Goal: Task Accomplishment & Management: Manage account settings

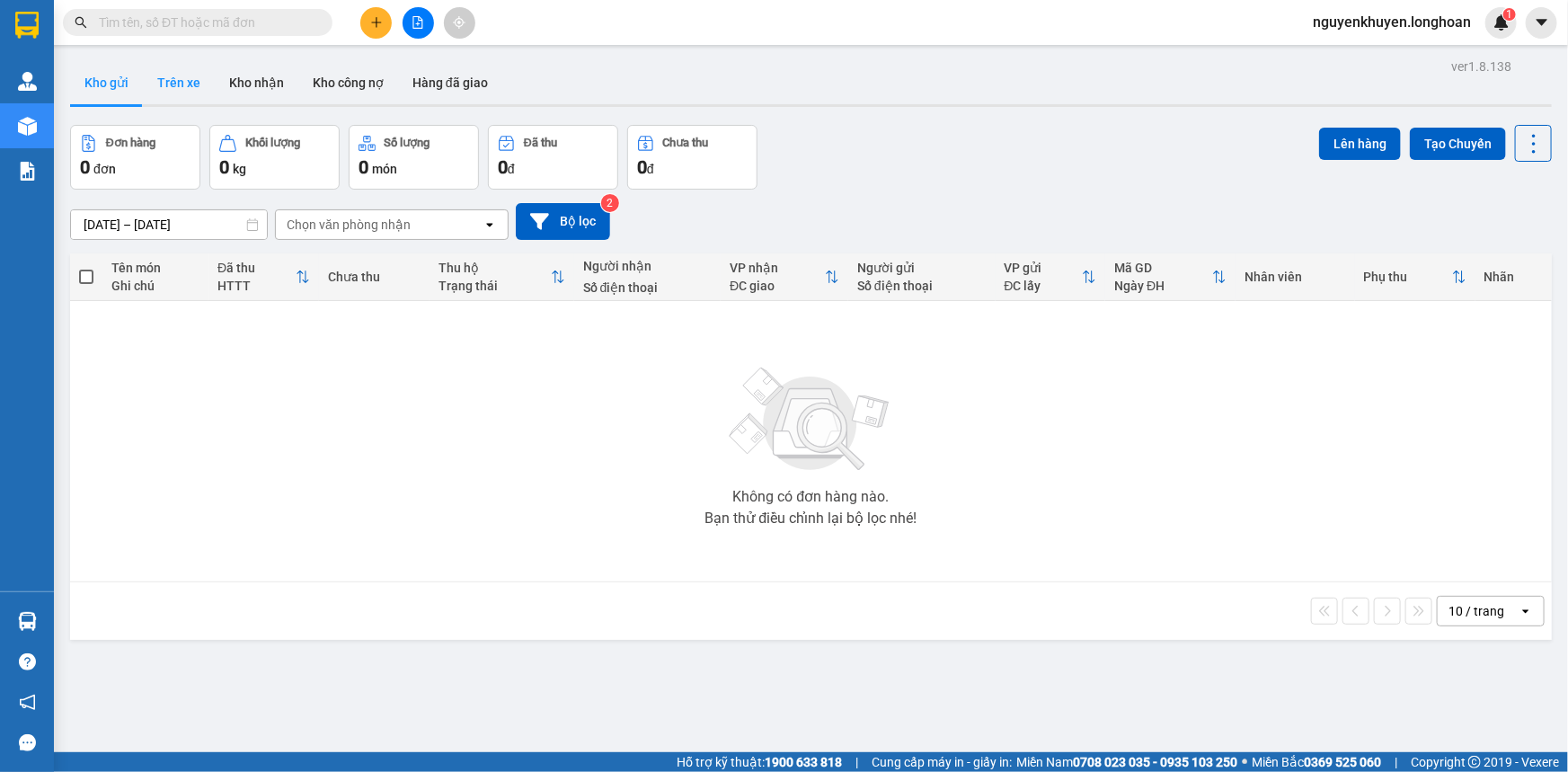
click at [173, 83] on button "Trên xe" at bounding box center [179, 82] width 72 height 43
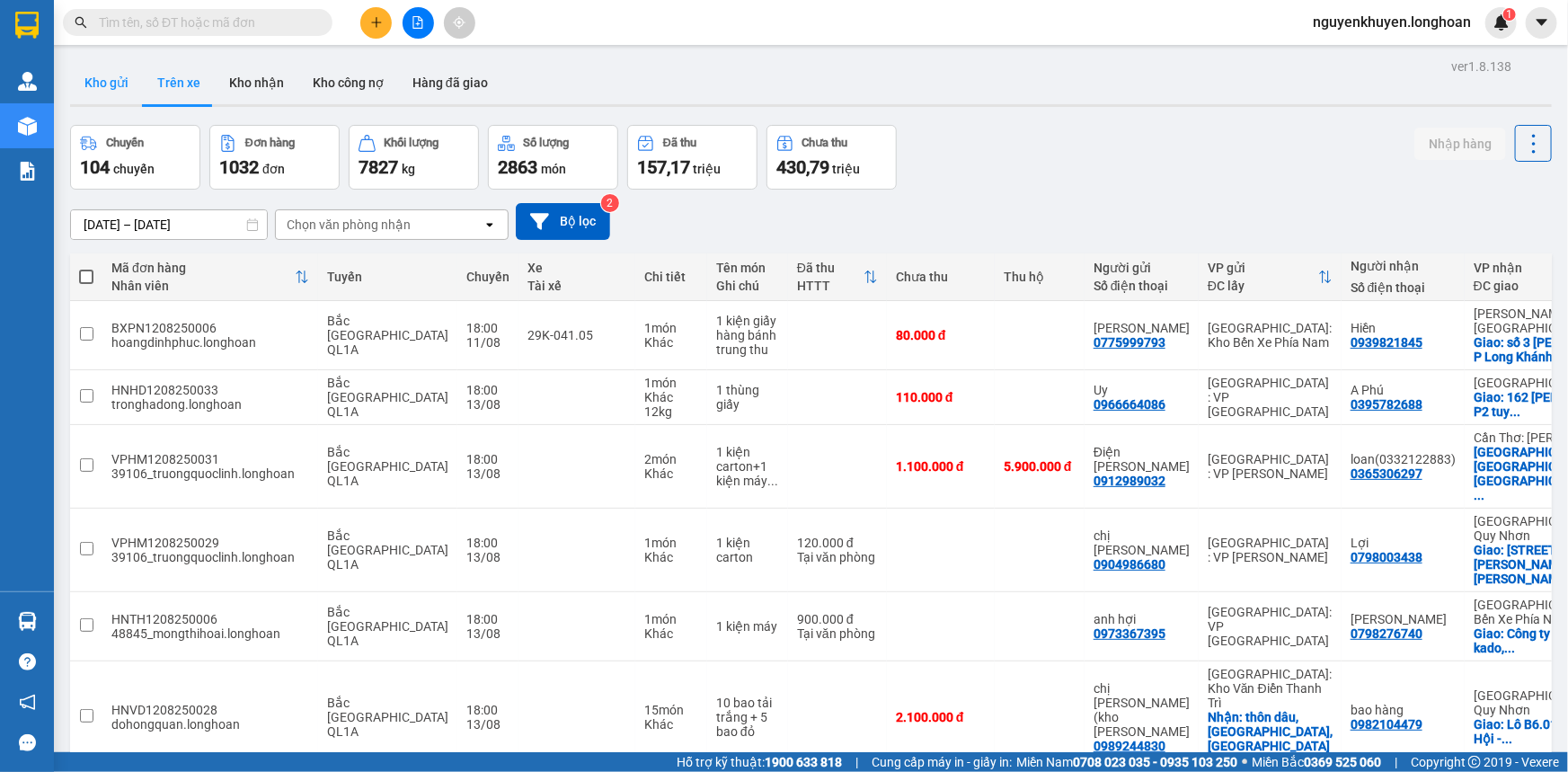
click at [104, 90] on button "Kho gửi" at bounding box center [106, 82] width 73 height 43
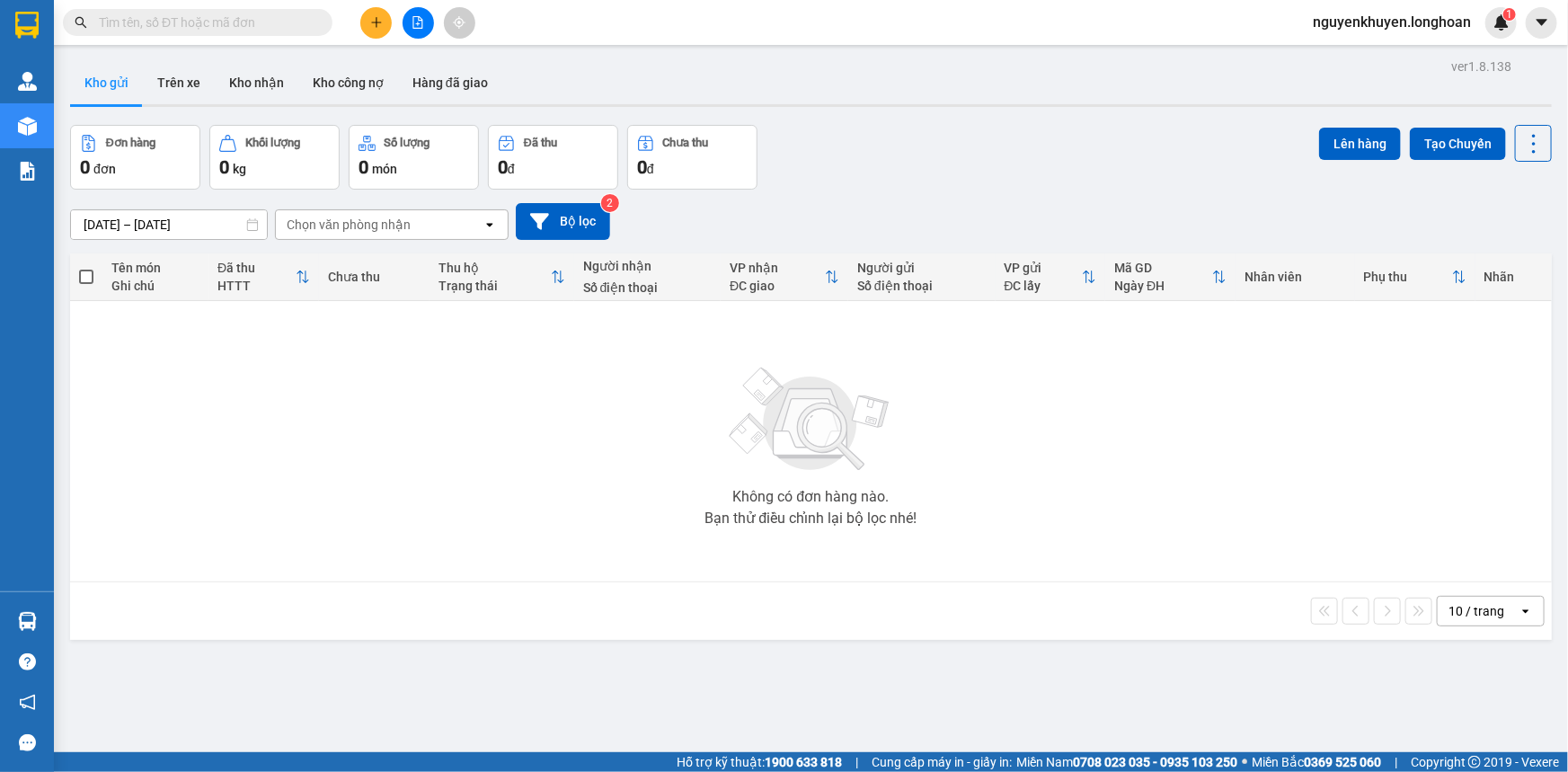
click at [386, 224] on div "Chọn văn phòng nhận" at bounding box center [349, 224] width 124 height 18
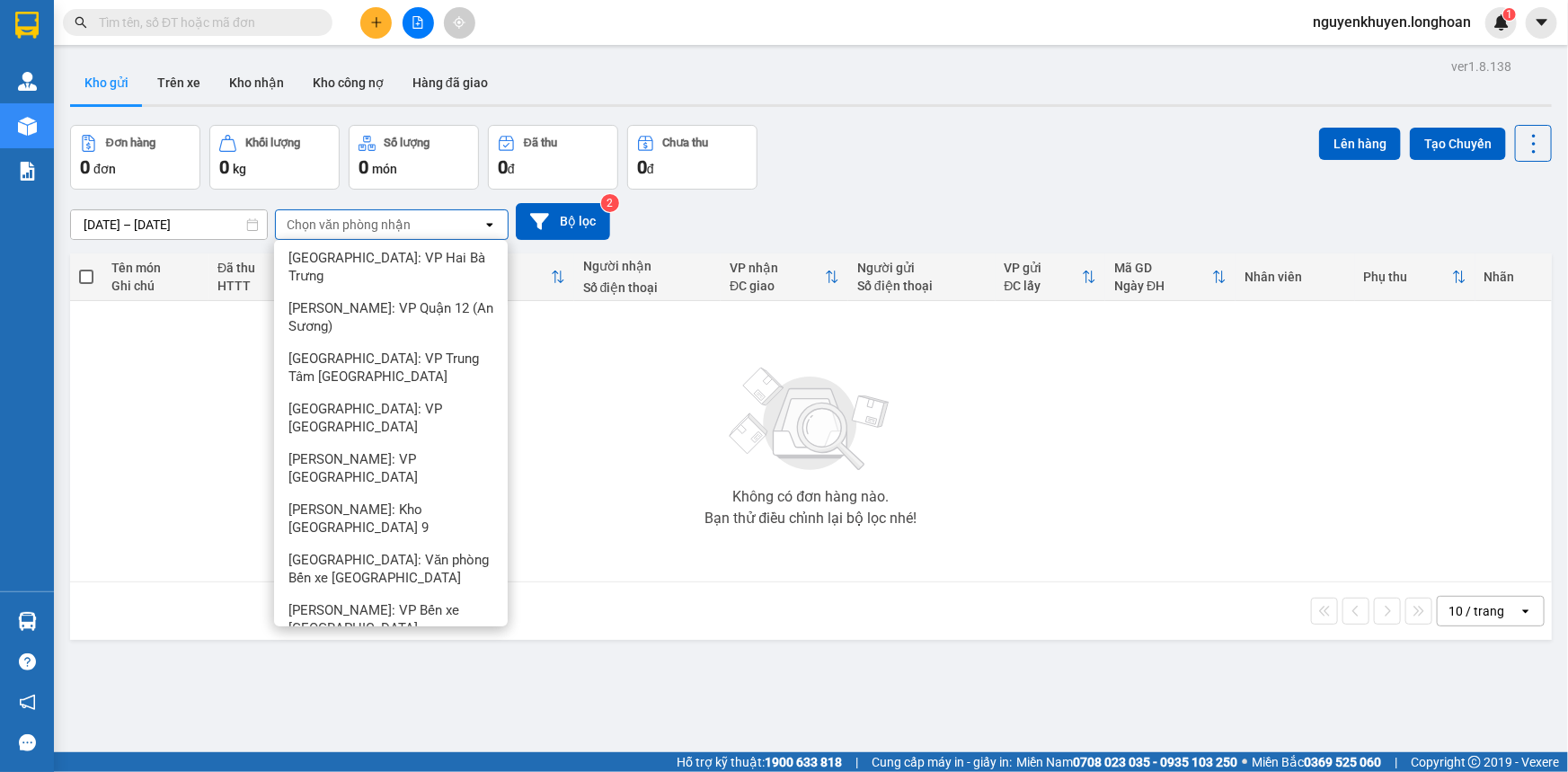
scroll to position [2775, 0]
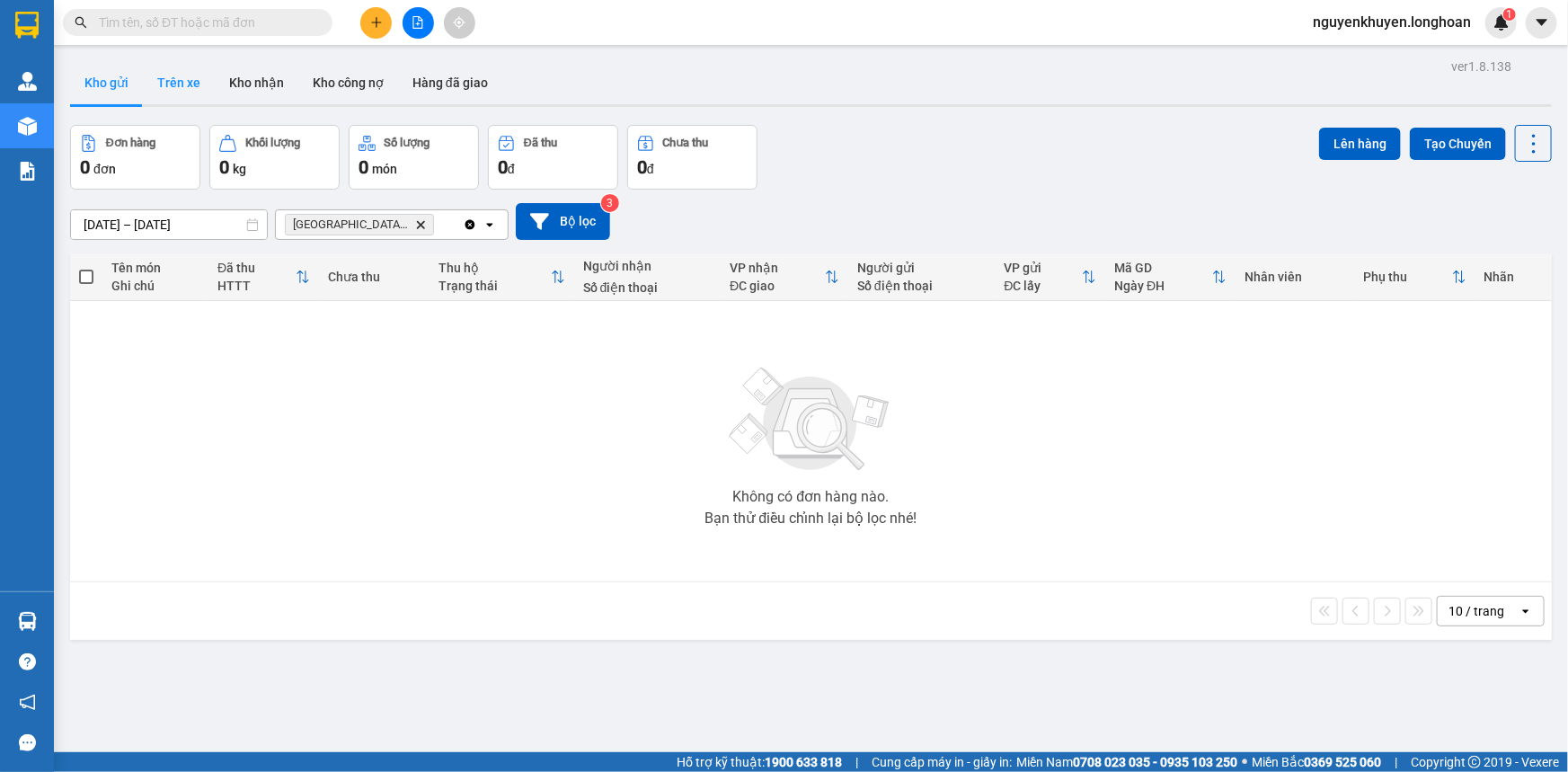
click at [175, 83] on button "Trên xe" at bounding box center [179, 82] width 72 height 43
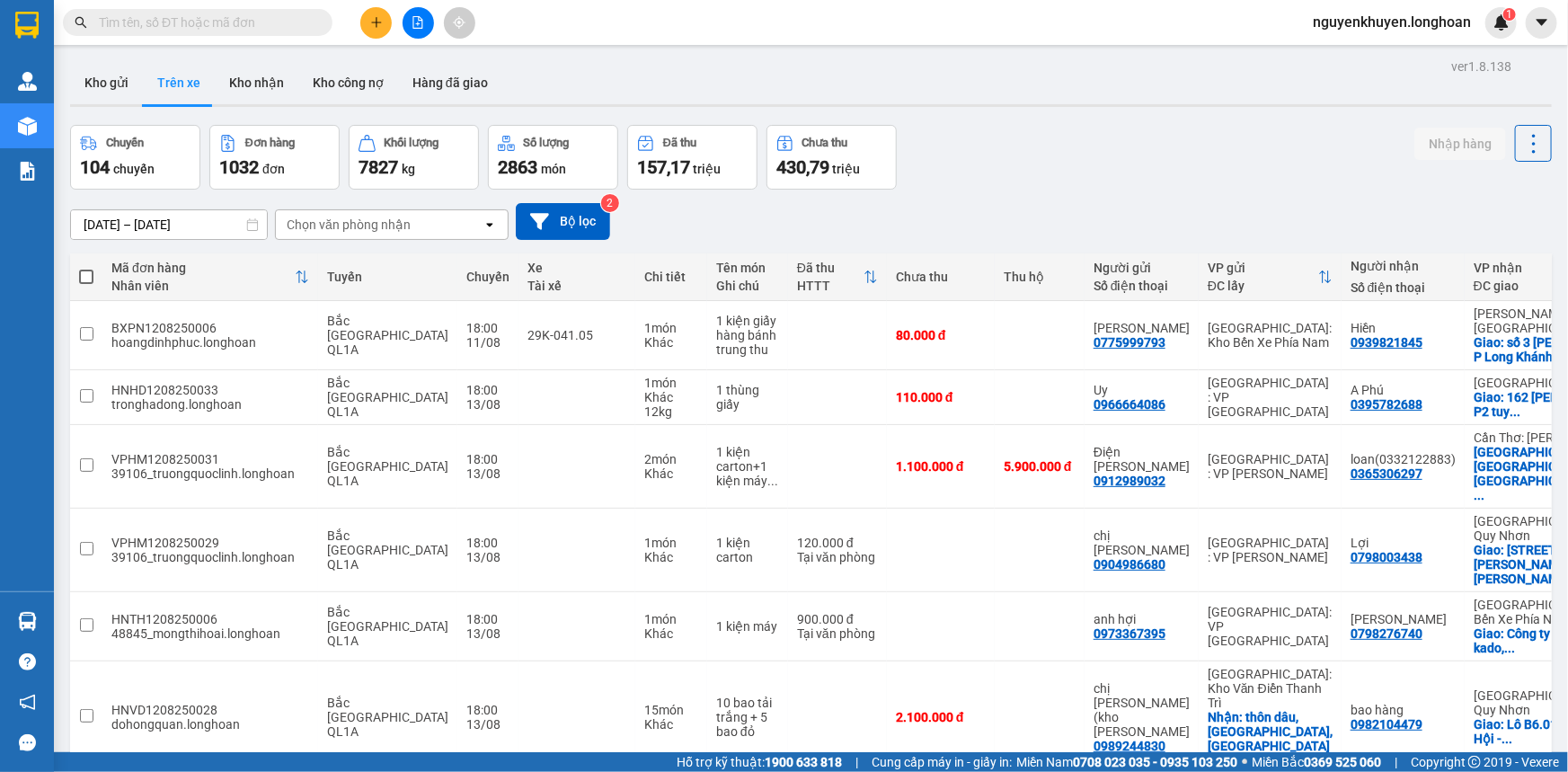
click at [391, 234] on div "Chọn văn phòng nhận" at bounding box center [379, 224] width 207 height 28
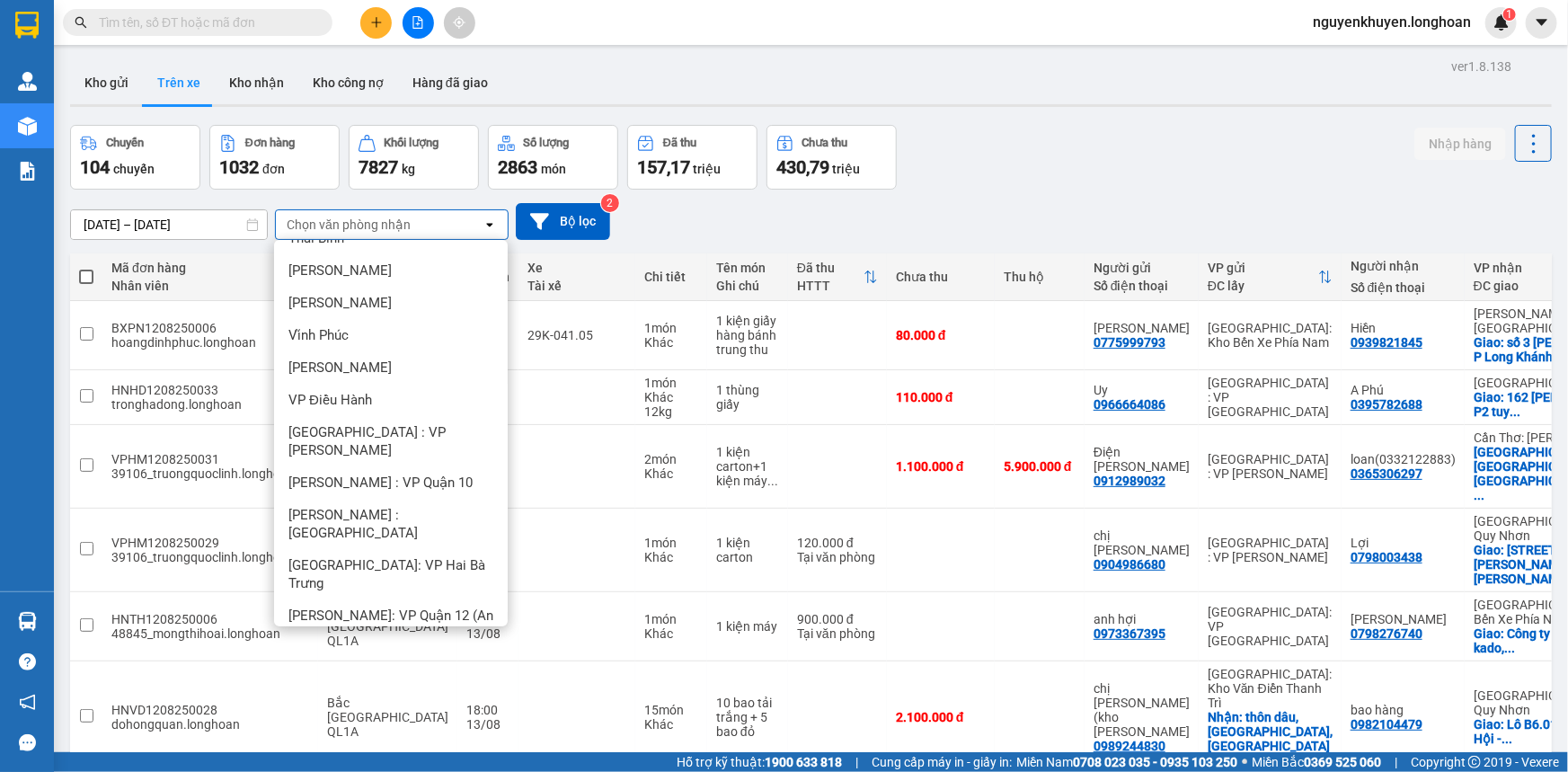
scroll to position [2775, 0]
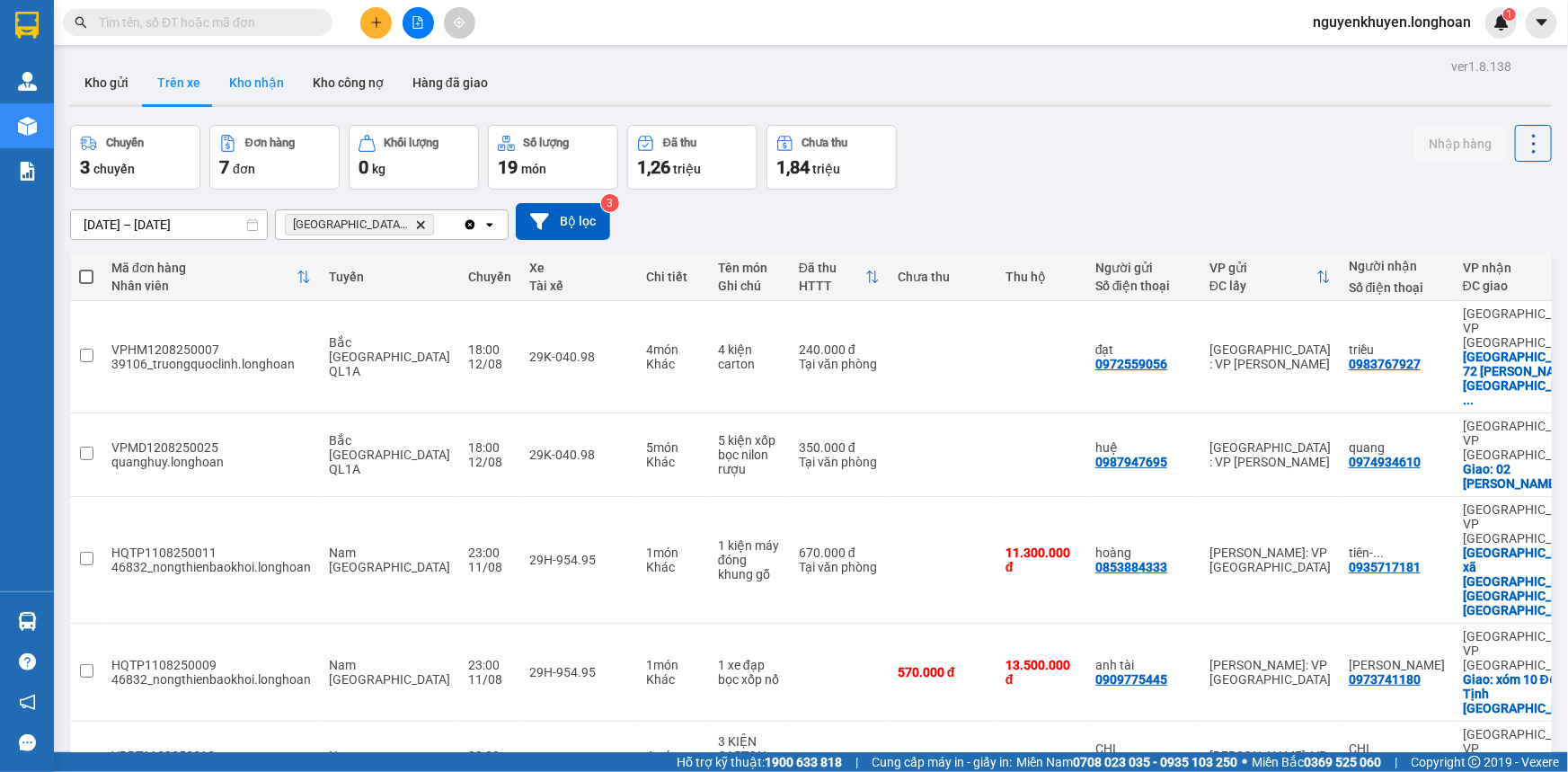
click at [253, 85] on button "Kho nhận" at bounding box center [256, 82] width 84 height 43
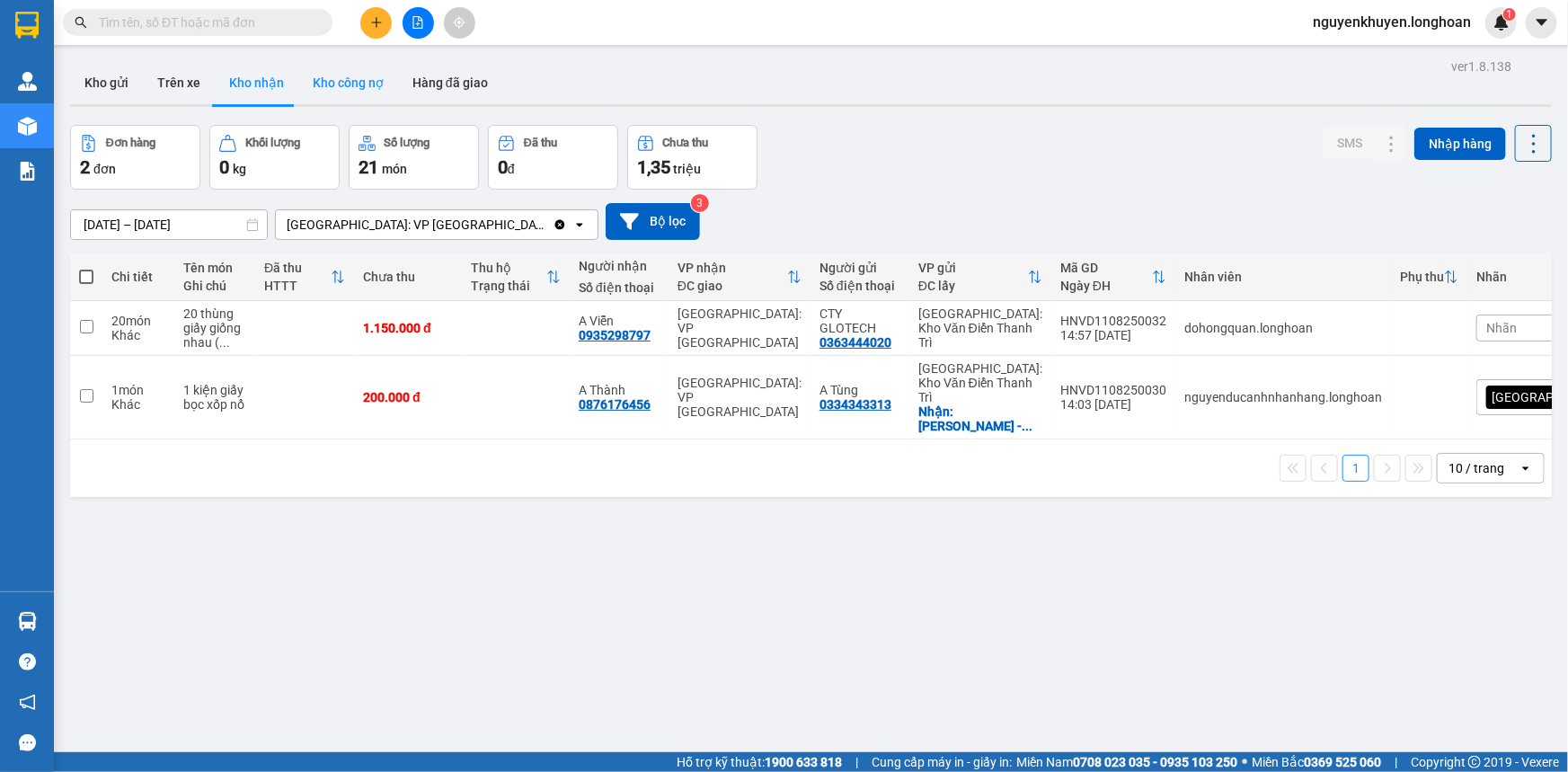
click at [358, 87] on button "Kho công nợ" at bounding box center [348, 82] width 100 height 43
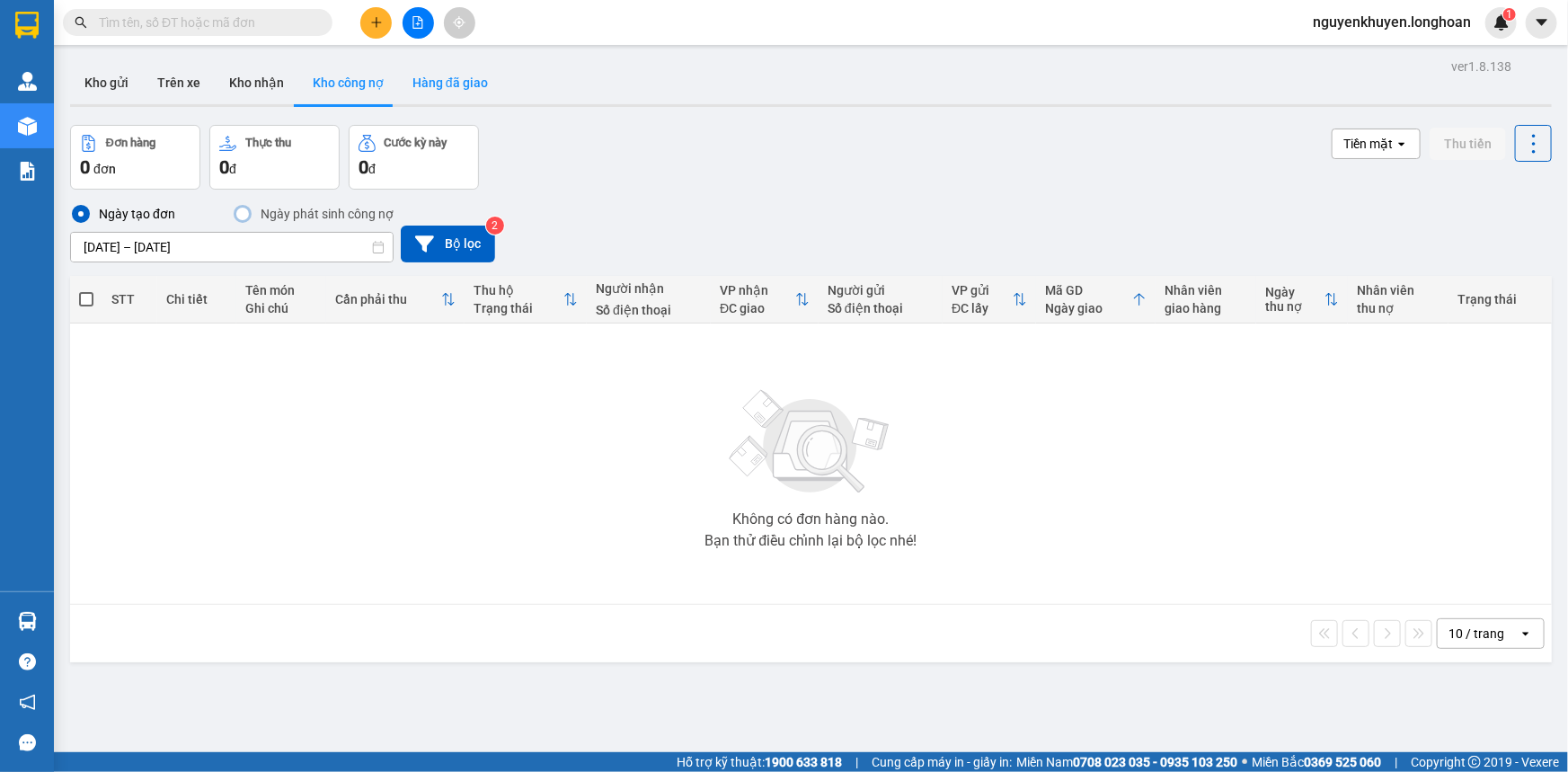
click at [453, 81] on button "Hàng đã giao" at bounding box center [450, 82] width 104 height 43
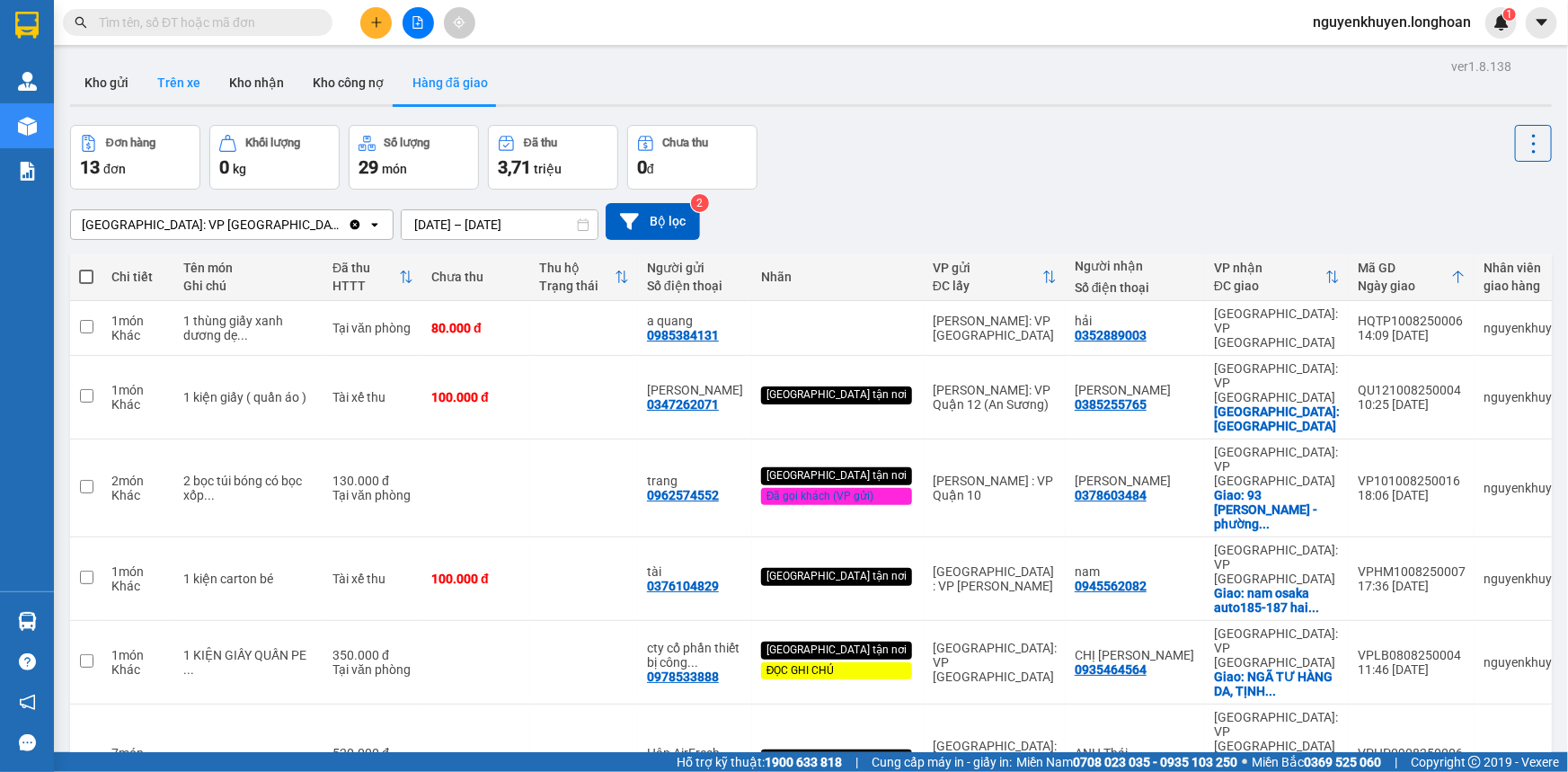
click at [155, 81] on button "Trên xe" at bounding box center [179, 82] width 72 height 43
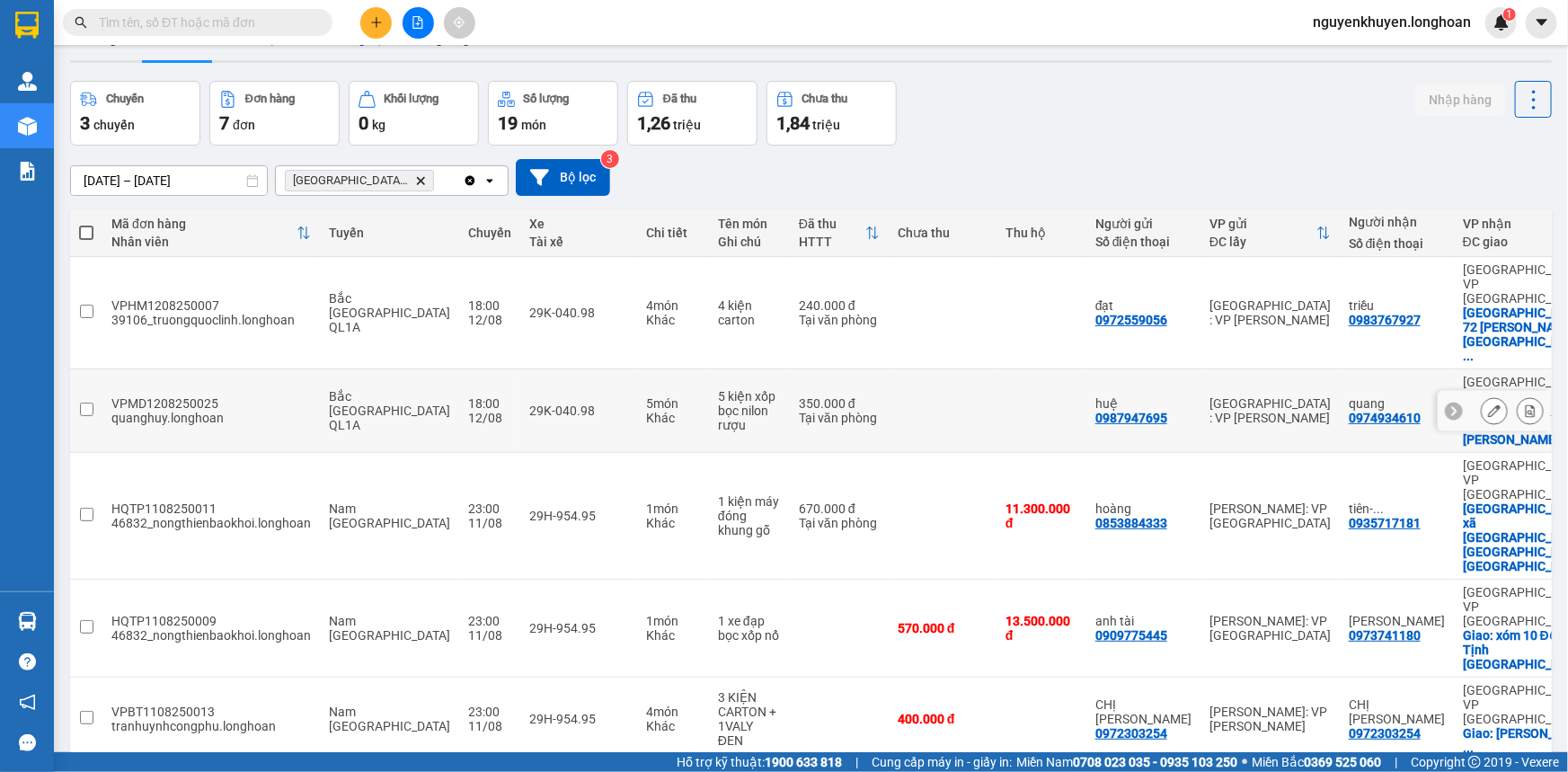
scroll to position [111, 0]
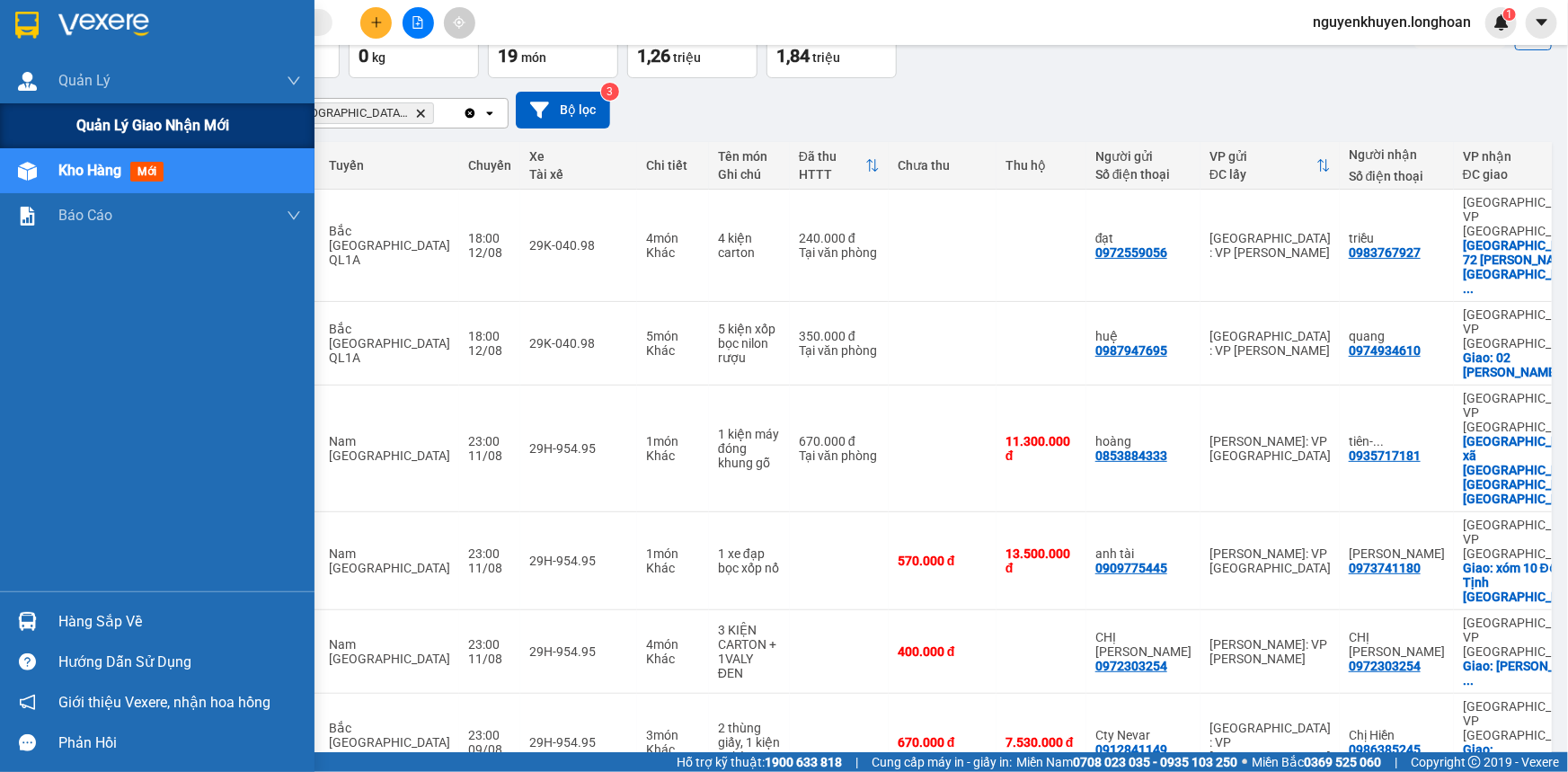
click at [115, 121] on span "Quản lý giao nhận mới" at bounding box center [152, 125] width 153 height 23
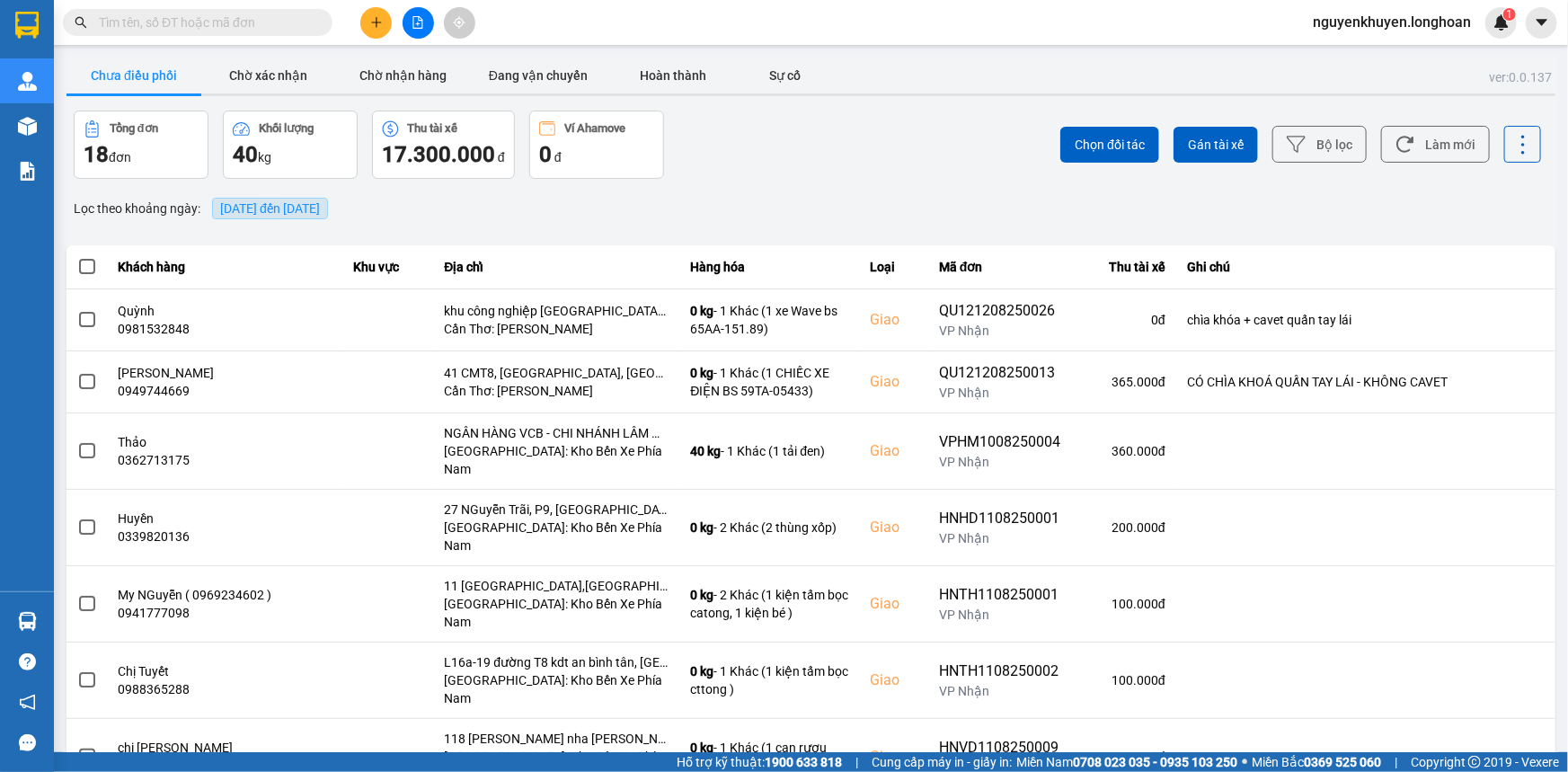
click at [309, 212] on span "13/08/2025 đến 13/08/2025" at bounding box center [270, 208] width 100 height 14
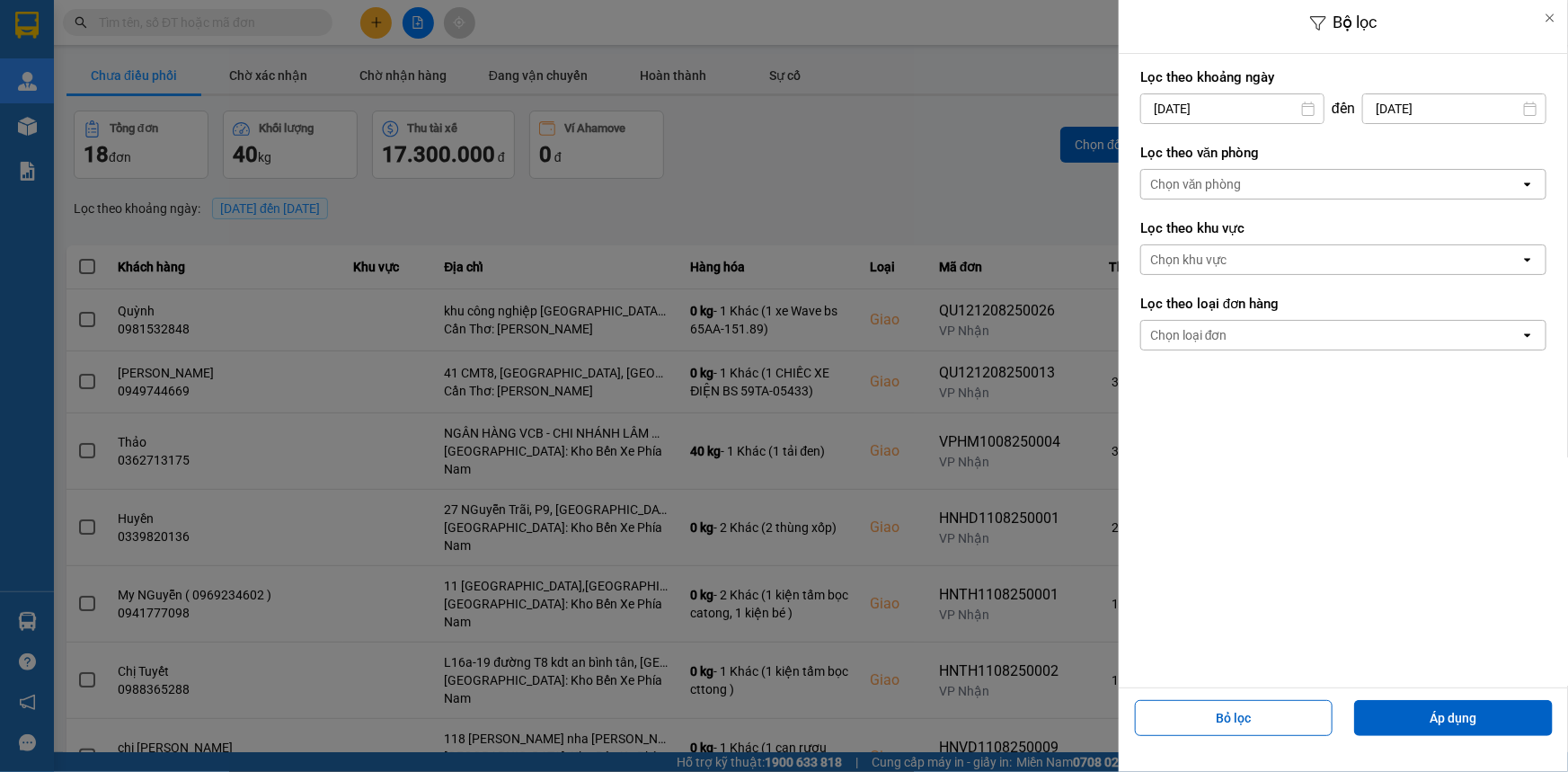
click at [1263, 184] on div "Chọn văn phòng" at bounding box center [1330, 184] width 379 height 28
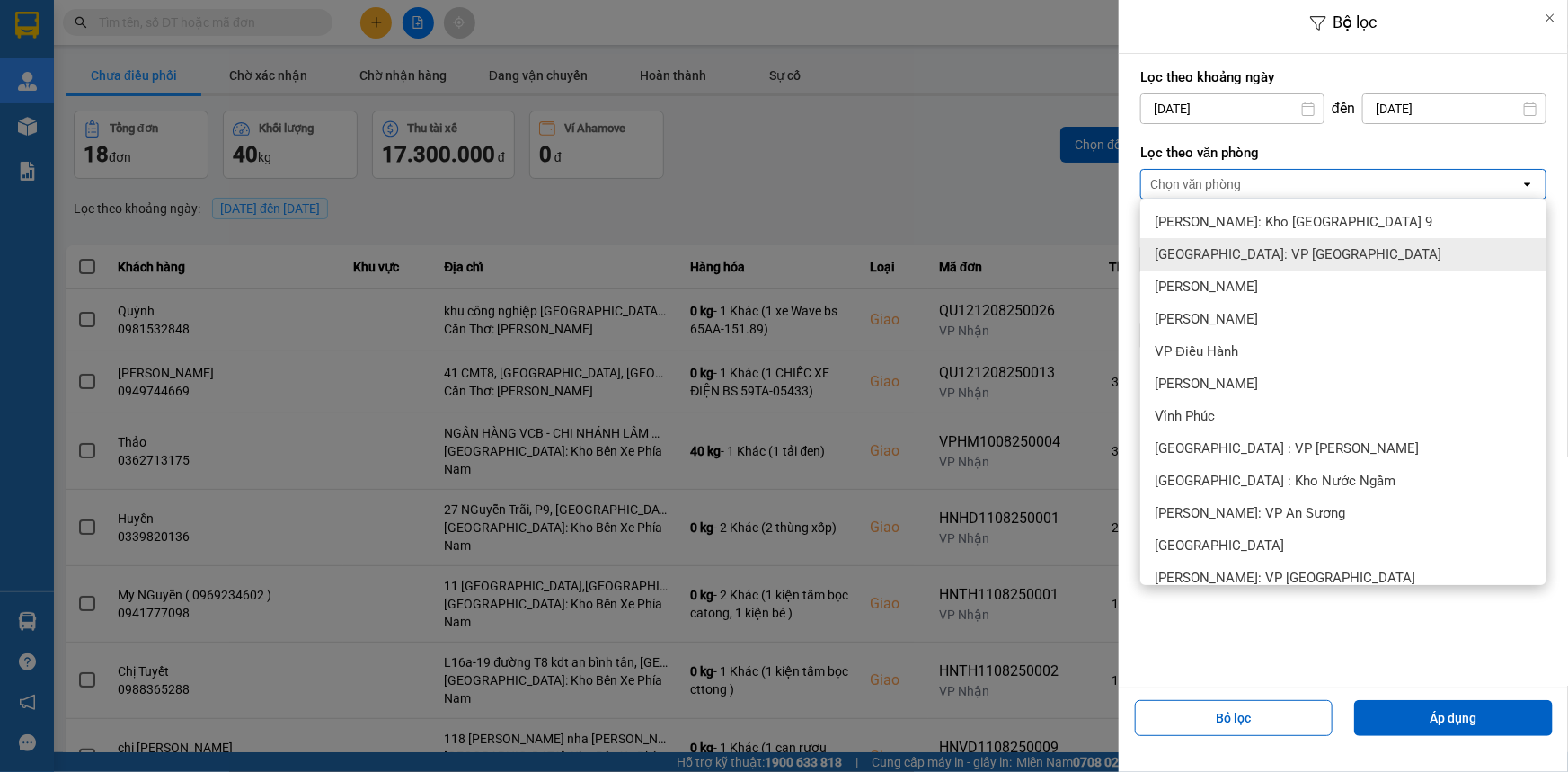
click at [1258, 264] on div "[GEOGRAPHIC_DATA]: VP [GEOGRAPHIC_DATA]" at bounding box center [1343, 254] width 406 height 32
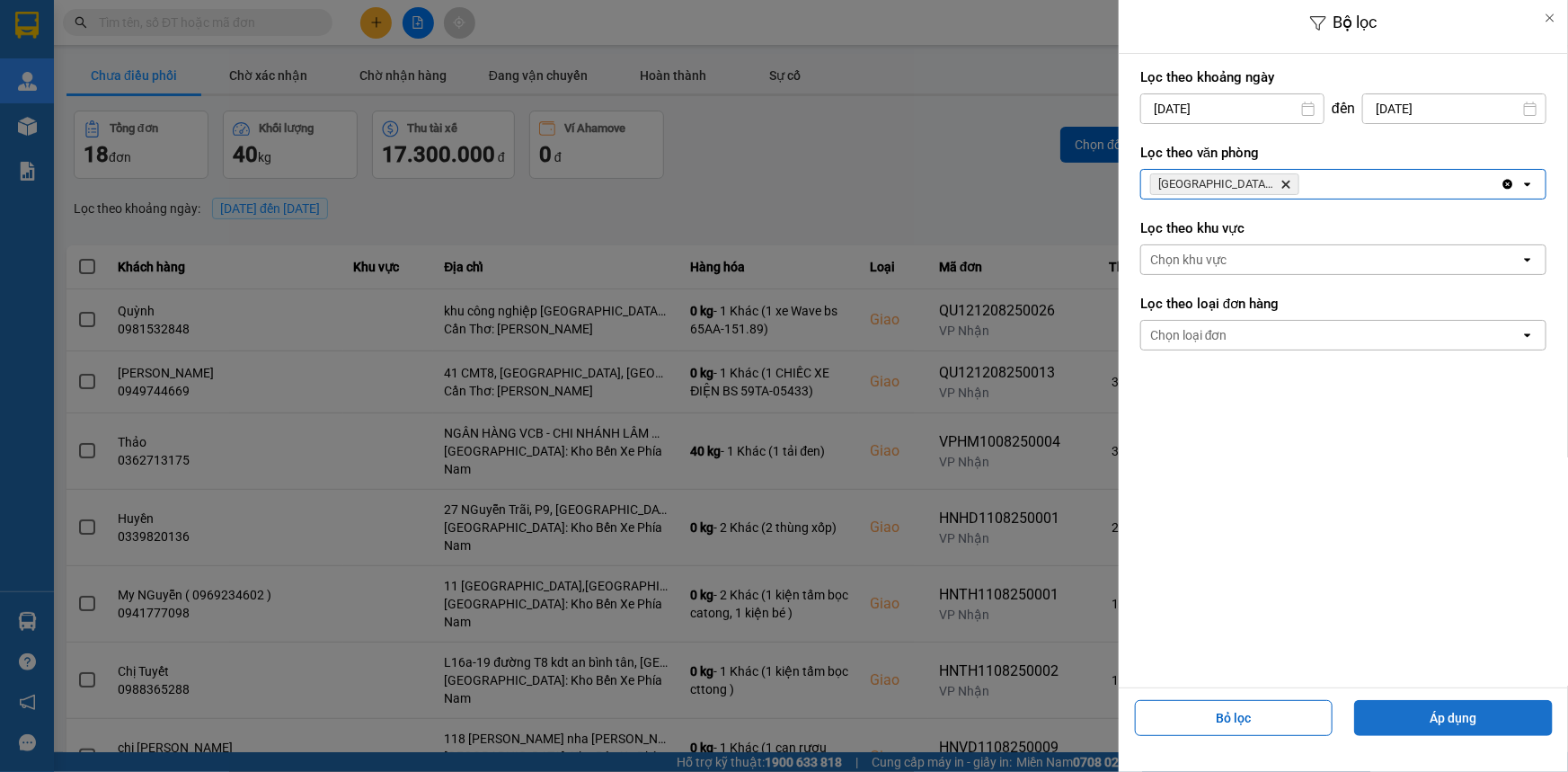
click at [1469, 714] on button "Áp dụng" at bounding box center [1453, 718] width 198 height 36
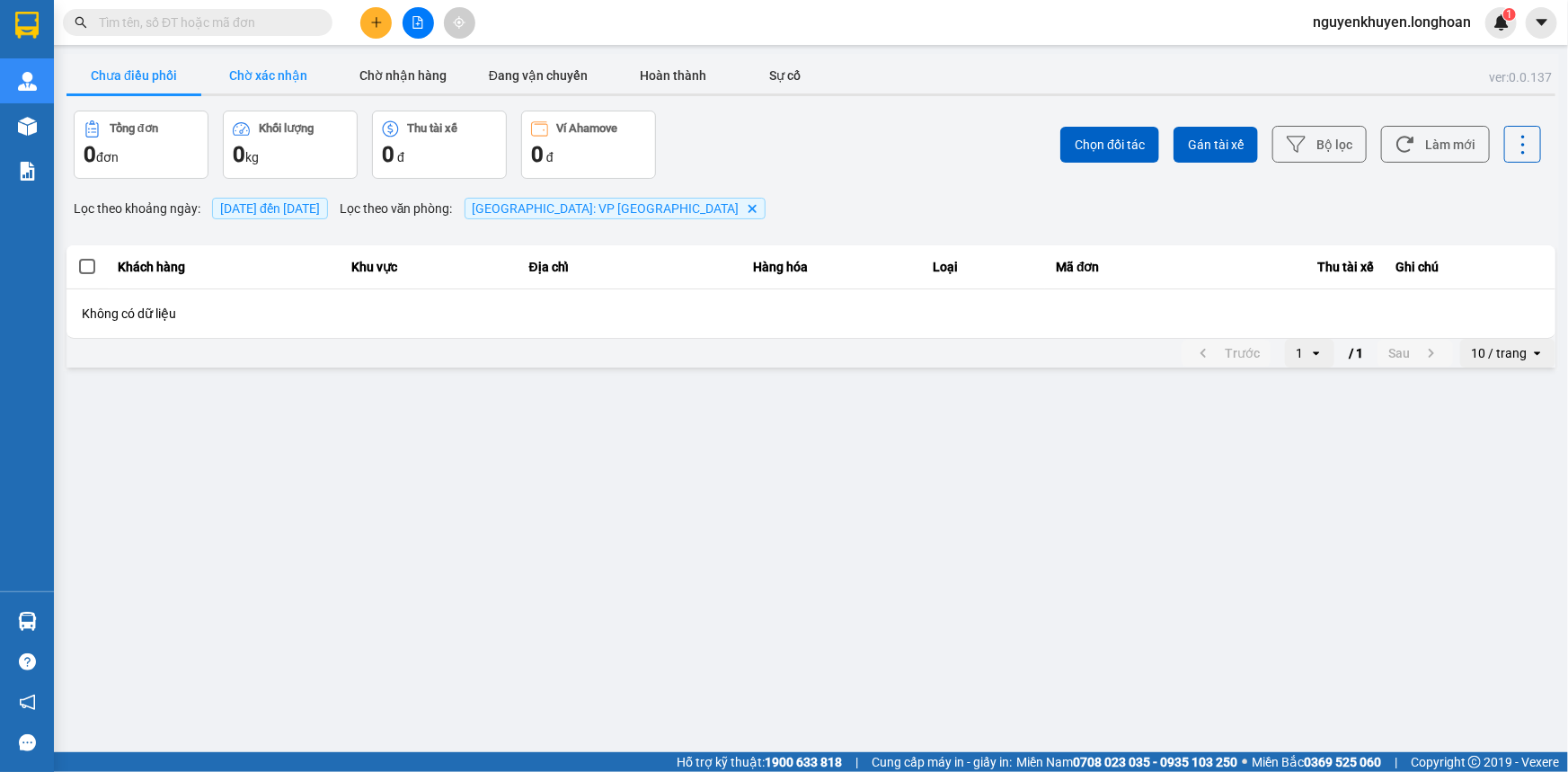
click at [288, 75] on button "Chờ xác nhận" at bounding box center [269, 76] width 135 height 36
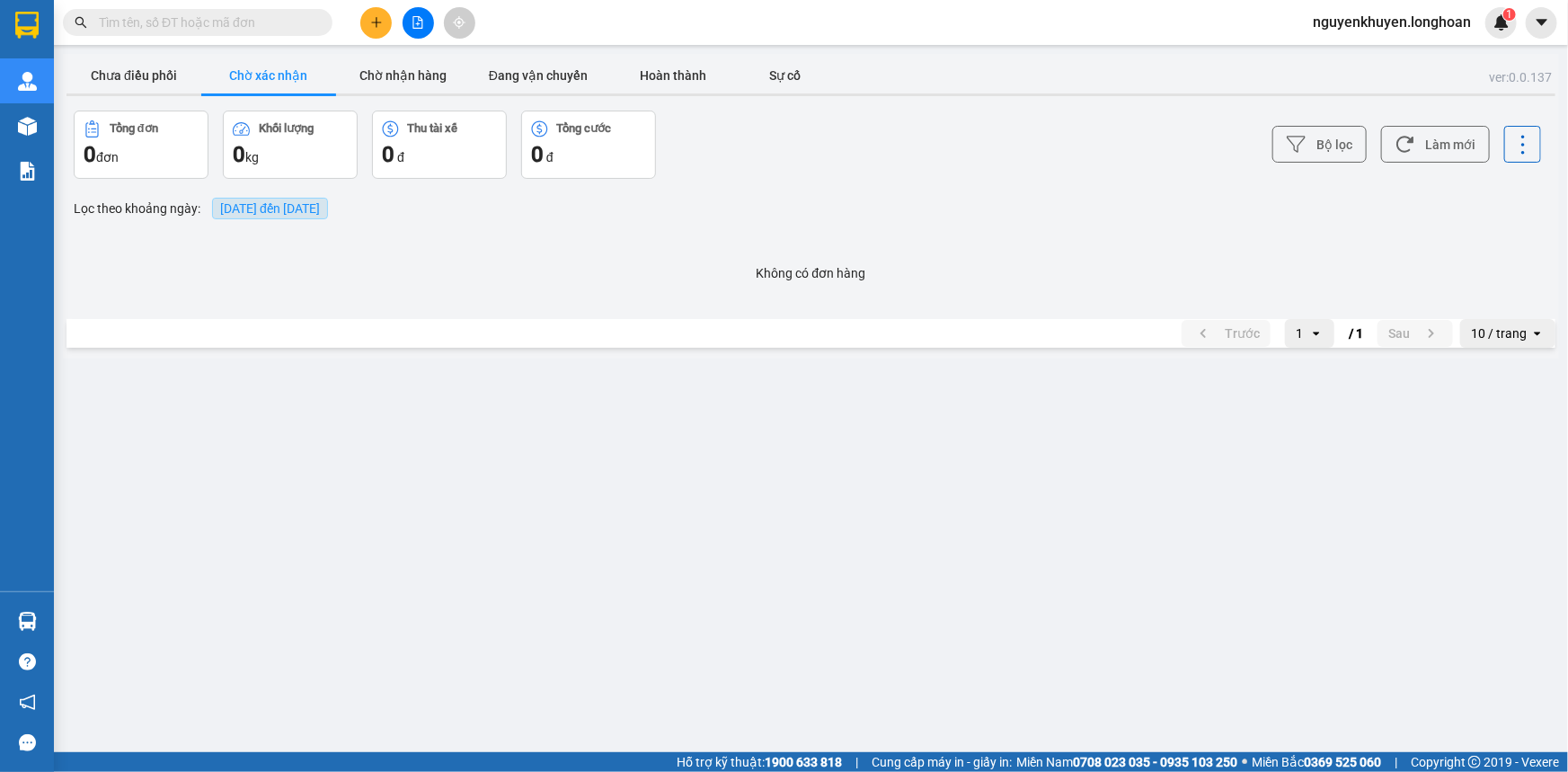
click at [320, 215] on span "13/08/2025 đến 13/08/2025" at bounding box center [270, 208] width 100 height 14
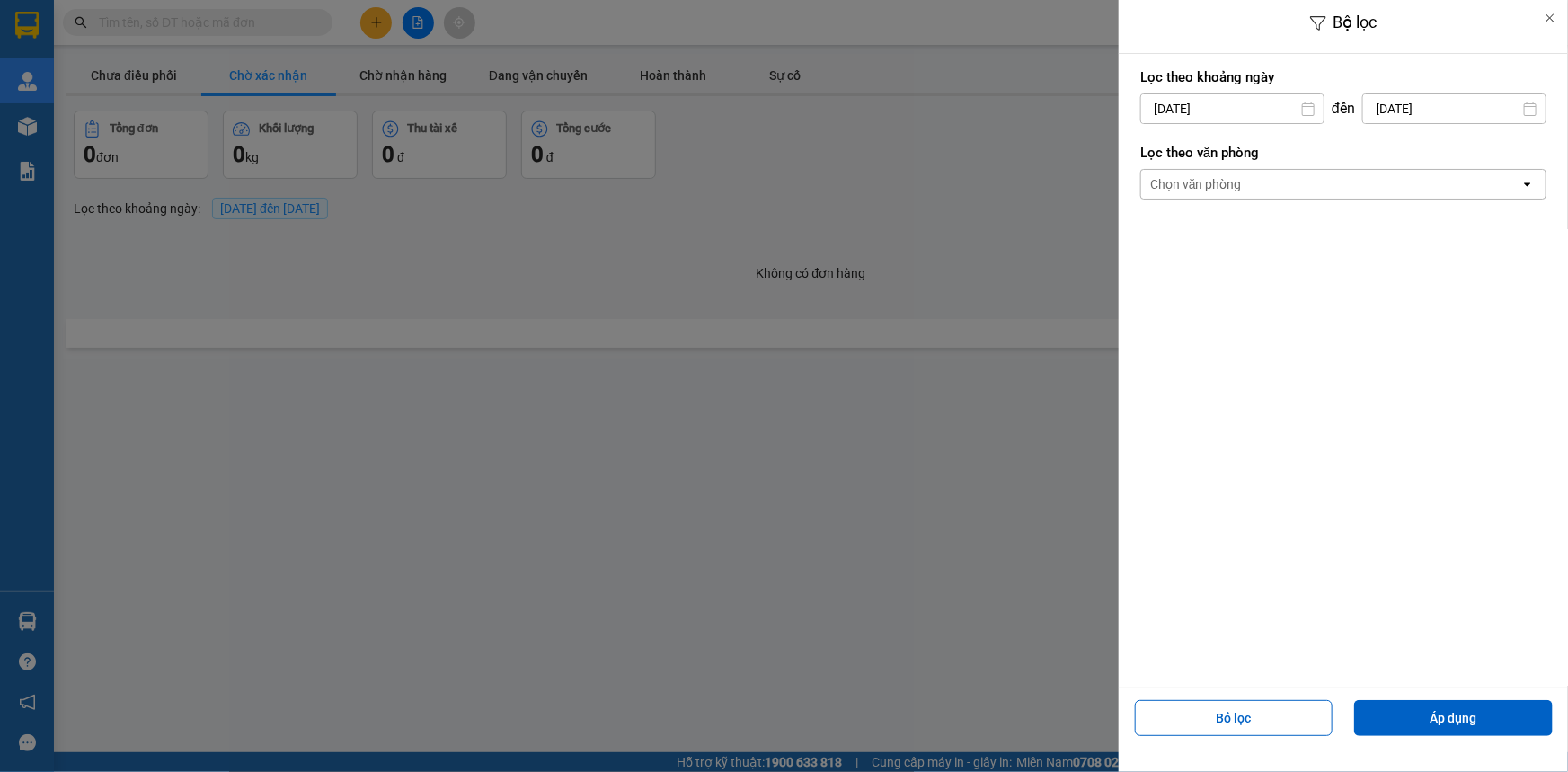
click at [1328, 182] on div "Chọn văn phòng" at bounding box center [1330, 184] width 379 height 28
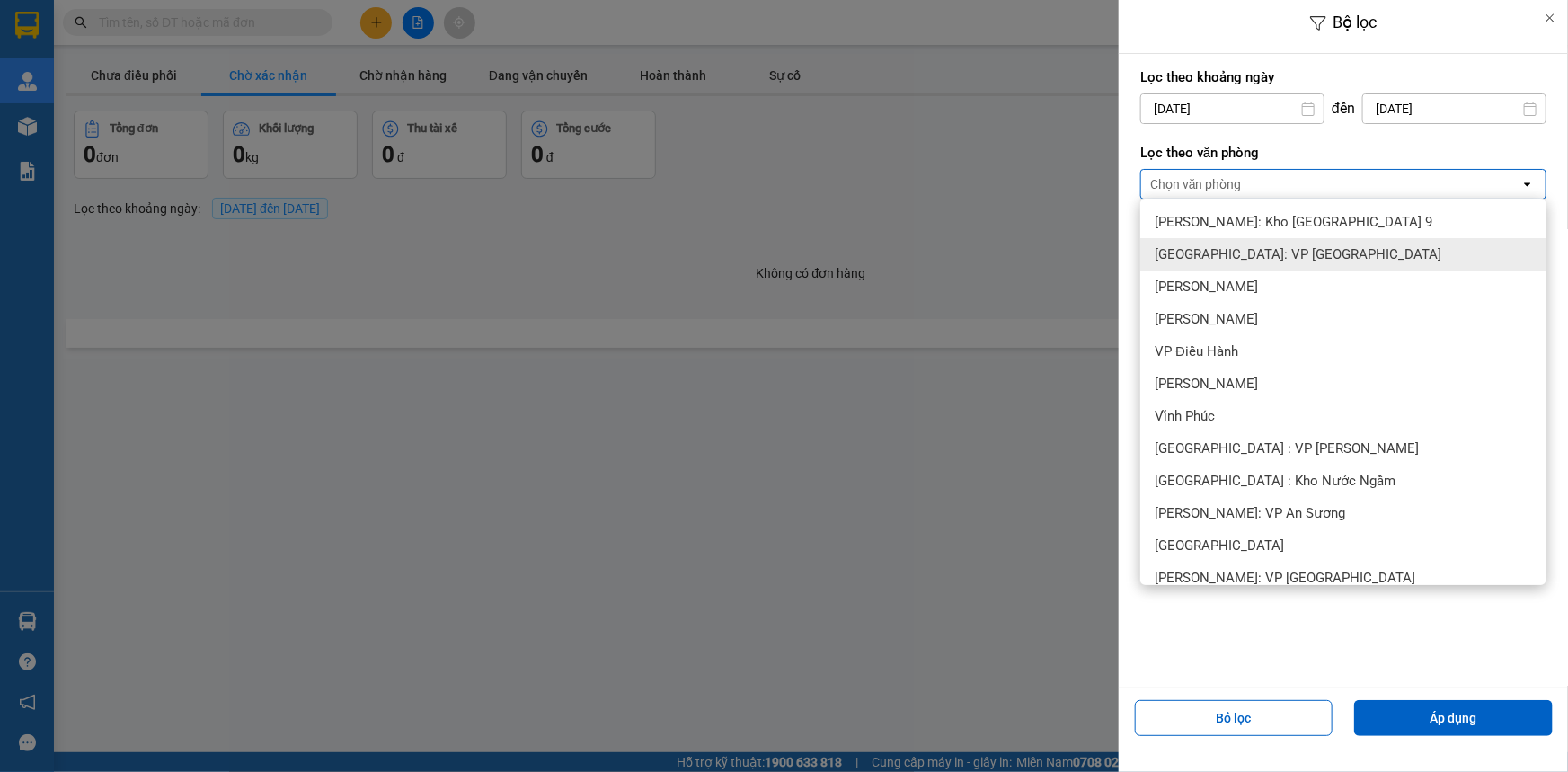
click at [1312, 256] on span "[GEOGRAPHIC_DATA]: VP [GEOGRAPHIC_DATA]" at bounding box center [1298, 254] width 287 height 18
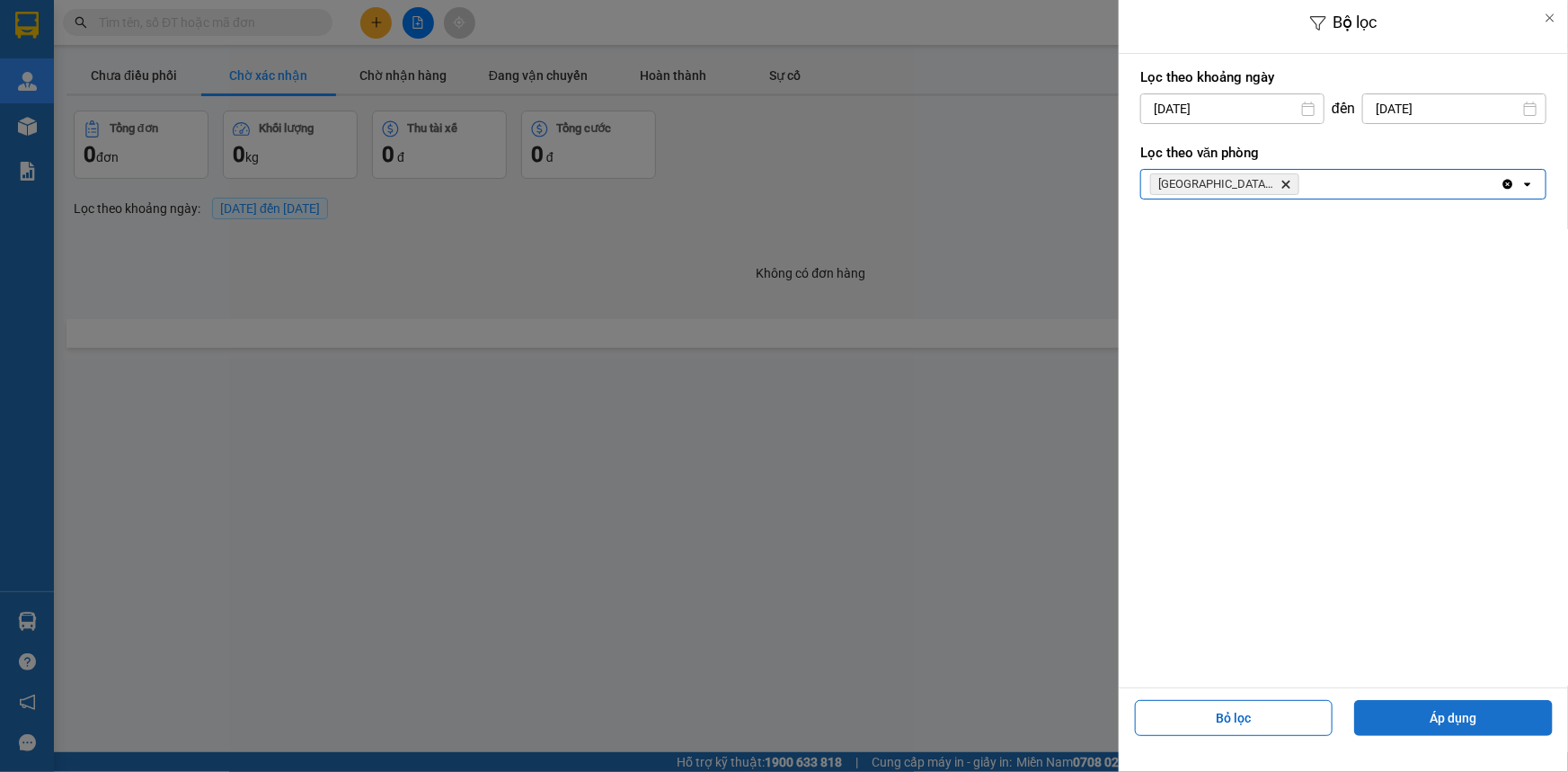
click at [1392, 726] on button "Áp dụng" at bounding box center [1453, 718] width 198 height 36
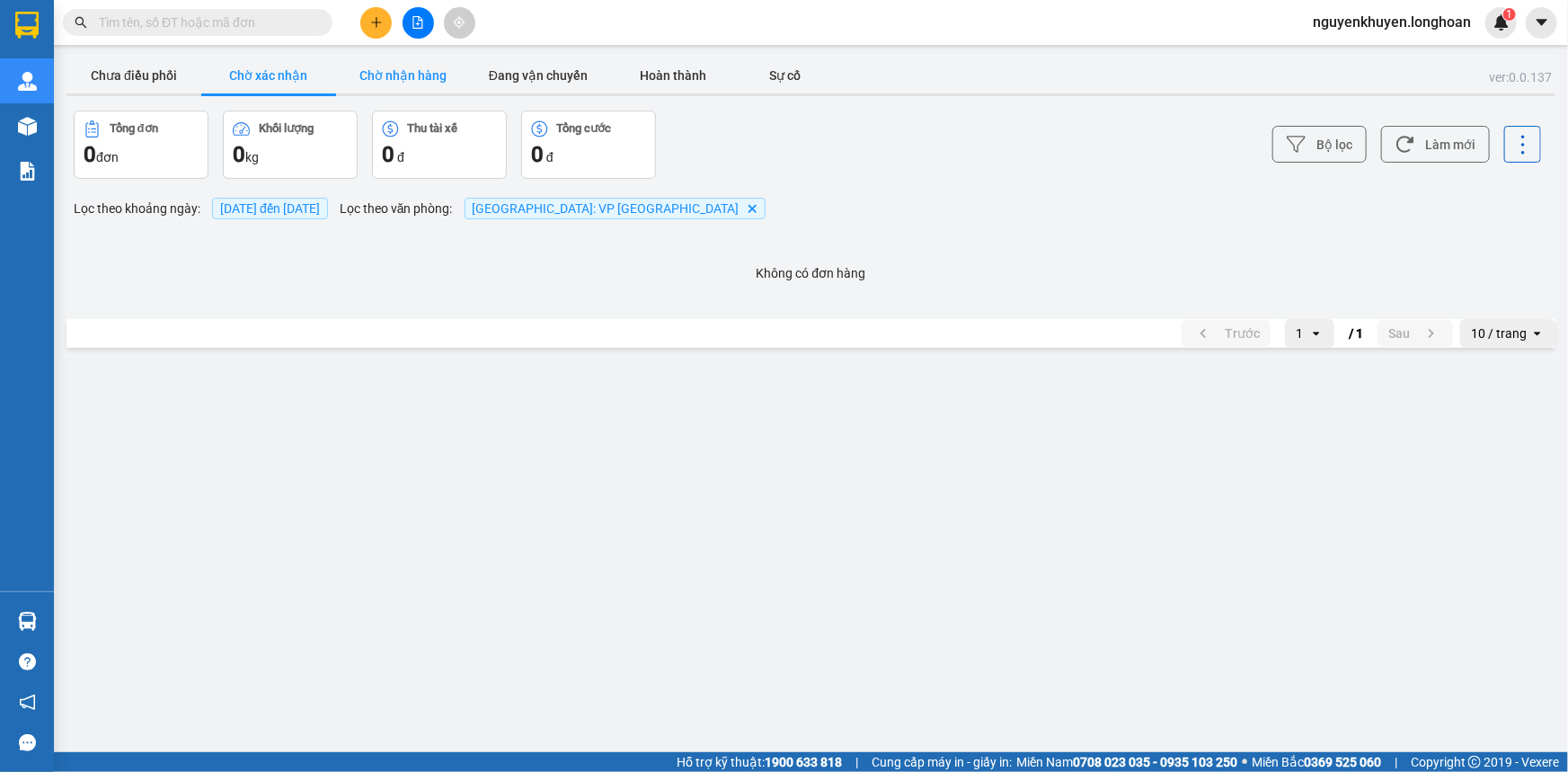
click at [408, 83] on button "Chờ nhận hàng" at bounding box center [404, 76] width 135 height 36
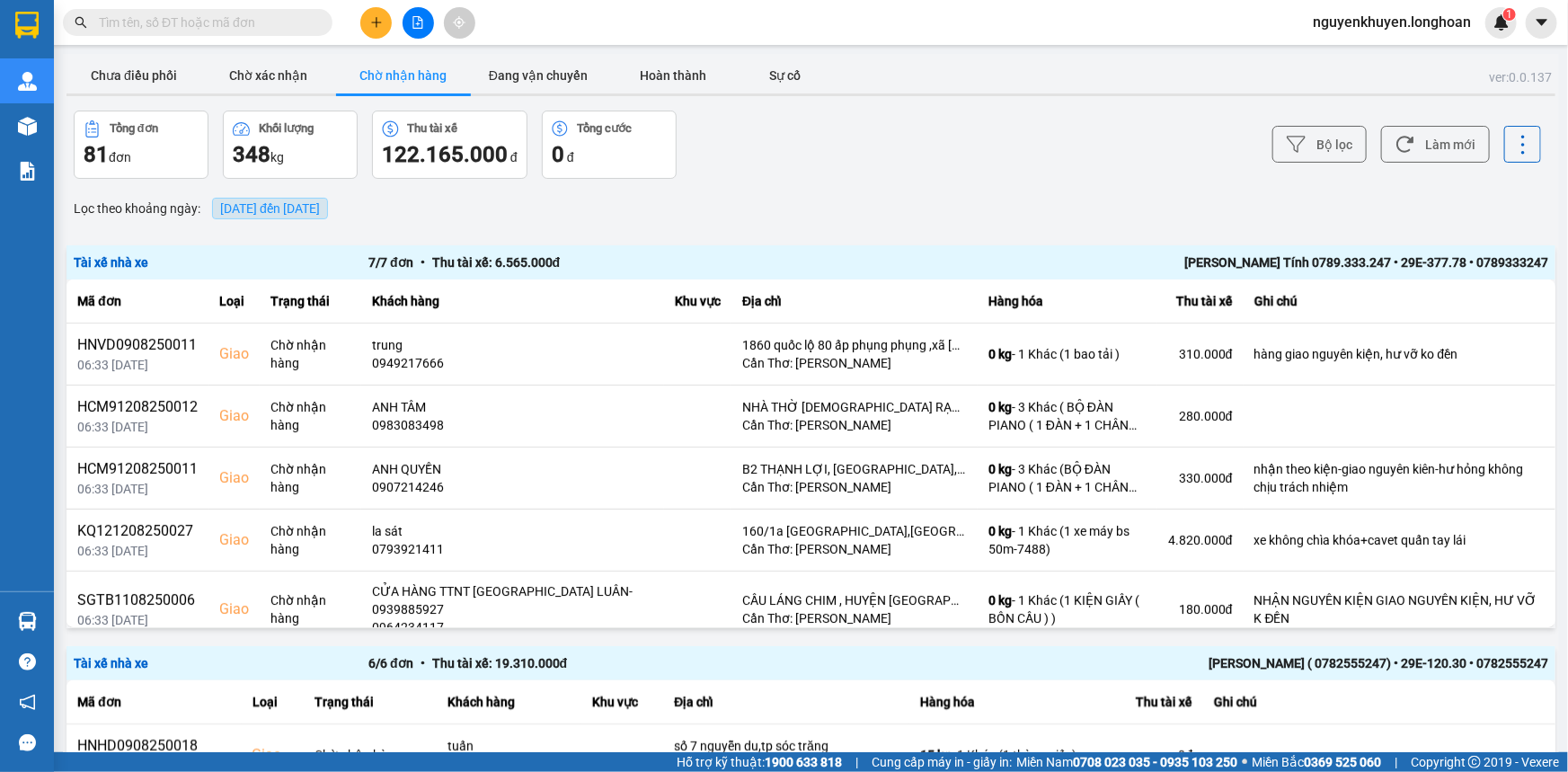
click at [320, 208] on span "13/08/2025 đến 13/08/2025" at bounding box center [270, 208] width 100 height 14
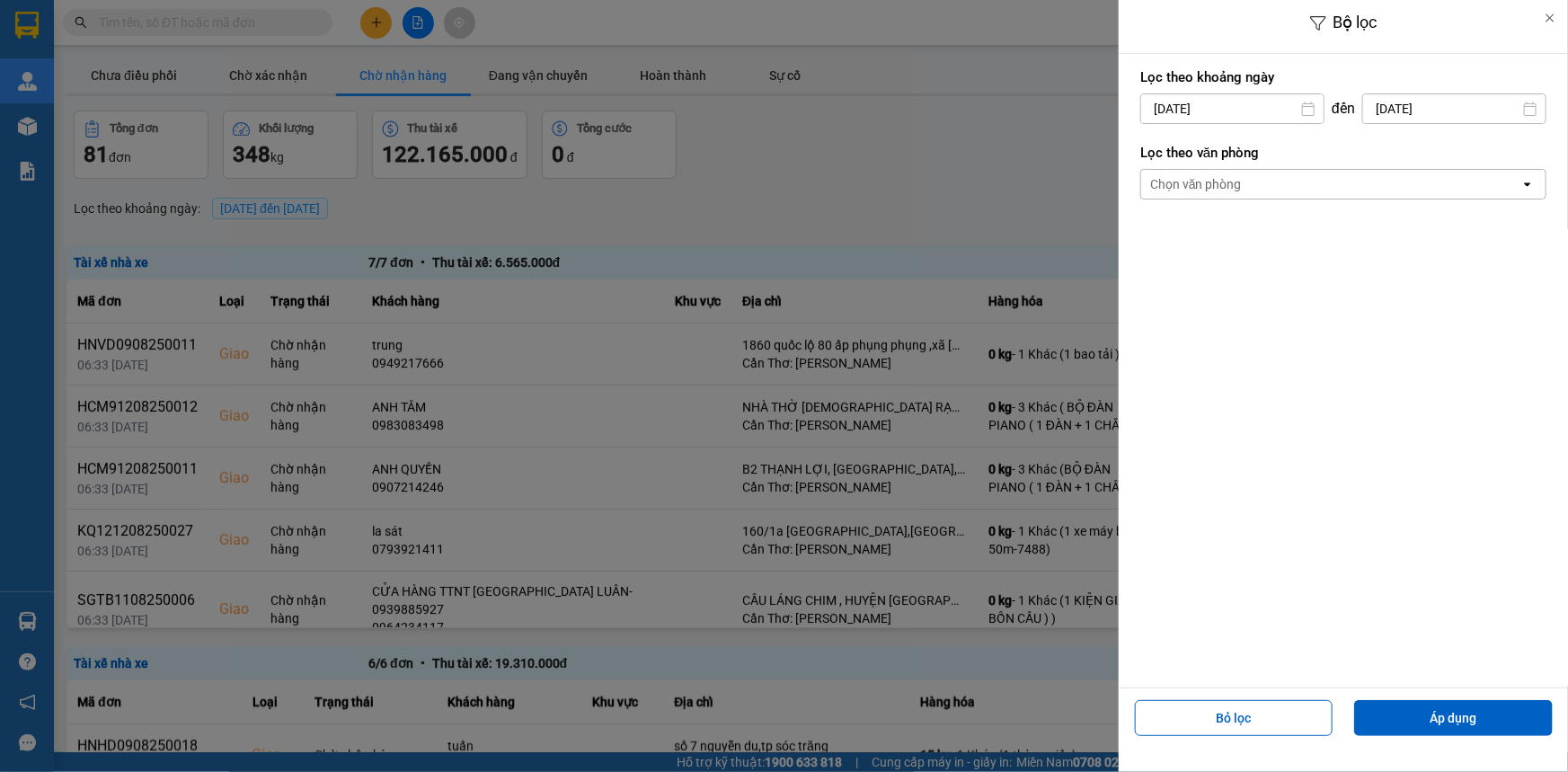
click at [1249, 179] on div "Chọn văn phòng" at bounding box center [1330, 184] width 379 height 28
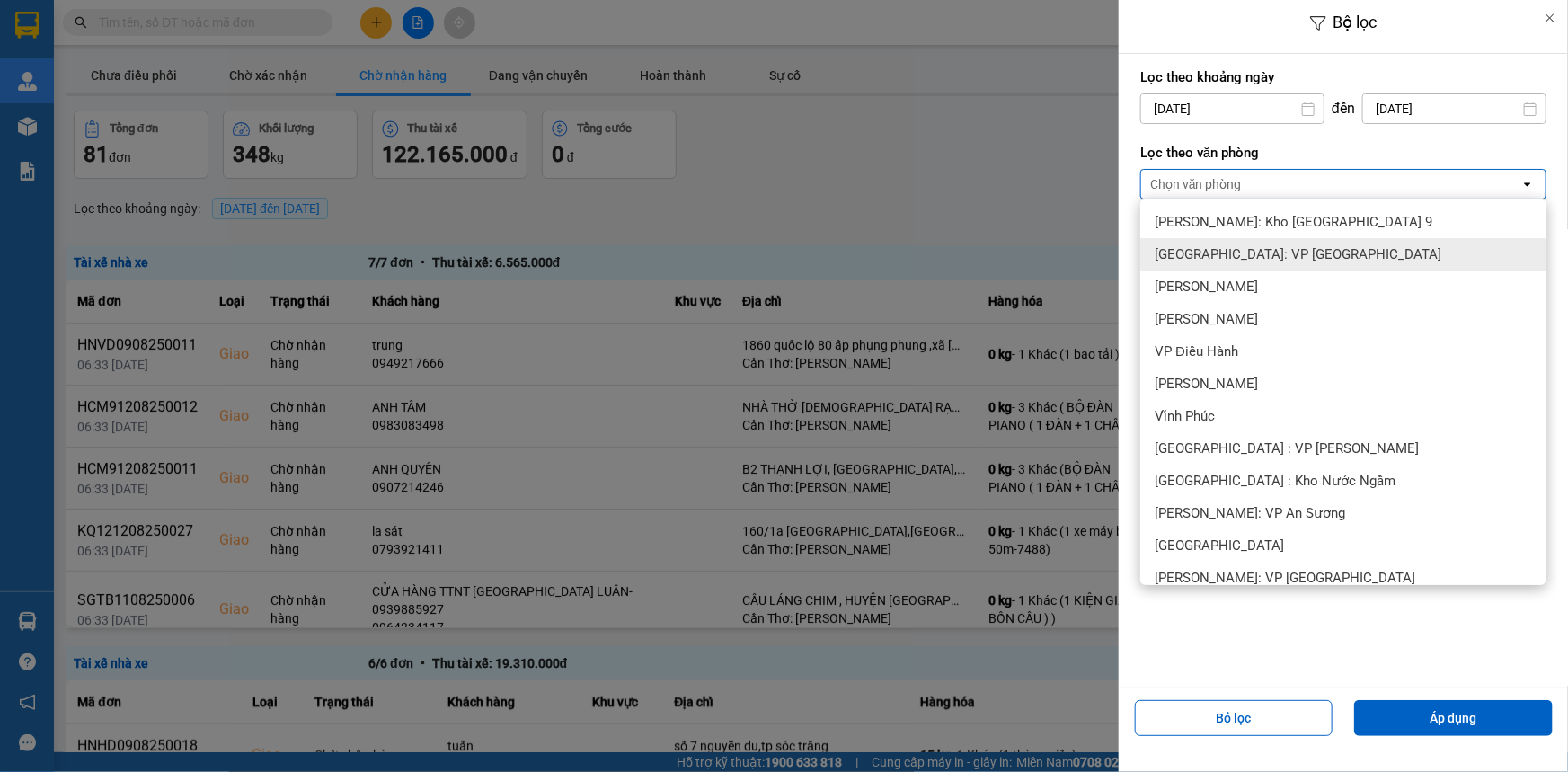
click at [1243, 256] on span "[GEOGRAPHIC_DATA]: VP [GEOGRAPHIC_DATA]" at bounding box center [1298, 254] width 287 height 18
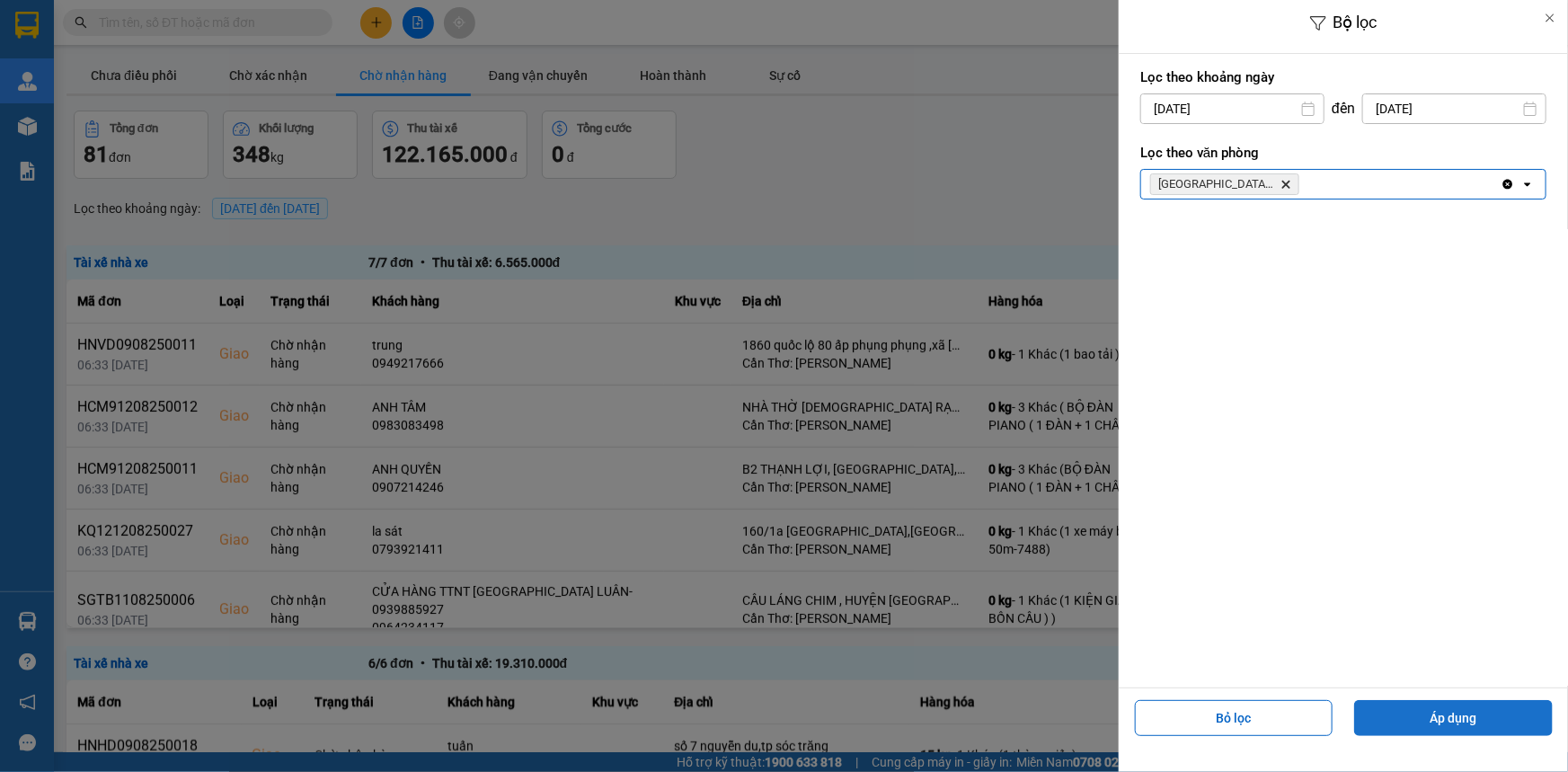
click at [1455, 714] on button "Áp dụng" at bounding box center [1453, 718] width 198 height 36
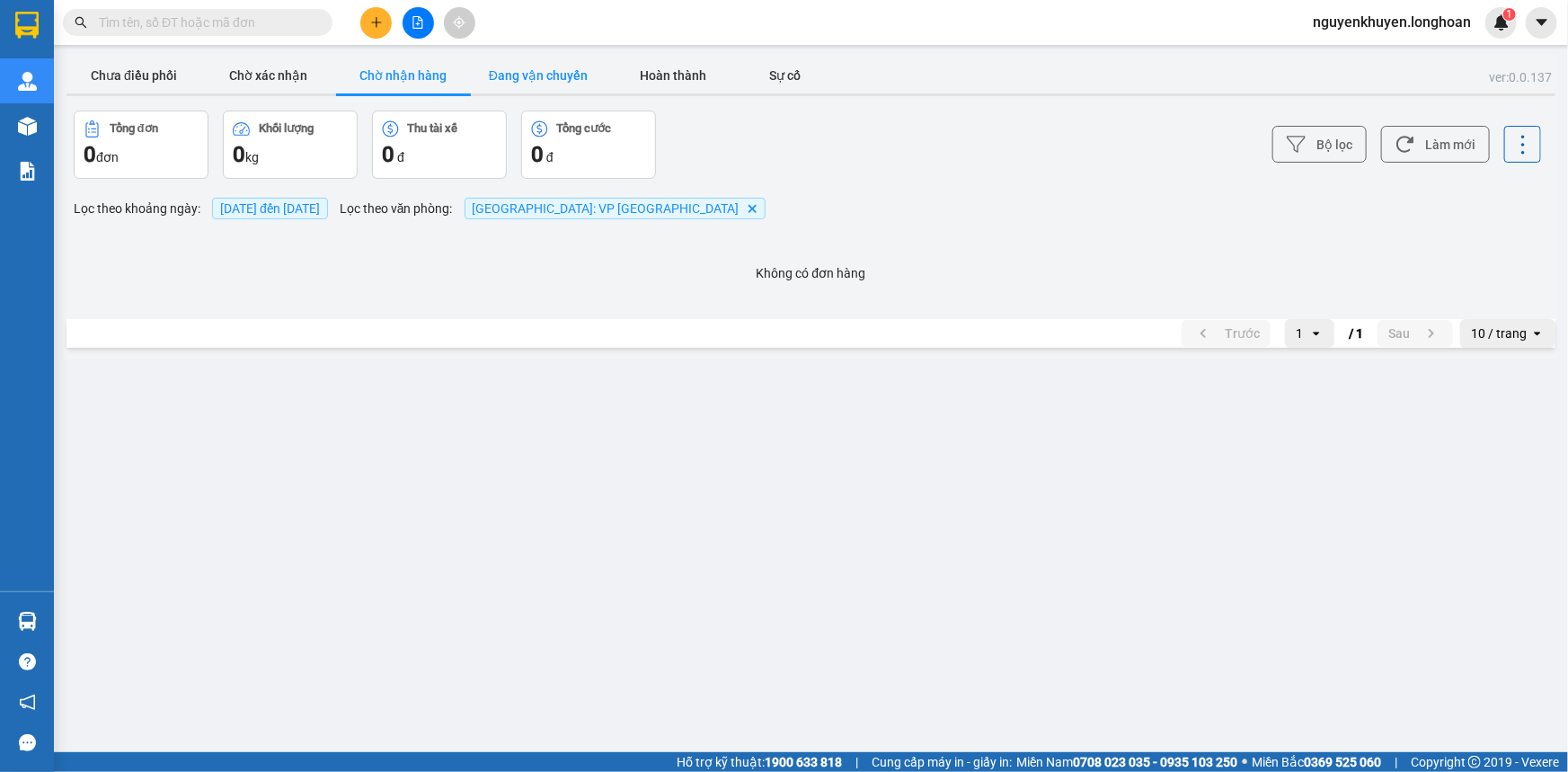
click at [557, 72] on button "Đang vận chuyển" at bounding box center [538, 76] width 135 height 36
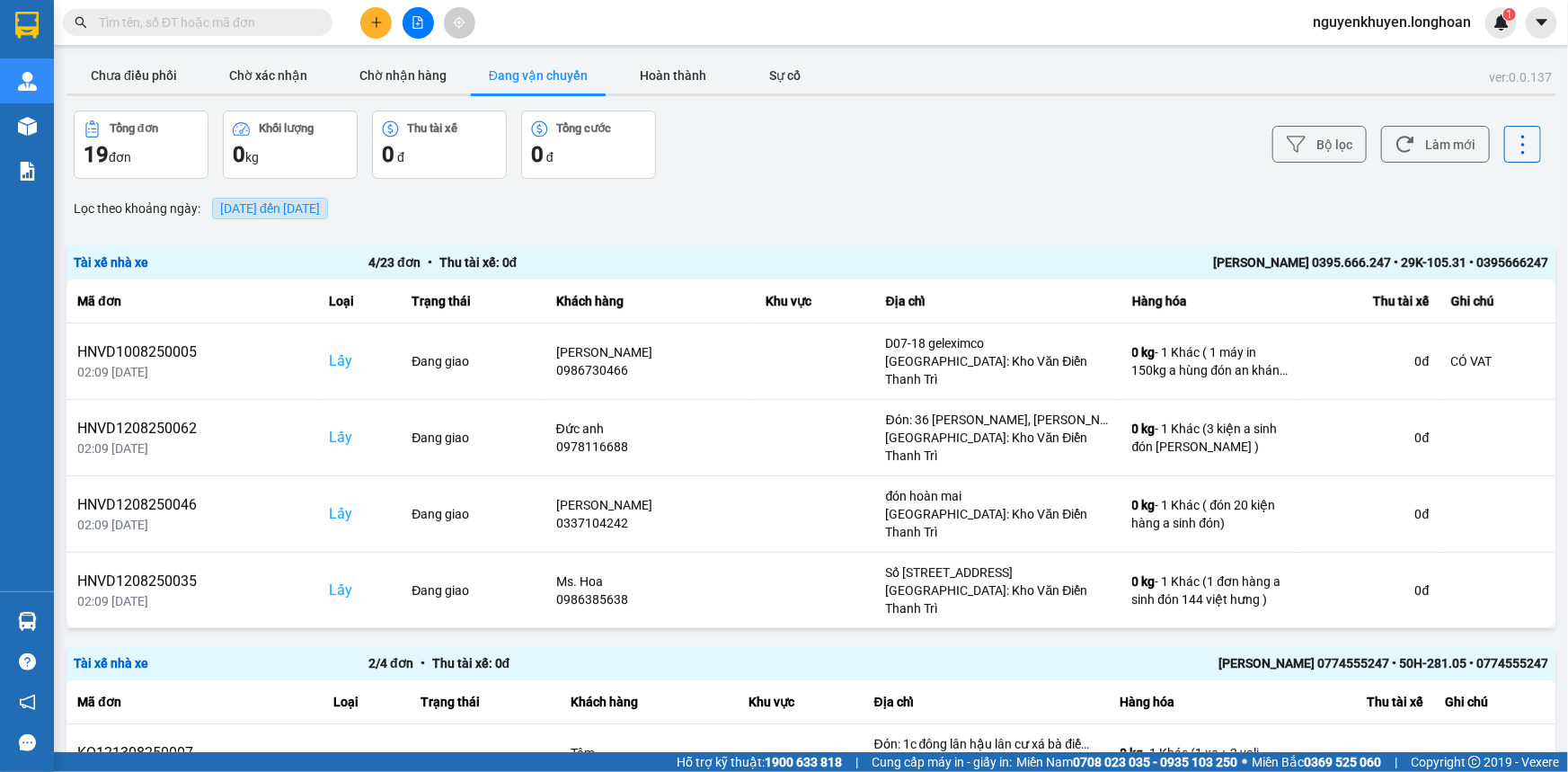
click at [320, 201] on span "13/08/2025 đến 13/08/2025" at bounding box center [270, 208] width 100 height 14
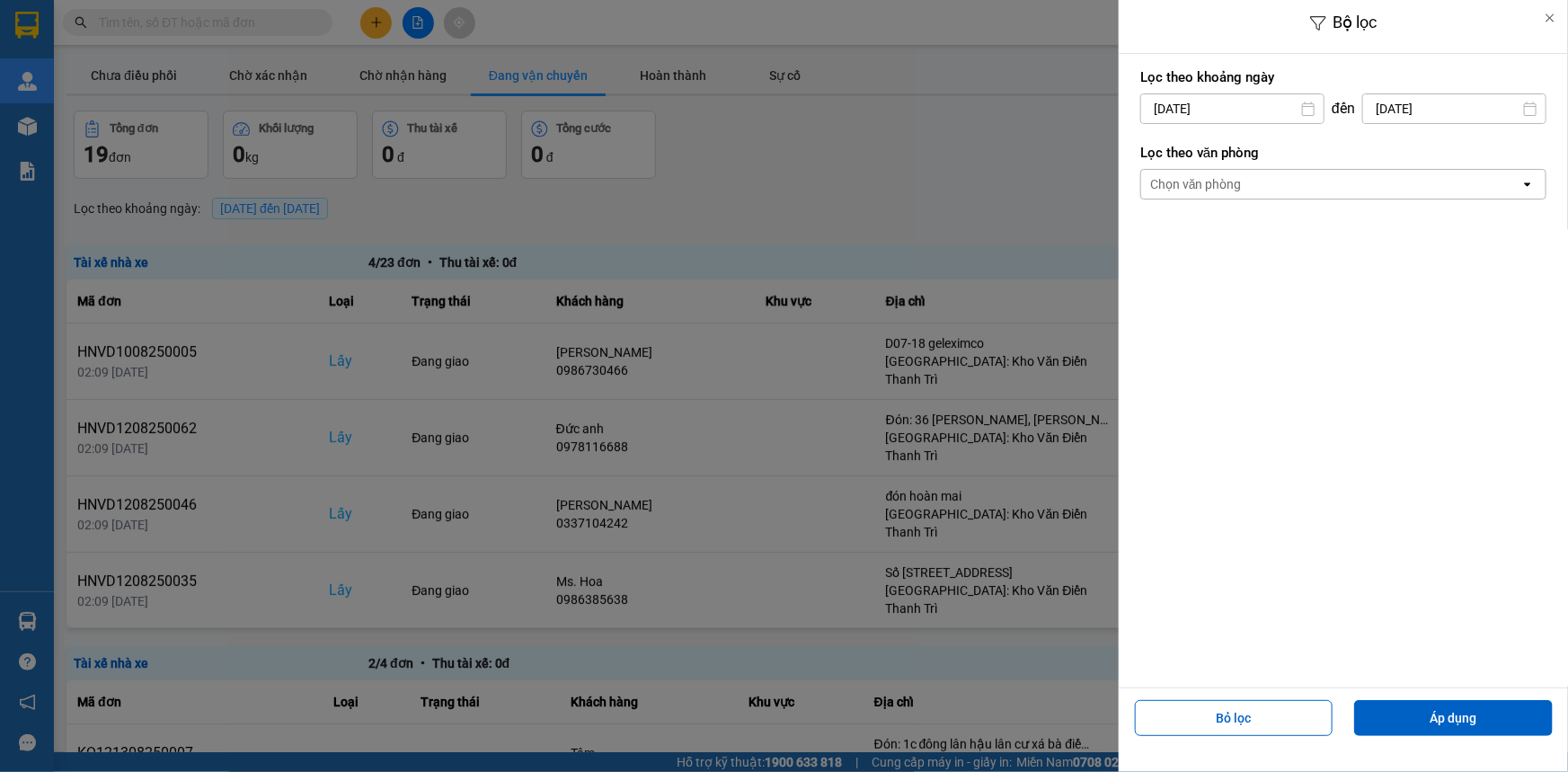
click at [1351, 195] on div "Chọn văn phòng" at bounding box center [1330, 184] width 379 height 28
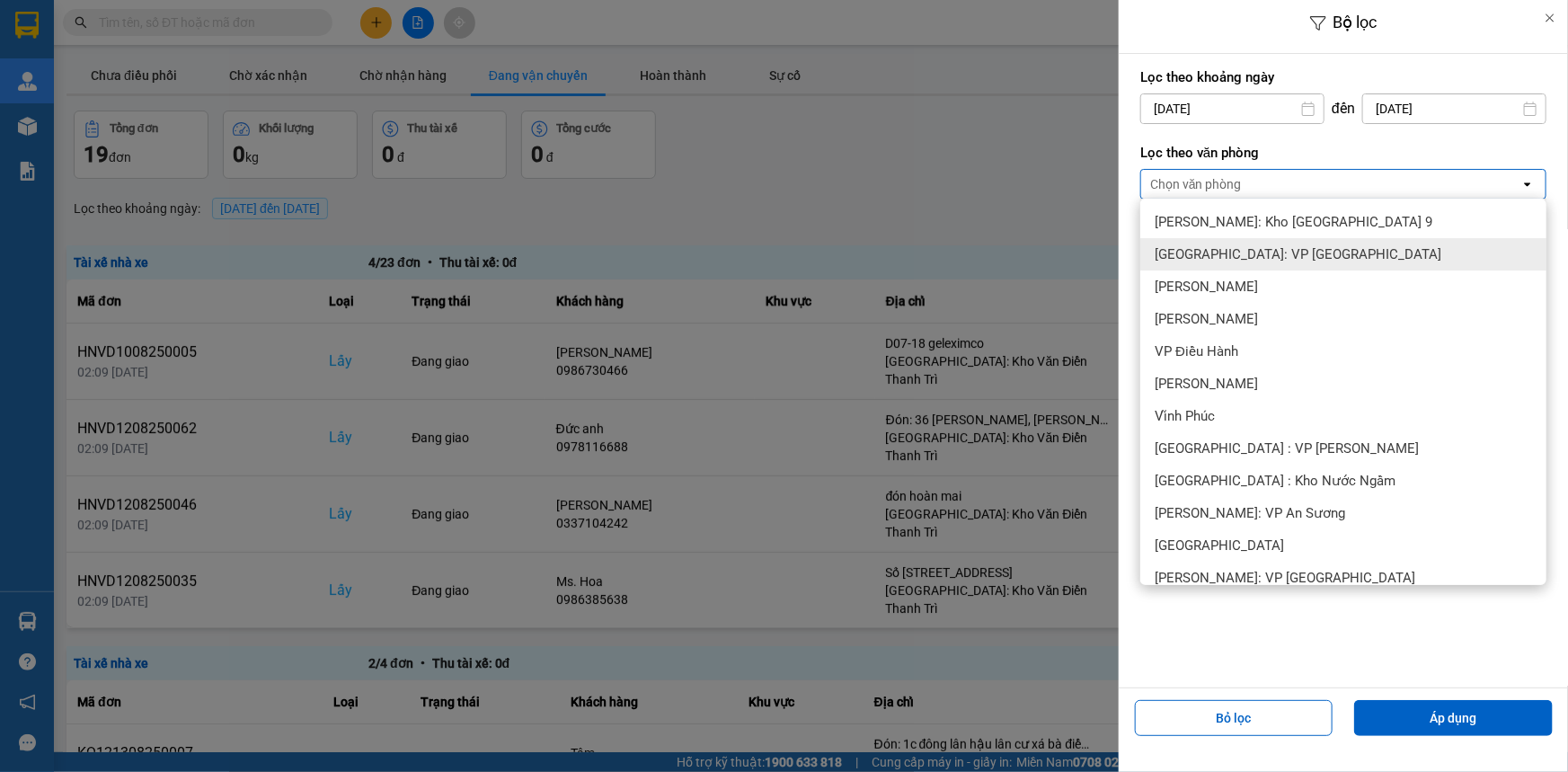
click at [1330, 252] on span "[GEOGRAPHIC_DATA]: VP [GEOGRAPHIC_DATA]" at bounding box center [1298, 254] width 287 height 18
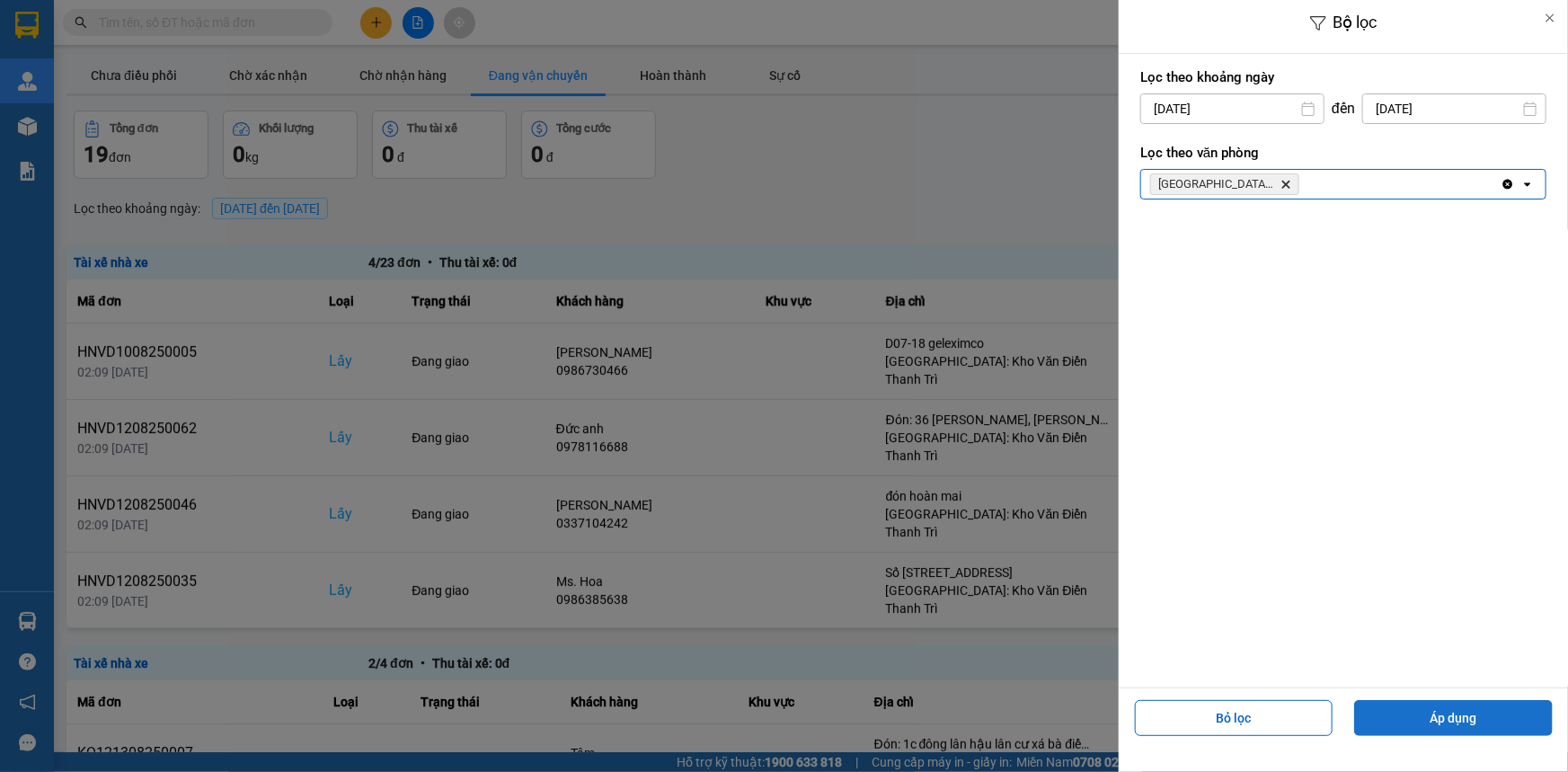
click at [1443, 706] on button "Áp dụng" at bounding box center [1453, 718] width 198 height 36
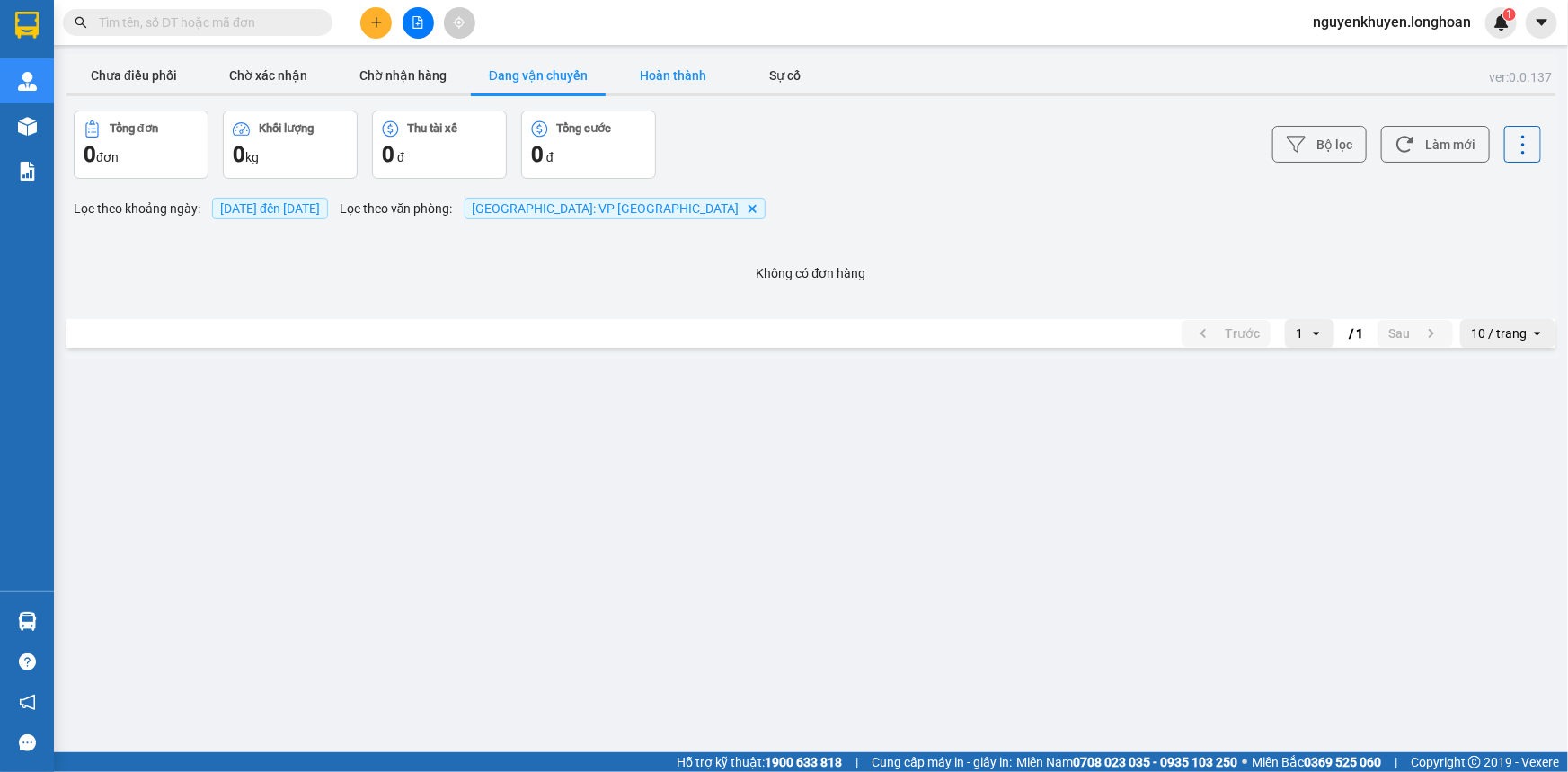
click at [664, 76] on button "Hoàn thành" at bounding box center [673, 76] width 135 height 36
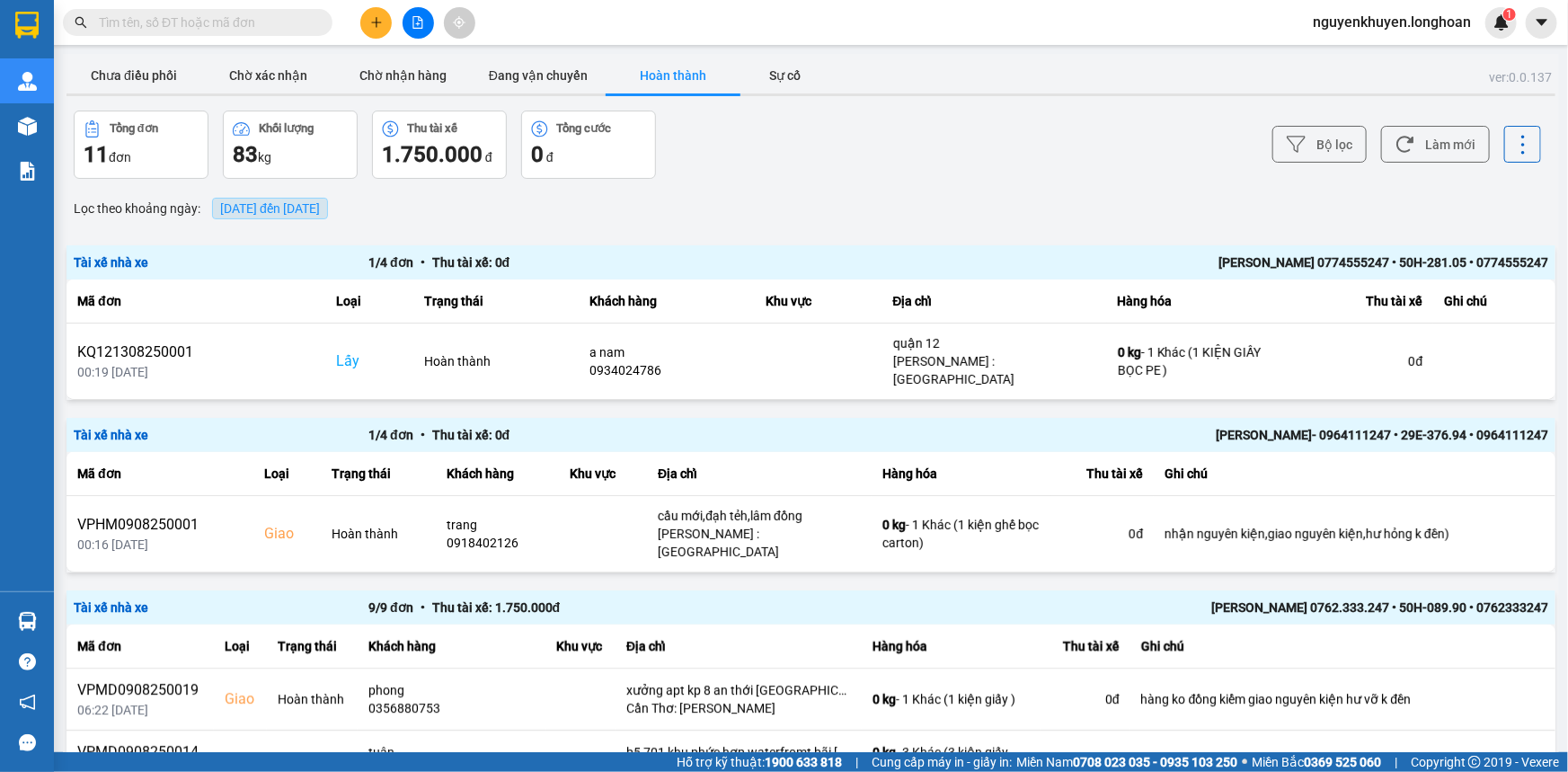
click at [320, 214] on span "13/08/2025 đến 13/08/2025" at bounding box center [270, 208] width 100 height 14
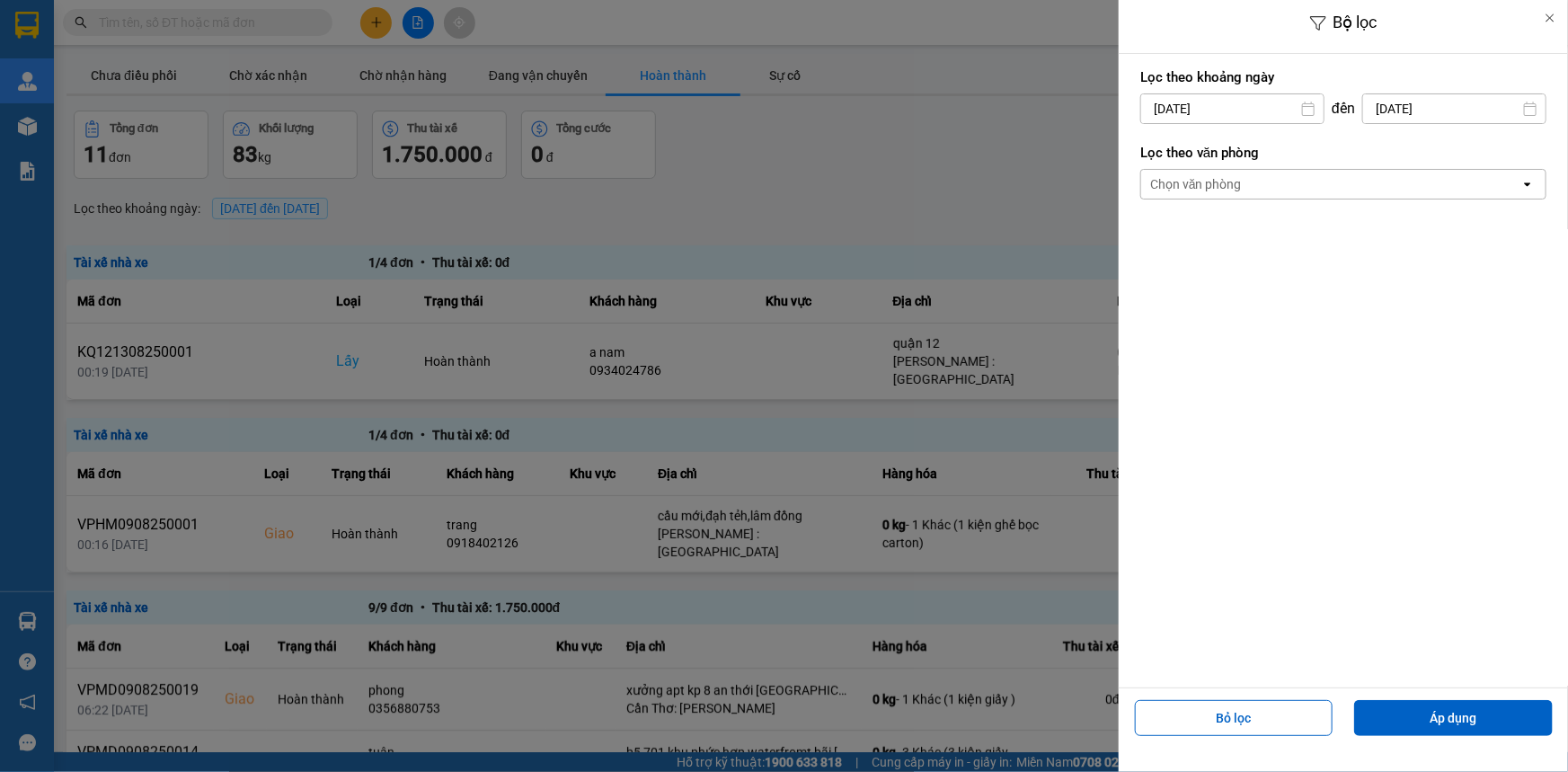
click at [1254, 175] on div "Chọn văn phòng" at bounding box center [1330, 184] width 379 height 28
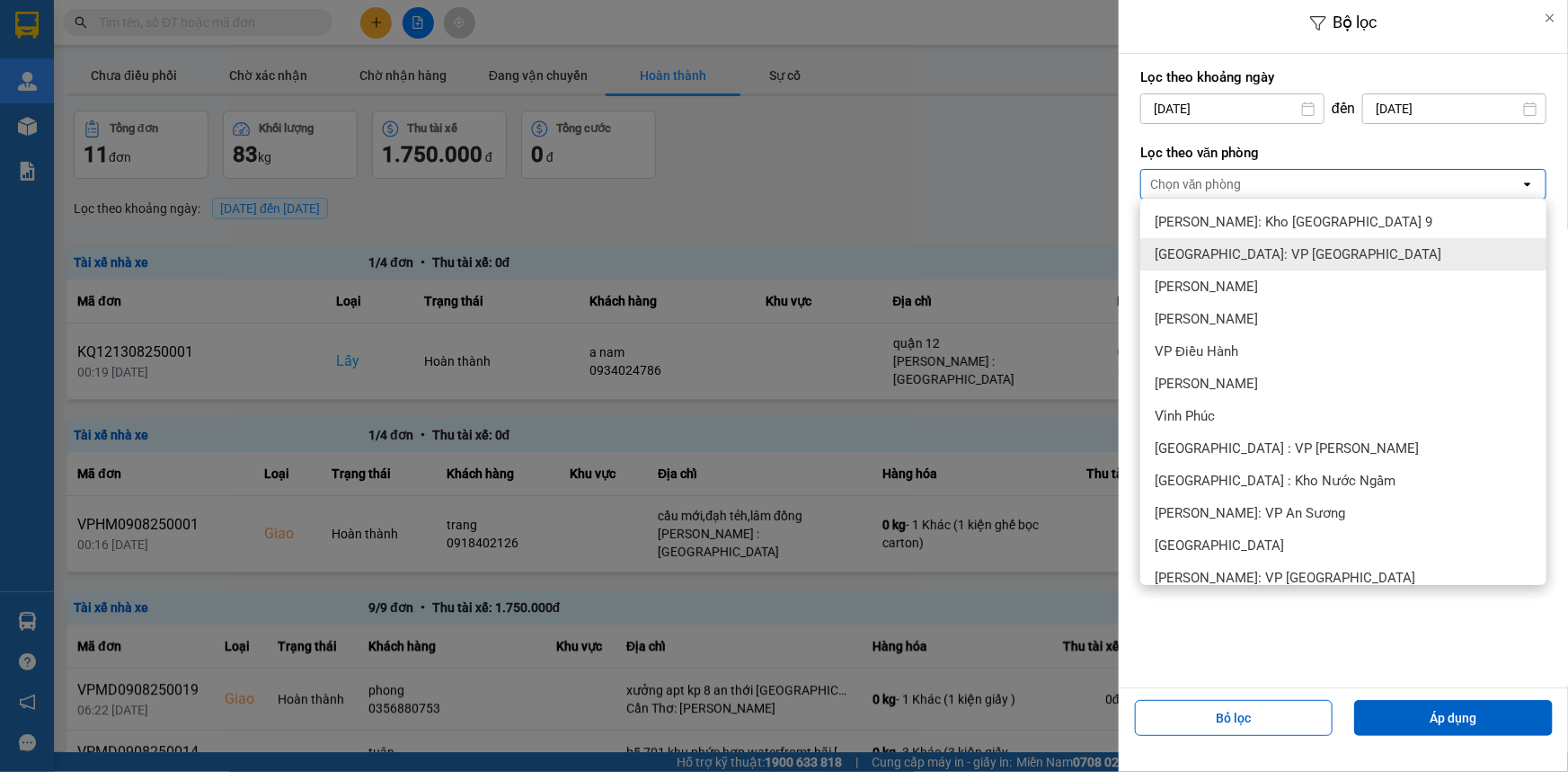
click at [1323, 257] on span "[GEOGRAPHIC_DATA]: VP [GEOGRAPHIC_DATA]" at bounding box center [1298, 254] width 287 height 18
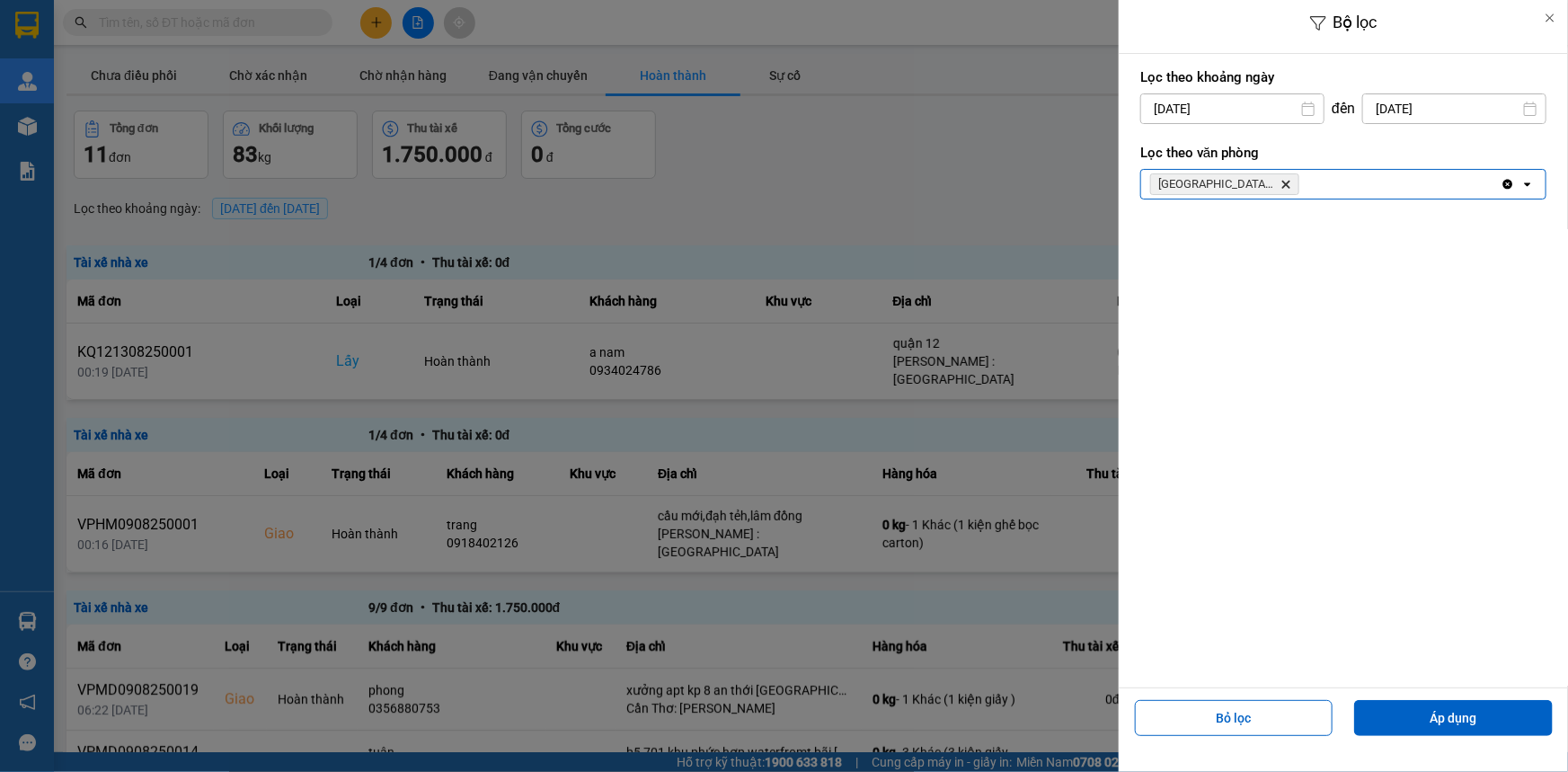
drag, startPoint x: 1414, startPoint y: 724, endPoint x: 1370, endPoint y: 607, distance: 125.0
click at [1416, 724] on button "Áp dụng" at bounding box center [1453, 718] width 198 height 36
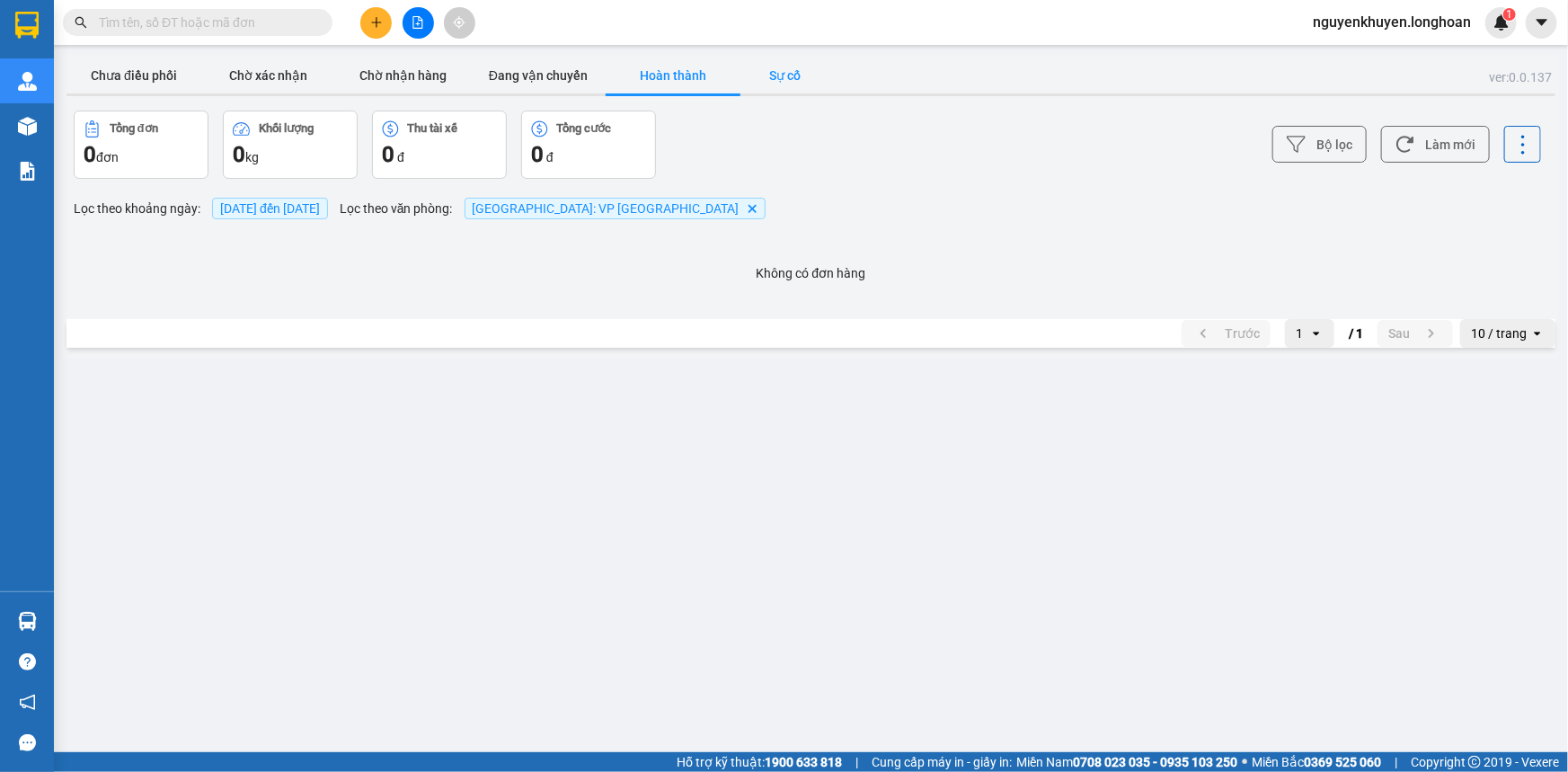
click at [790, 81] on button "Sự cố" at bounding box center [784, 76] width 90 height 36
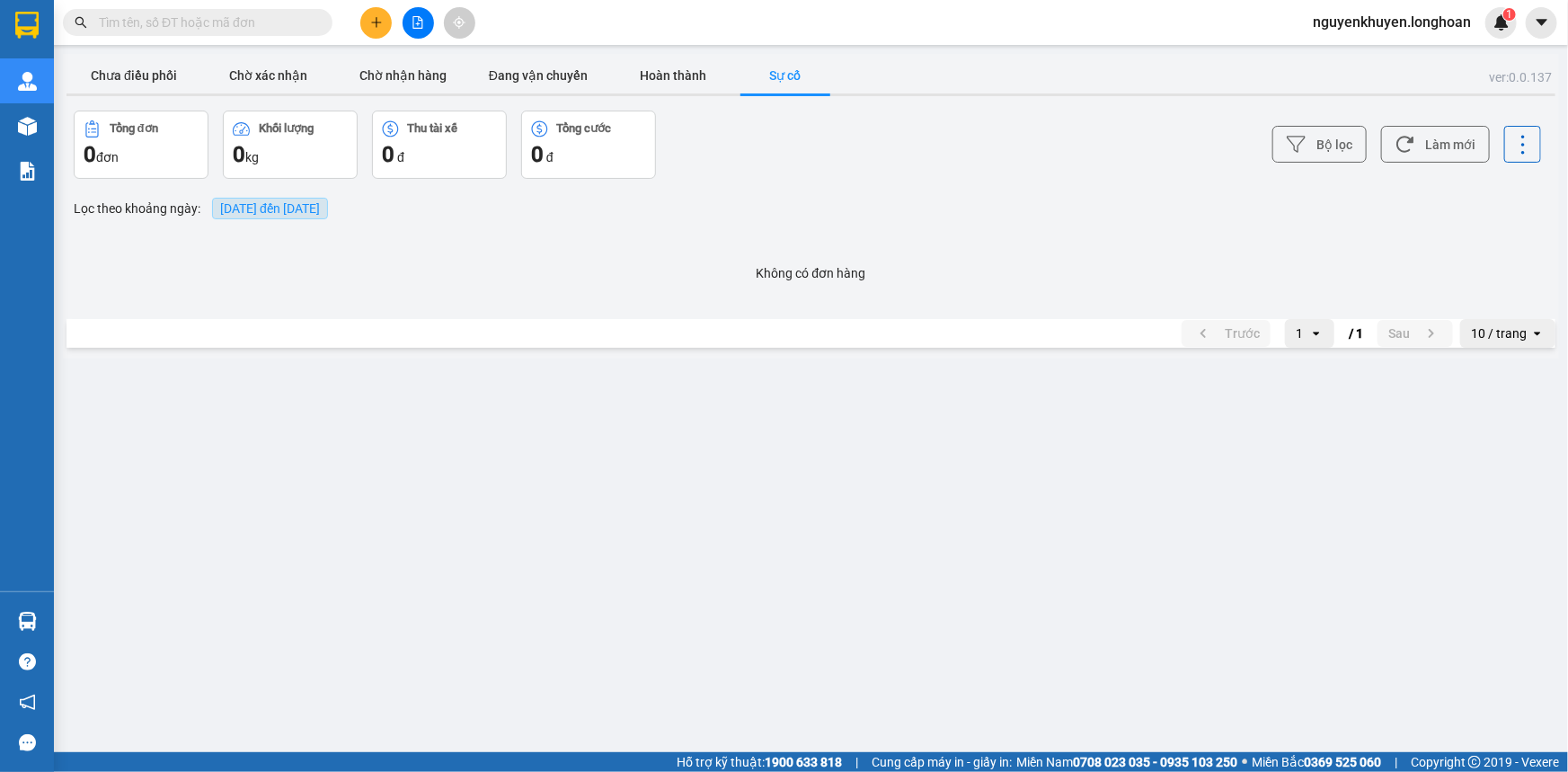
click at [320, 210] on span "13/08/2025 đến 13/08/2025" at bounding box center [270, 208] width 100 height 14
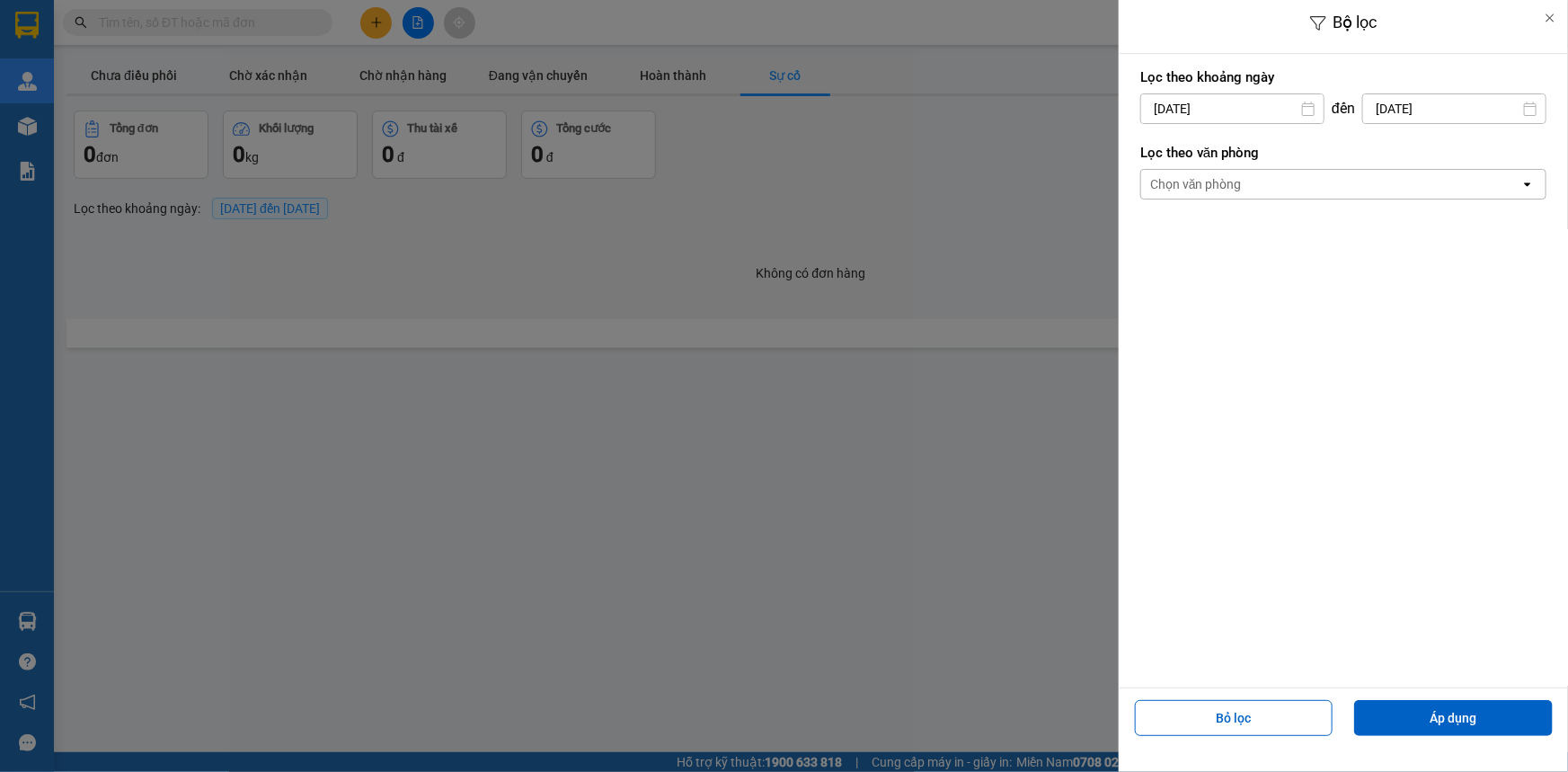
click at [1227, 182] on div "Chọn văn phòng" at bounding box center [1196, 183] width 91 height 18
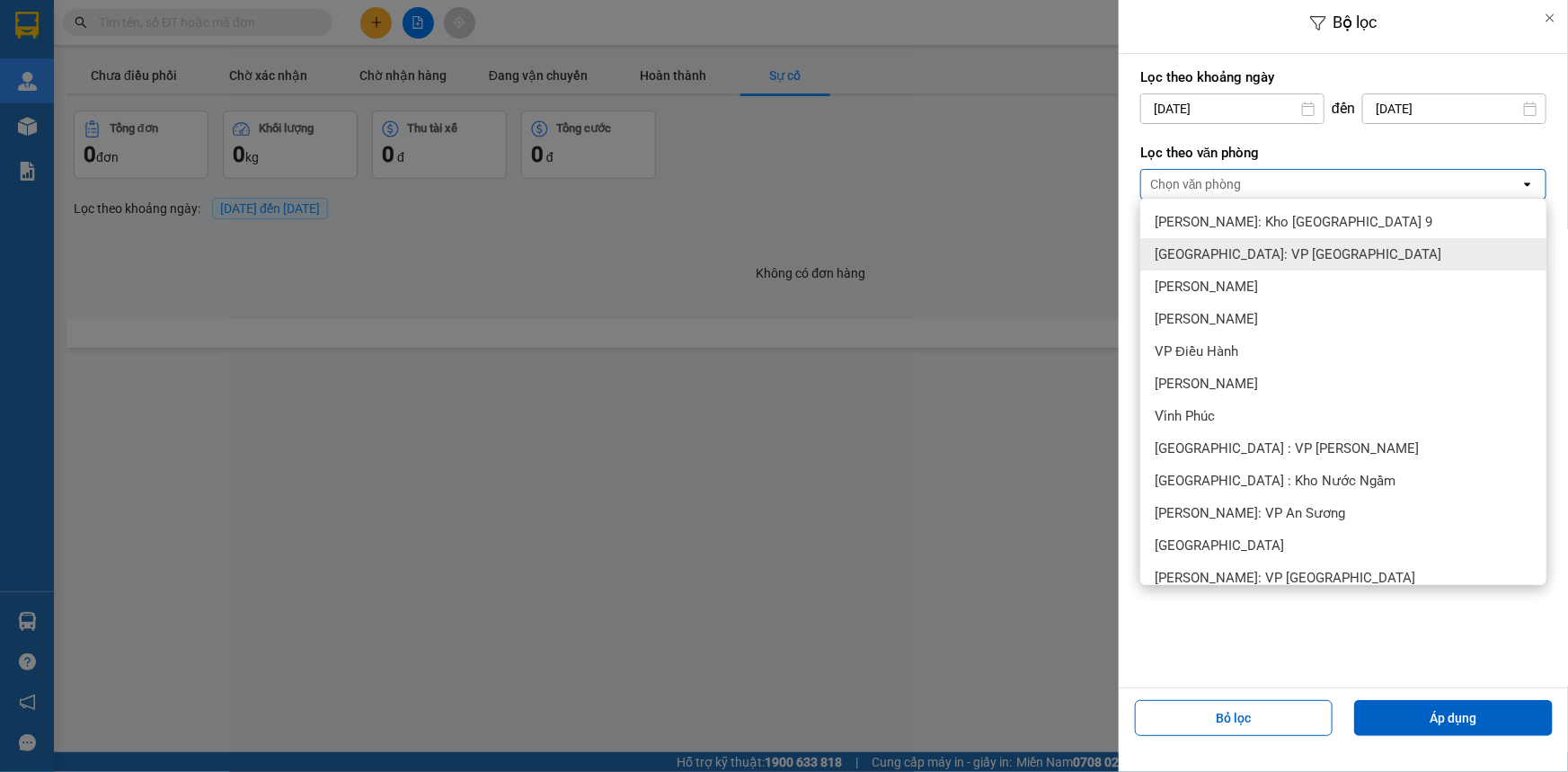
click at [1266, 245] on span "[GEOGRAPHIC_DATA]: VP [GEOGRAPHIC_DATA]" at bounding box center [1298, 254] width 287 height 18
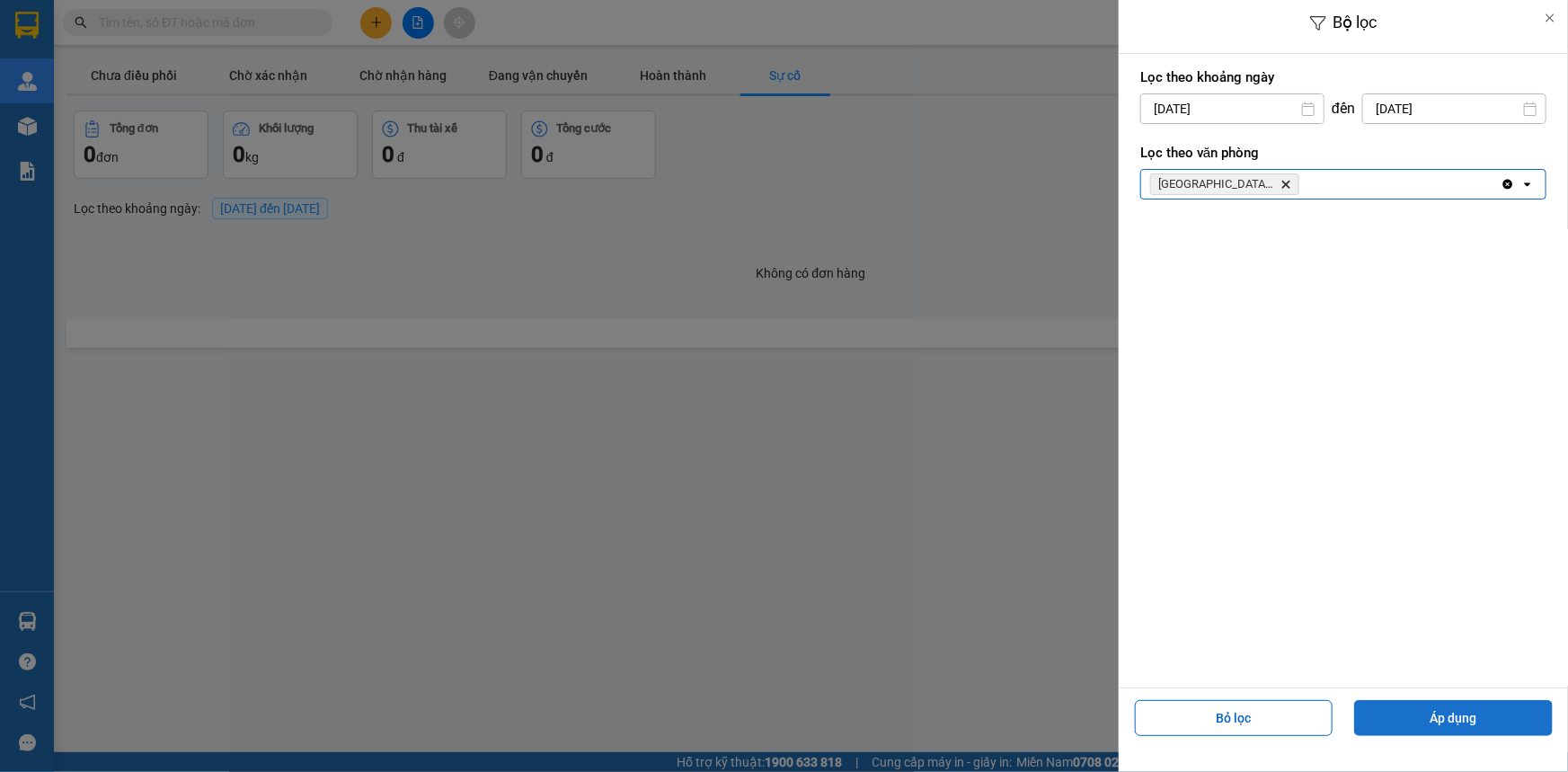
click at [1487, 719] on button "Áp dụng" at bounding box center [1453, 718] width 198 height 36
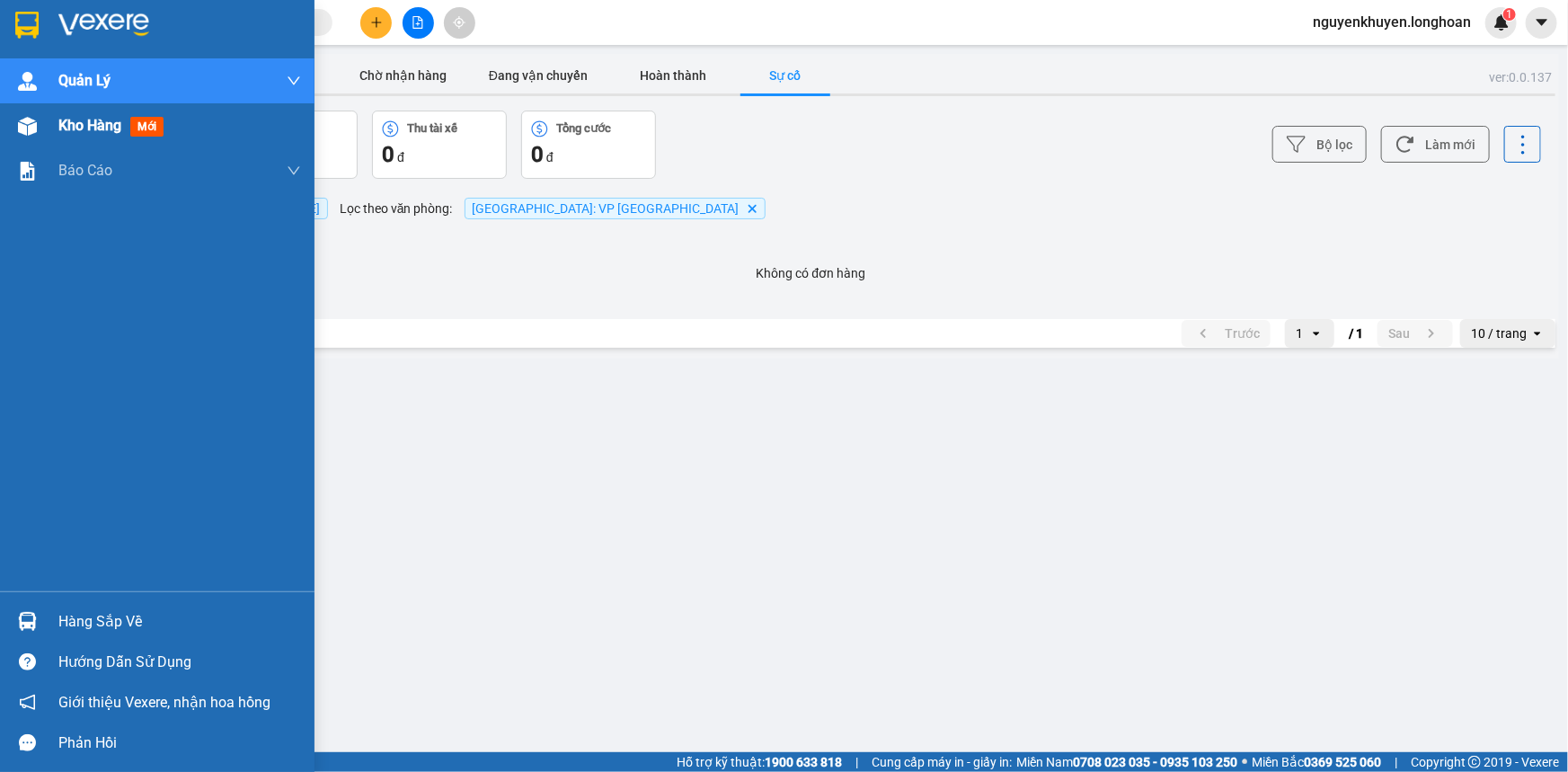
click at [95, 129] on span "Kho hàng" at bounding box center [89, 125] width 63 height 17
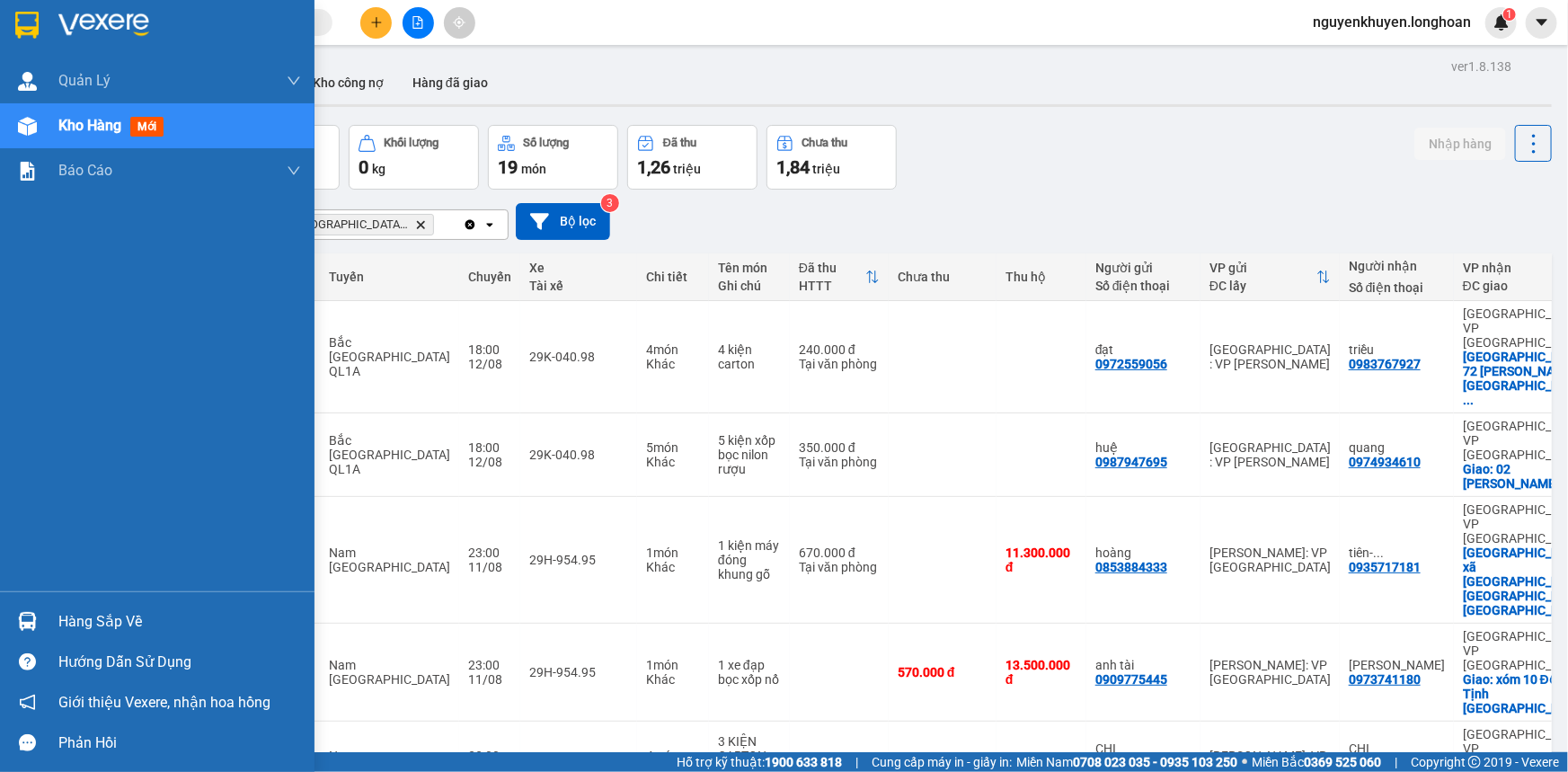
click at [111, 138] on div "Kho hàng mới" at bounding box center [179, 125] width 242 height 45
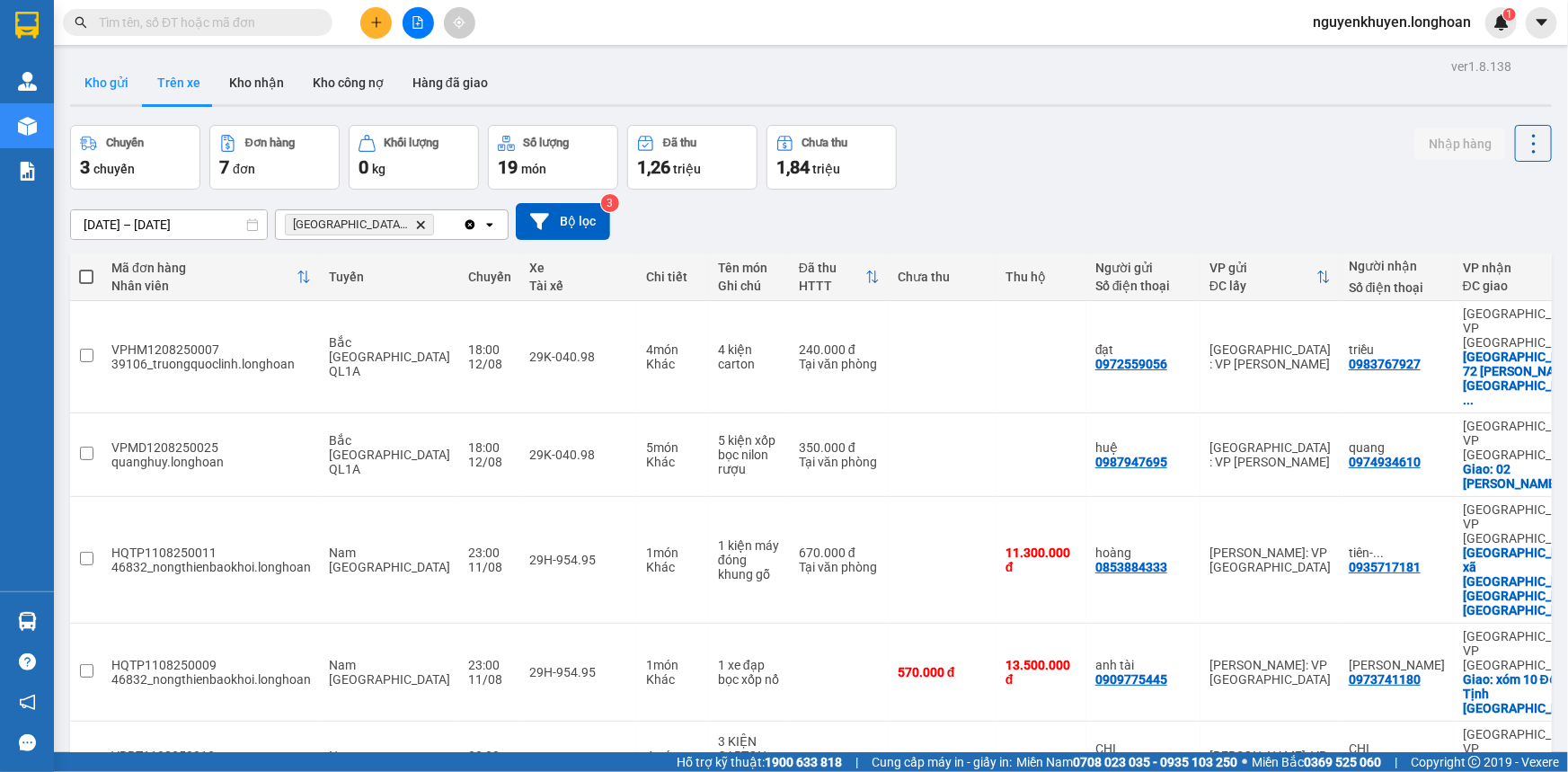
click at [88, 82] on button "Kho gửi" at bounding box center [106, 82] width 73 height 43
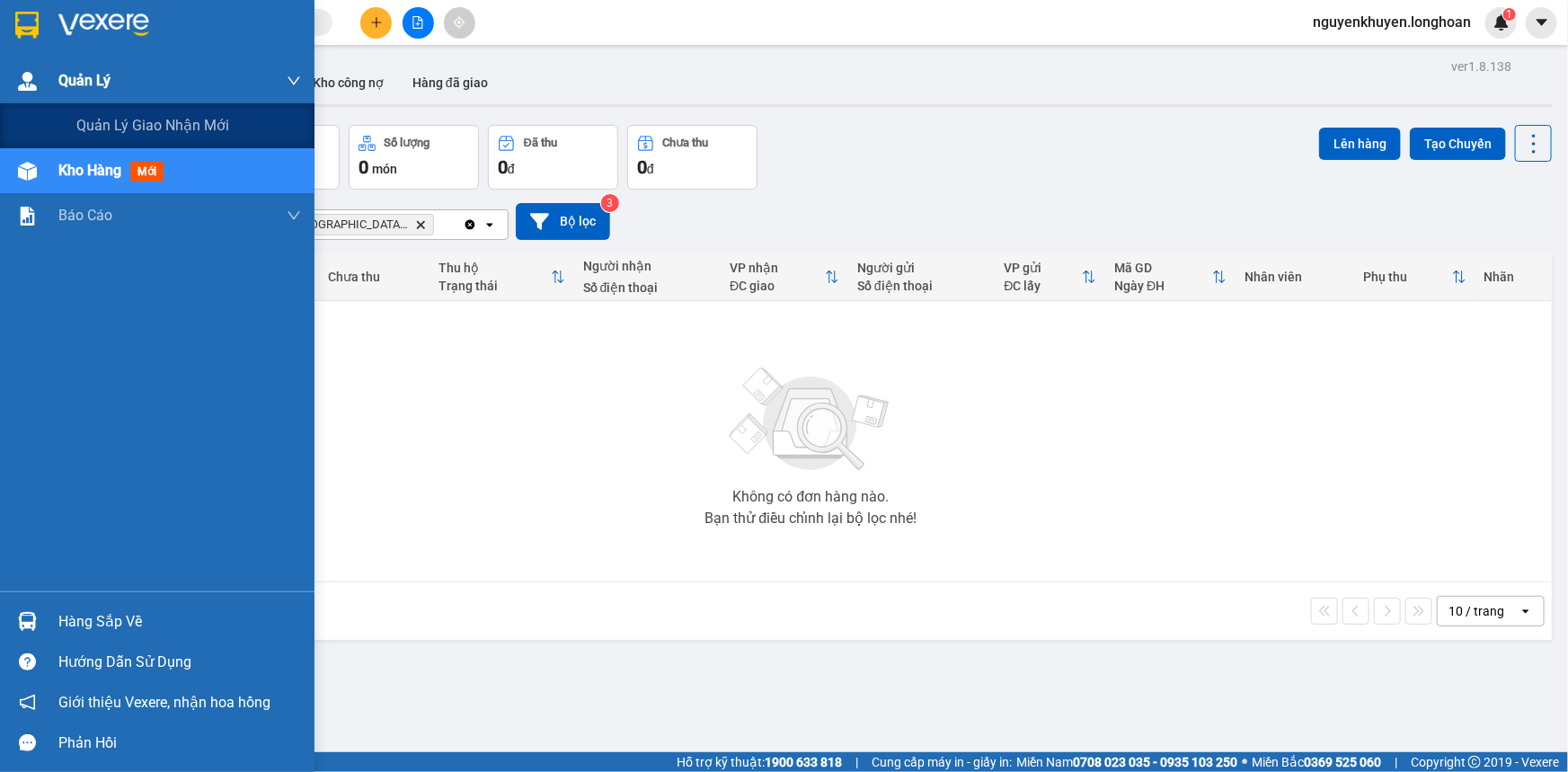
click at [69, 87] on span "Quản Lý" at bounding box center [84, 81] width 52 height 23
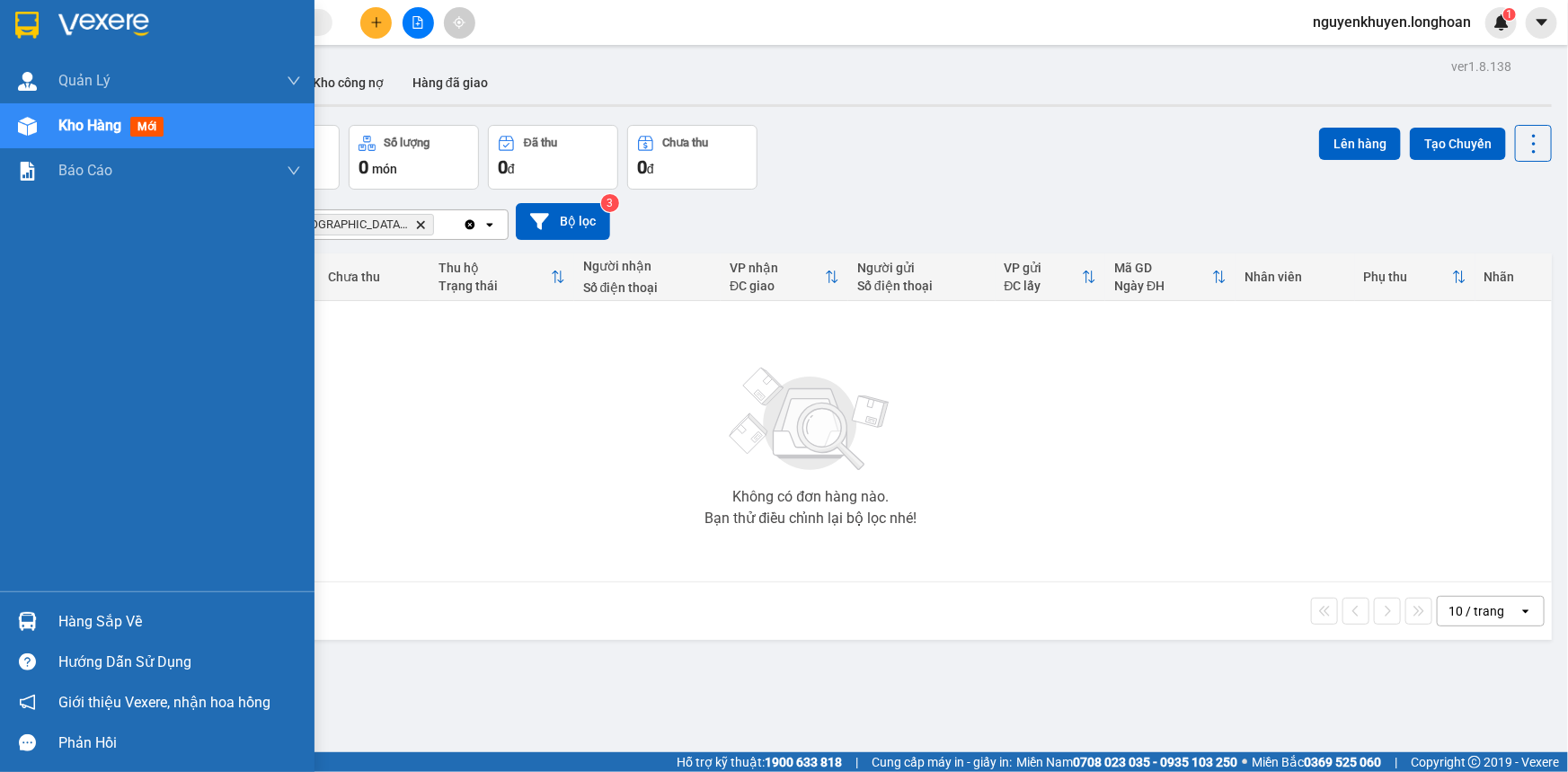
click at [33, 19] on img at bounding box center [27, 25] width 24 height 27
click at [98, 629] on div "Hàng sắp về" at bounding box center [179, 621] width 242 height 27
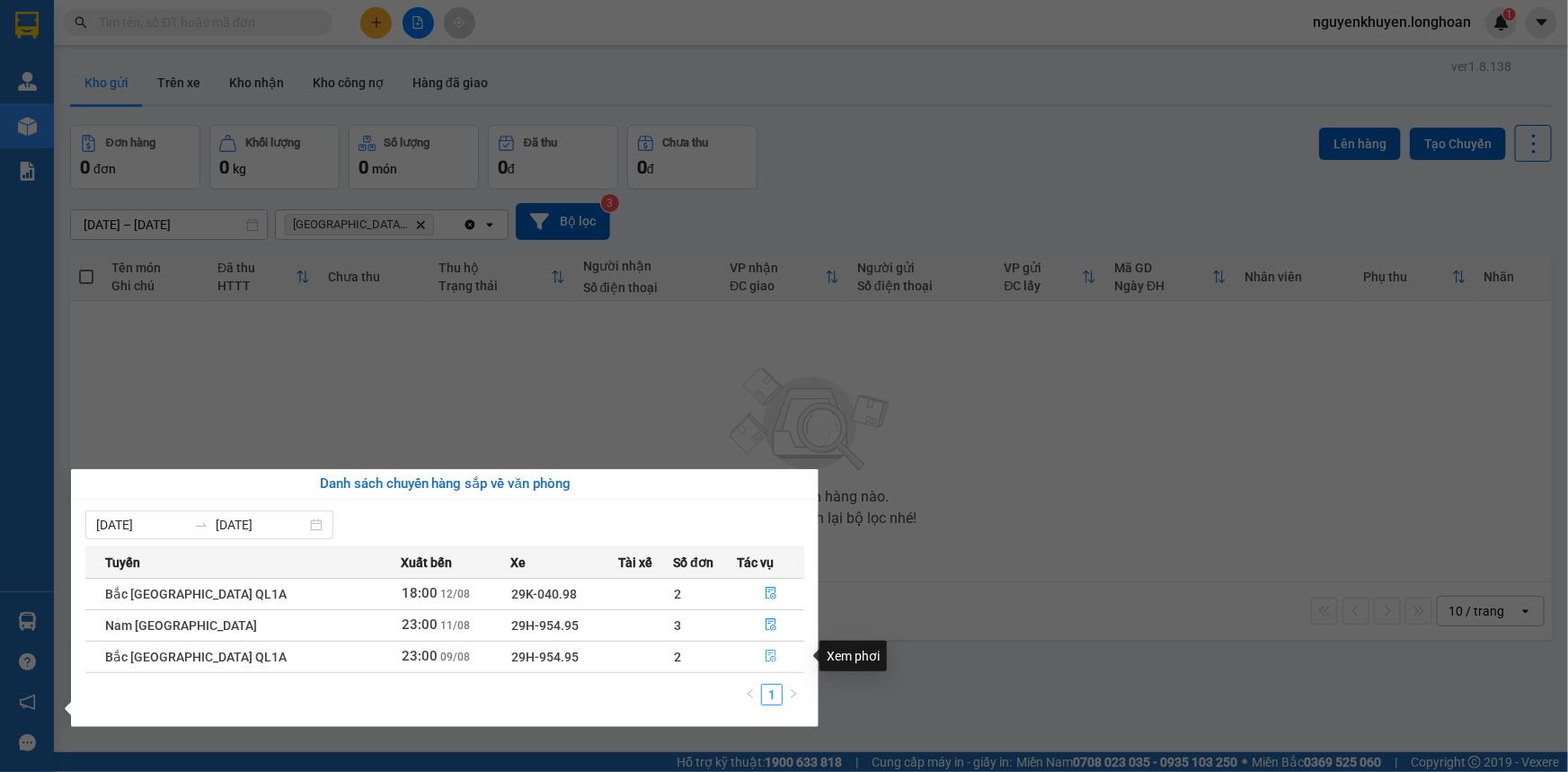
click at [765, 656] on icon "file-done" at bounding box center [770, 655] width 12 height 12
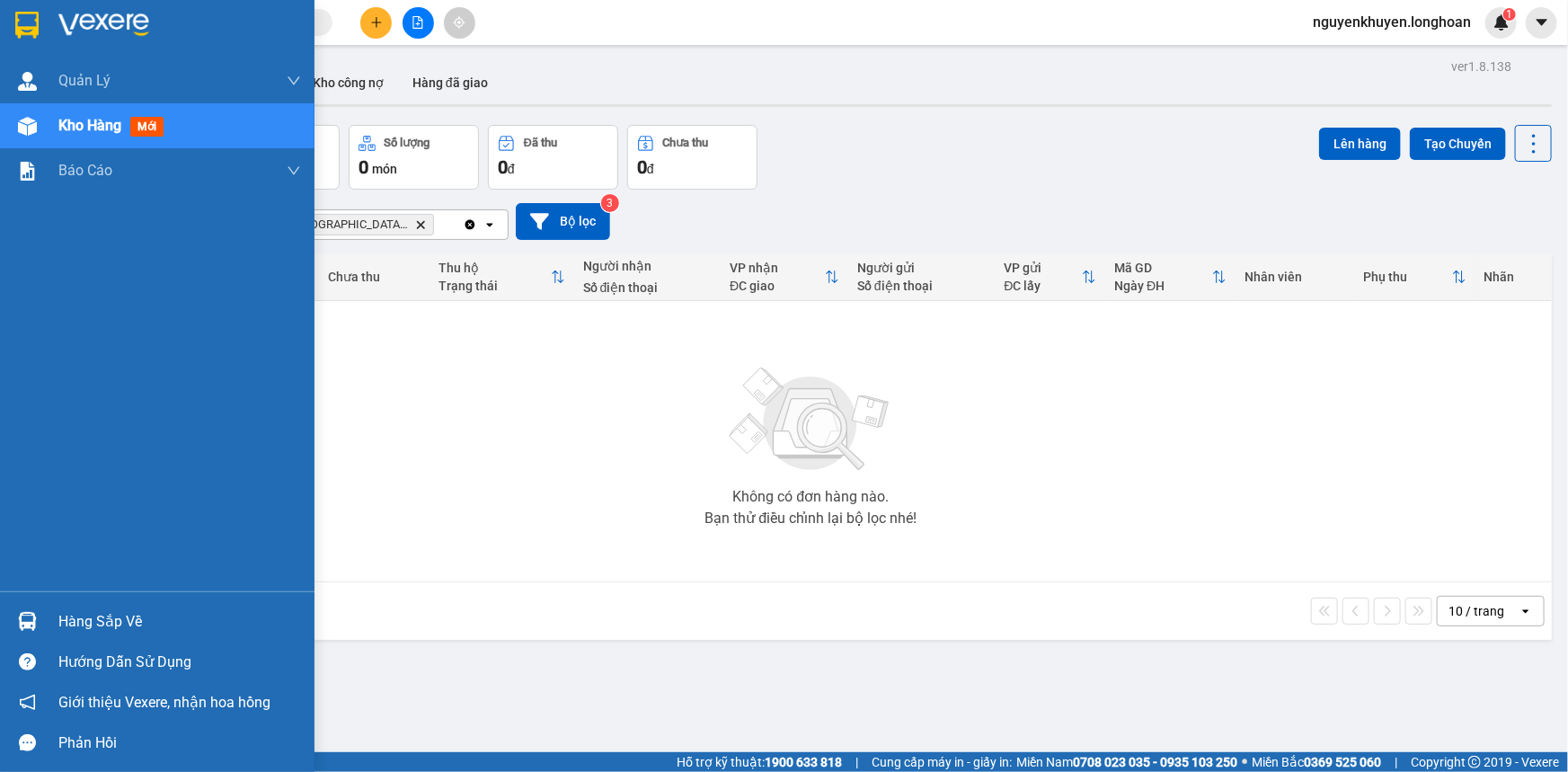
click at [143, 620] on div "Hàng sắp về" at bounding box center [179, 621] width 242 height 27
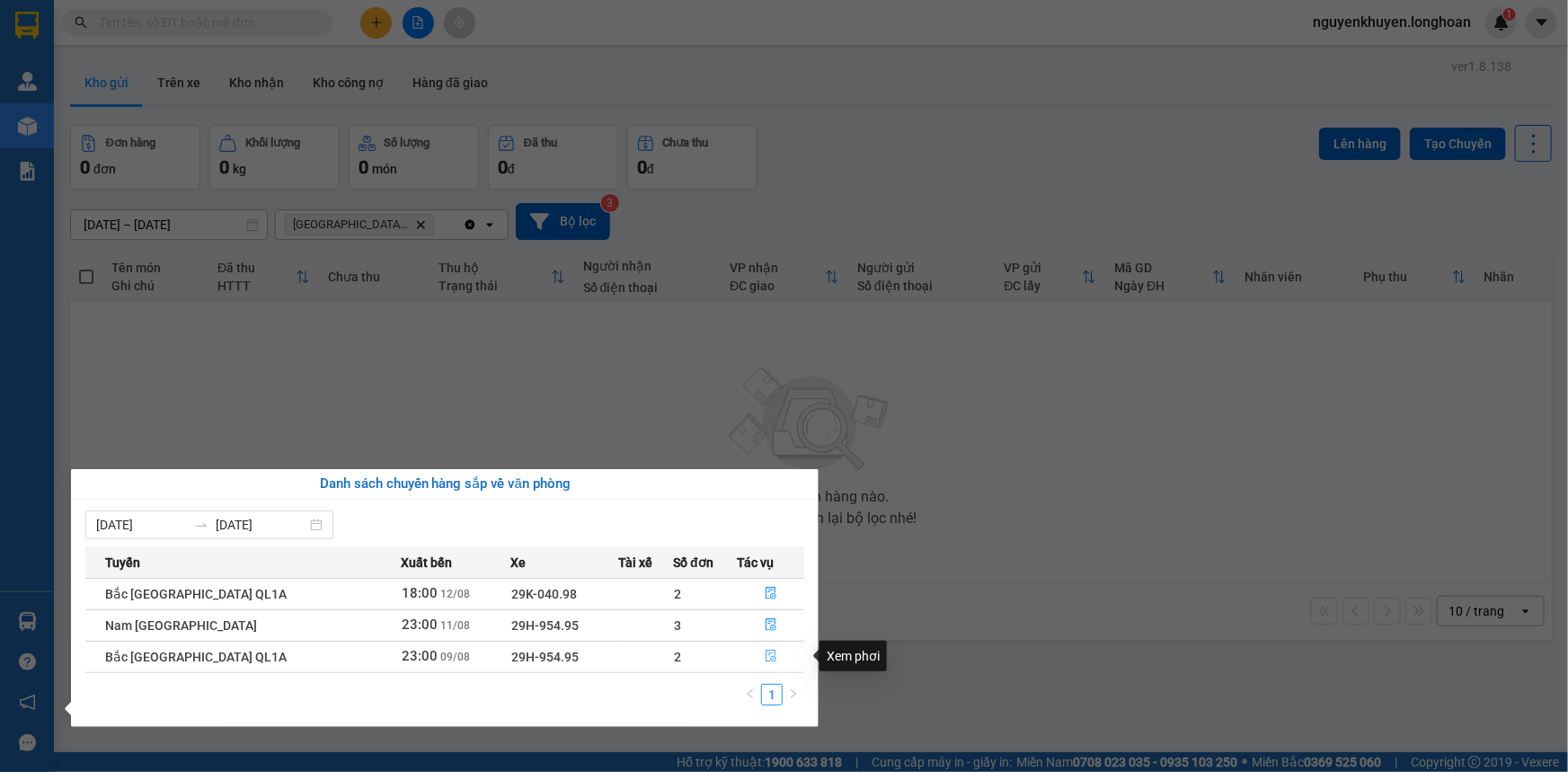
click at [765, 657] on icon "file-done" at bounding box center [770, 655] width 12 height 12
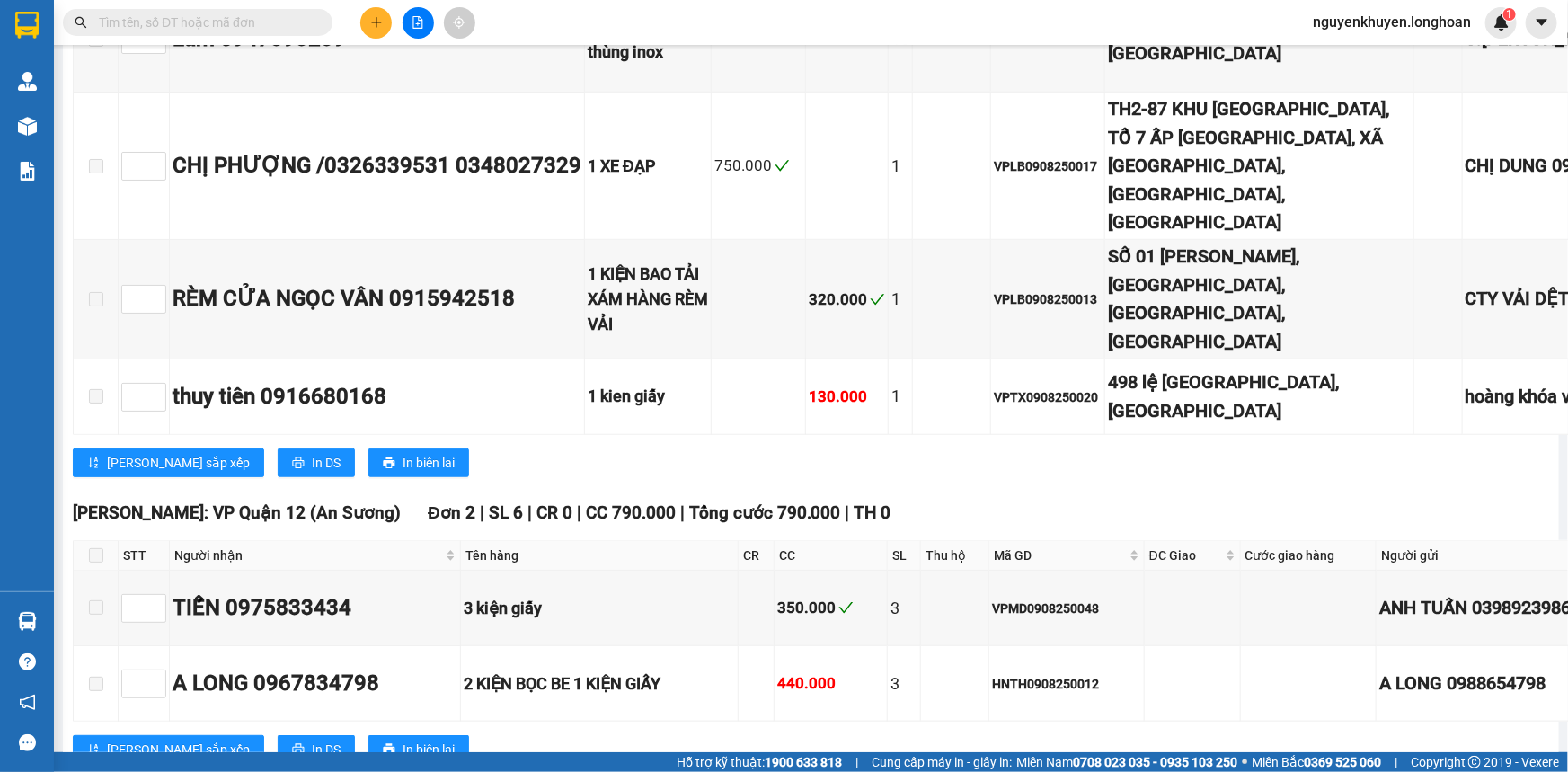
scroll to position [14452, 0]
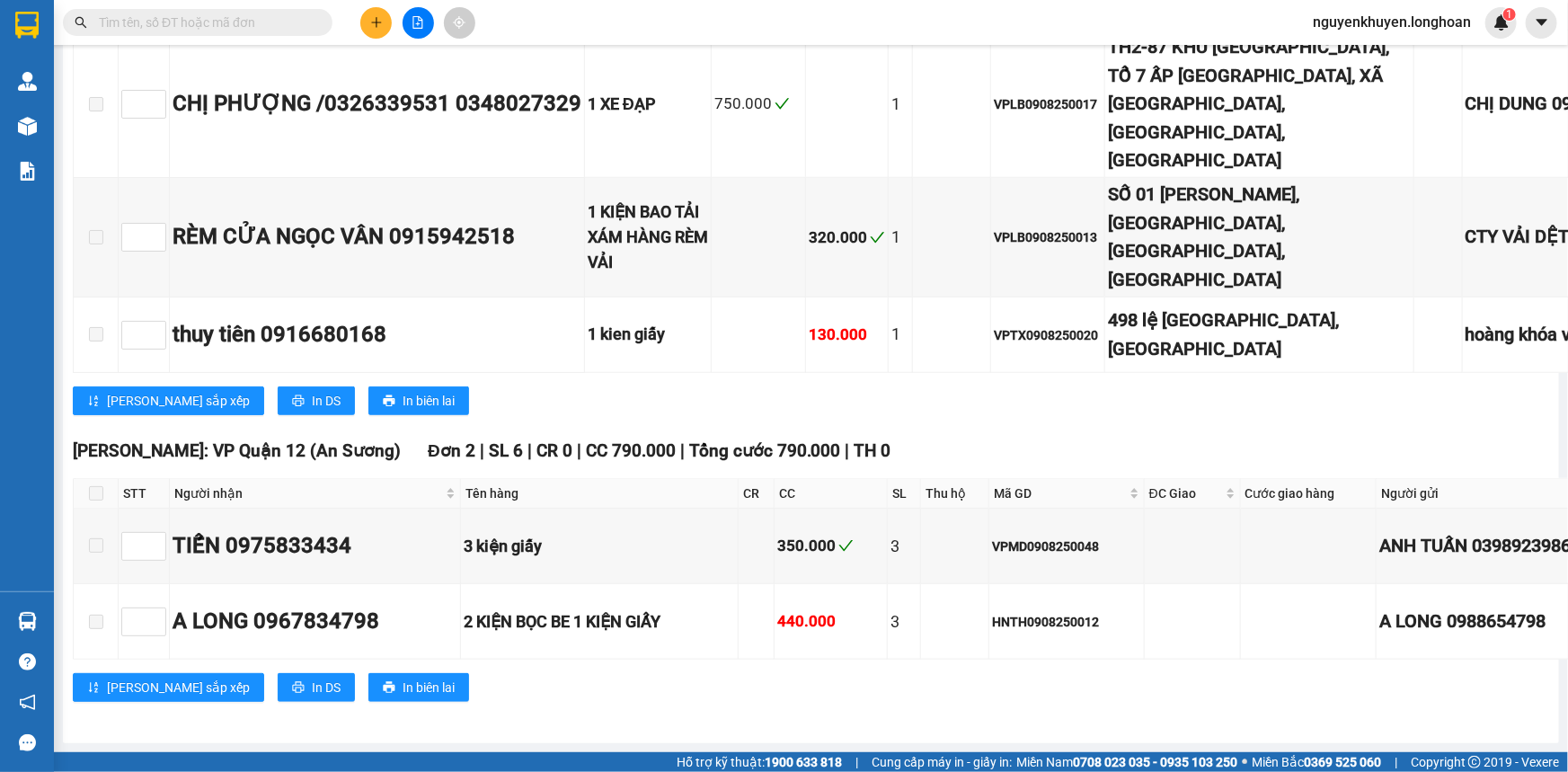
checkbox input "true"
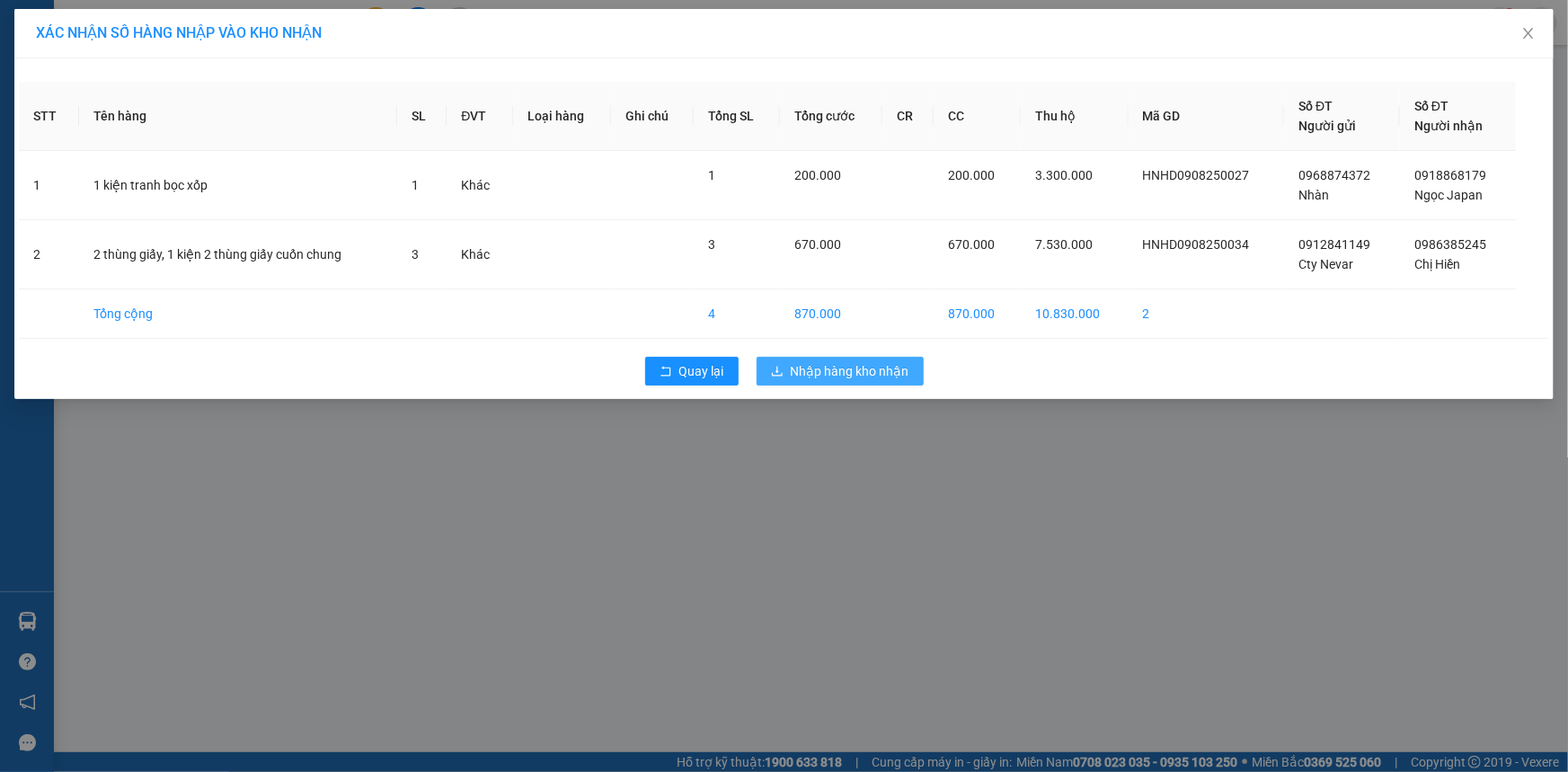
click at [880, 375] on span "Nhập hàng kho nhận" at bounding box center [849, 370] width 119 height 20
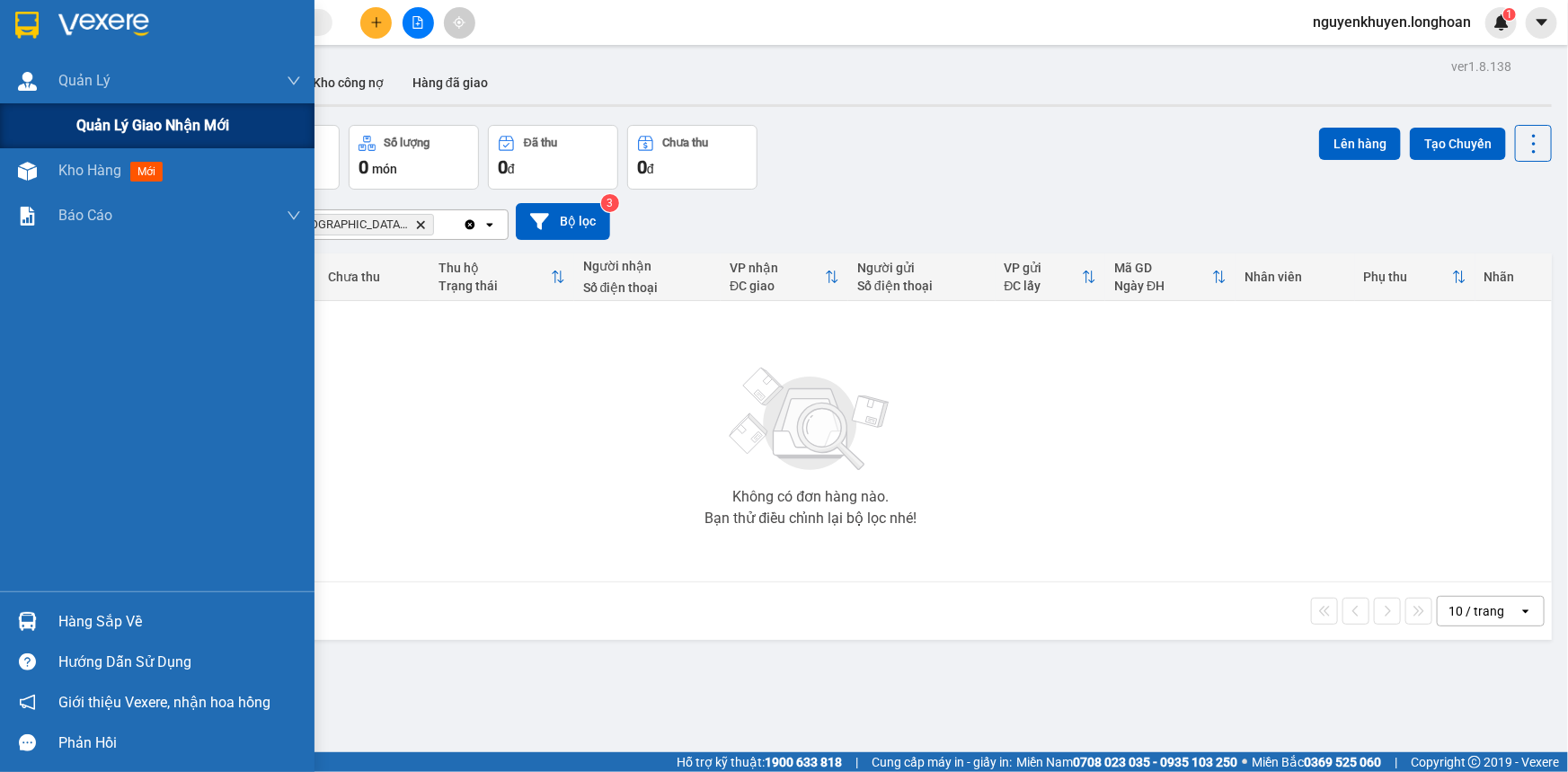
click at [94, 123] on span "Quản lý giao nhận mới" at bounding box center [152, 125] width 153 height 23
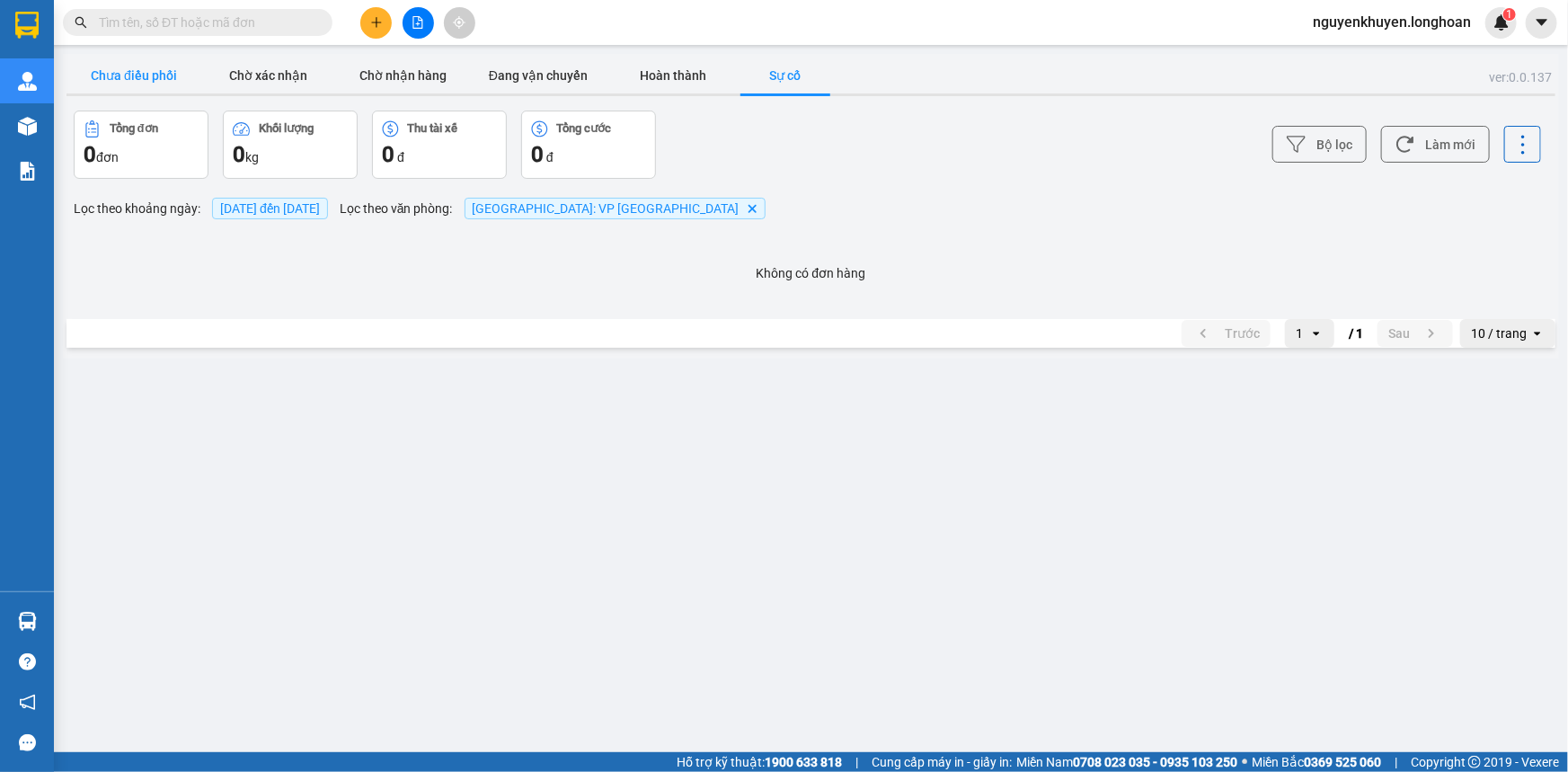
click at [130, 79] on button "Chưa điều phối" at bounding box center [134, 76] width 135 height 36
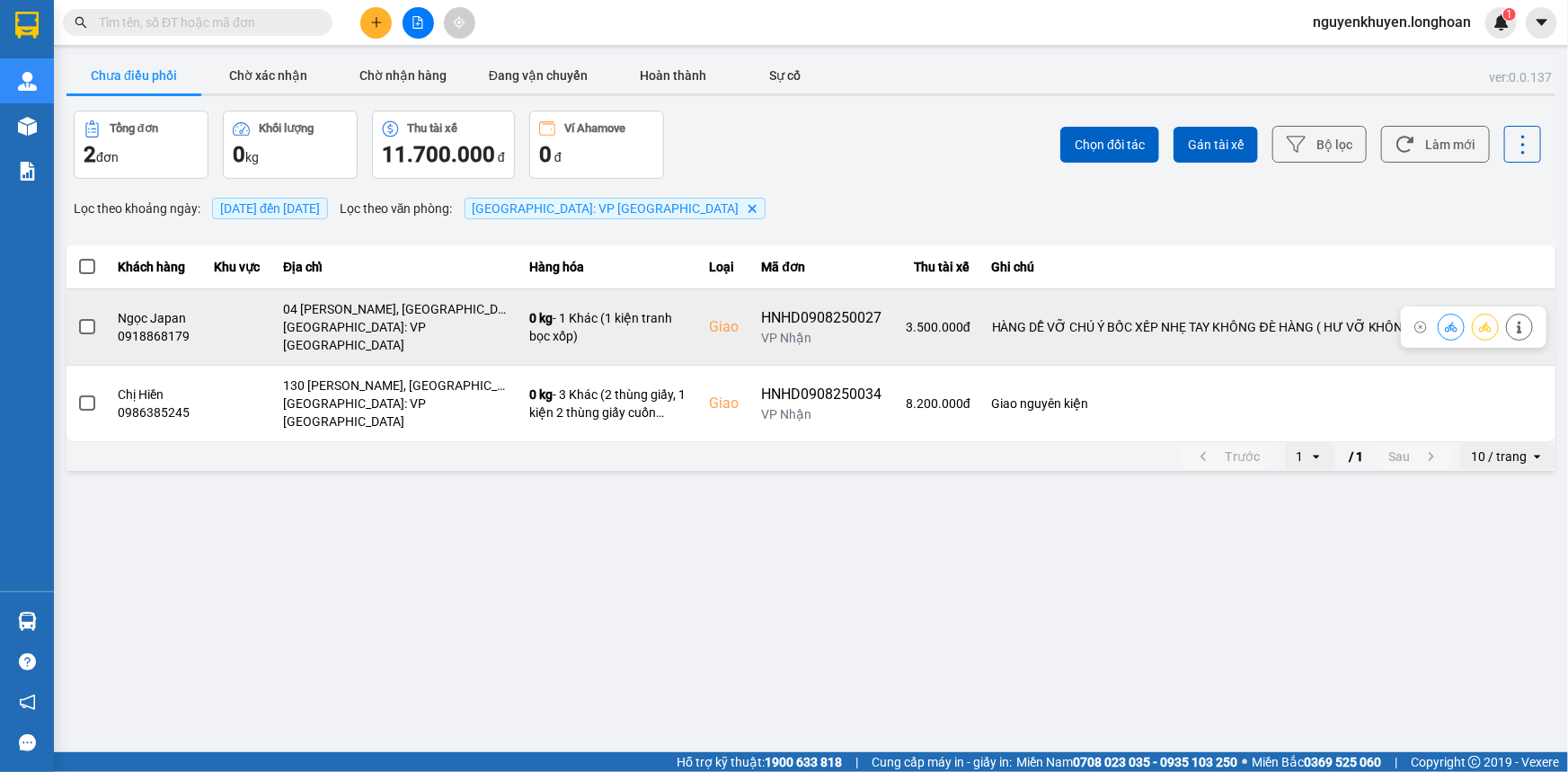
click at [90, 322] on span at bounding box center [86, 327] width 16 height 16
click at [77, 317] on input "checkbox" at bounding box center [77, 317] width 0 height 0
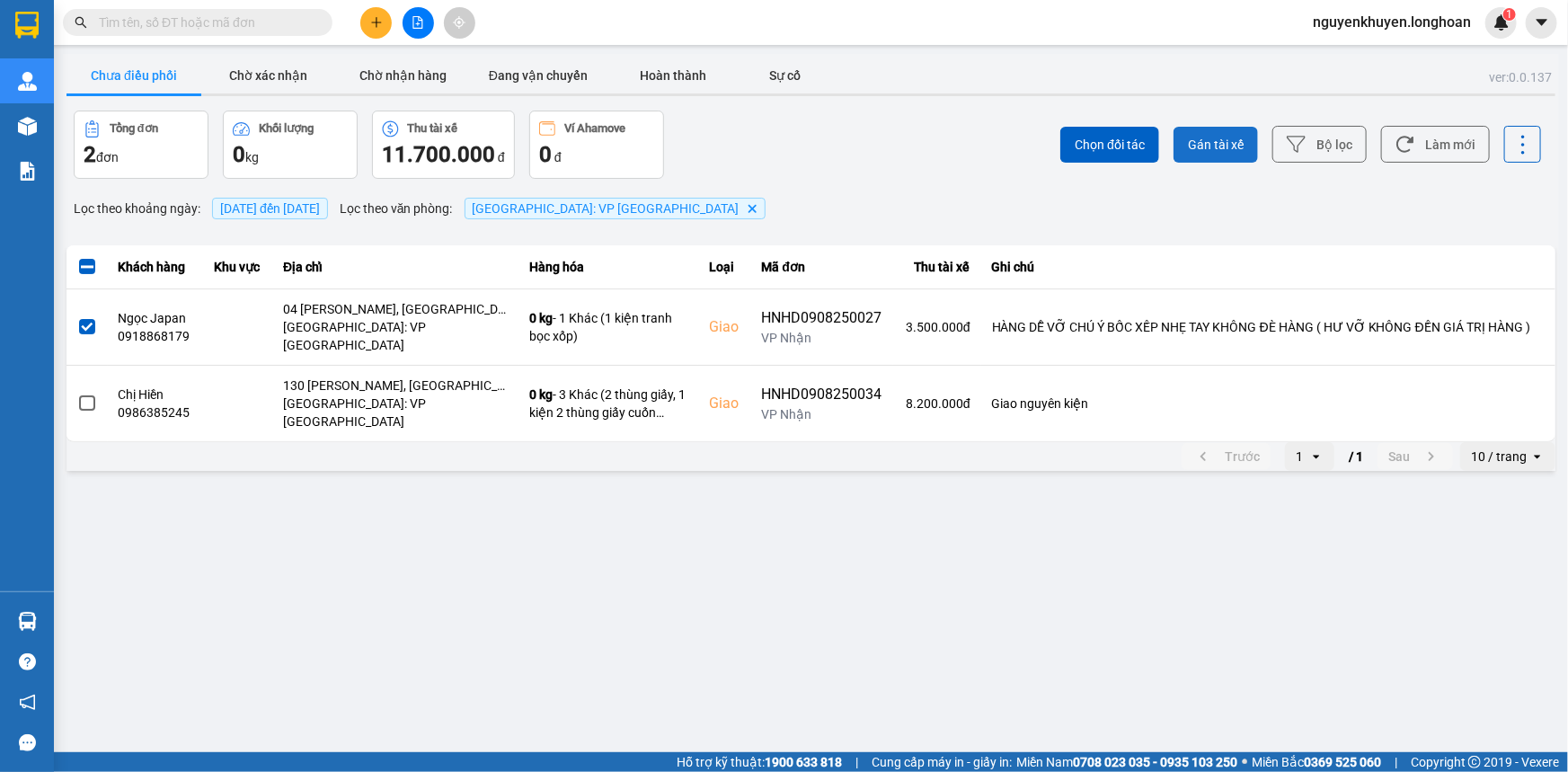
click at [1210, 143] on span "Gán tài xế" at bounding box center [1216, 144] width 56 height 18
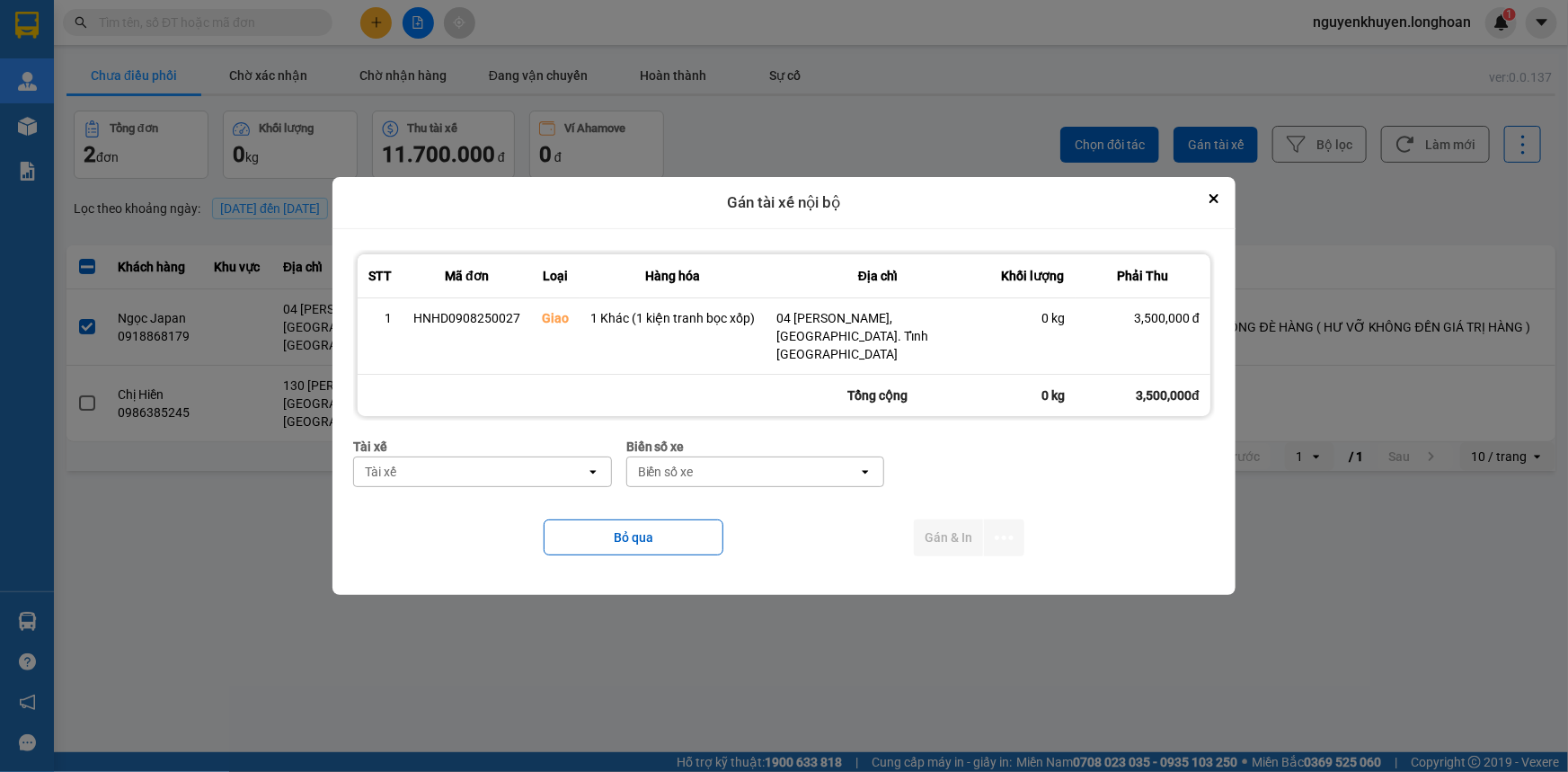
click at [503, 459] on div "Tài xế" at bounding box center [470, 471] width 232 height 28
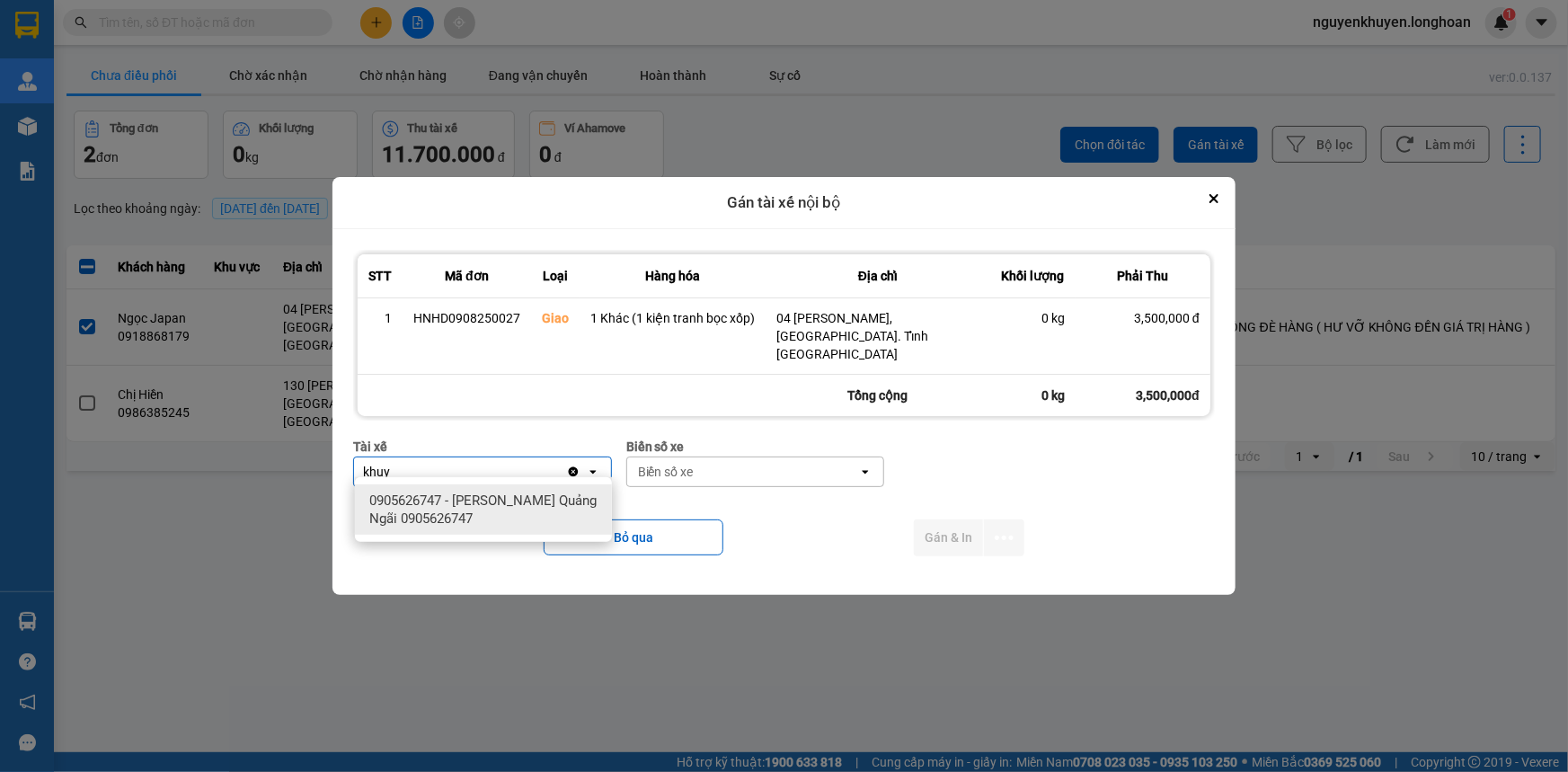
type input "khuy"
click at [531, 515] on span "0905626747 - Nguyễn Khuyến Quảng Ngãi 0905626747" at bounding box center [487, 509] width 236 height 36
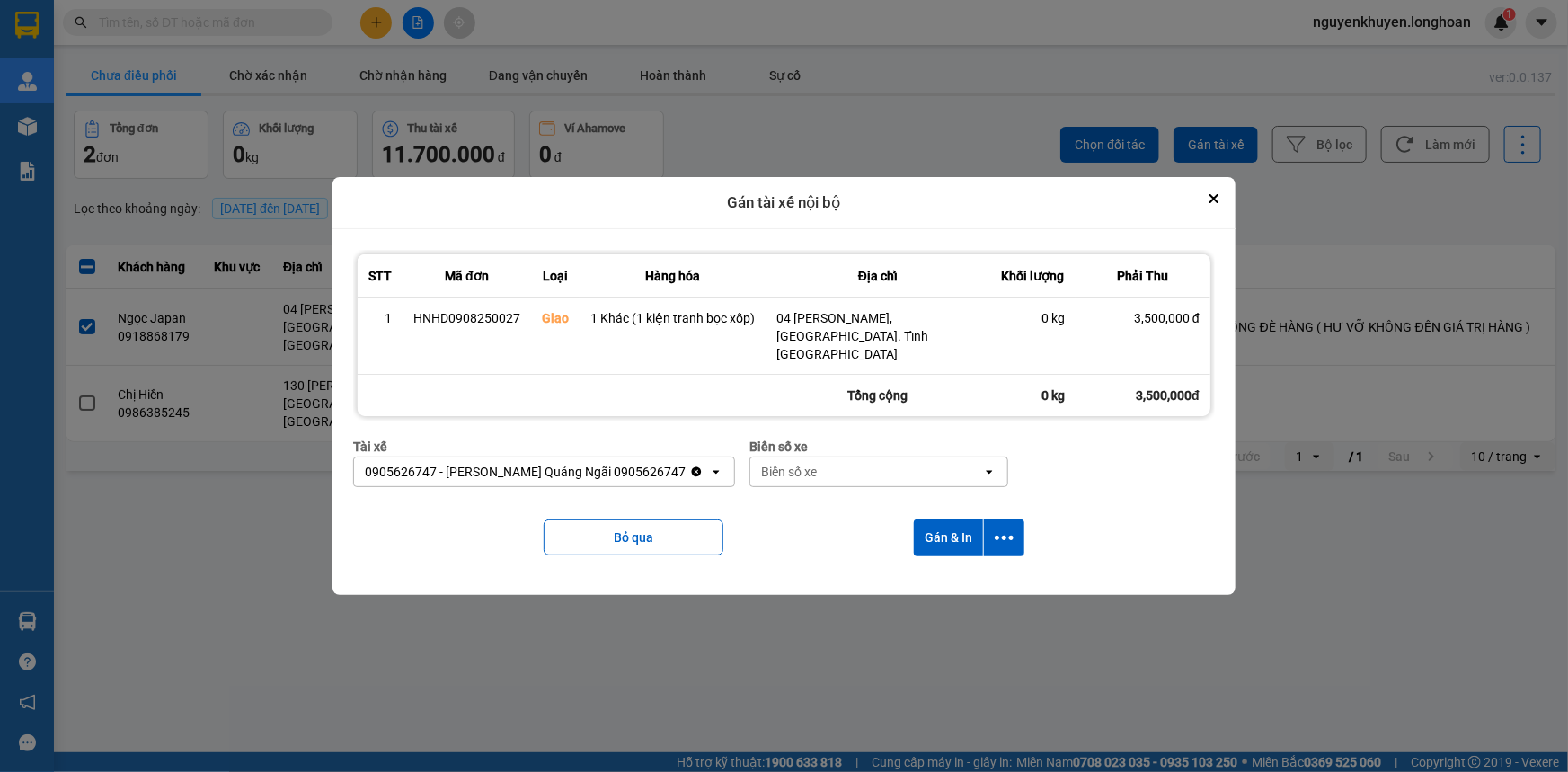
click at [798, 462] on div "Biển số xe" at bounding box center [788, 471] width 56 height 18
type input "92"
click at [937, 523] on button "Gán & In" at bounding box center [948, 537] width 69 height 37
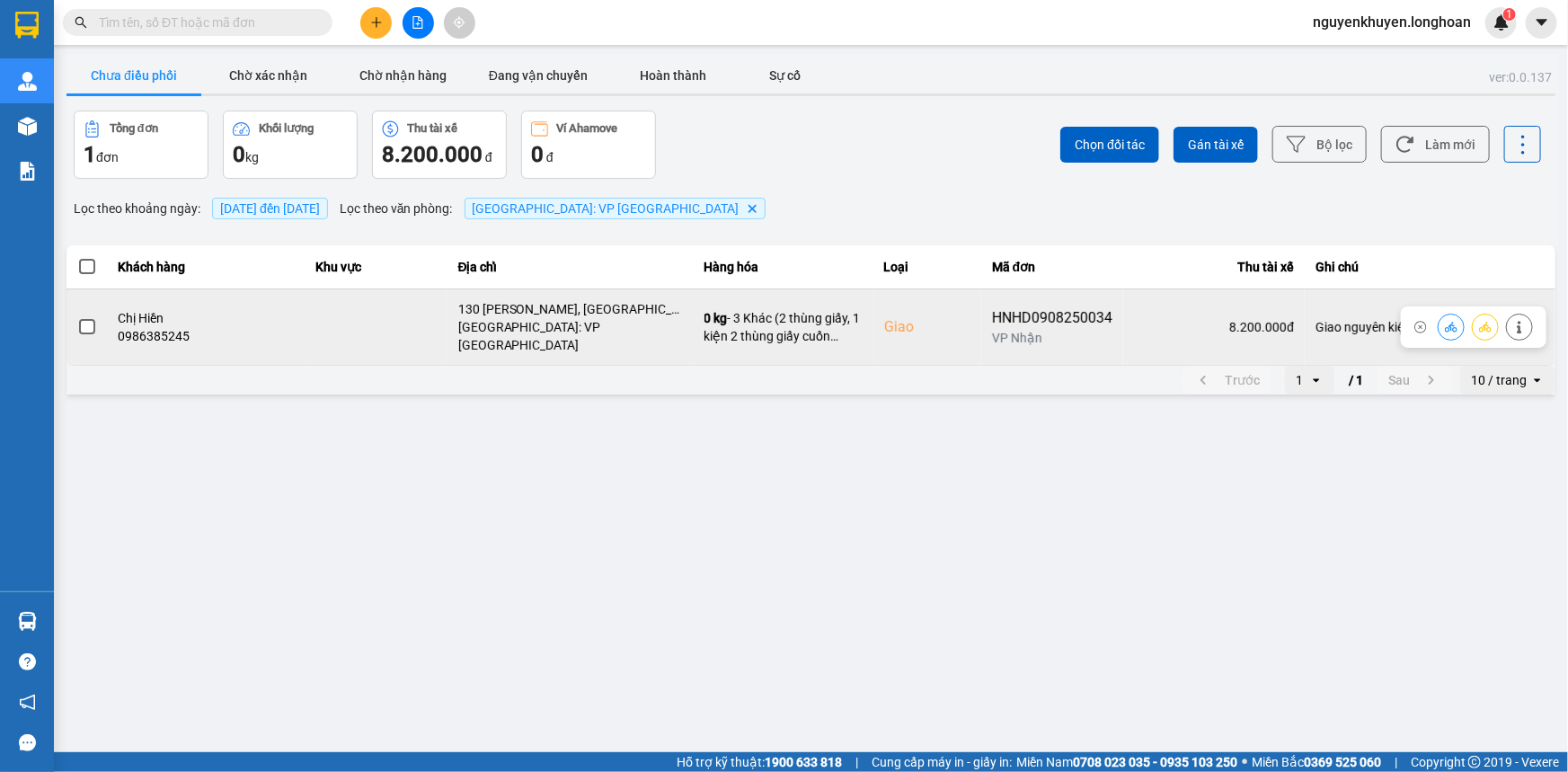
click at [82, 319] on span at bounding box center [86, 327] width 16 height 16
click at [77, 317] on input "checkbox" at bounding box center [77, 317] width 0 height 0
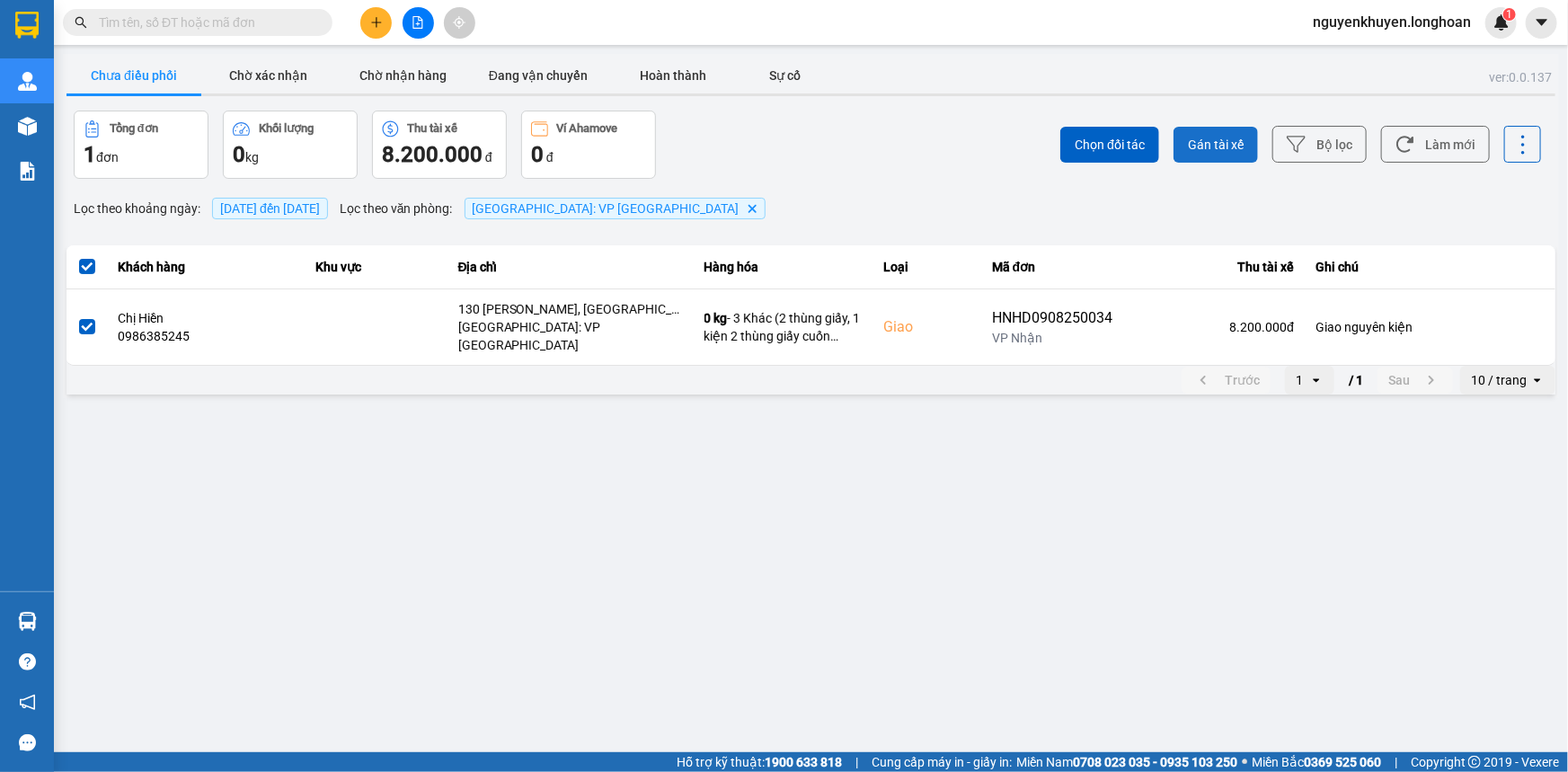
click at [1221, 141] on span "Gán tài xế" at bounding box center [1216, 144] width 56 height 18
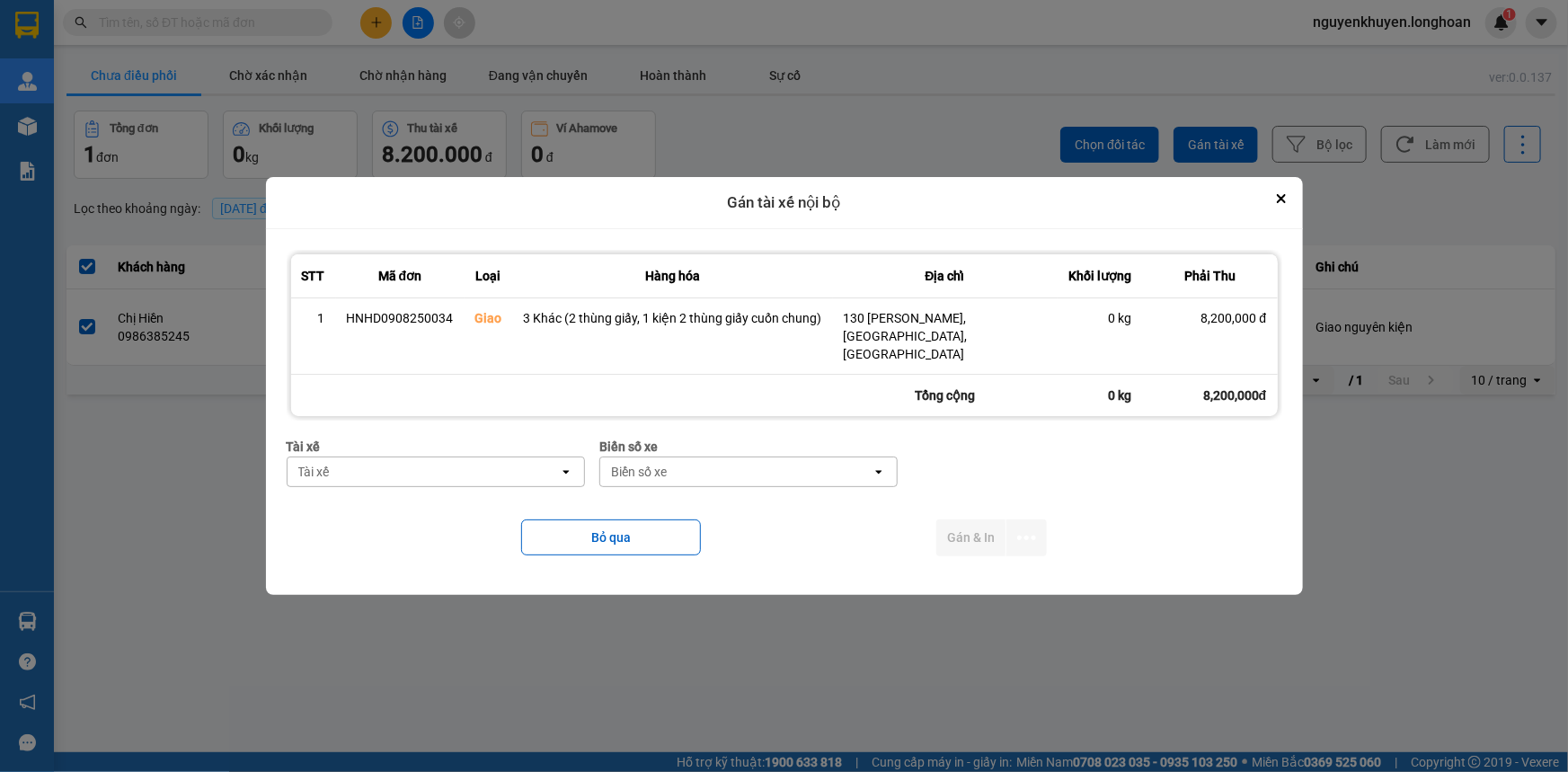
click at [424, 461] on div "Tài xế" at bounding box center [424, 471] width 272 height 28
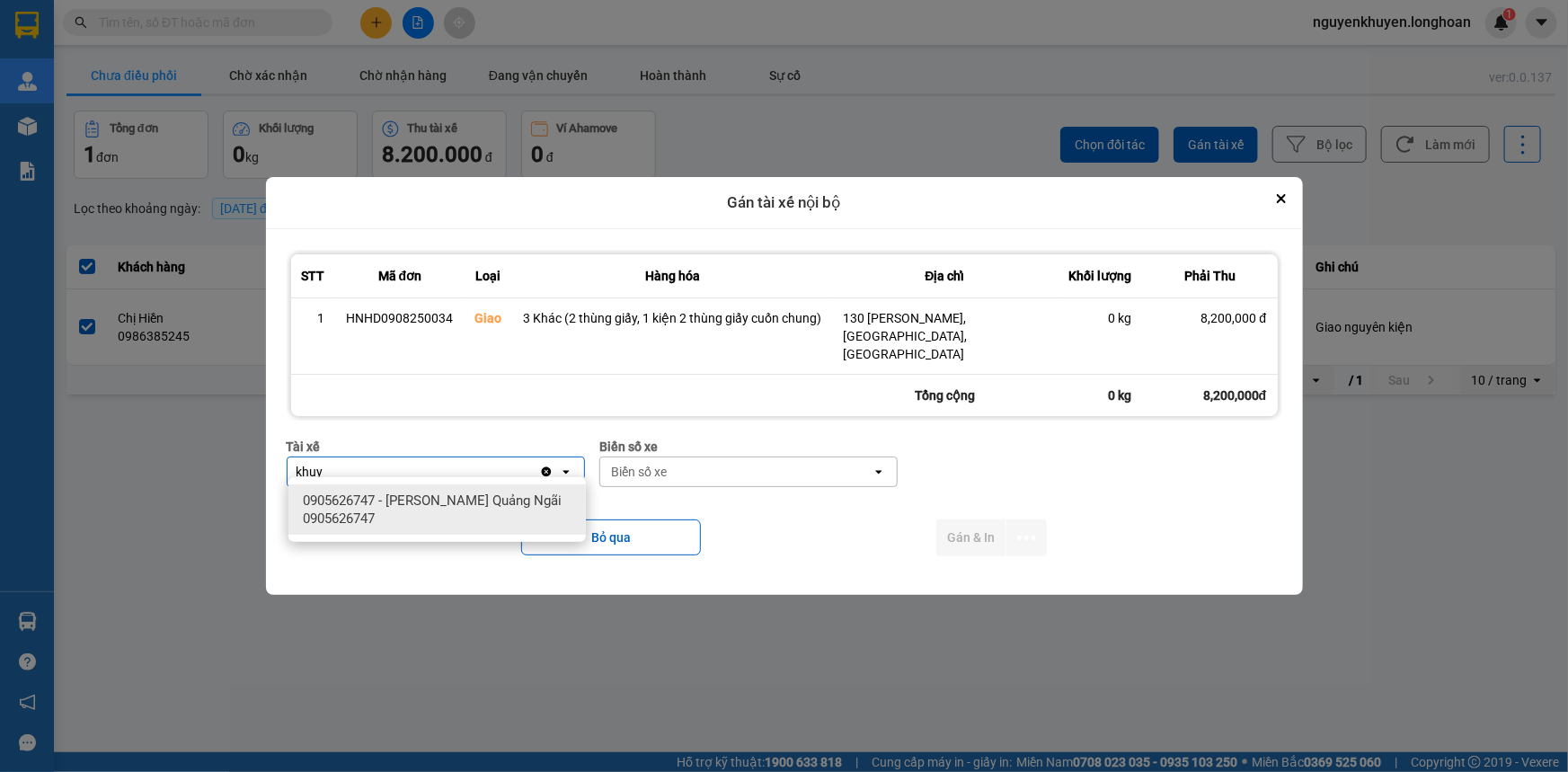
type input "khuy"
click at [457, 507] on span "0905626747 - Nguyễn Khuyến Quảng Ngãi 0905626747" at bounding box center [441, 509] width 275 height 36
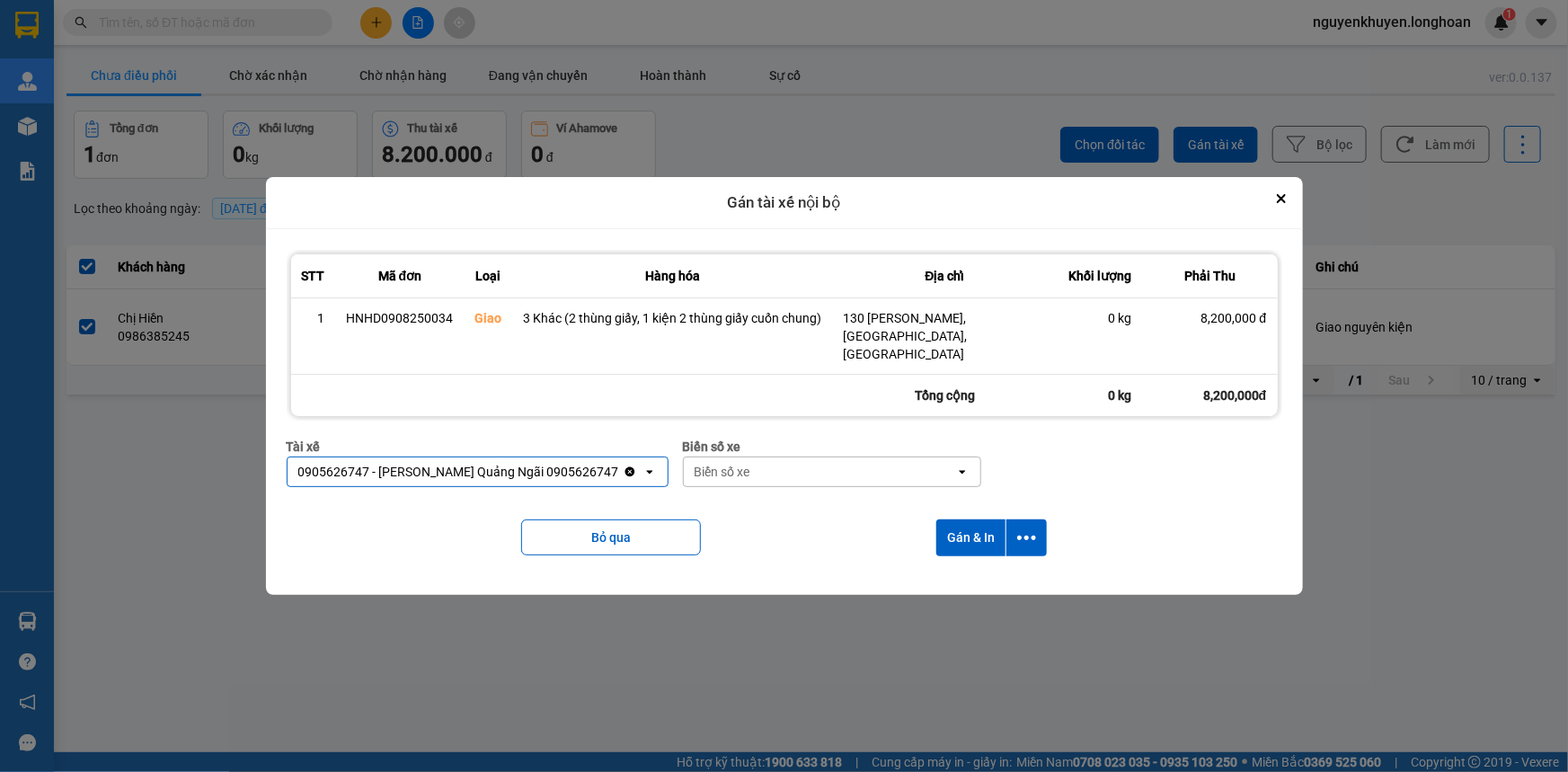
click at [878, 467] on div "Biển số xe" at bounding box center [820, 471] width 272 height 28
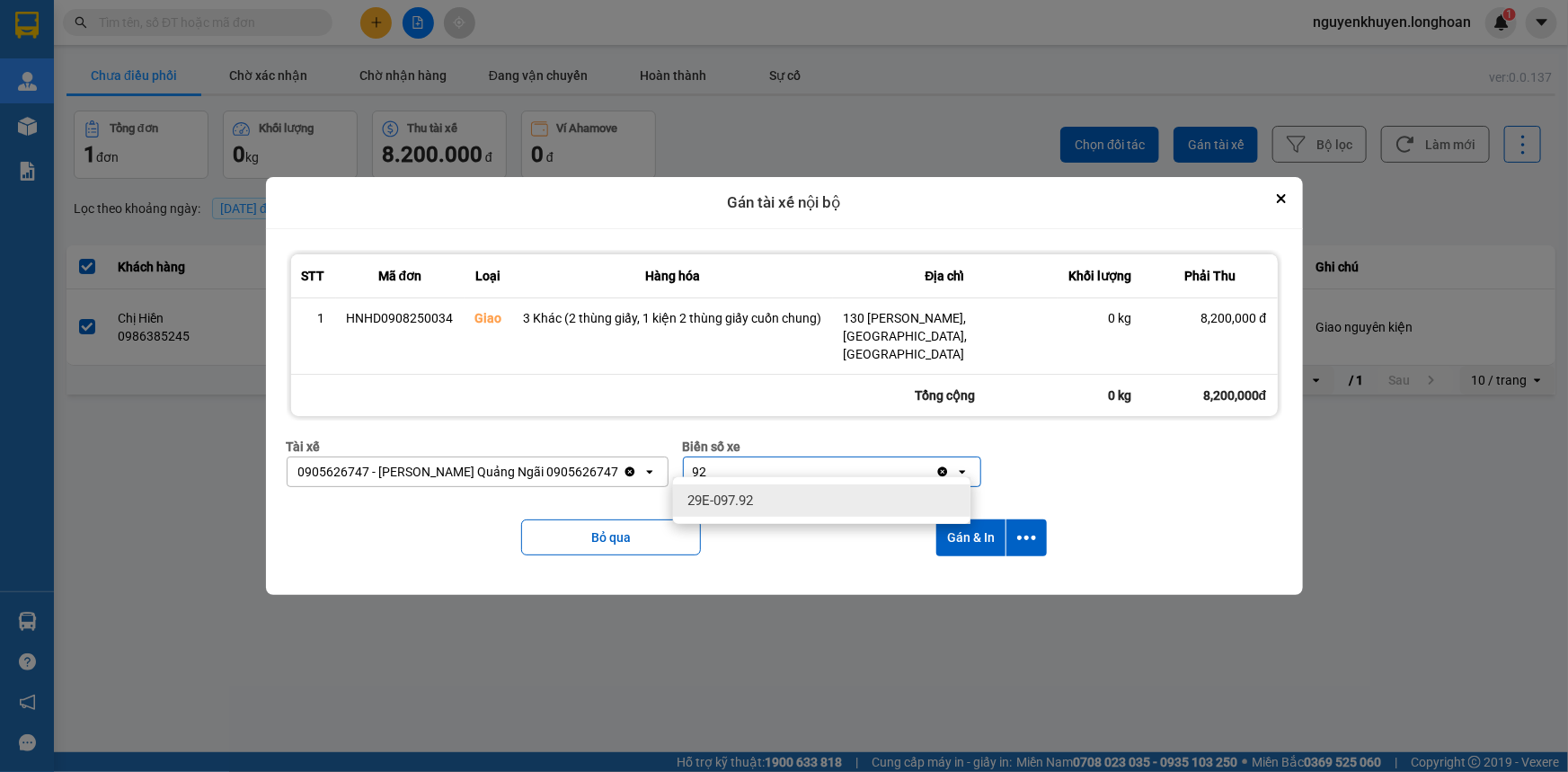
type input "92"
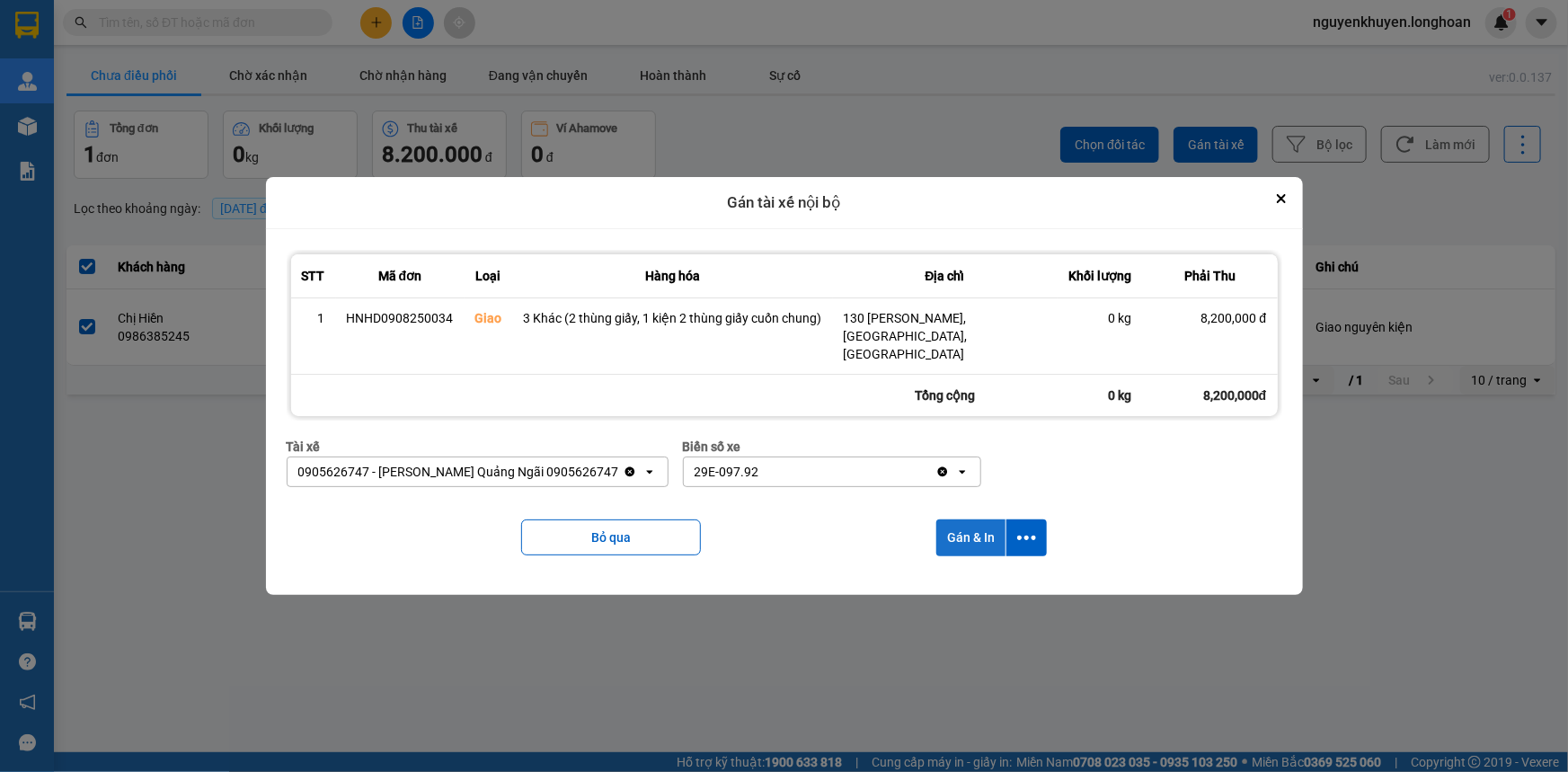
click at [969, 536] on button "Gán & In" at bounding box center [971, 537] width 69 height 37
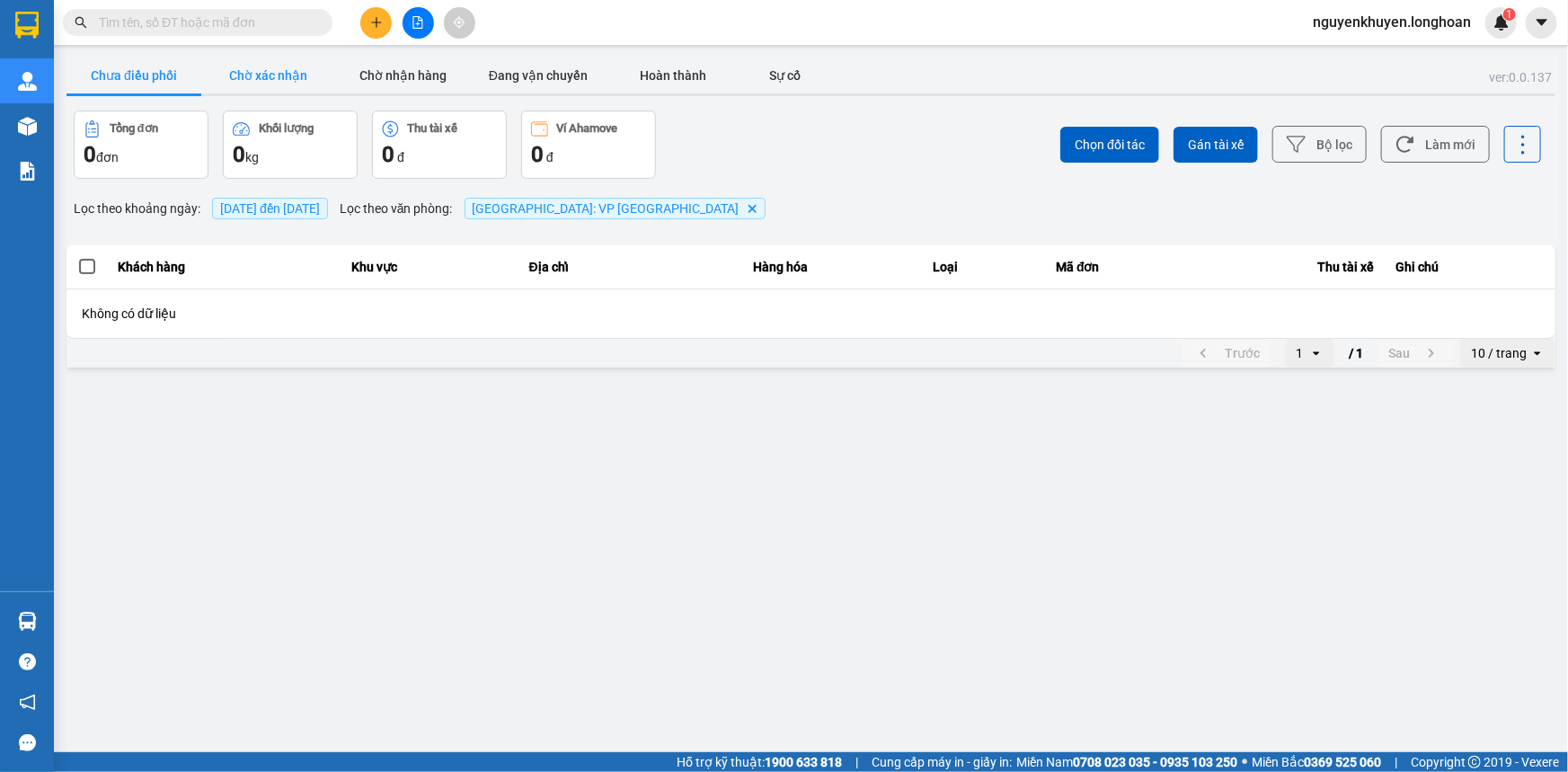
click at [295, 74] on button "Chờ xác nhận" at bounding box center [269, 76] width 135 height 36
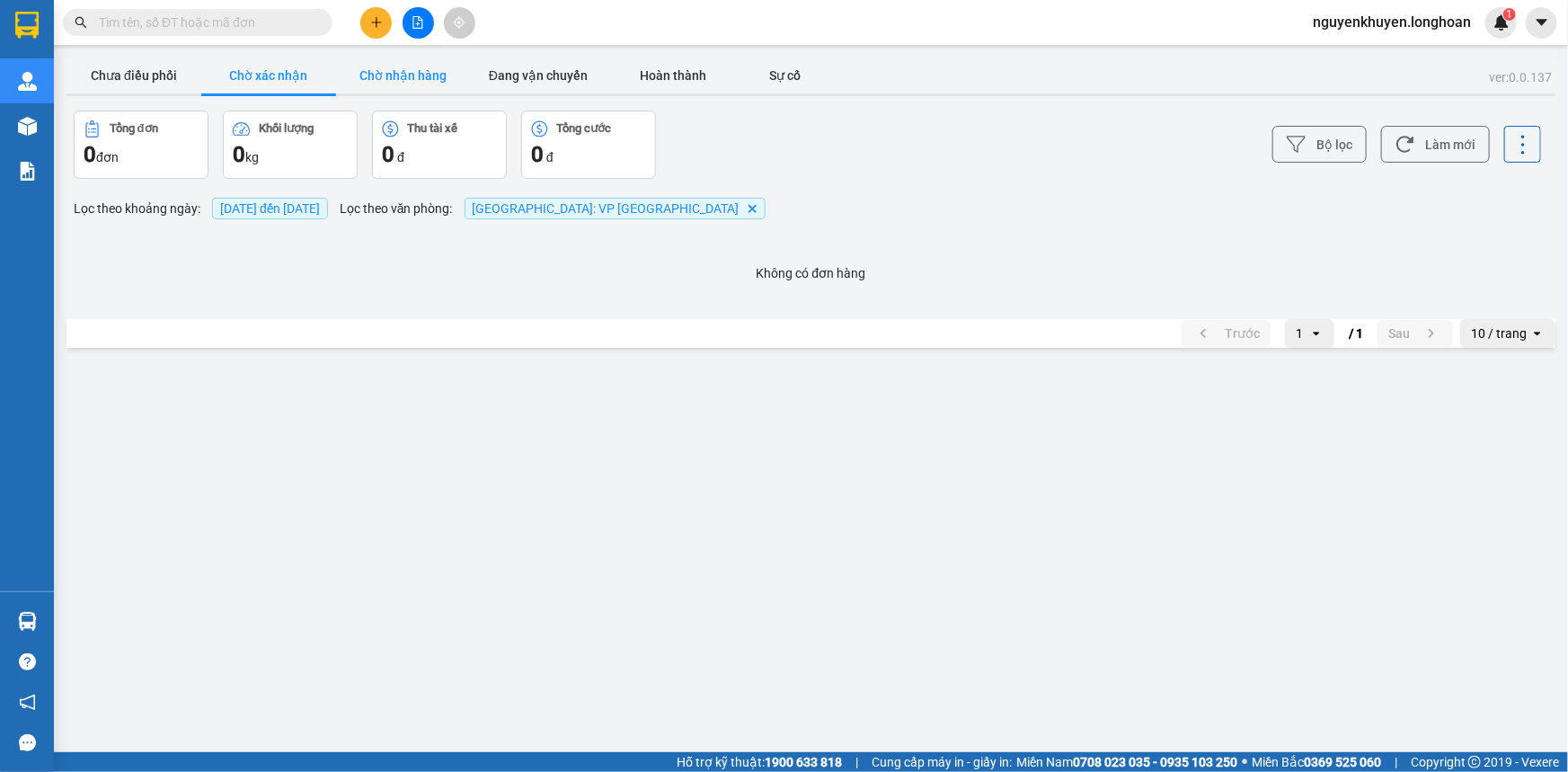
click at [412, 75] on button "Chờ nhận hàng" at bounding box center [404, 76] width 135 height 36
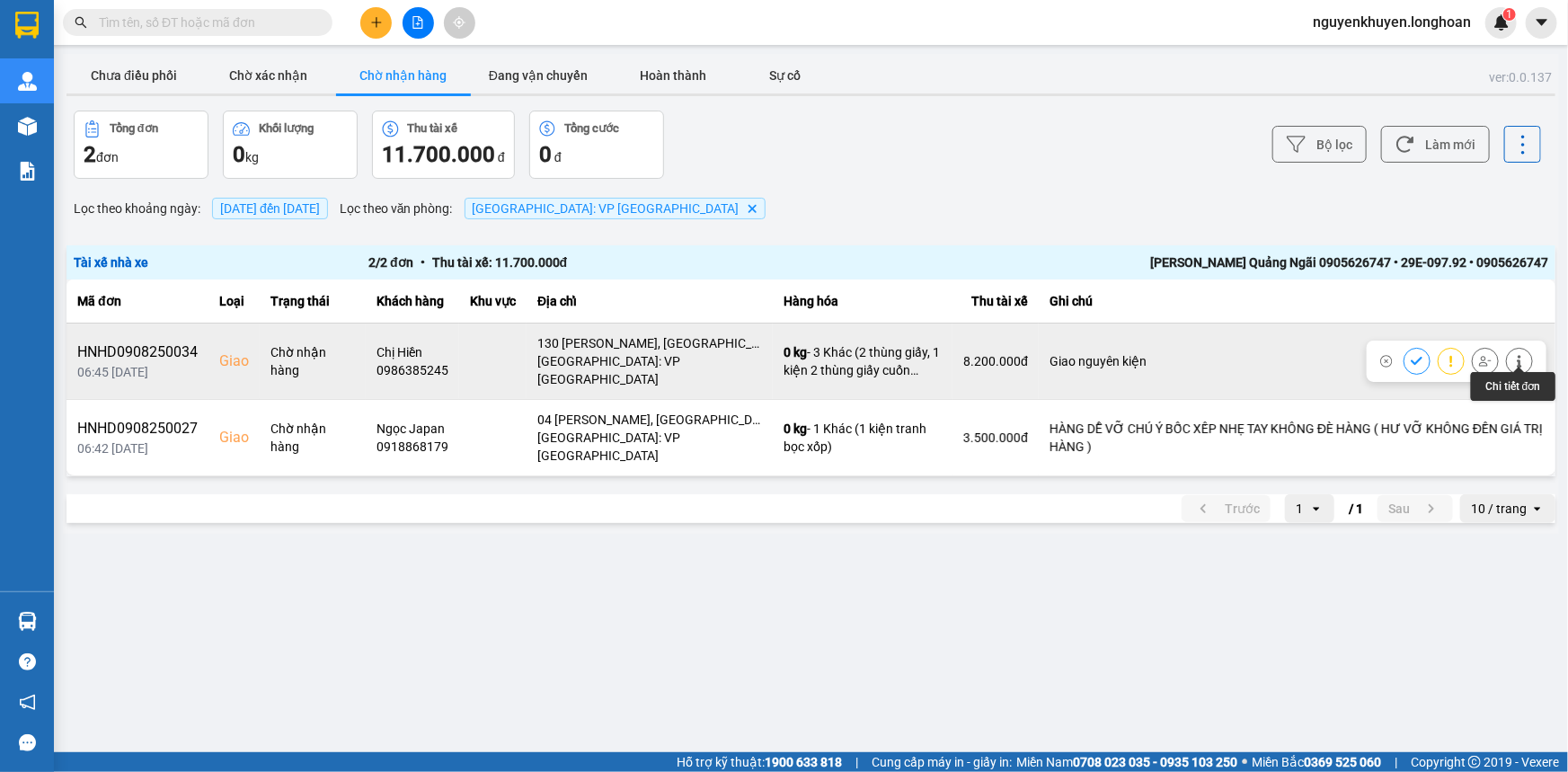
click at [1521, 355] on icon at bounding box center [1519, 361] width 12 height 12
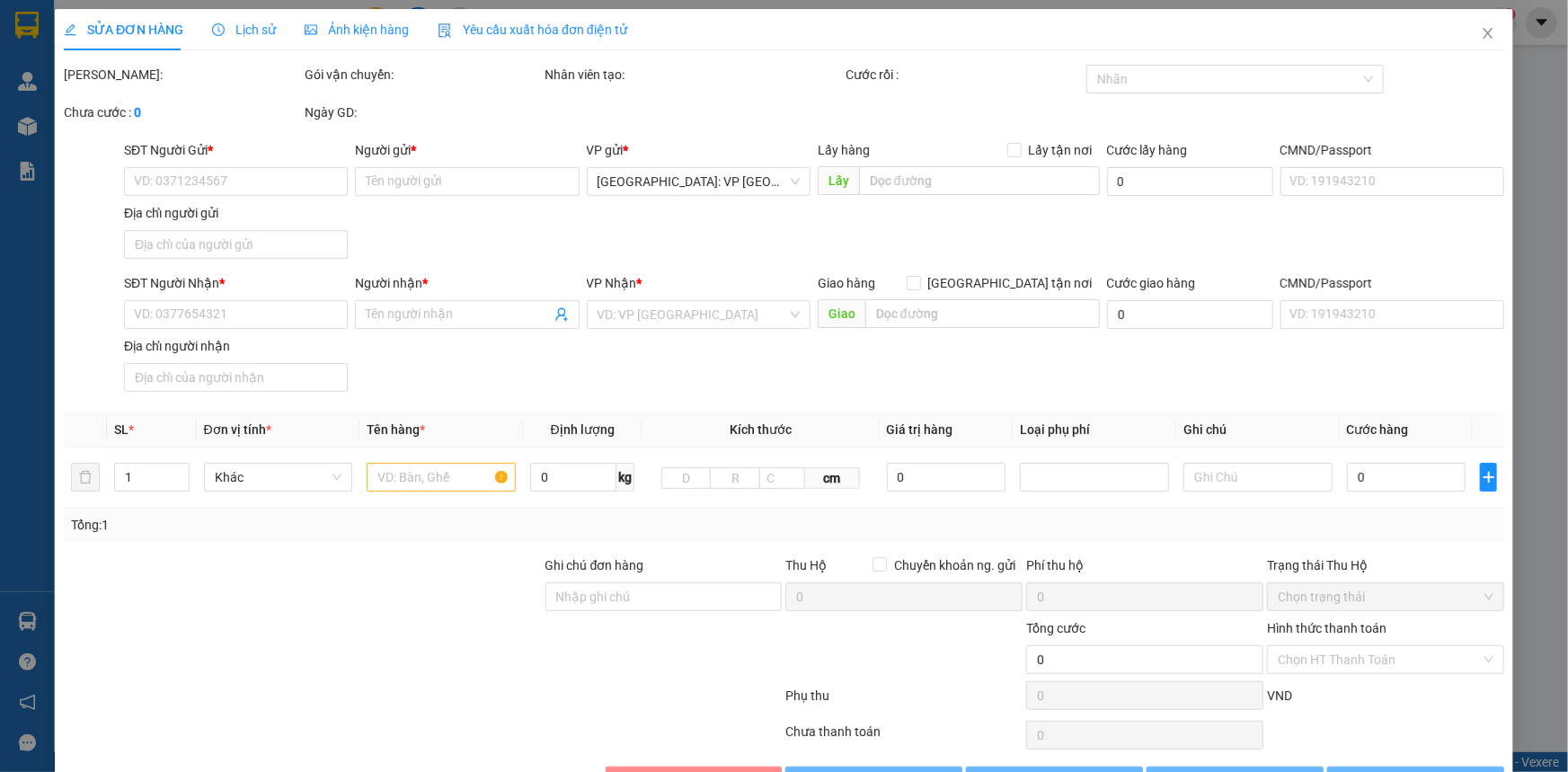
type input "0912841149"
type input "Cty Nevar"
type input "0986385245"
type input "Chị Hiền"
checkbox input "true"
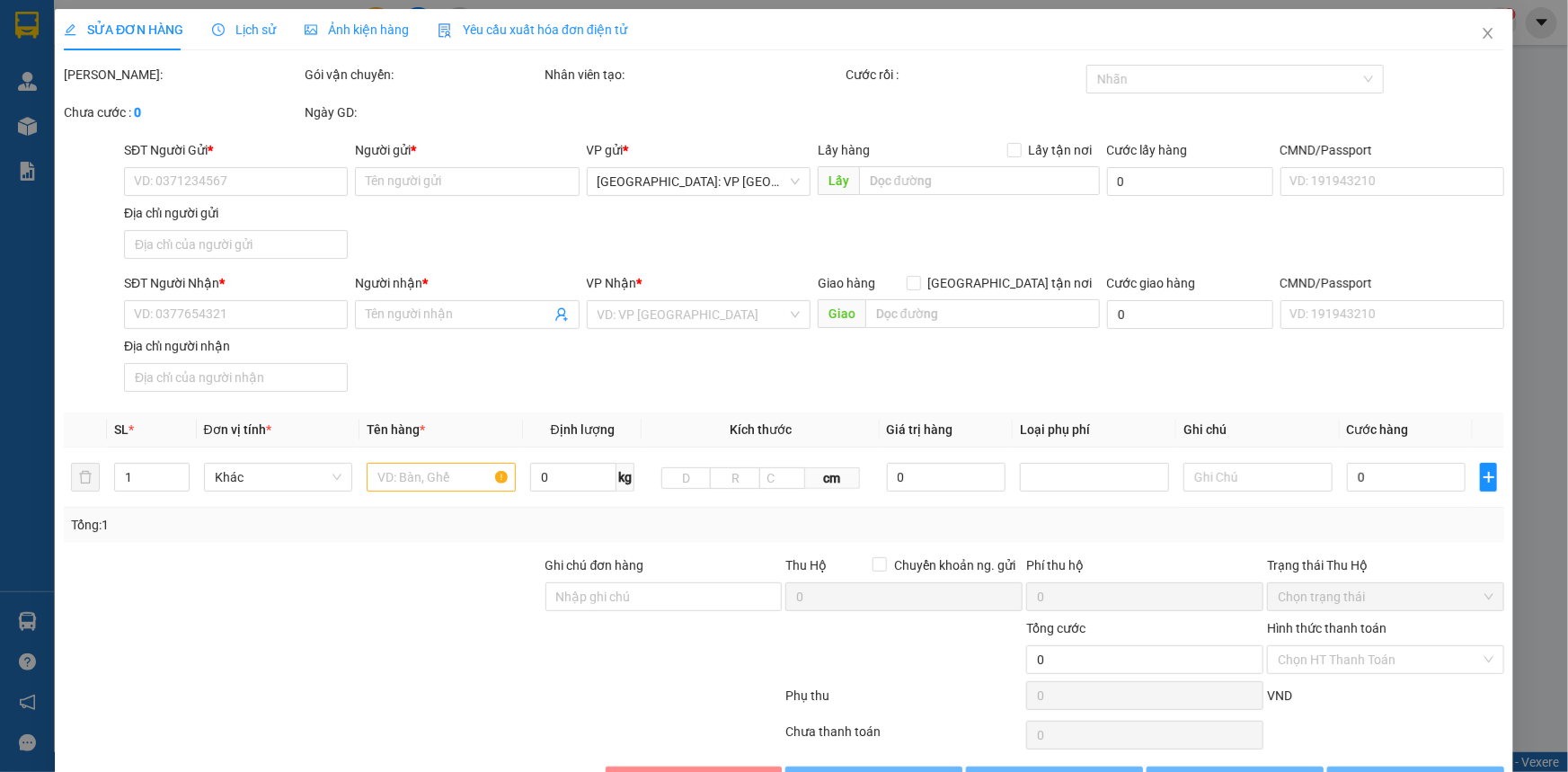
type input "130 Trần Văn Trà, Tịnh Châu, Quảng NGãi"
type input "Giao nguyên kiện"
type input "670.000"
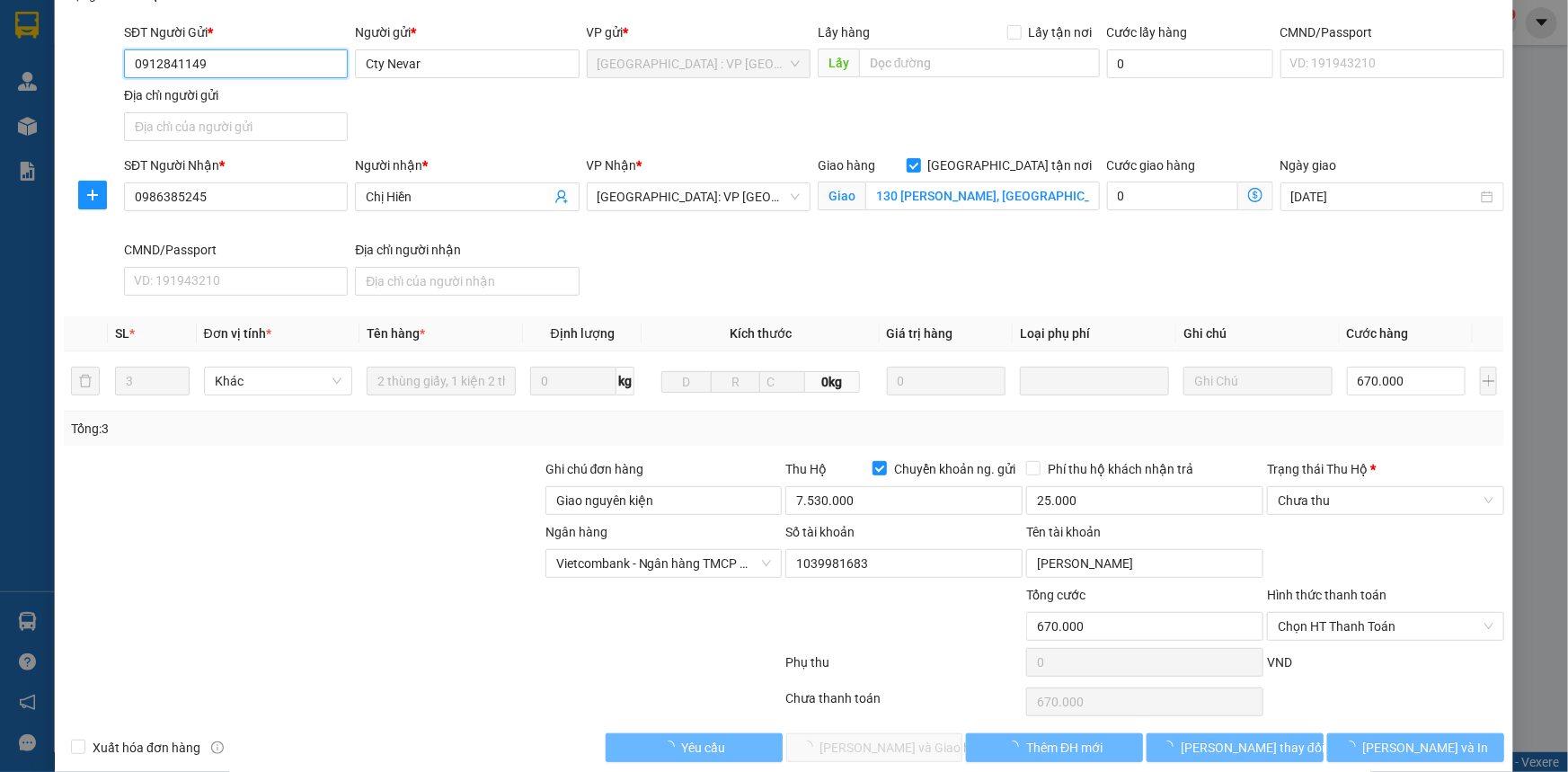
scroll to position [179, 0]
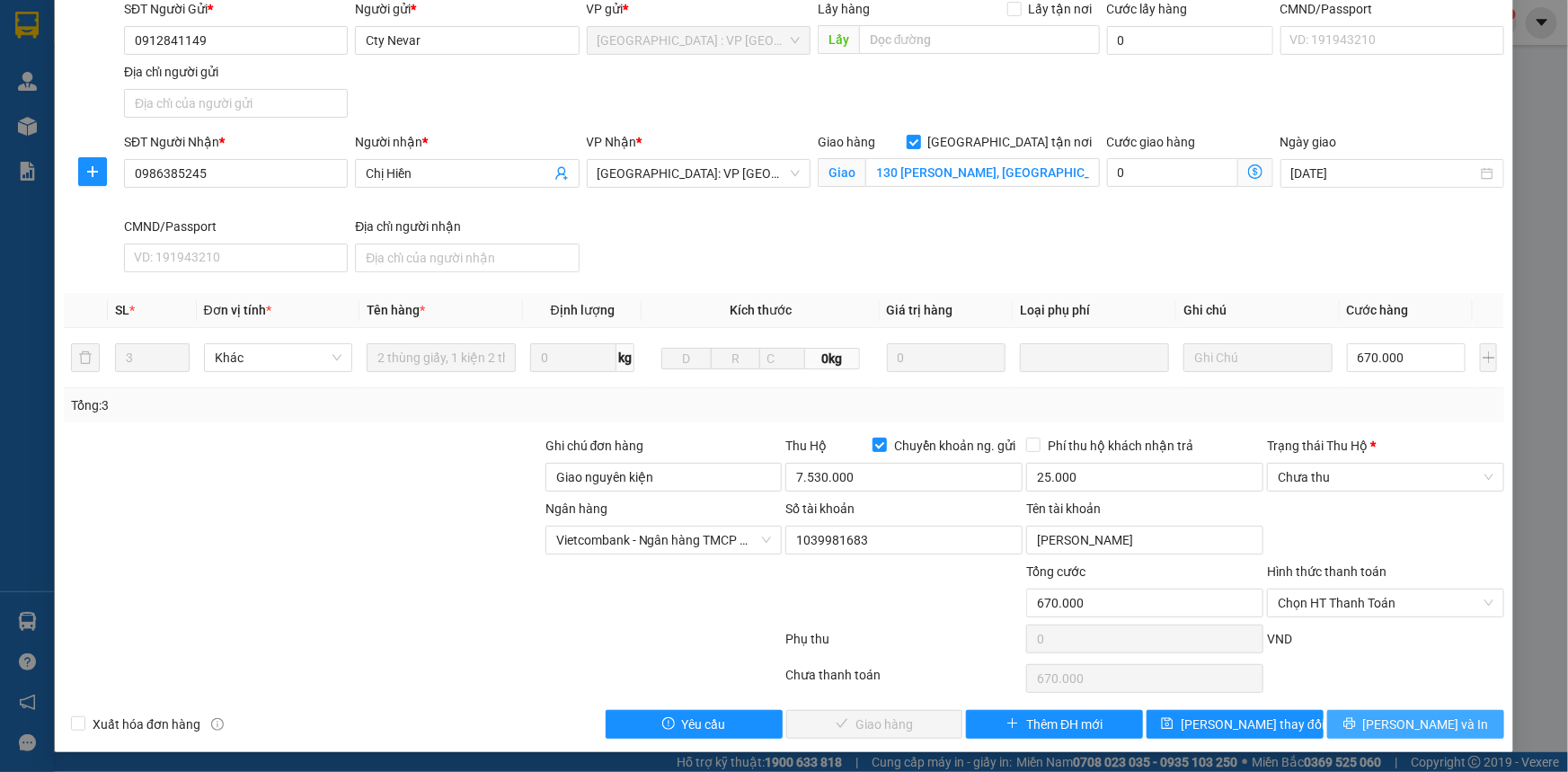
click at [1418, 723] on span "Lưu và In" at bounding box center [1426, 724] width 125 height 20
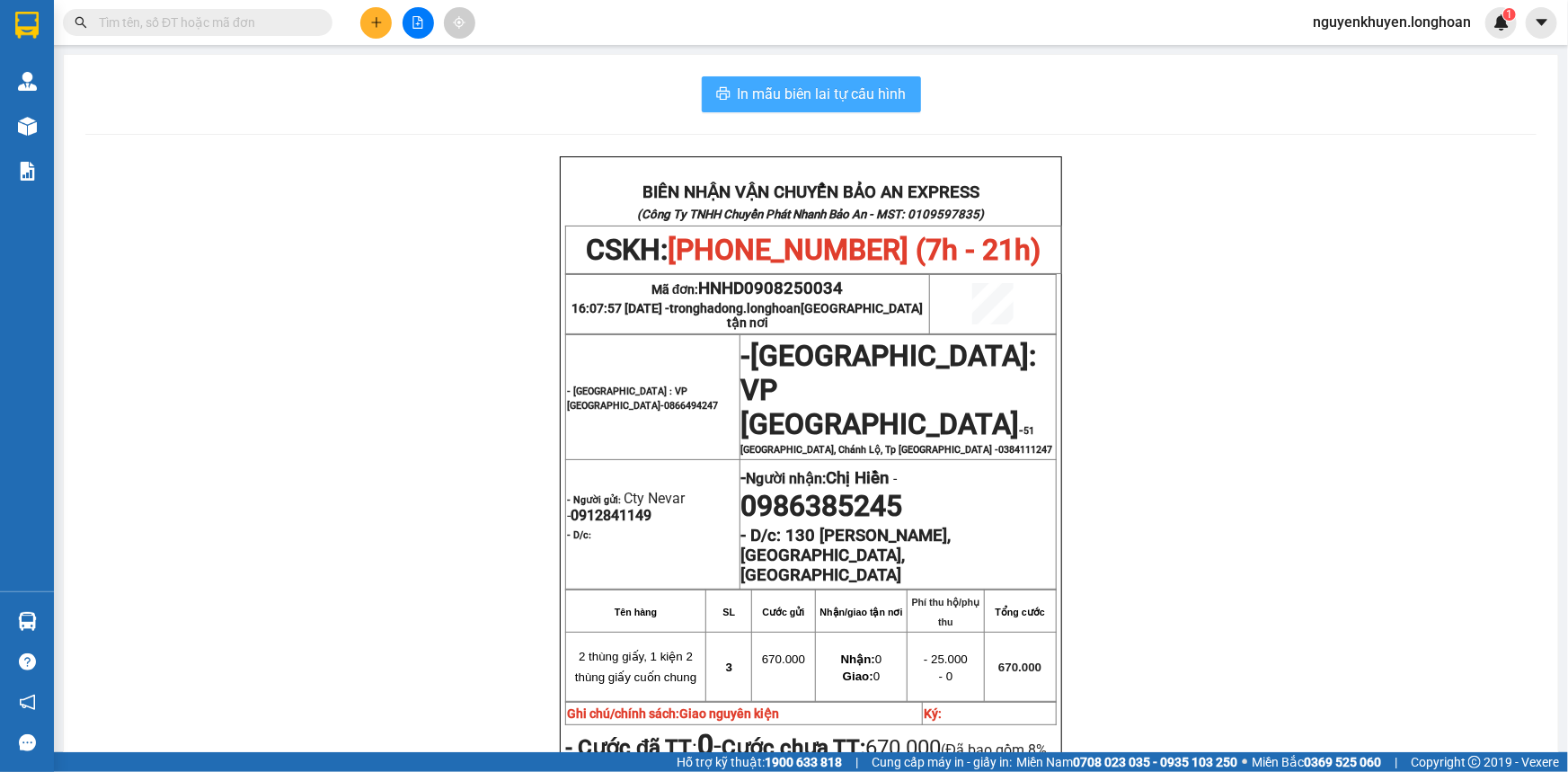
click at [798, 90] on span "In mẫu biên lai tự cấu hình" at bounding box center [822, 94] width 169 height 23
click at [832, 97] on span "In mẫu biên lai tự cấu hình" at bounding box center [822, 94] width 169 height 23
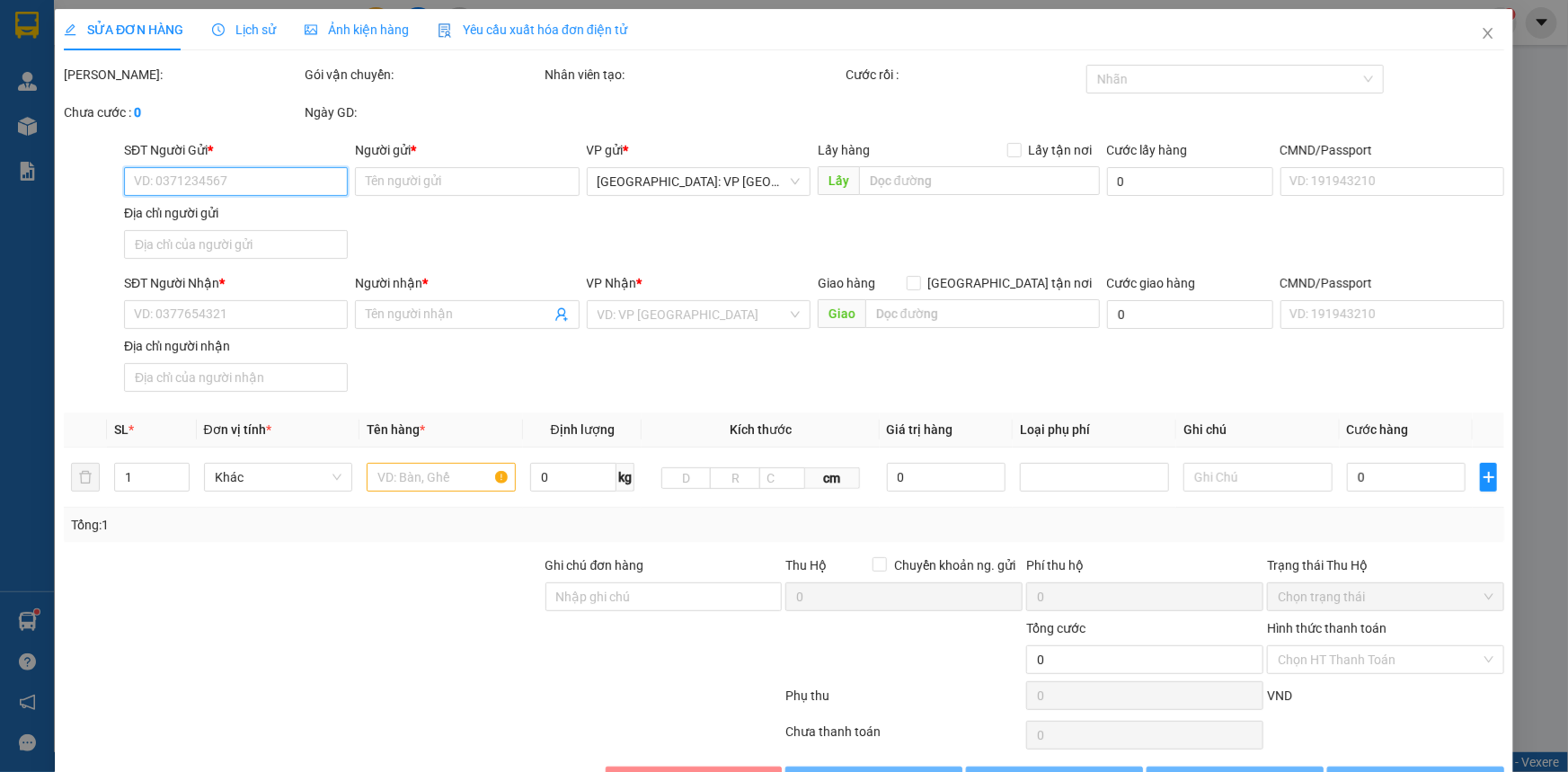
type input "0912841149"
type input "Cty Nevar"
type input "0986385245"
type input "Chị Hiền"
checkbox input "true"
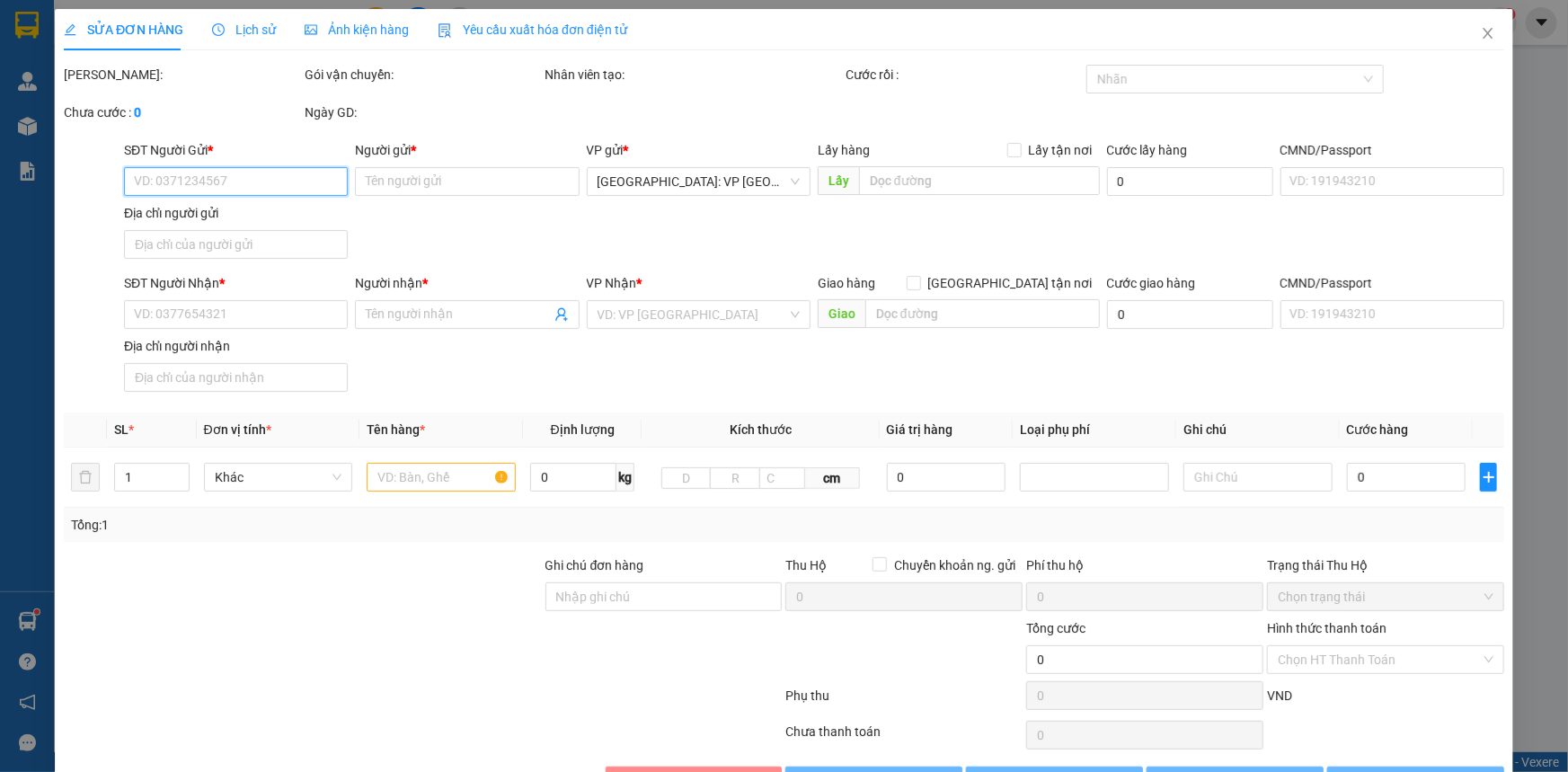
type input "130 Trần Văn Trà, Tịnh Châu, Quảng NGãi"
type input "Giao nguyên kiện"
type input "670.000"
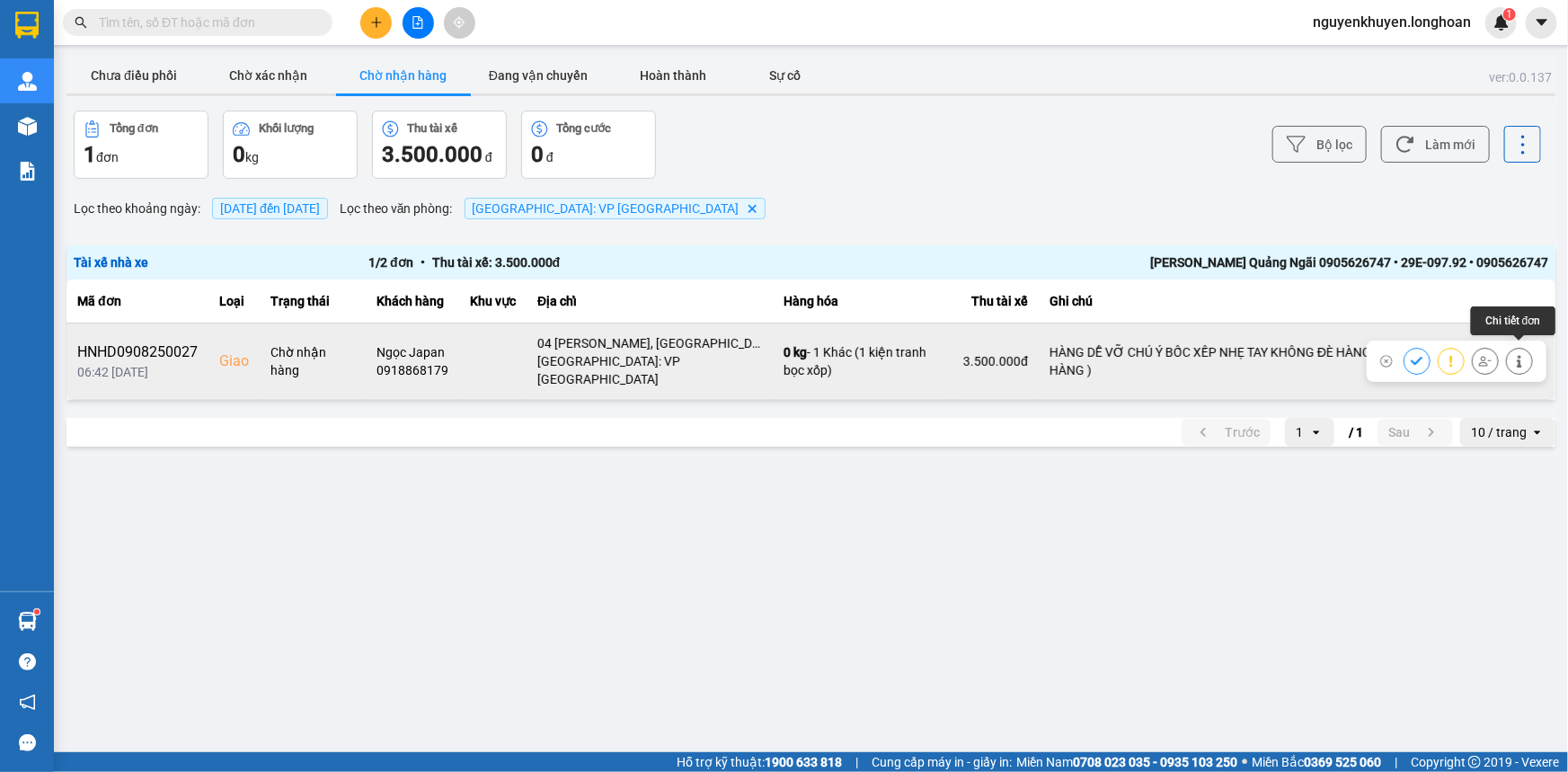
click at [1521, 357] on icon at bounding box center [1519, 361] width 12 height 12
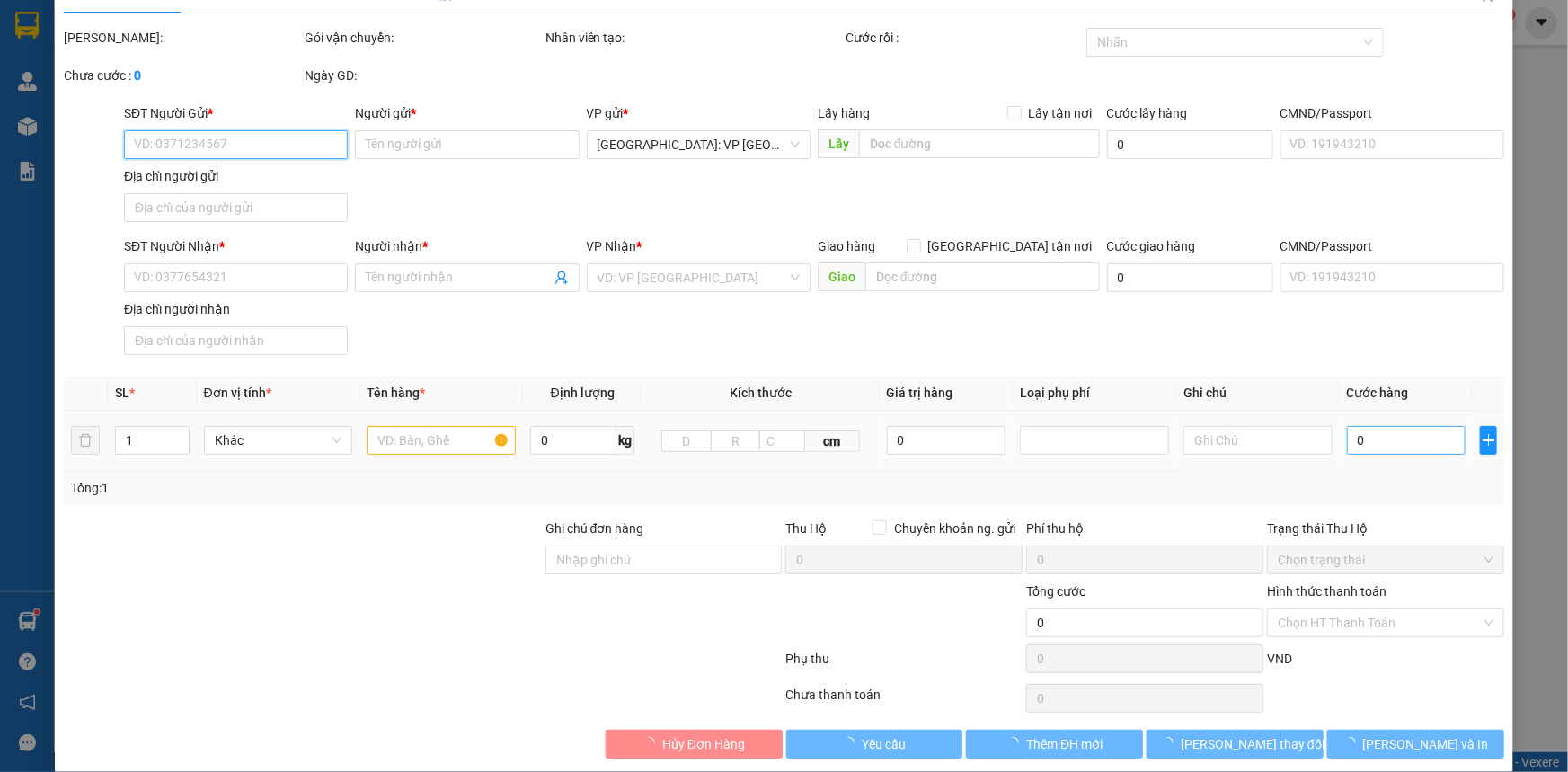
scroll to position [57, 0]
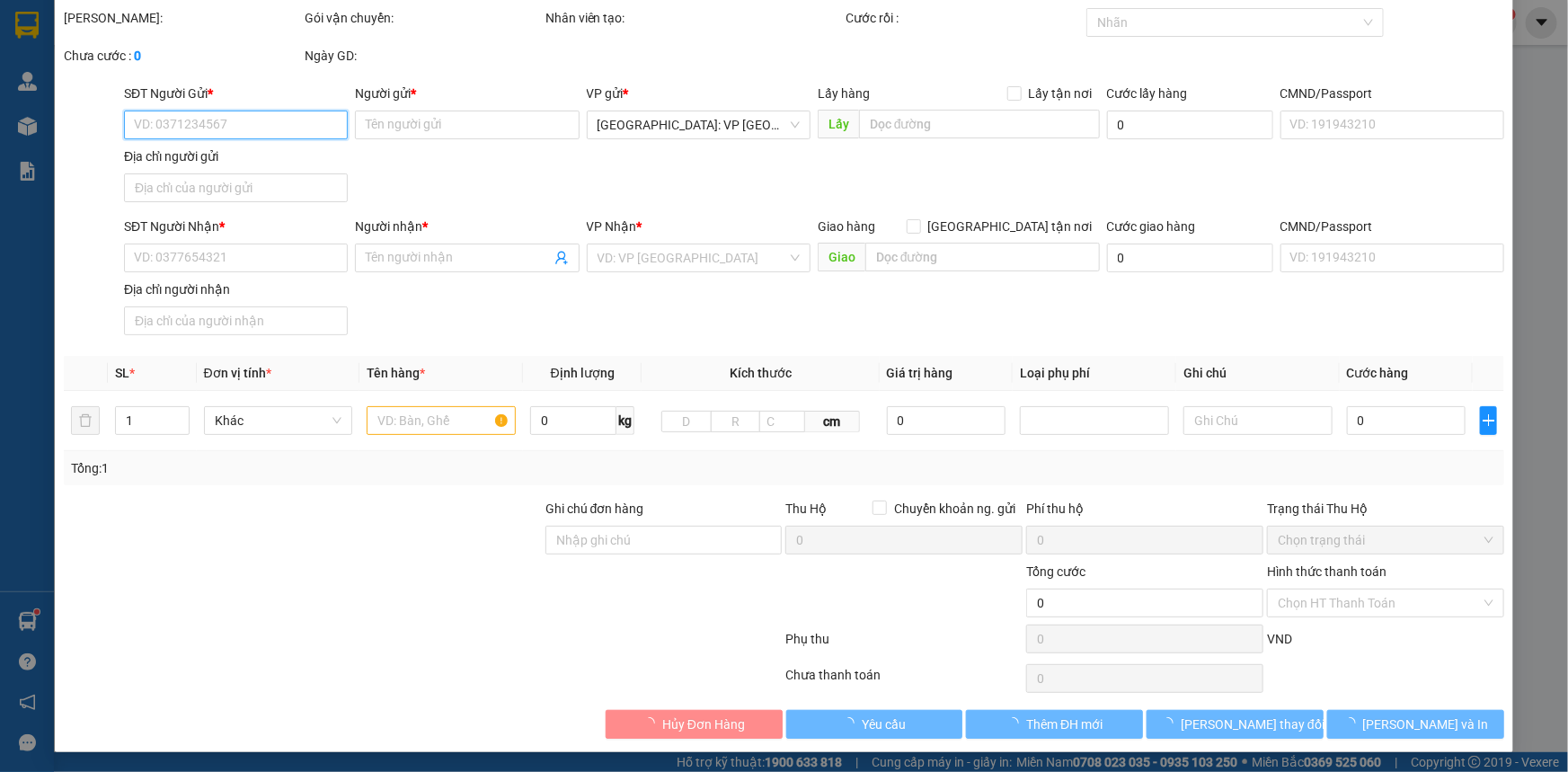
type input "0968874372"
type input "Nhàn"
type input "040303007560"
type input "0918868179"
type input "Ngọc Japan"
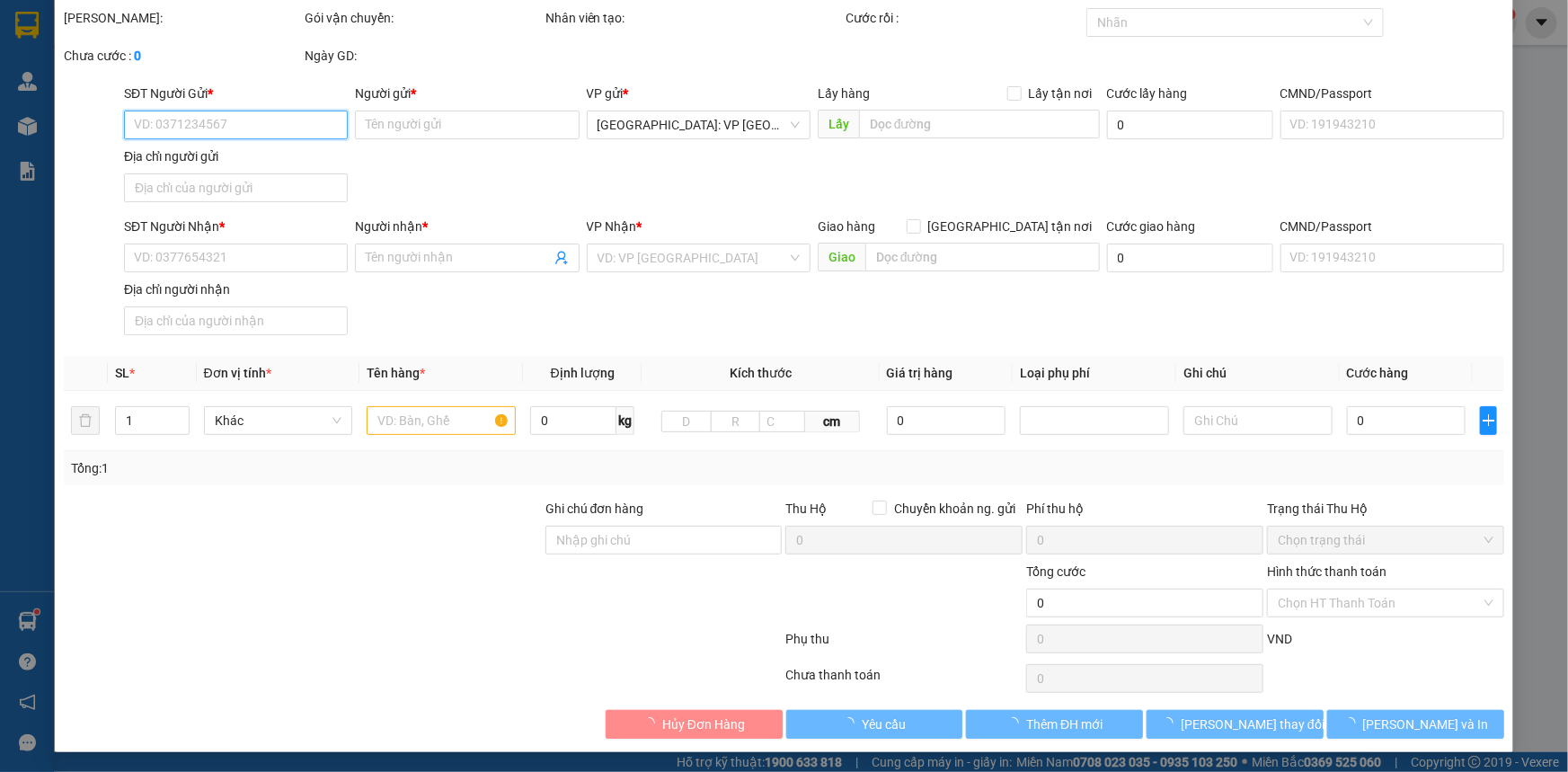
checkbox input "true"
type input "04 Lê Văn Sỹ, phường Nghĩa Lộ. Tỉnh Quảng Ngãi"
type input "HÀNG DỄ VỠ CHÚ Ý BỐC XẾP NHẸ TAY KHÔNG ĐÈ HÀNG ( HƯ VỠ KHÔNG ĐỀN GIÁ TRỊ HÀNG )"
type input "200.000"
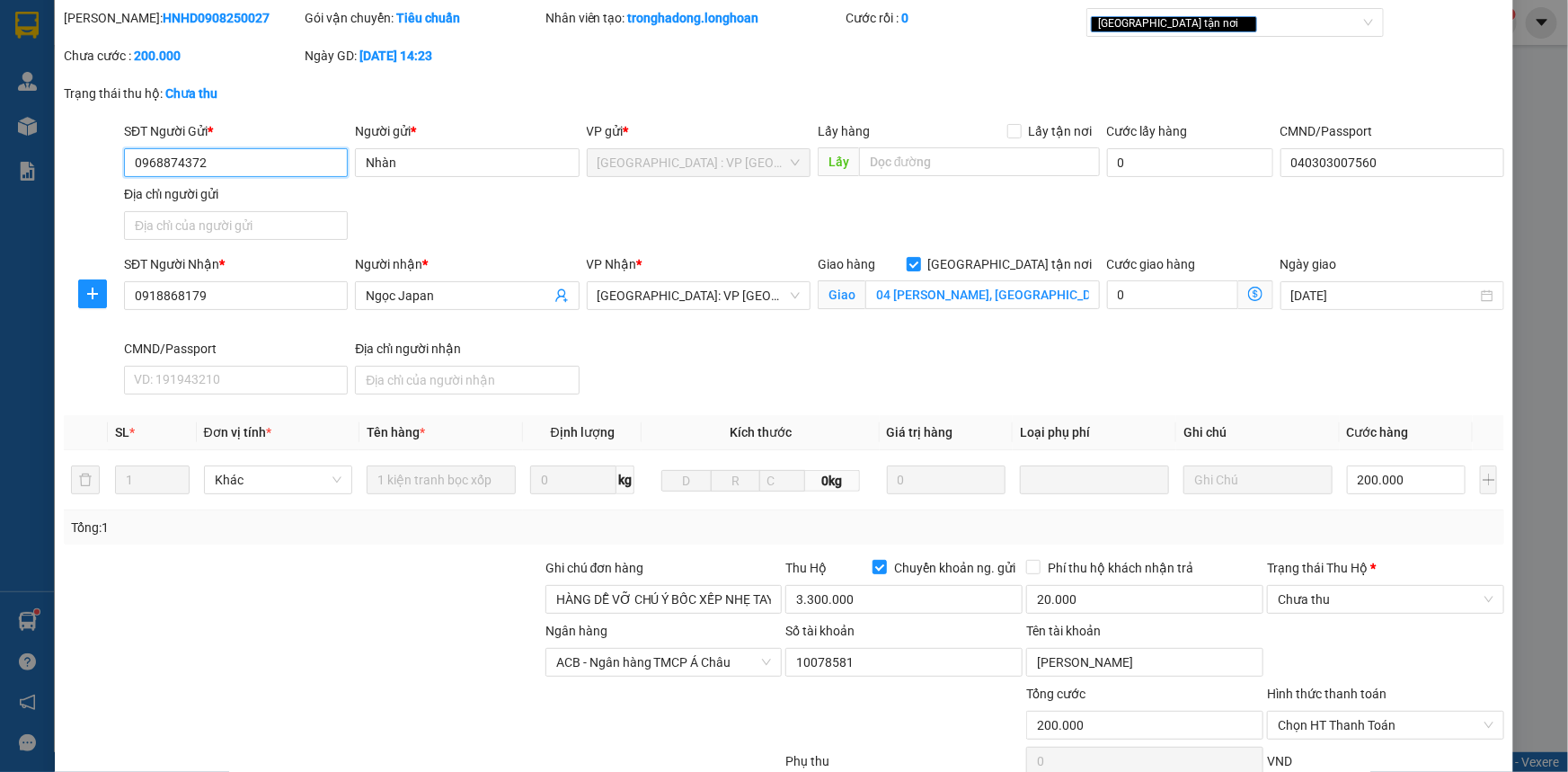
scroll to position [179, 0]
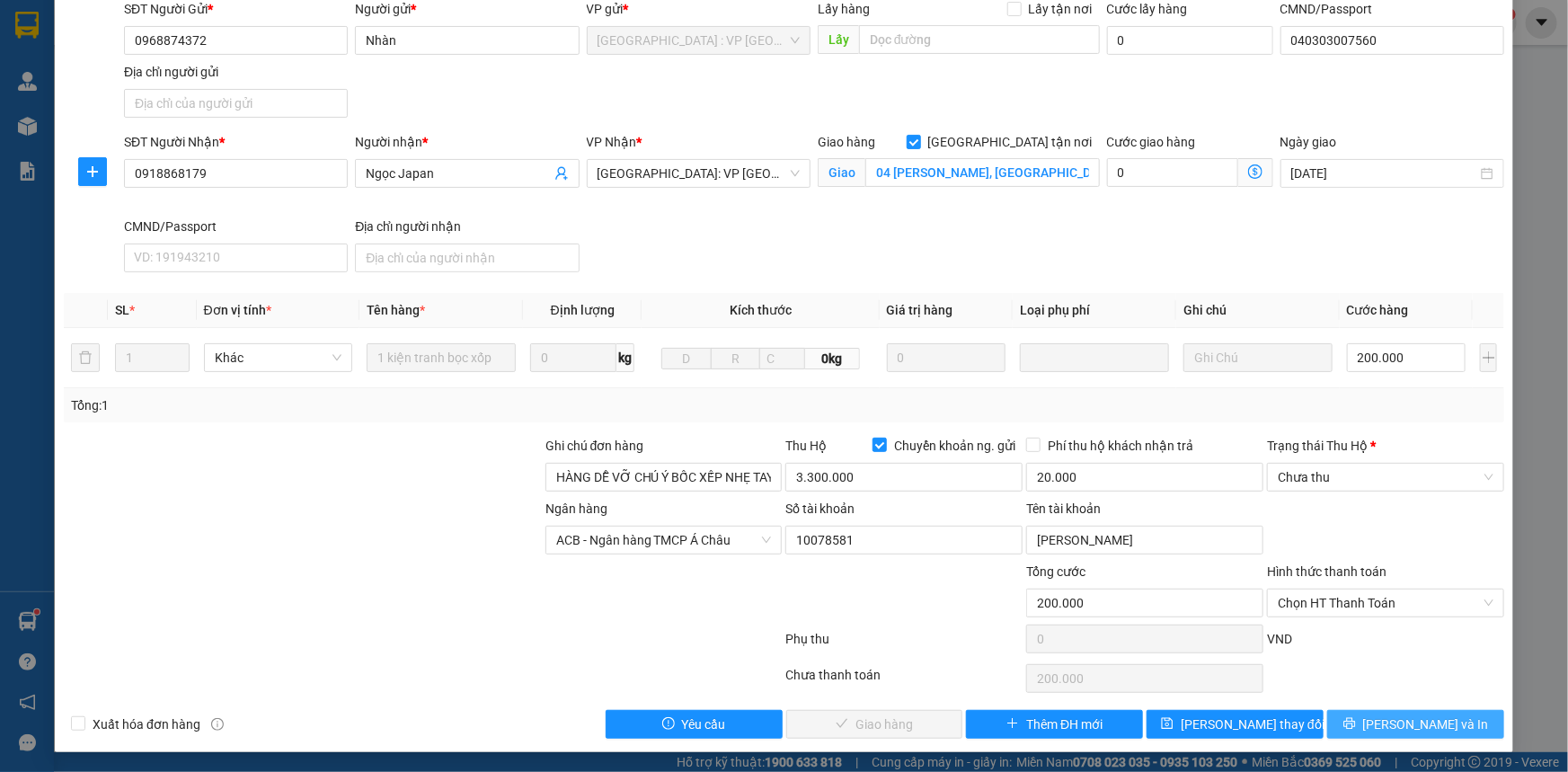
click at [1417, 725] on span "Lưu và In" at bounding box center [1426, 724] width 125 height 20
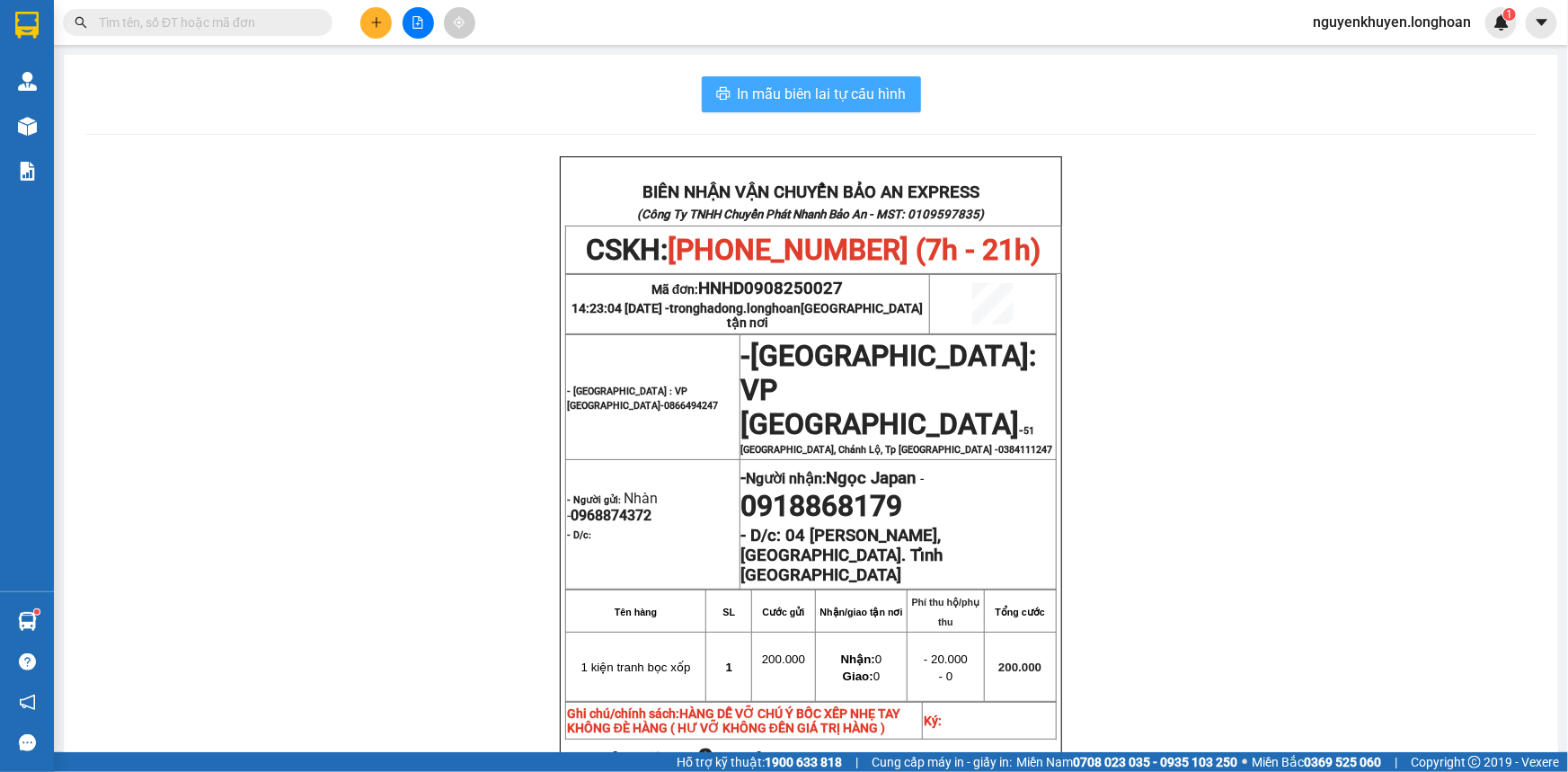
click at [800, 100] on span "In mẫu biên lai tự cấu hình" at bounding box center [822, 94] width 169 height 23
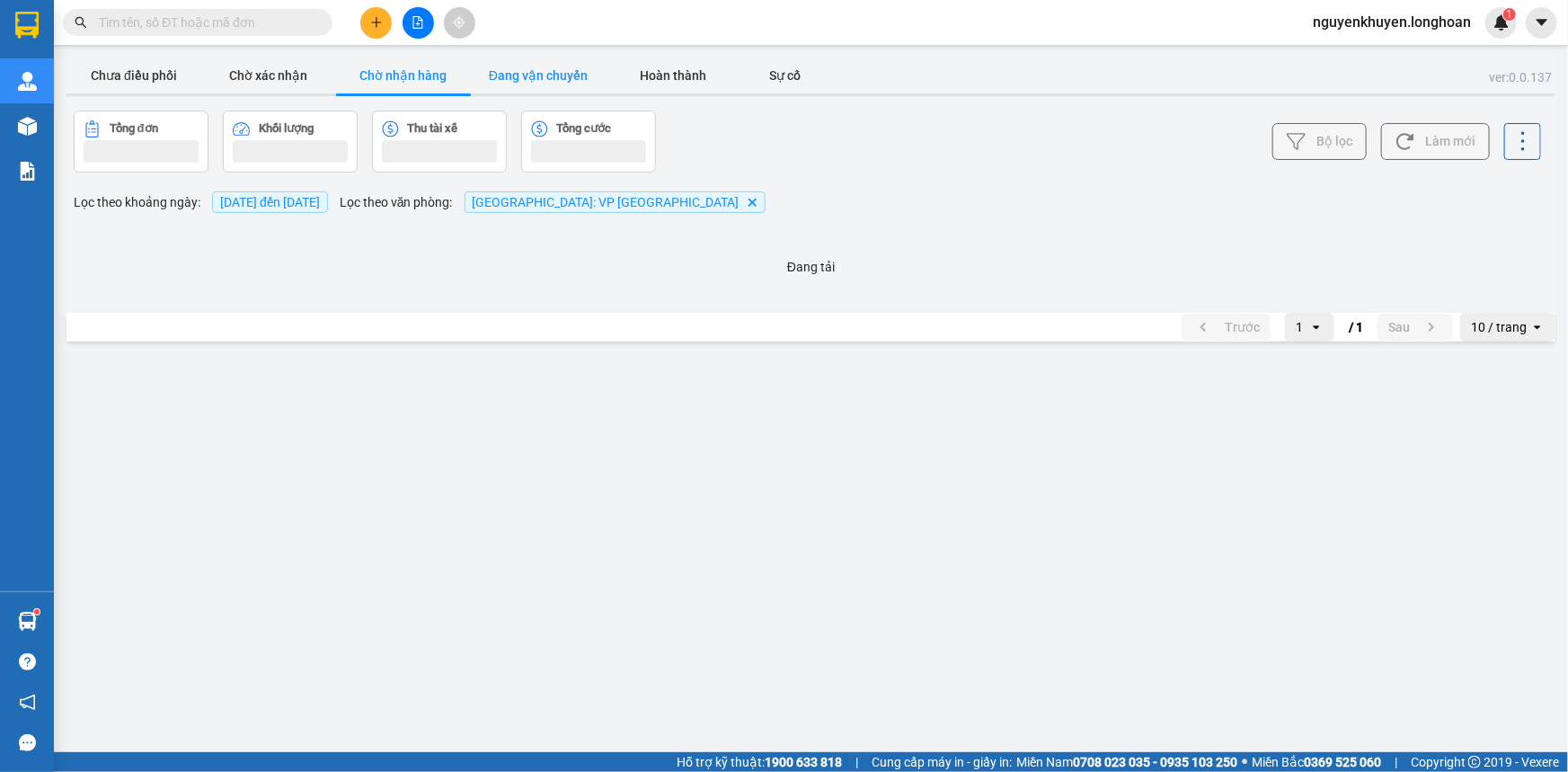
click at [537, 83] on button "Đang vận chuyển" at bounding box center [538, 76] width 135 height 36
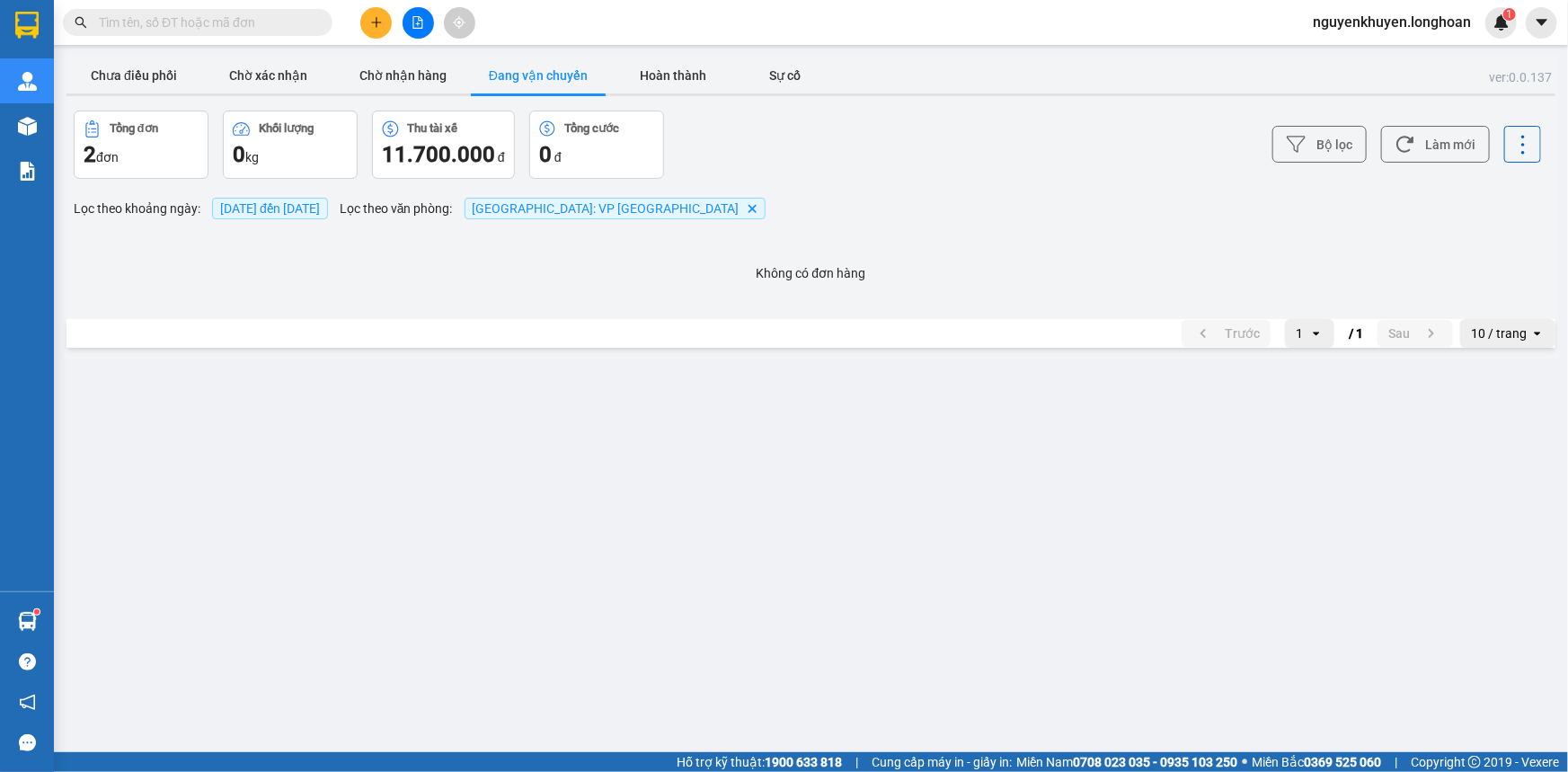
click at [539, 74] on button "Đang vận chuyển" at bounding box center [538, 76] width 135 height 36
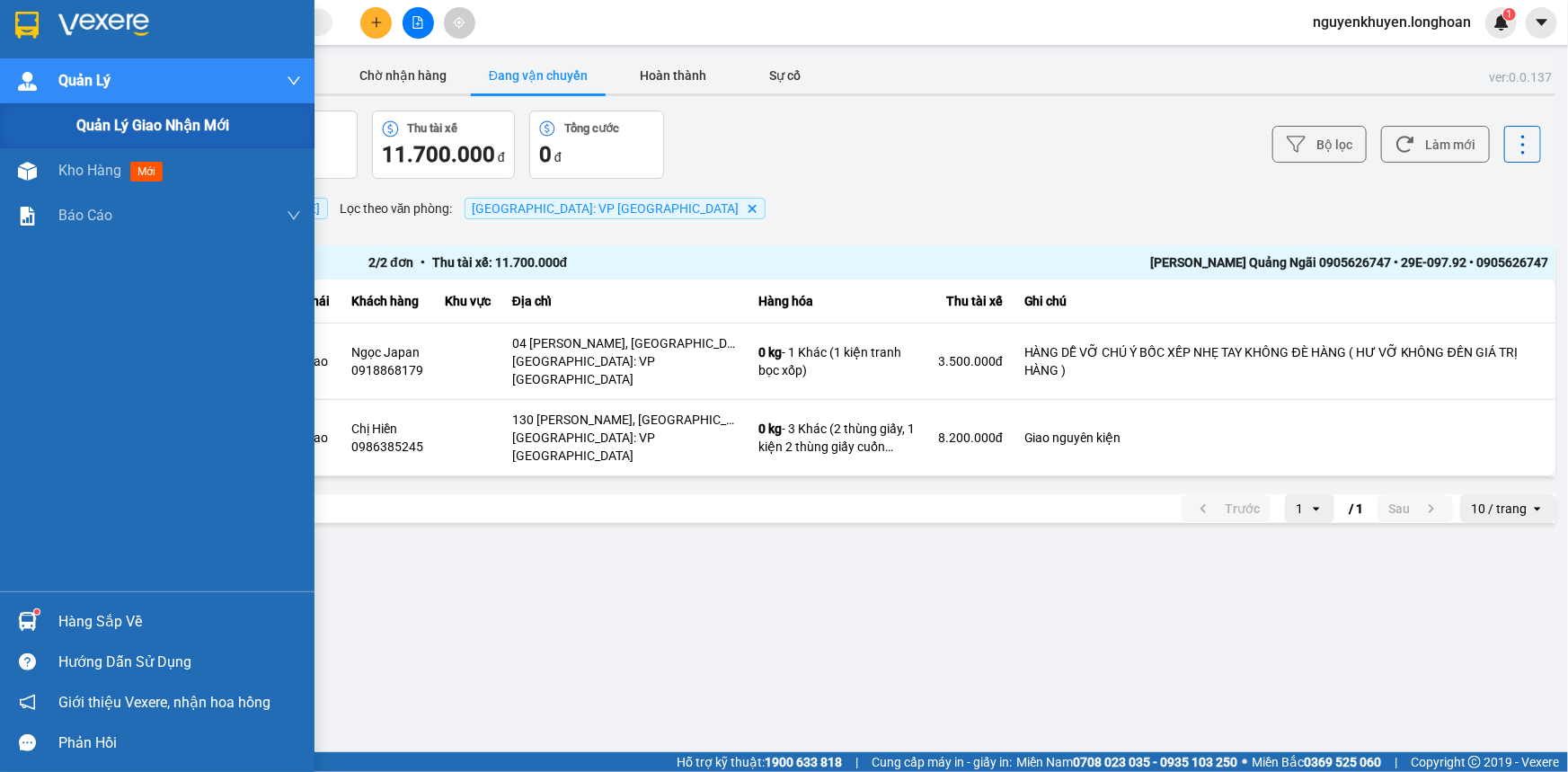
click at [88, 120] on span "Quản lý giao nhận mới" at bounding box center [152, 125] width 153 height 23
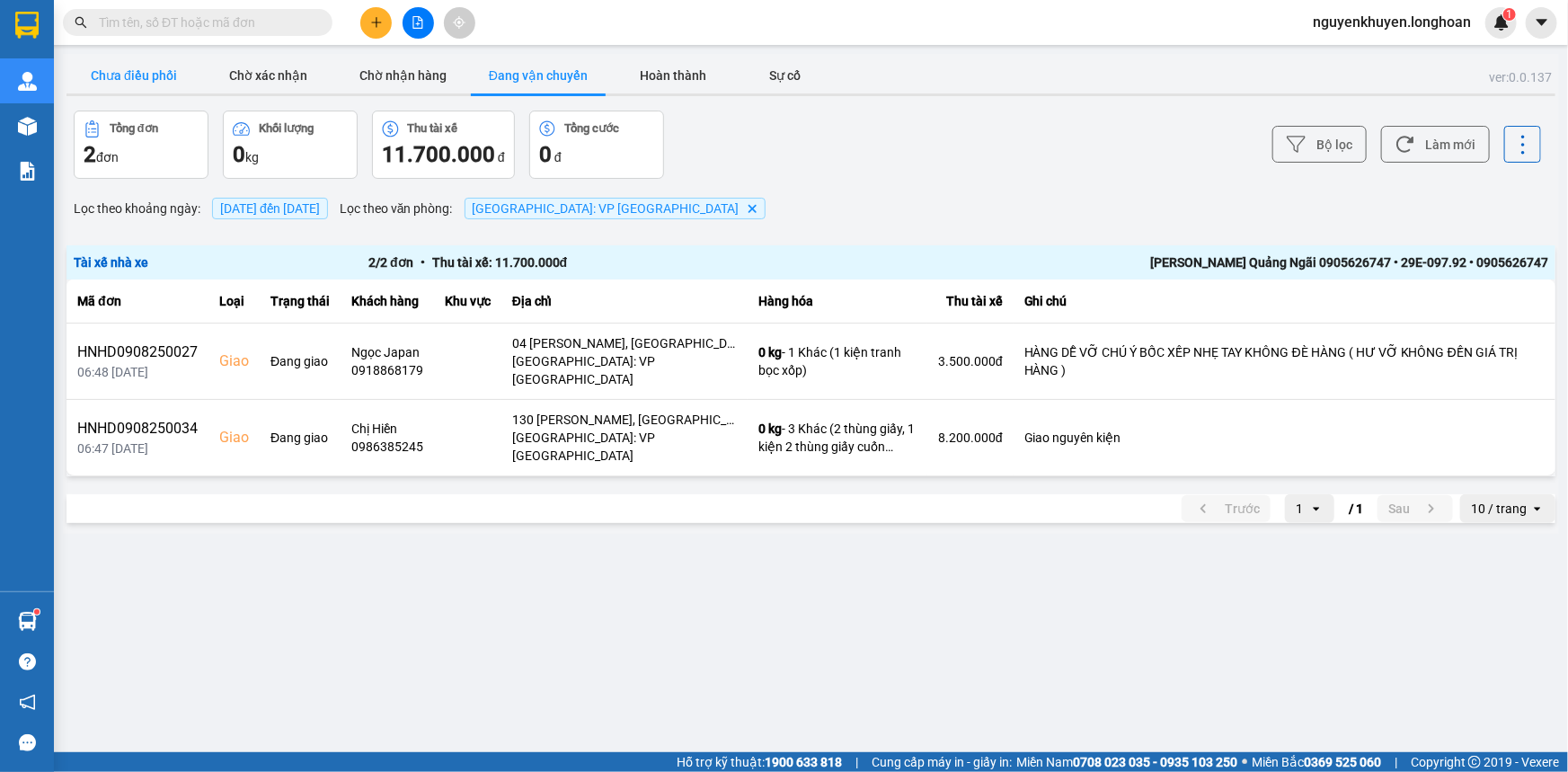
click at [154, 74] on button "Chưa điều phối" at bounding box center [134, 76] width 135 height 36
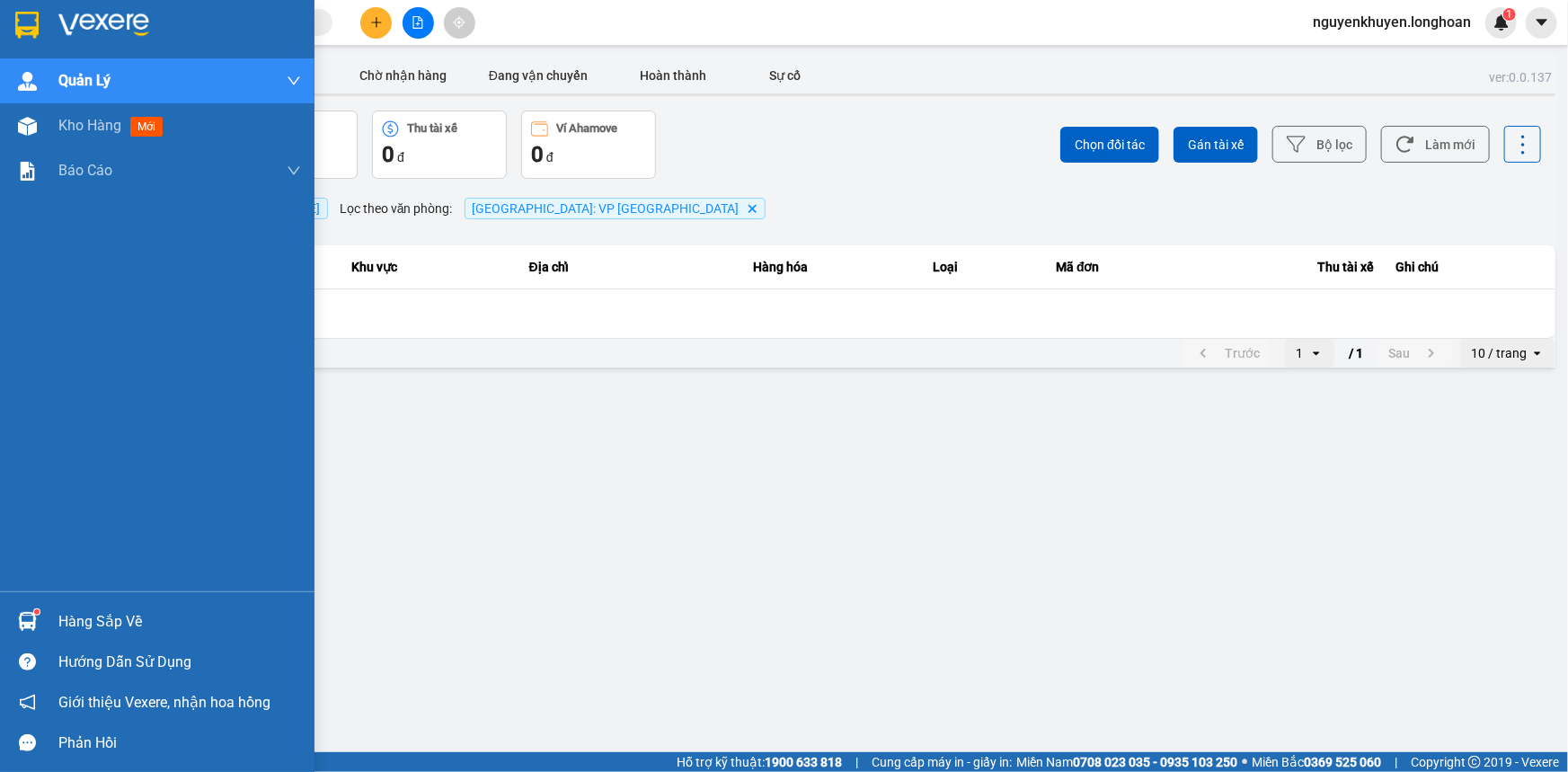
click at [118, 629] on div "Hàng sắp về" at bounding box center [179, 621] width 242 height 27
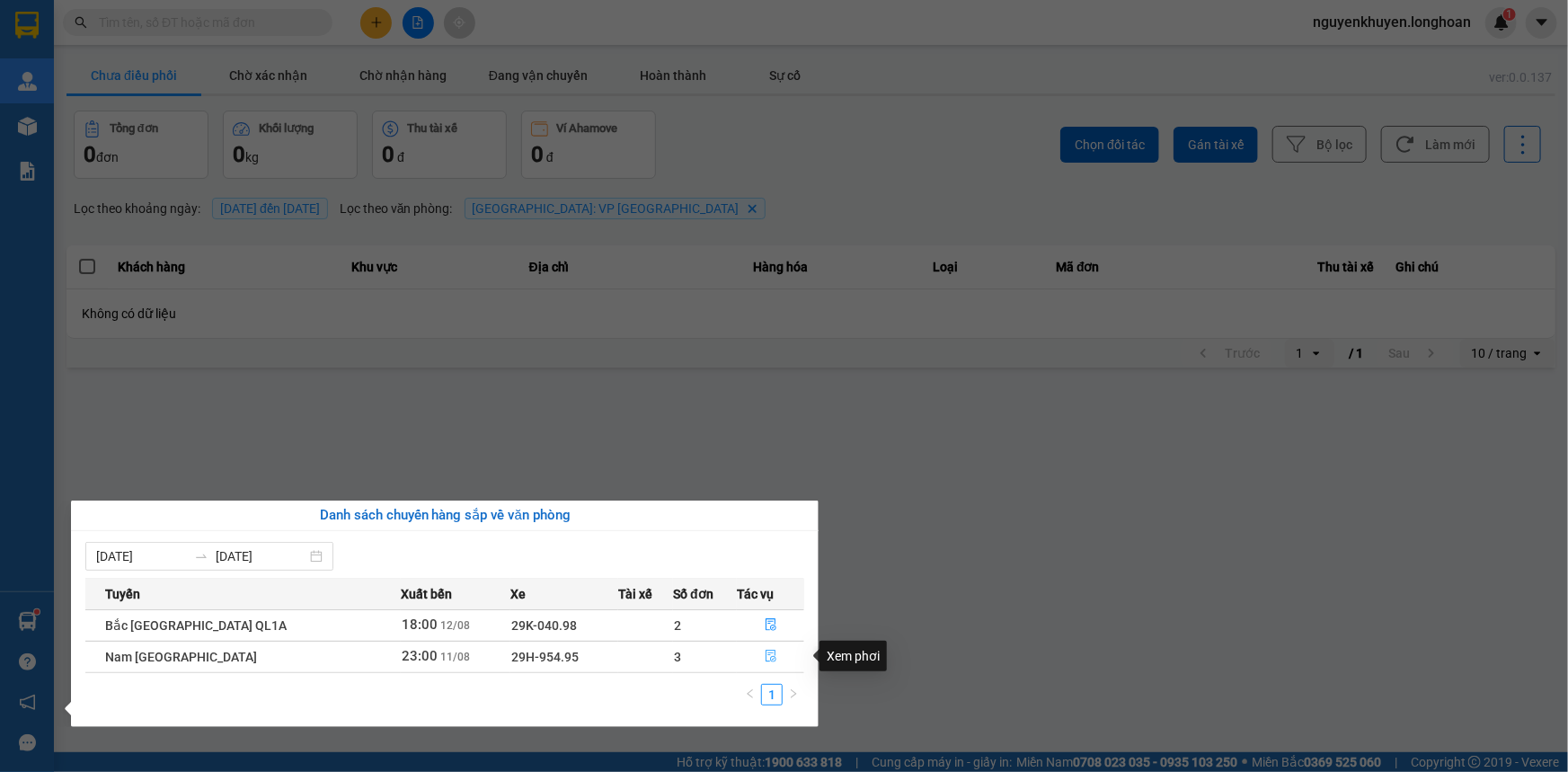
click at [765, 659] on icon "file-done" at bounding box center [770, 655] width 10 height 12
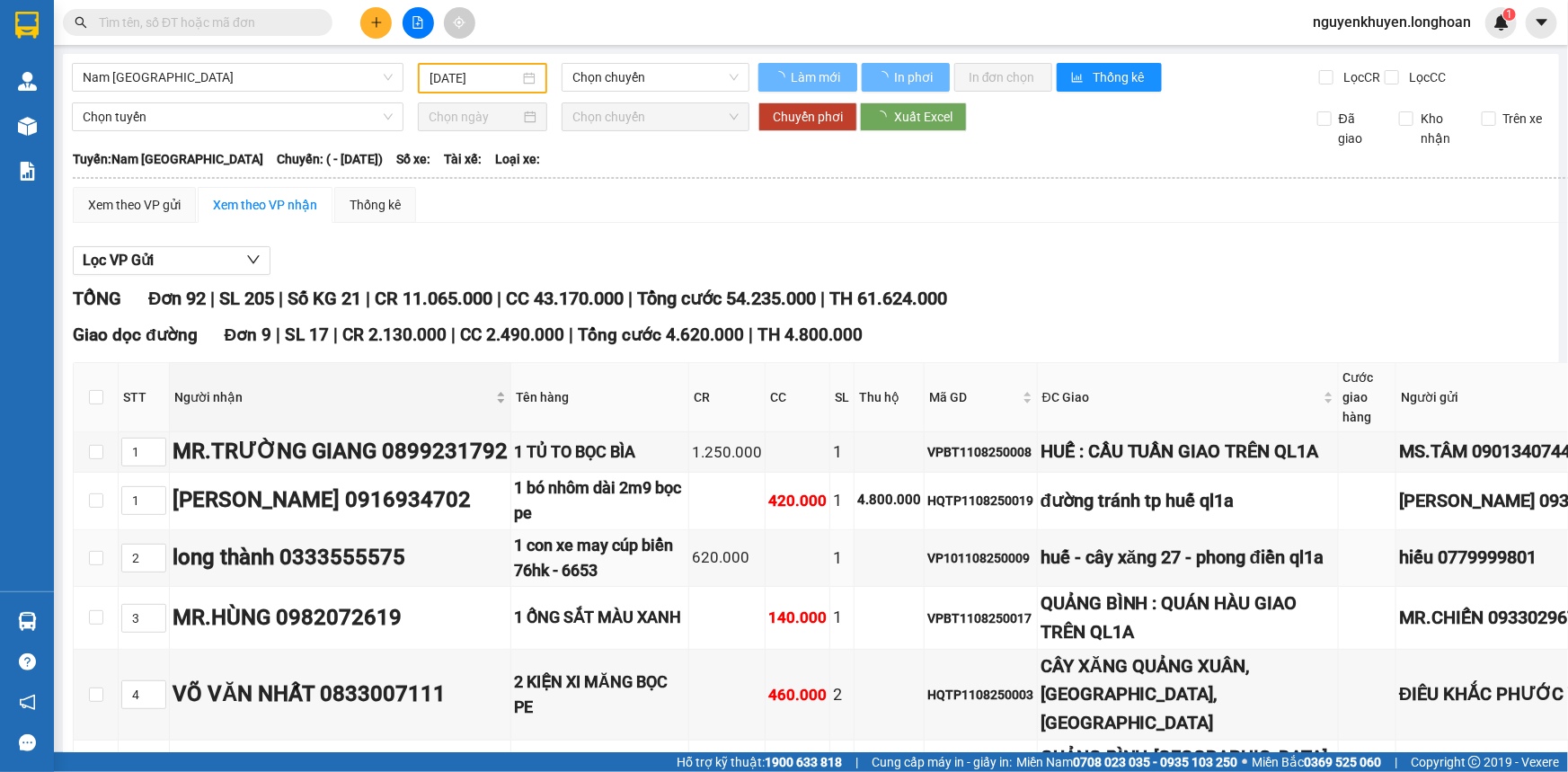
type input "11/08/2025"
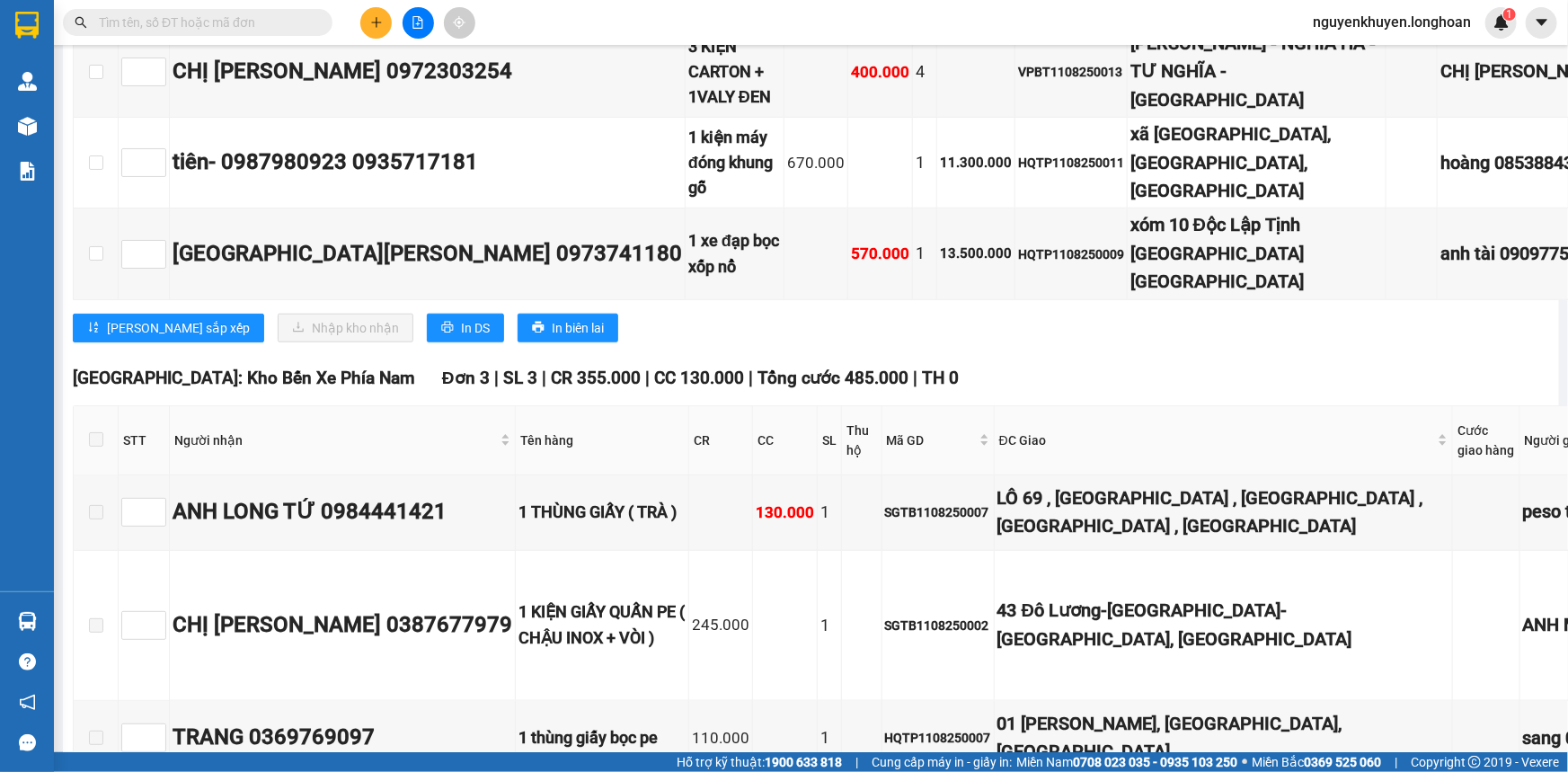
scroll to position [11105, 0]
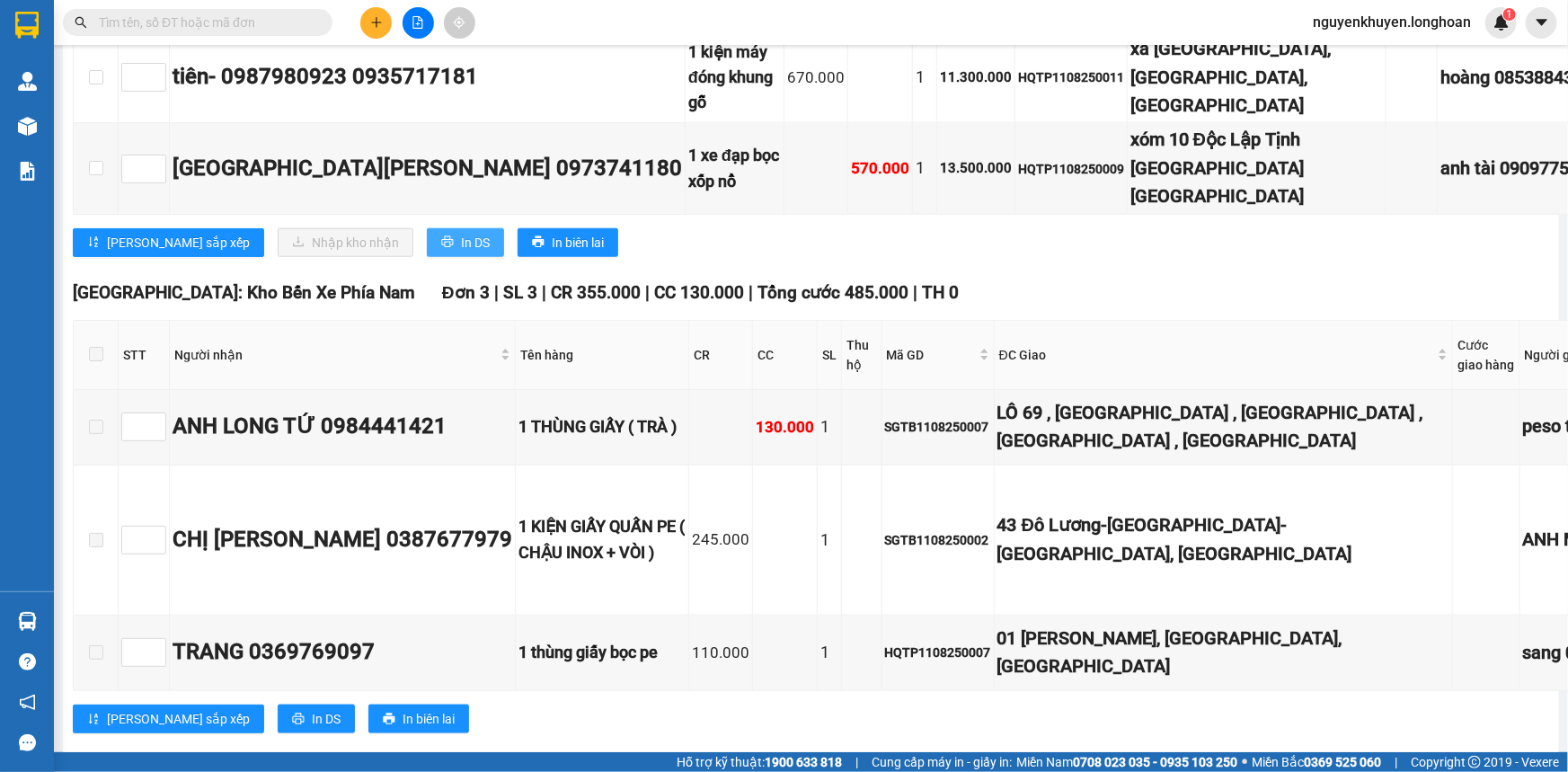
click at [461, 253] on span "In DS" at bounding box center [475, 242] width 28 height 20
checkbox input "true"
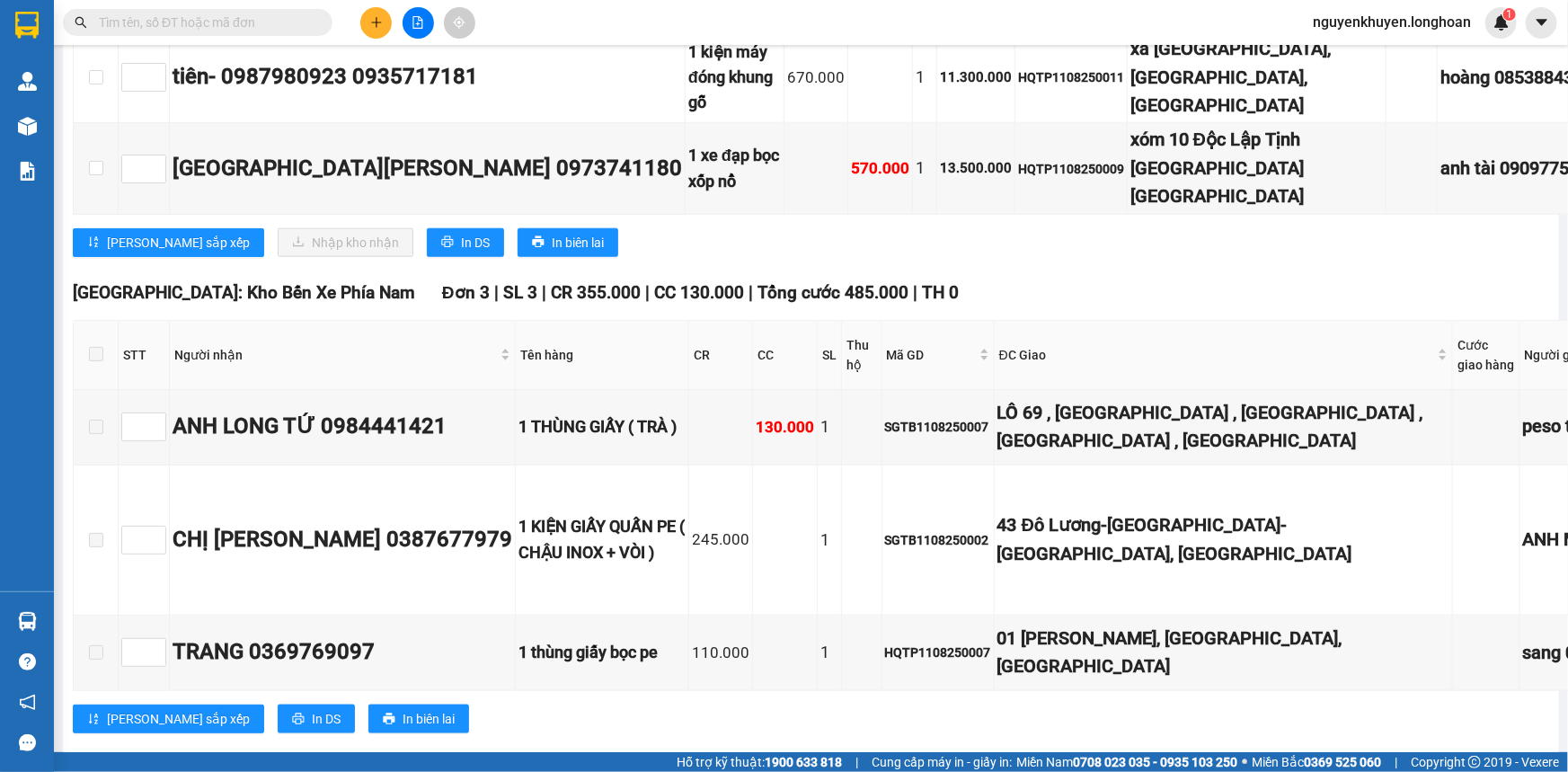
checkbox input "true"
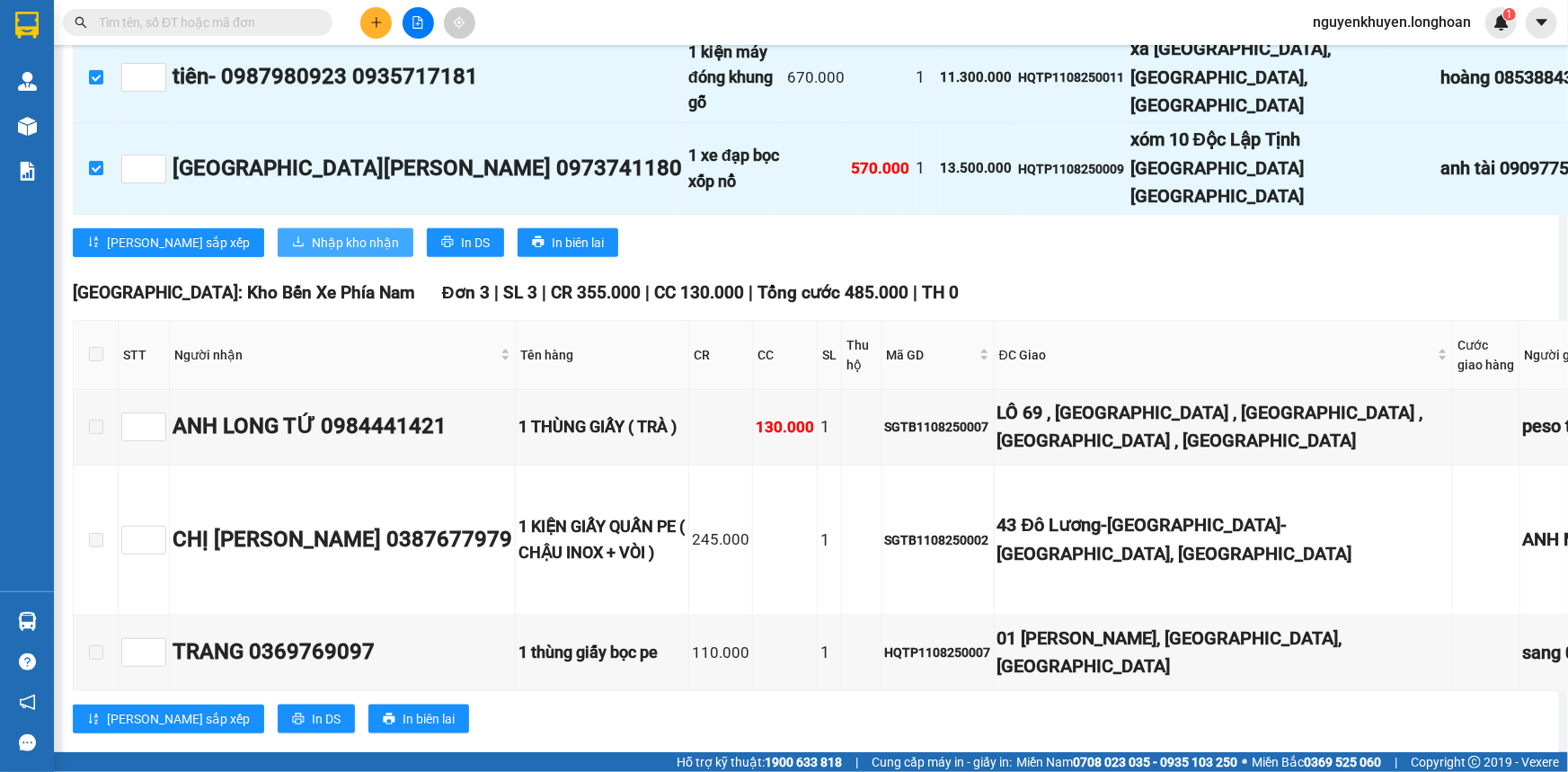
click at [312, 253] on span "Nhập kho nhận" at bounding box center [355, 242] width 87 height 20
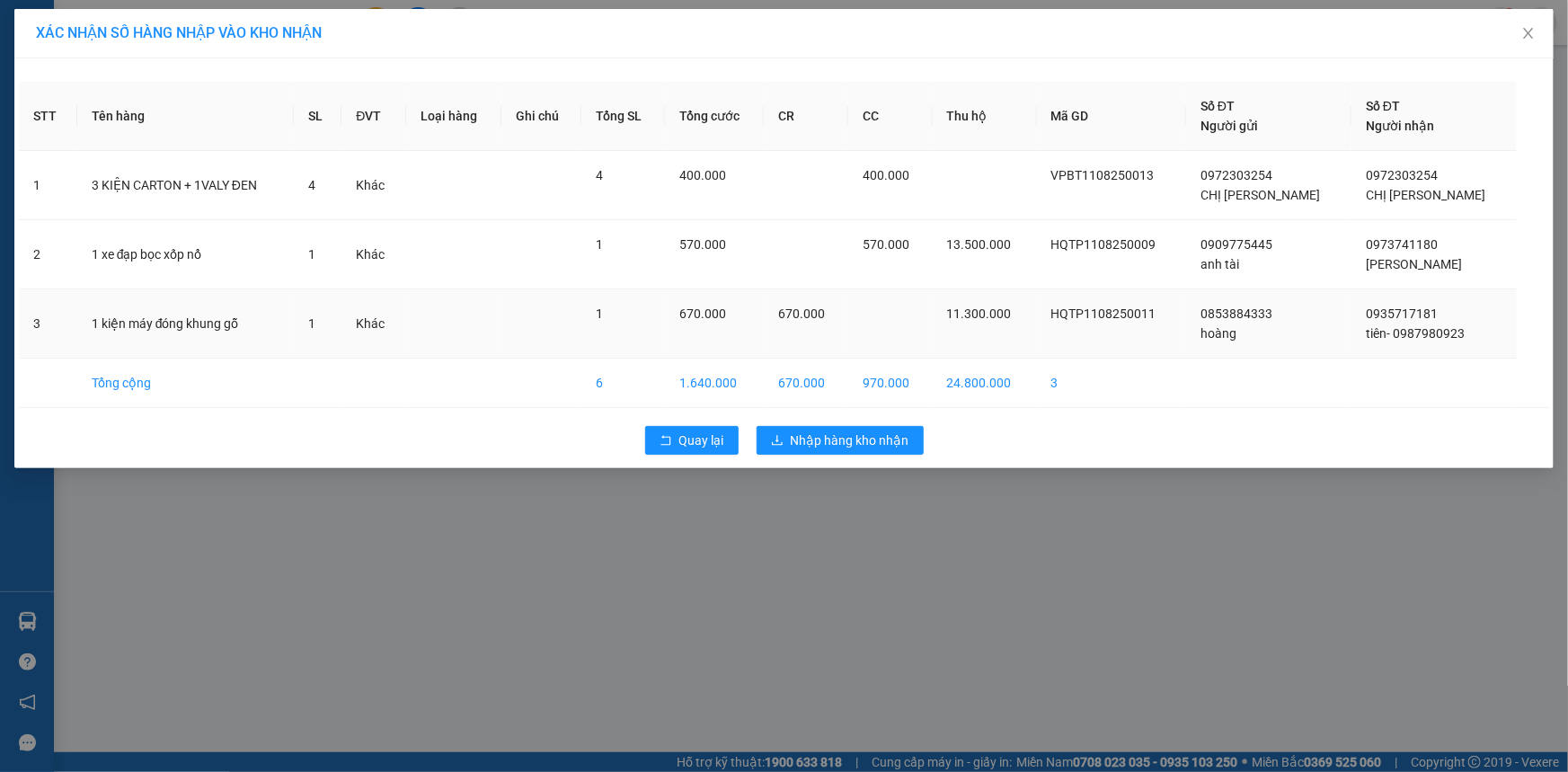
click at [1037, 324] on td "11.300.000" at bounding box center [985, 324] width 104 height 69
click at [820, 434] on span "Nhập hàng kho nhận" at bounding box center [849, 440] width 119 height 20
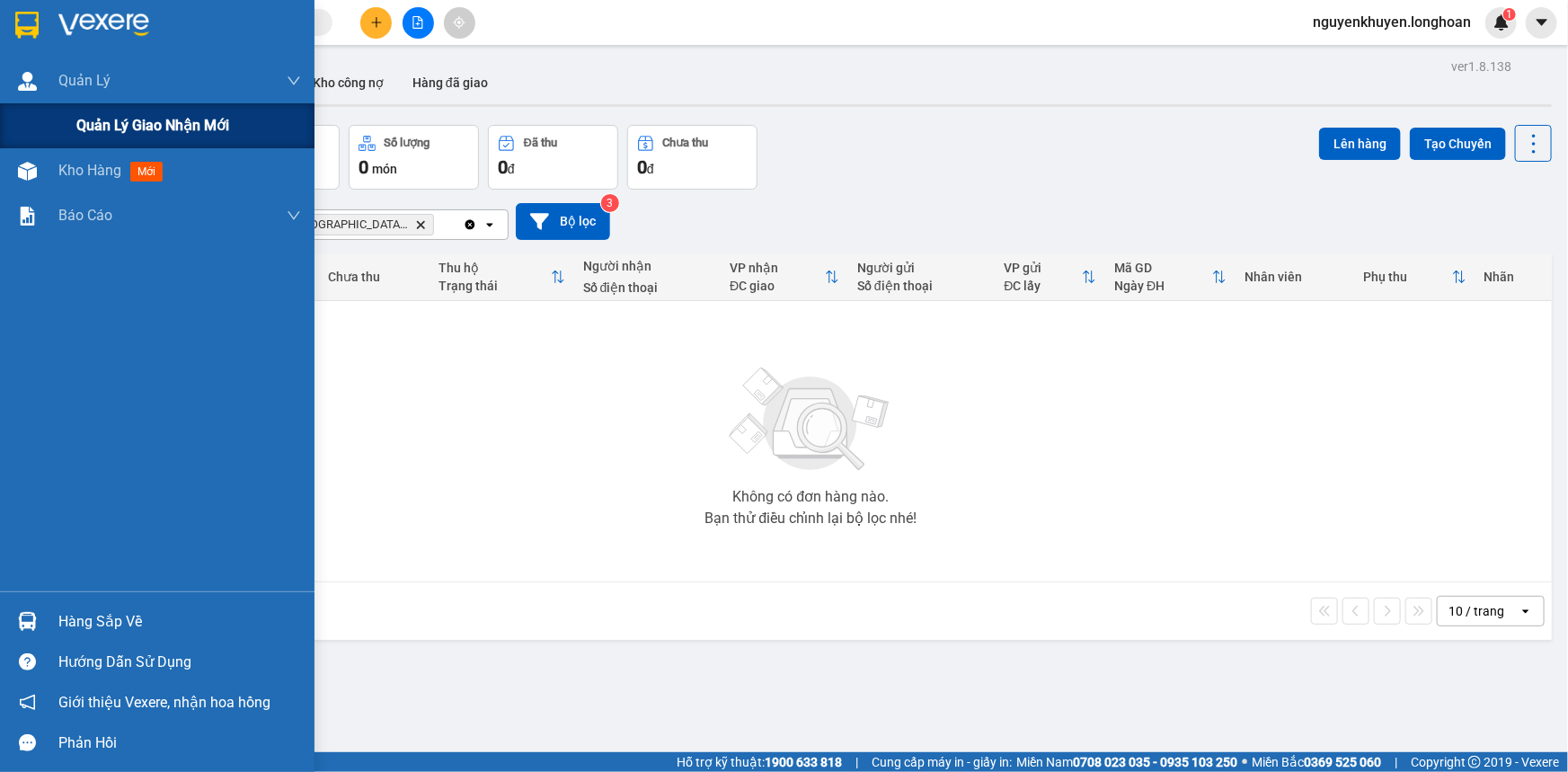
click at [126, 126] on span "Quản lý giao nhận mới" at bounding box center [152, 125] width 153 height 23
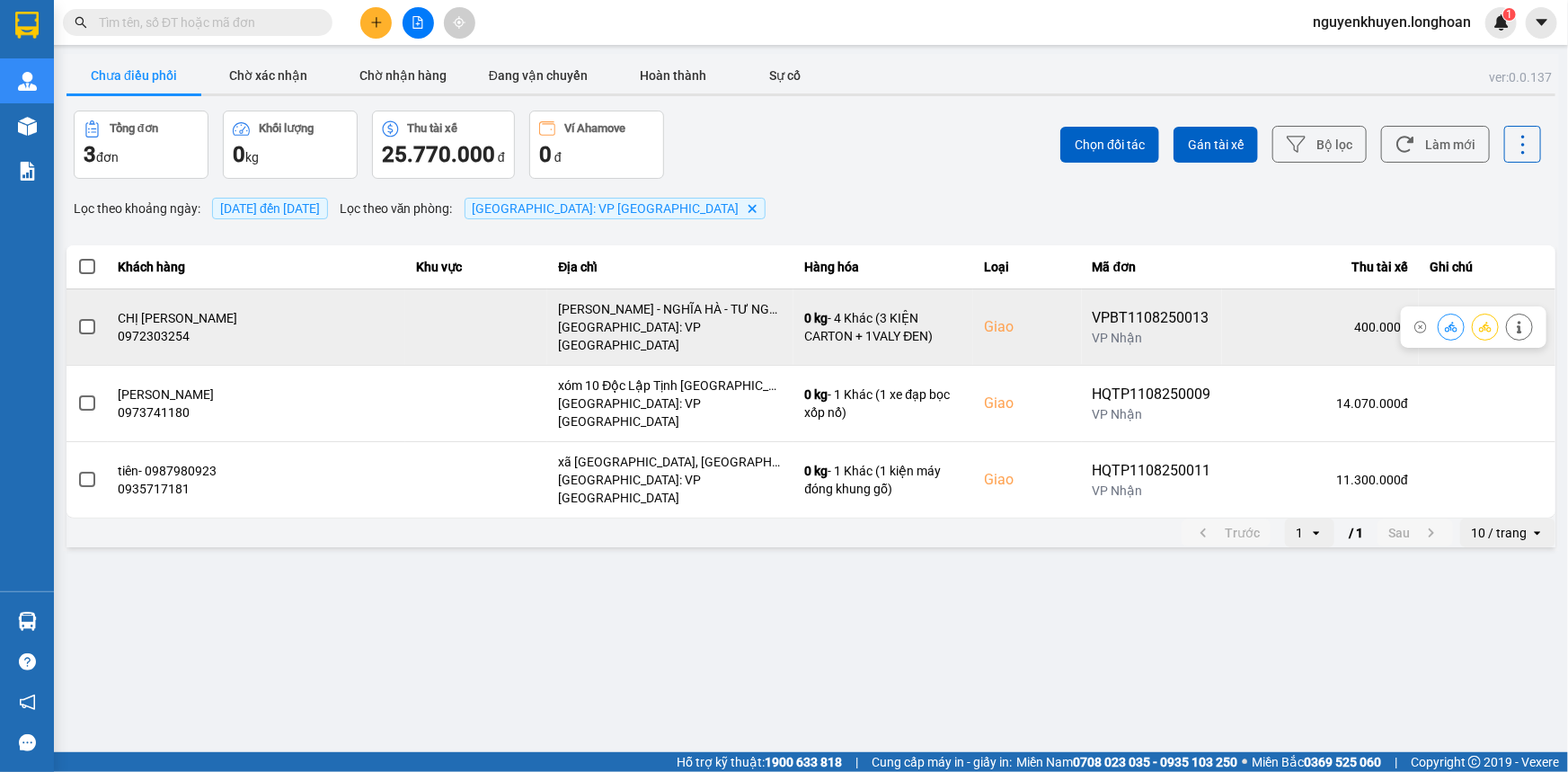
click at [87, 319] on span at bounding box center [86, 327] width 16 height 16
click at [77, 317] on input "checkbox" at bounding box center [77, 317] width 0 height 0
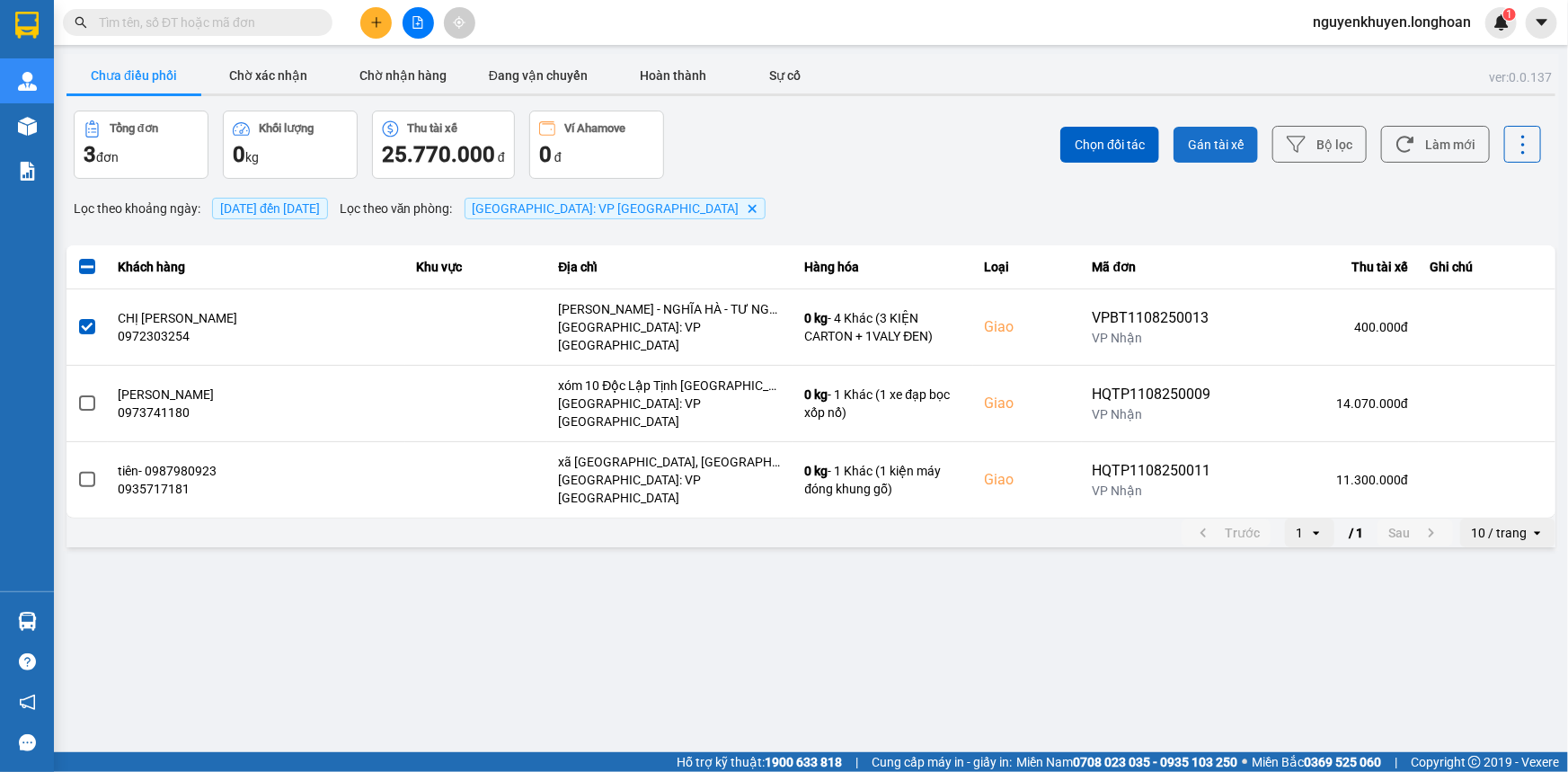
click at [1207, 143] on span "Gán tài xế" at bounding box center [1216, 144] width 56 height 18
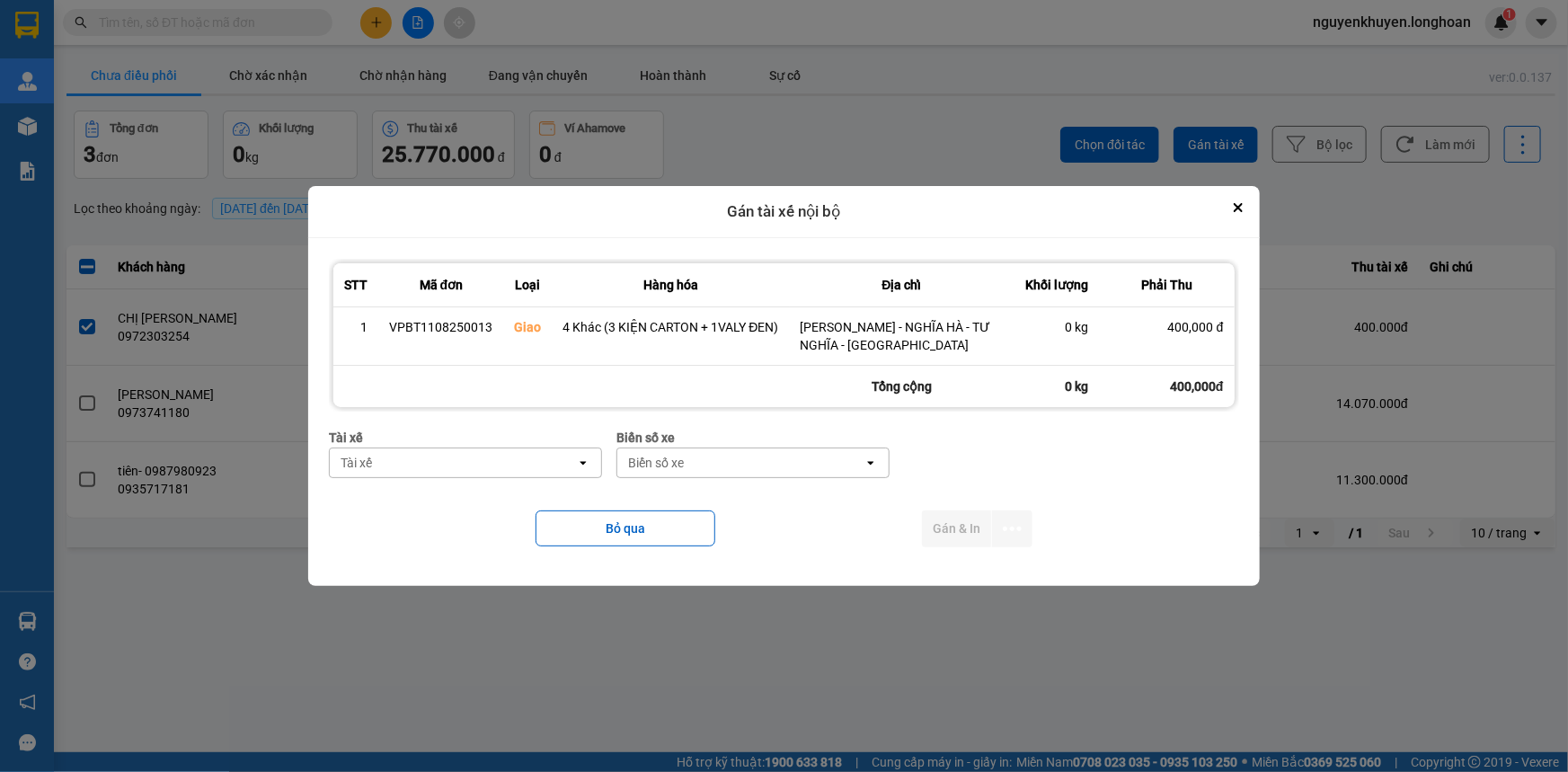
click at [471, 464] on div "Tài xế" at bounding box center [452, 462] width 246 height 28
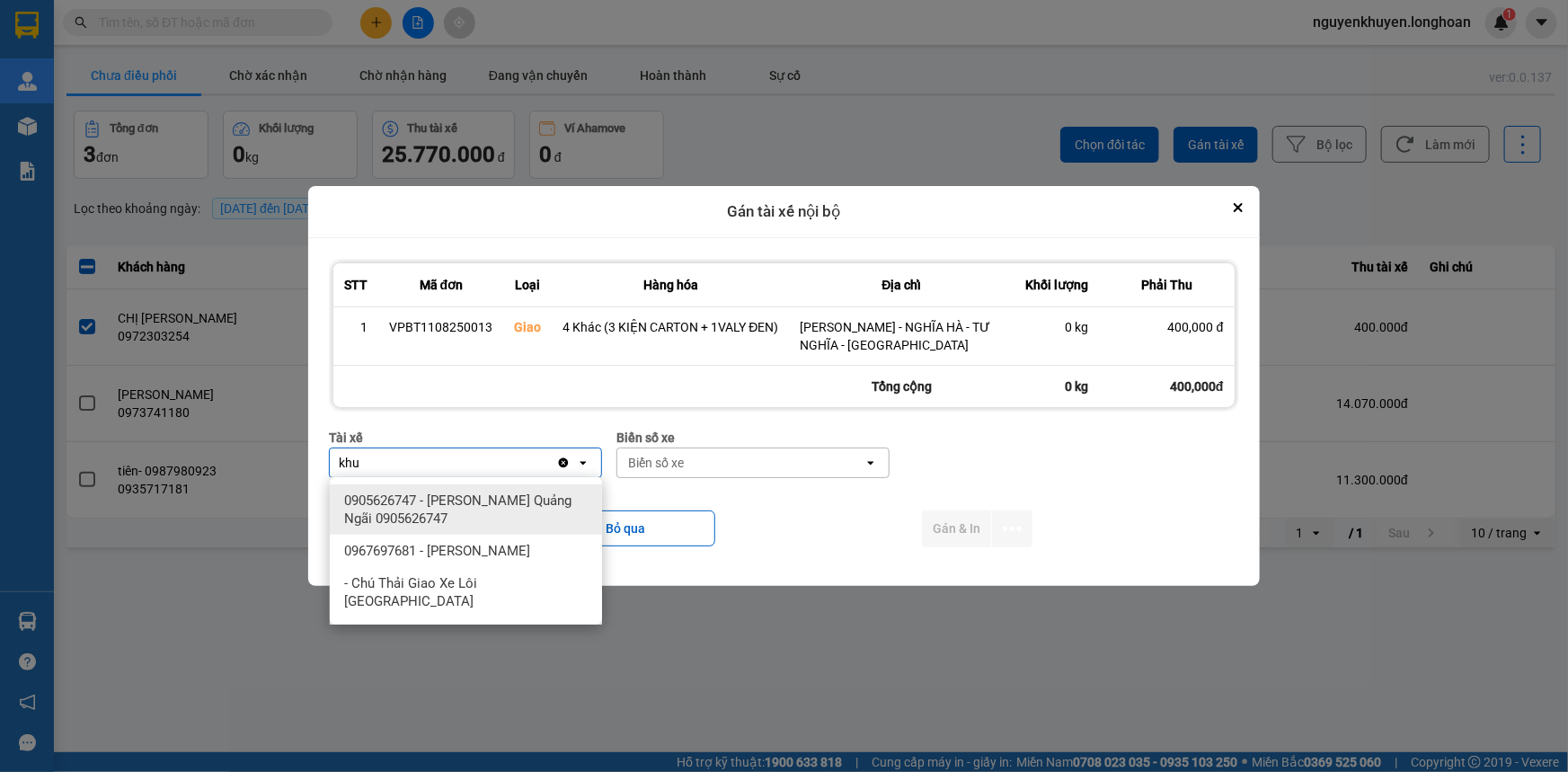
type input "khu"
click at [464, 519] on span "0905626747 - Nguyễn Khuyến Quảng Ngãi 0905626747" at bounding box center [469, 509] width 251 height 36
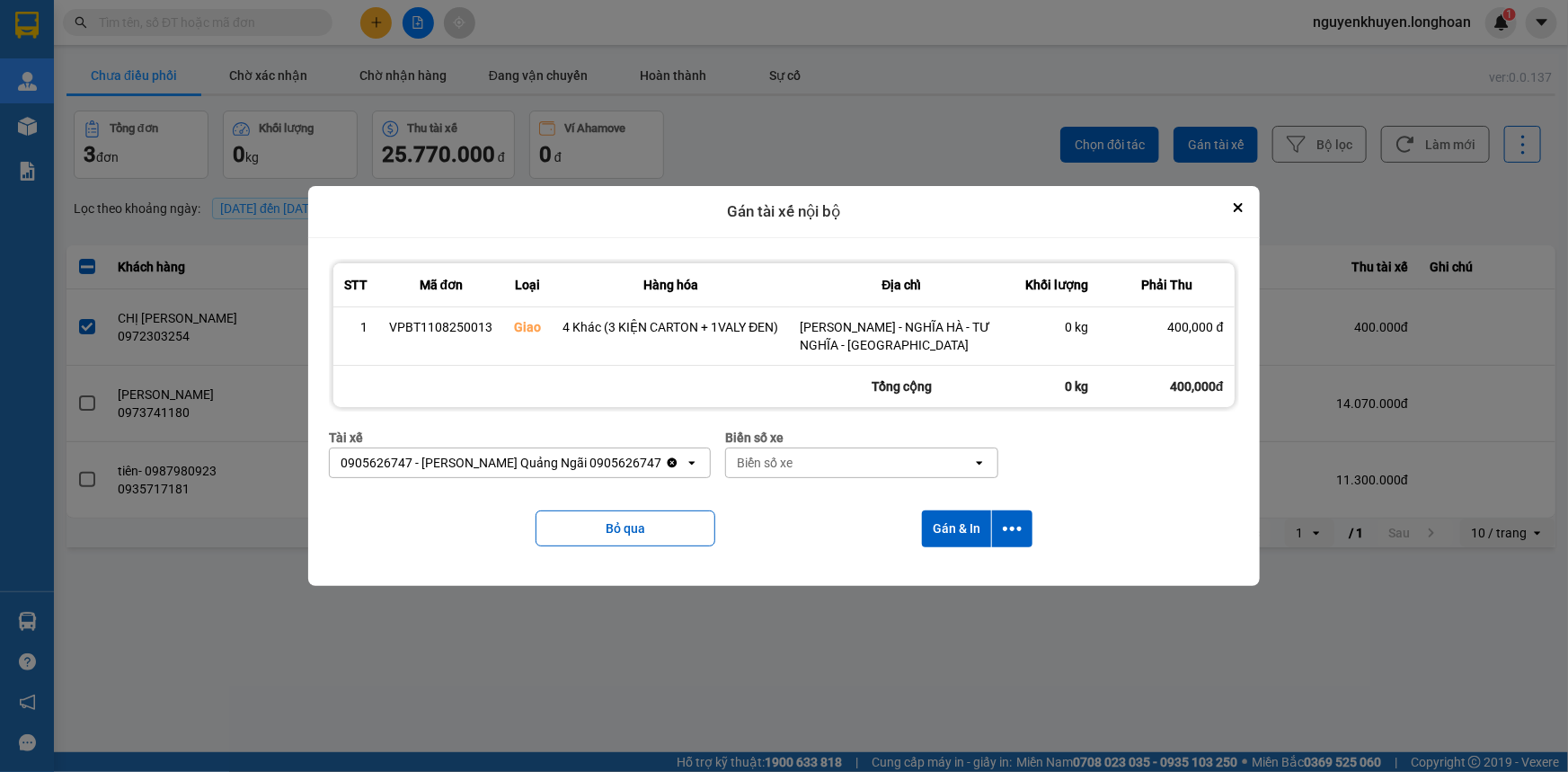
click at [802, 463] on div "Biển số xe" at bounding box center [848, 462] width 246 height 28
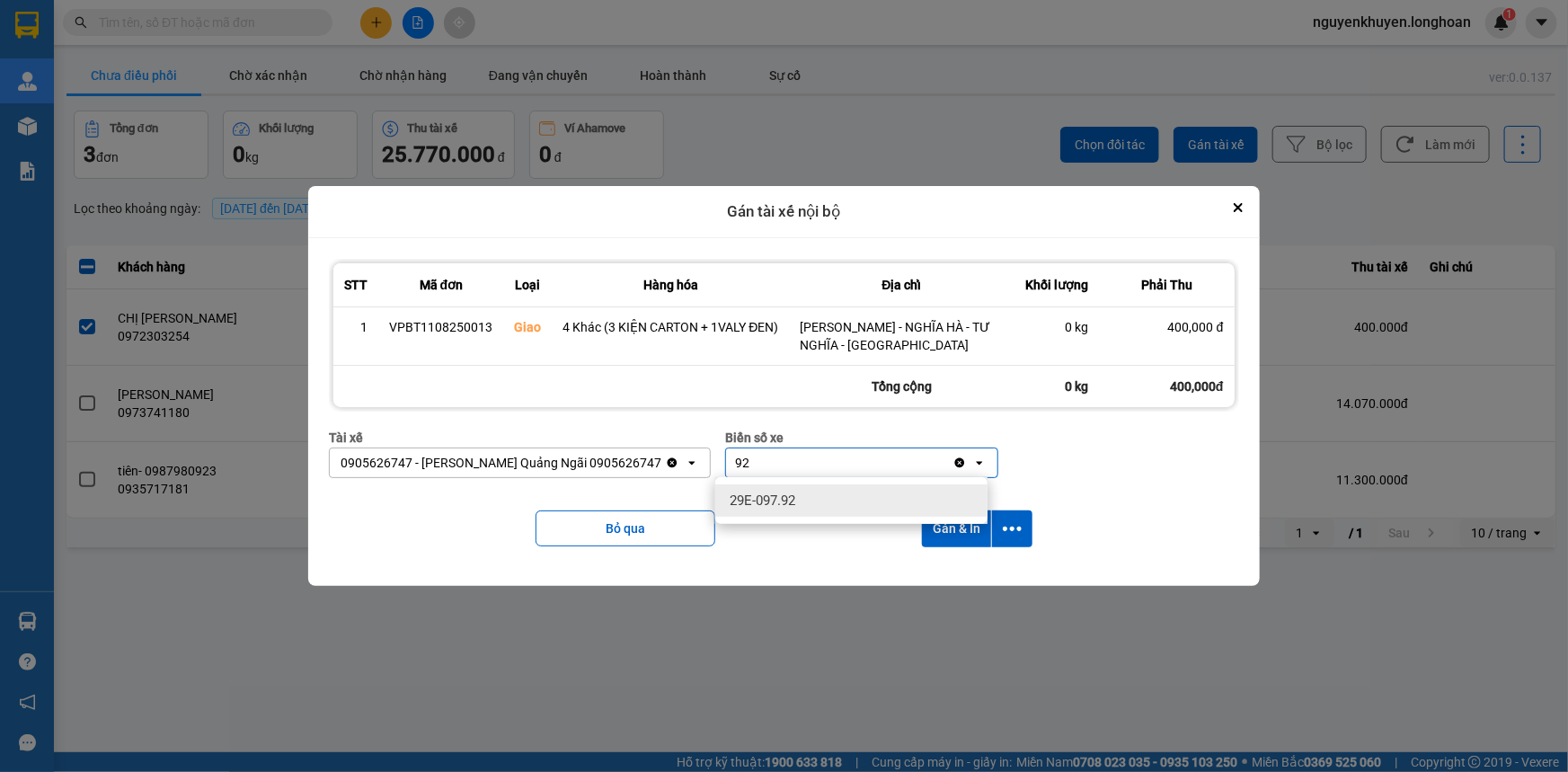
type input "92"
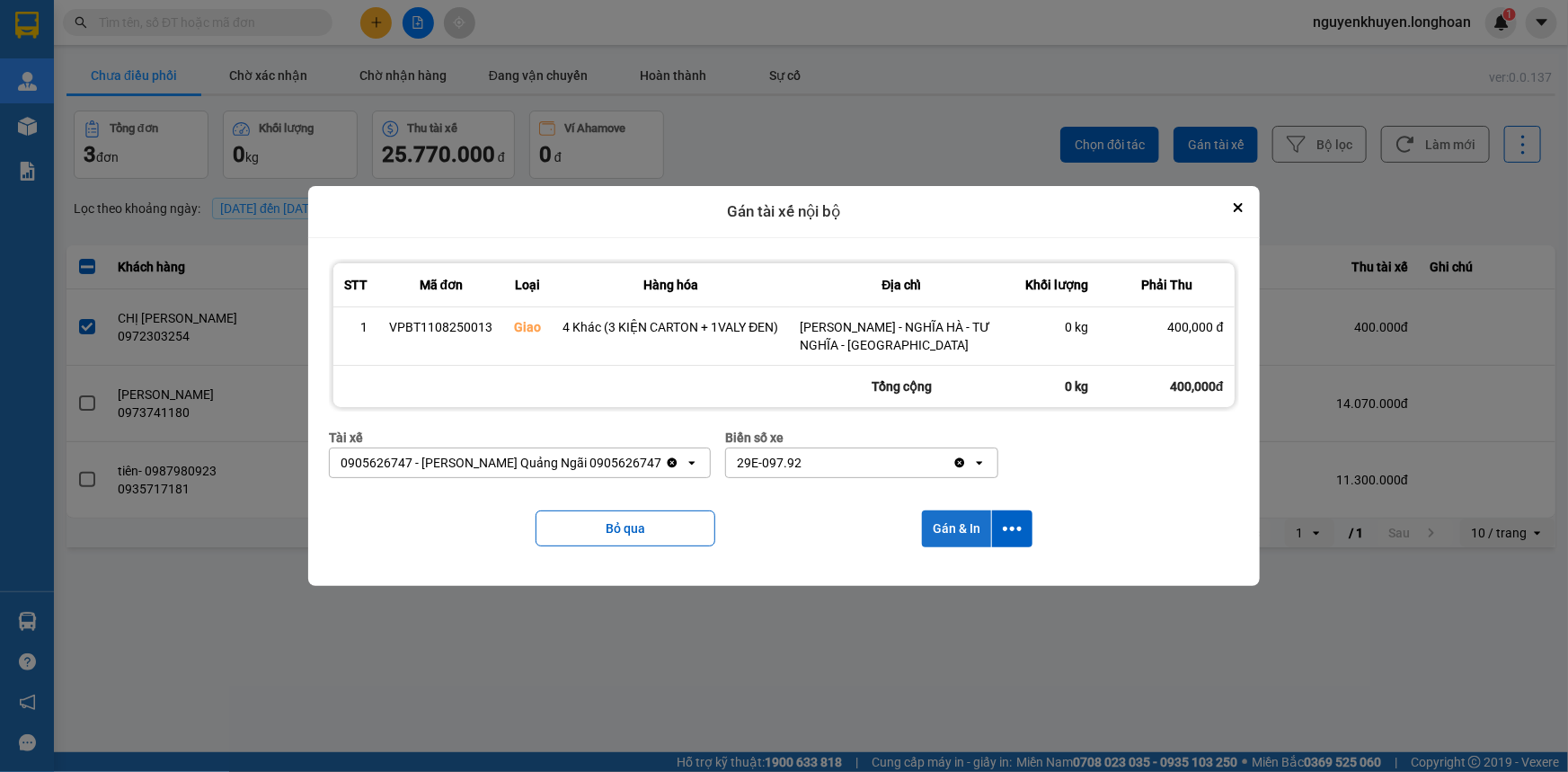
click at [955, 534] on button "Gán & In" at bounding box center [956, 528] width 69 height 37
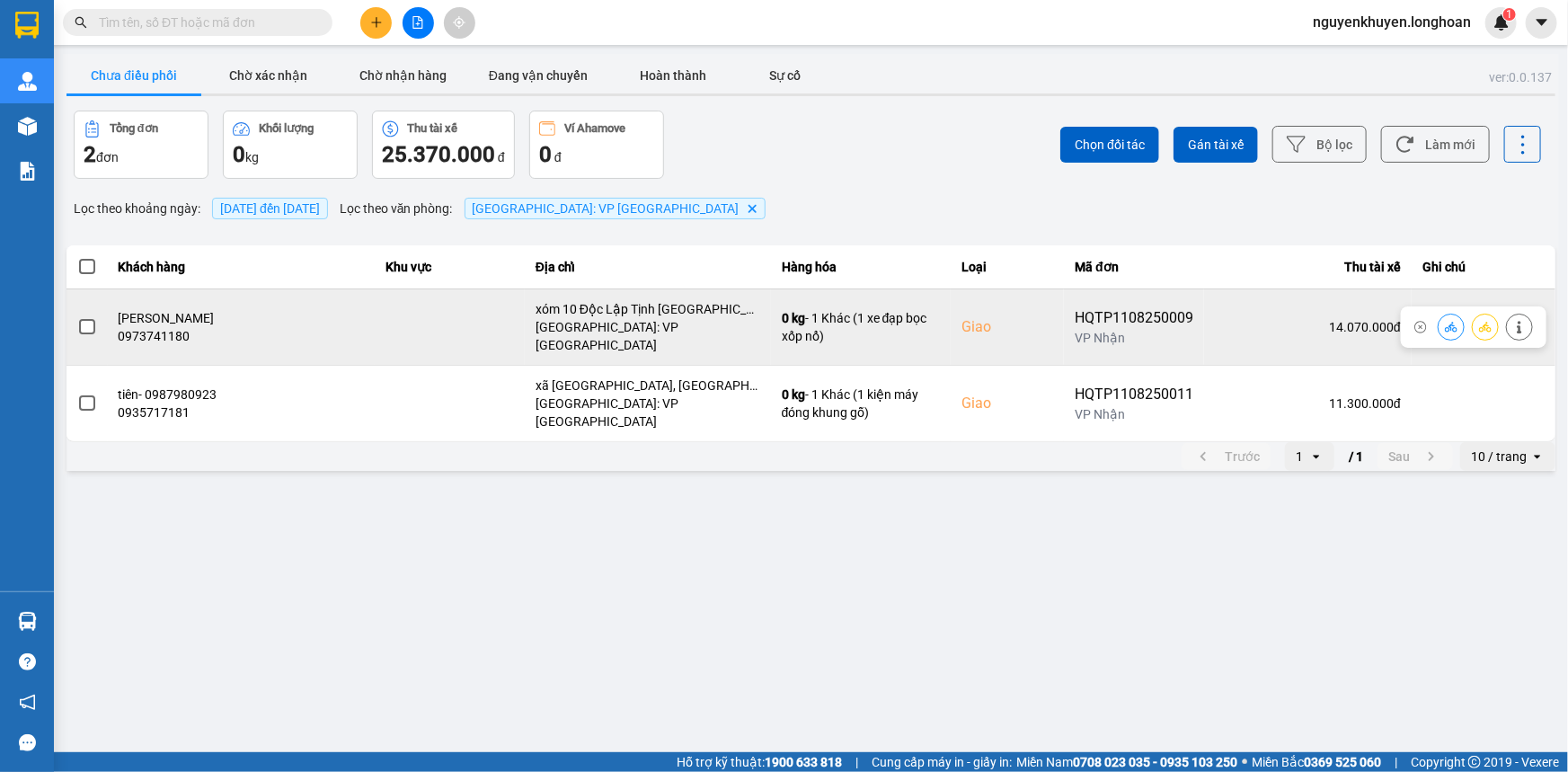
click at [87, 322] on span at bounding box center [86, 327] width 16 height 16
click at [77, 317] on input "checkbox" at bounding box center [77, 317] width 0 height 0
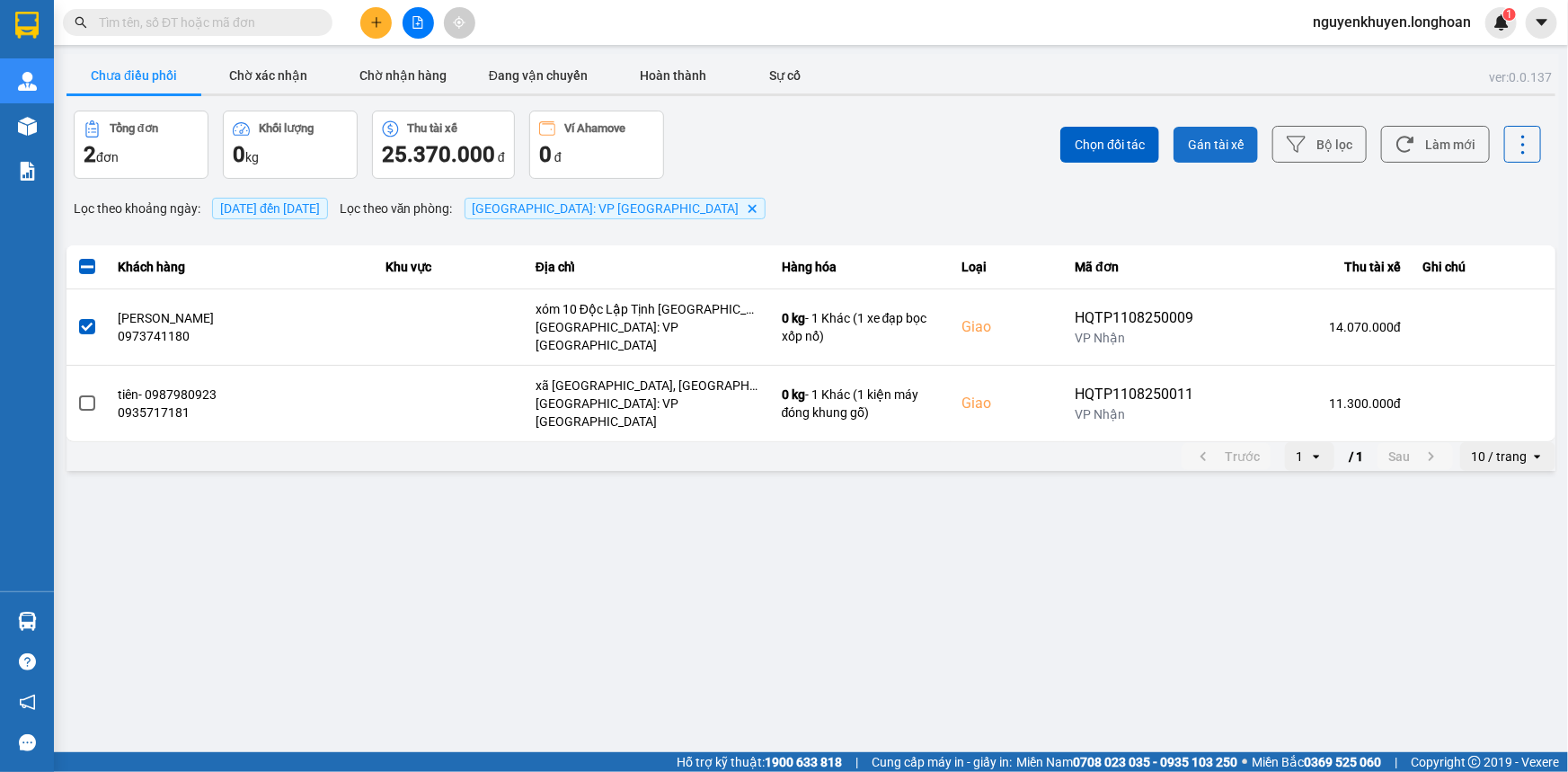
click at [1202, 143] on span "Gán tài xế" at bounding box center [1216, 144] width 56 height 18
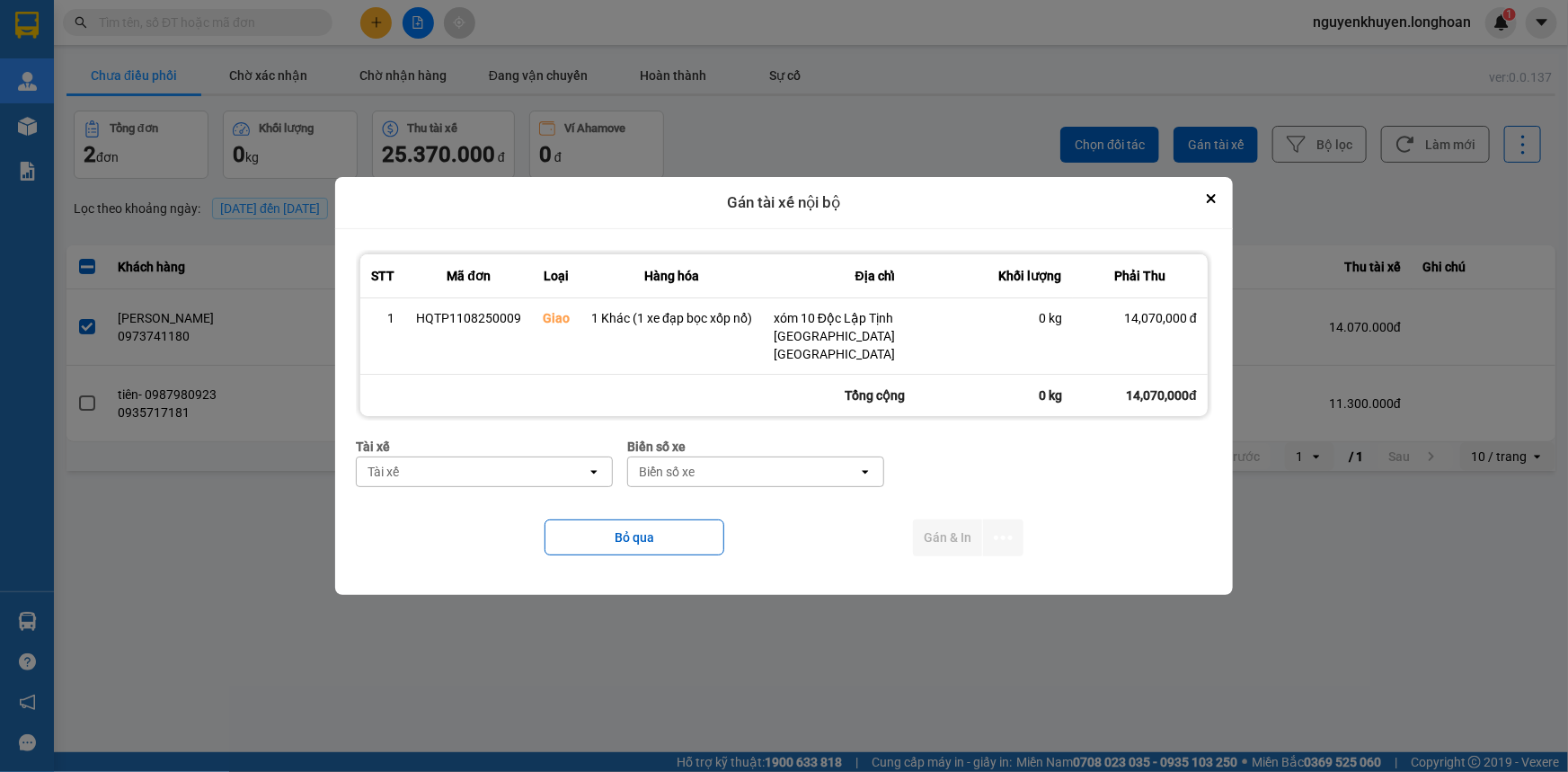
click at [483, 457] on div "Tài xế" at bounding box center [472, 471] width 230 height 28
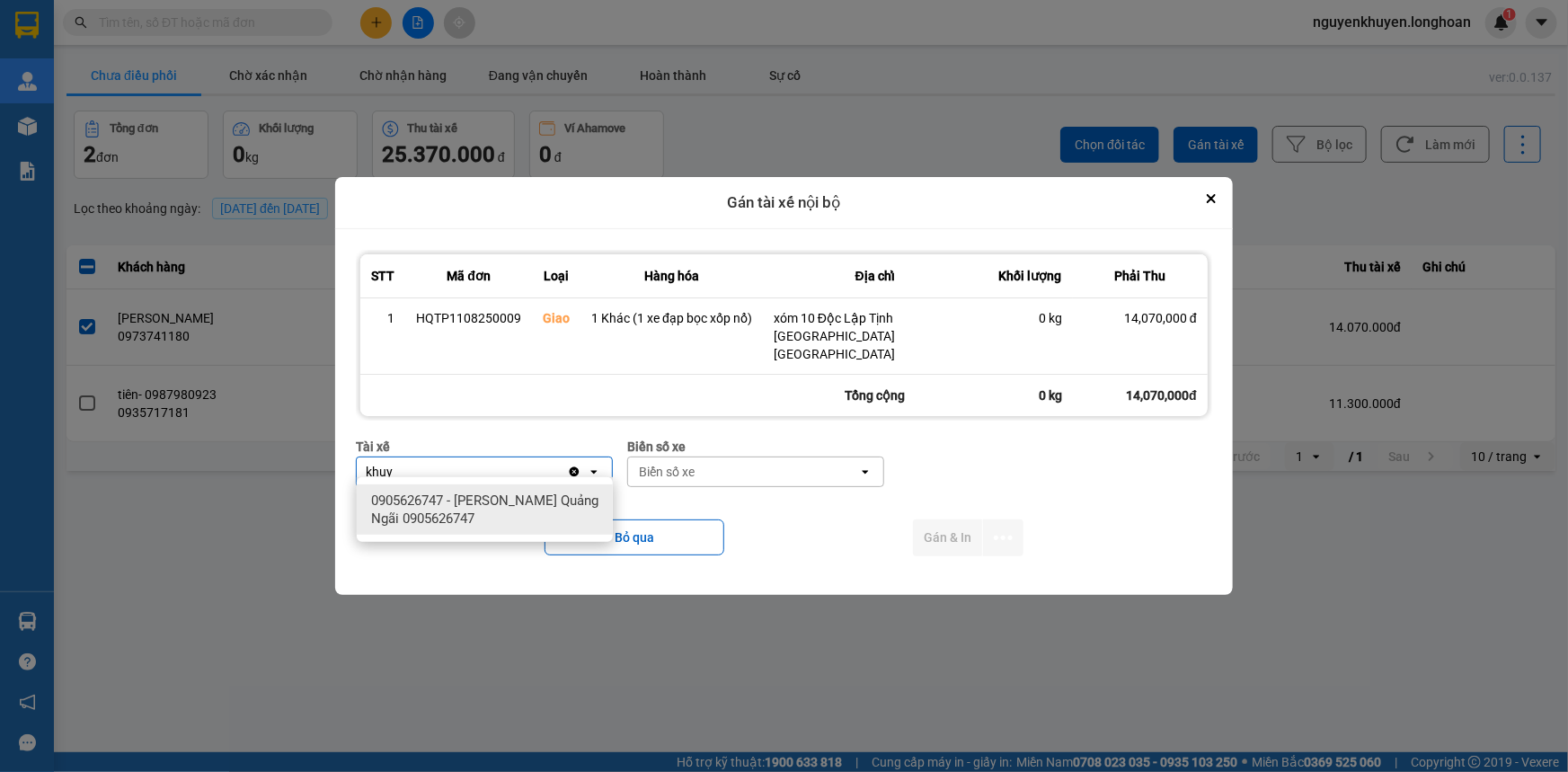
type input "khuy"
click at [506, 504] on span "0905626747 - Nguyễn Khuyến Quảng Ngãi 0905626747" at bounding box center [488, 509] width 235 height 36
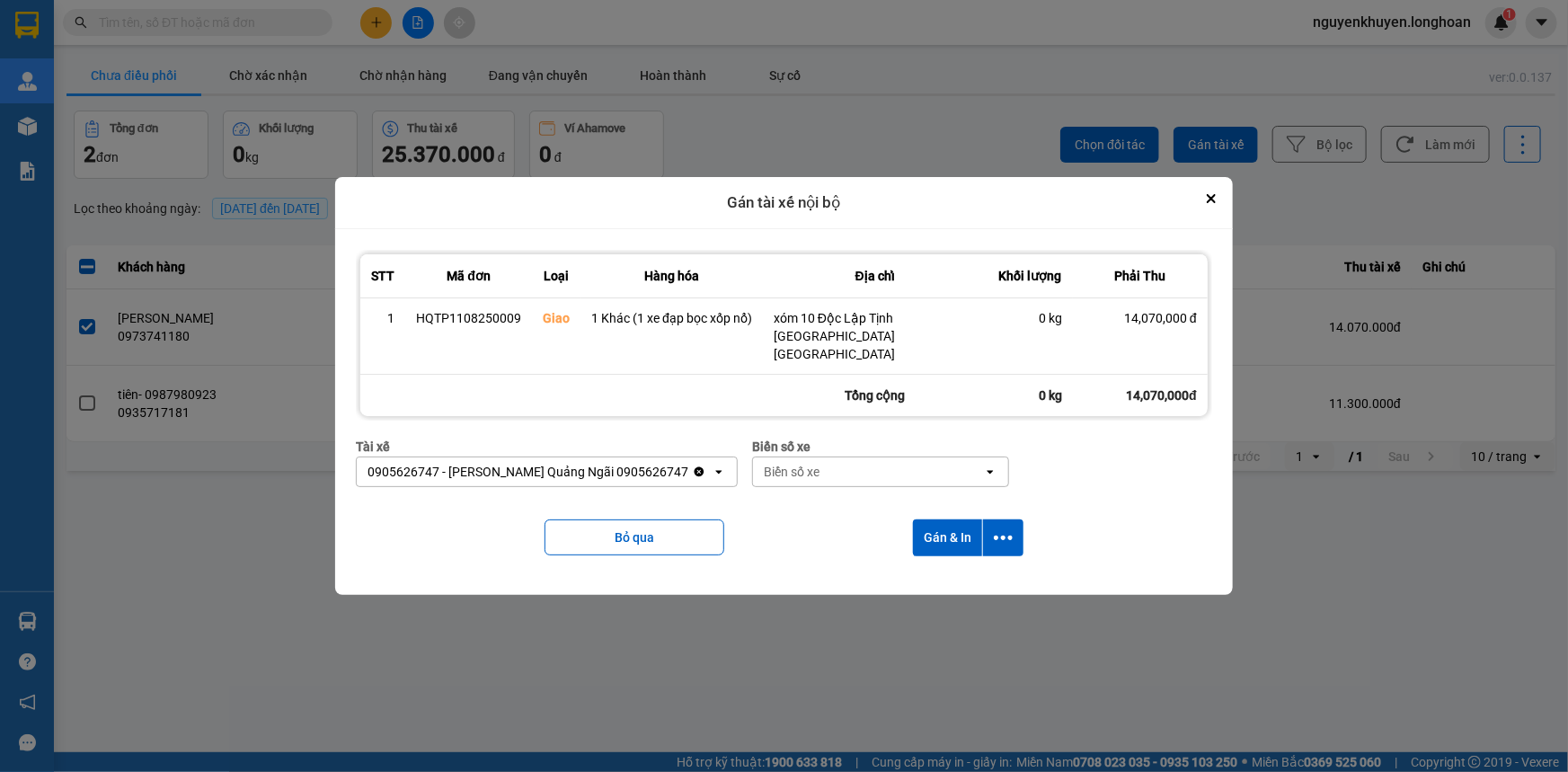
click at [830, 465] on div "Biển số xe" at bounding box center [868, 471] width 230 height 28
type input "92"
click at [954, 534] on button "Gán & In" at bounding box center [947, 537] width 69 height 37
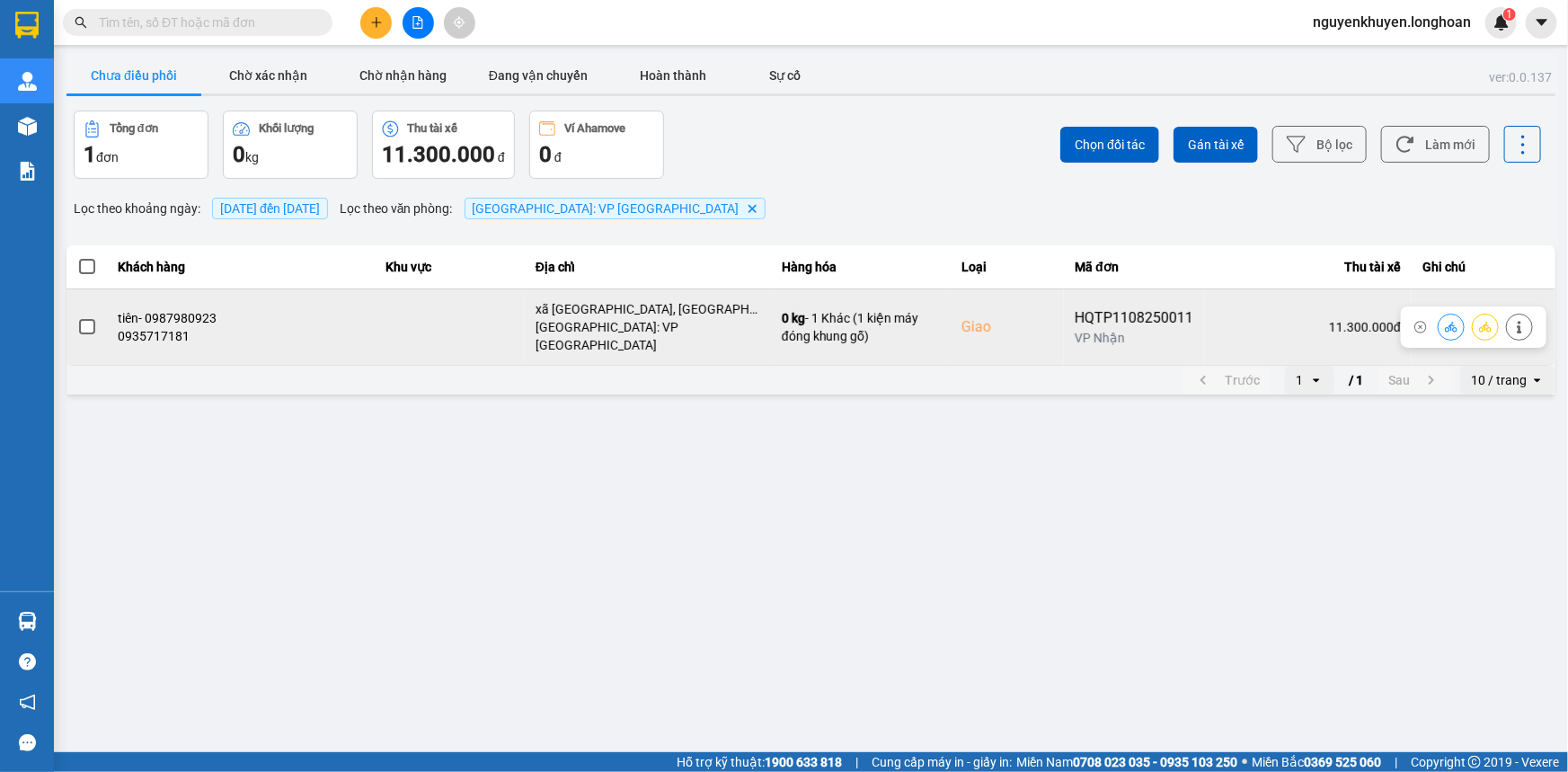
click at [85, 319] on span at bounding box center [86, 327] width 16 height 16
click at [77, 317] on input "checkbox" at bounding box center [77, 317] width 0 height 0
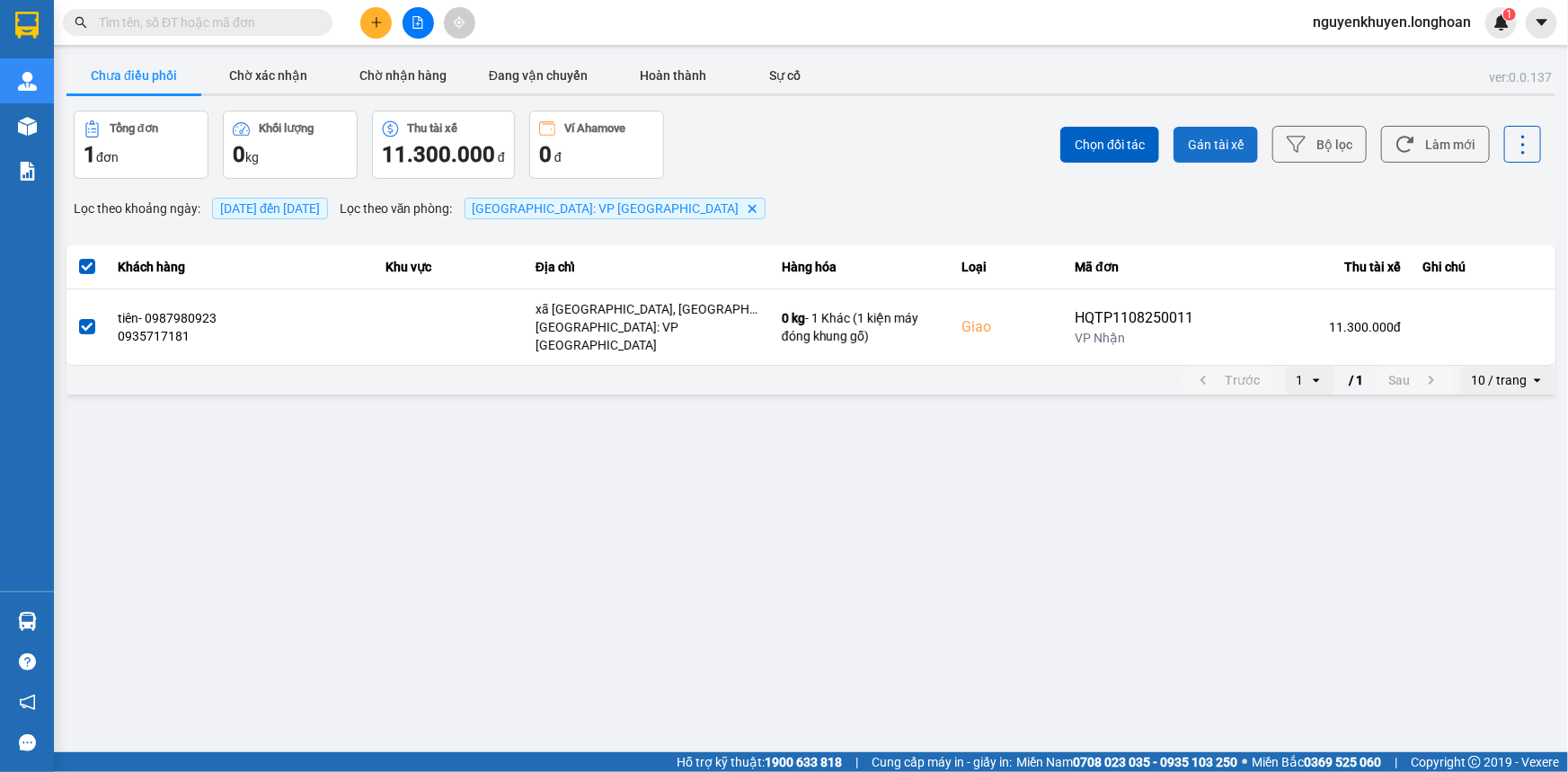
click at [1210, 144] on span "Gán tài xế" at bounding box center [1216, 144] width 56 height 18
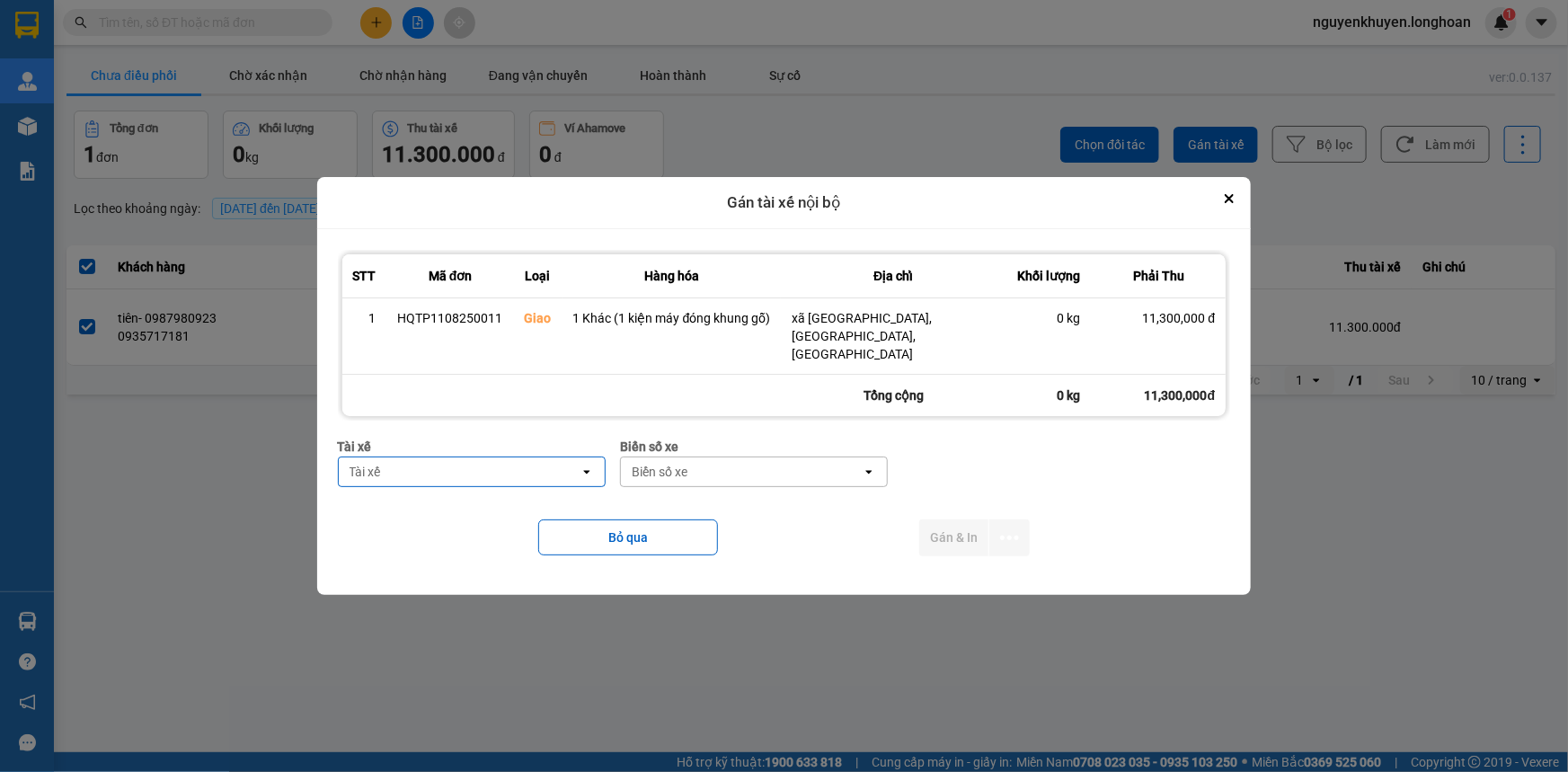
click at [482, 457] on div "Tài xế" at bounding box center [460, 471] width 241 height 28
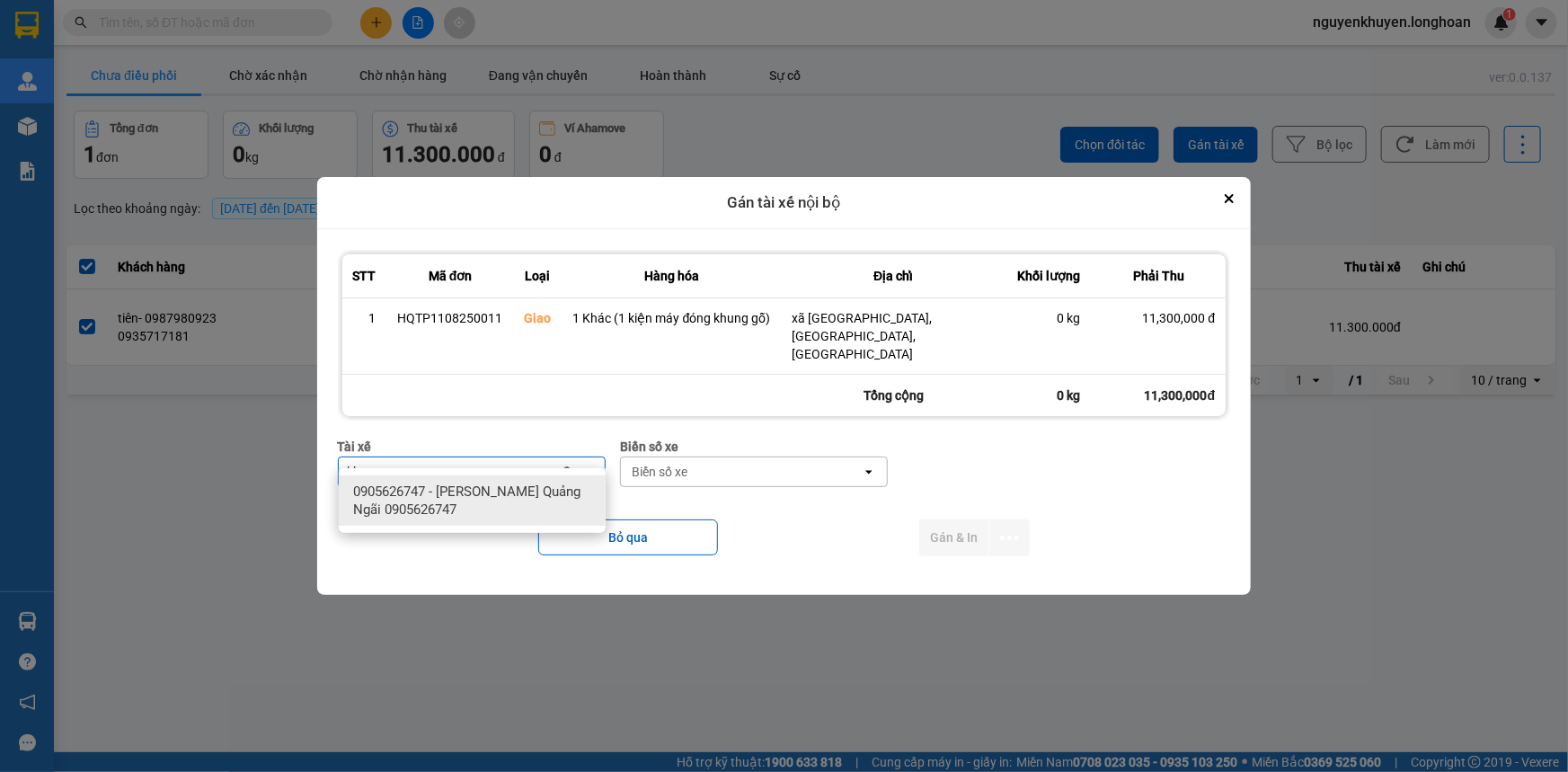
type input "khuy"
click at [491, 500] on span "0905626747 - Nguyễn Khuyến Quảng Ngãi 0905626747" at bounding box center [476, 500] width 245 height 36
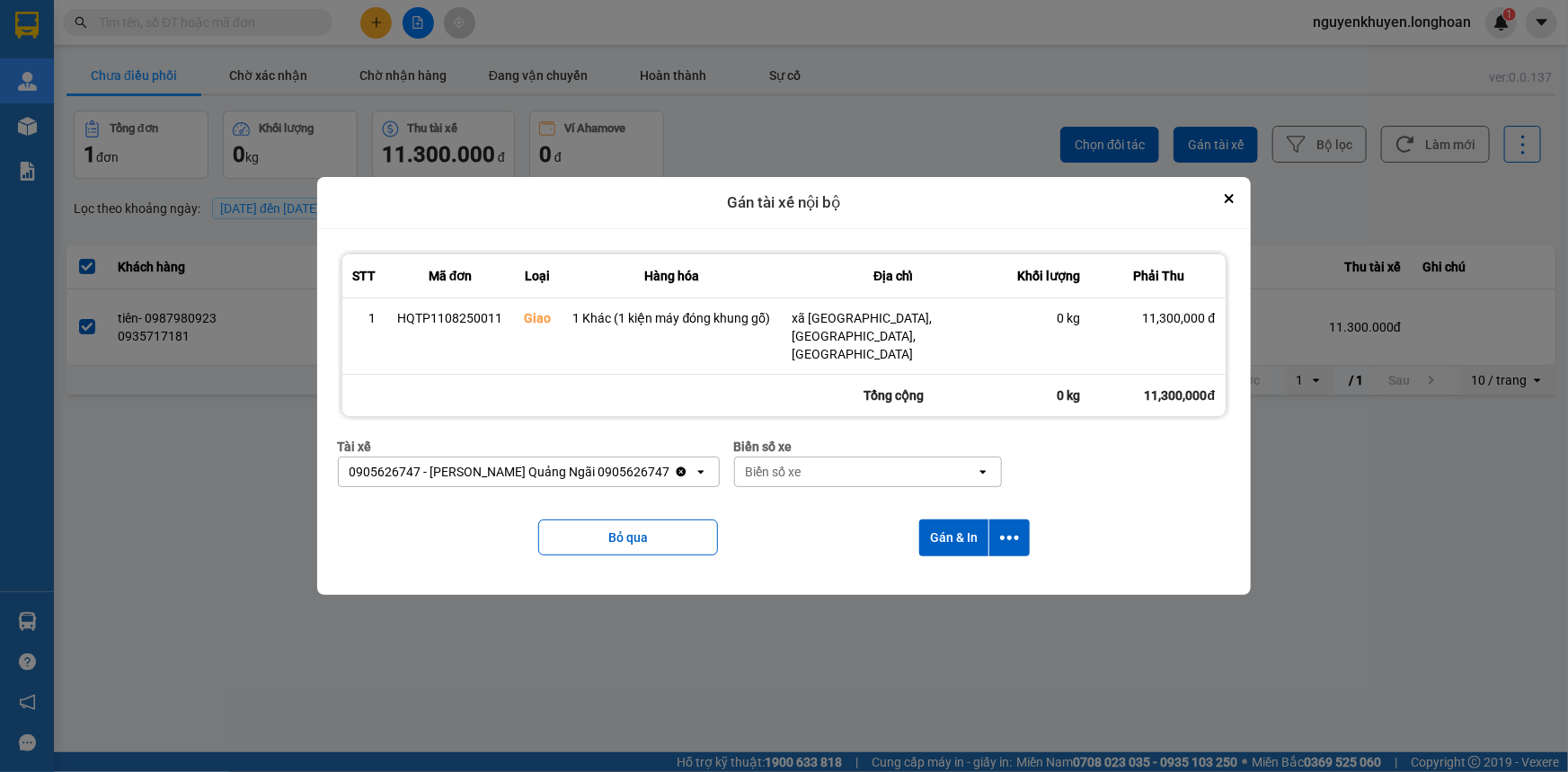
click at [803, 457] on div "Biển số xe" at bounding box center [856, 471] width 241 height 28
type input "92"
click at [939, 526] on button "Gán & In" at bounding box center [954, 537] width 69 height 37
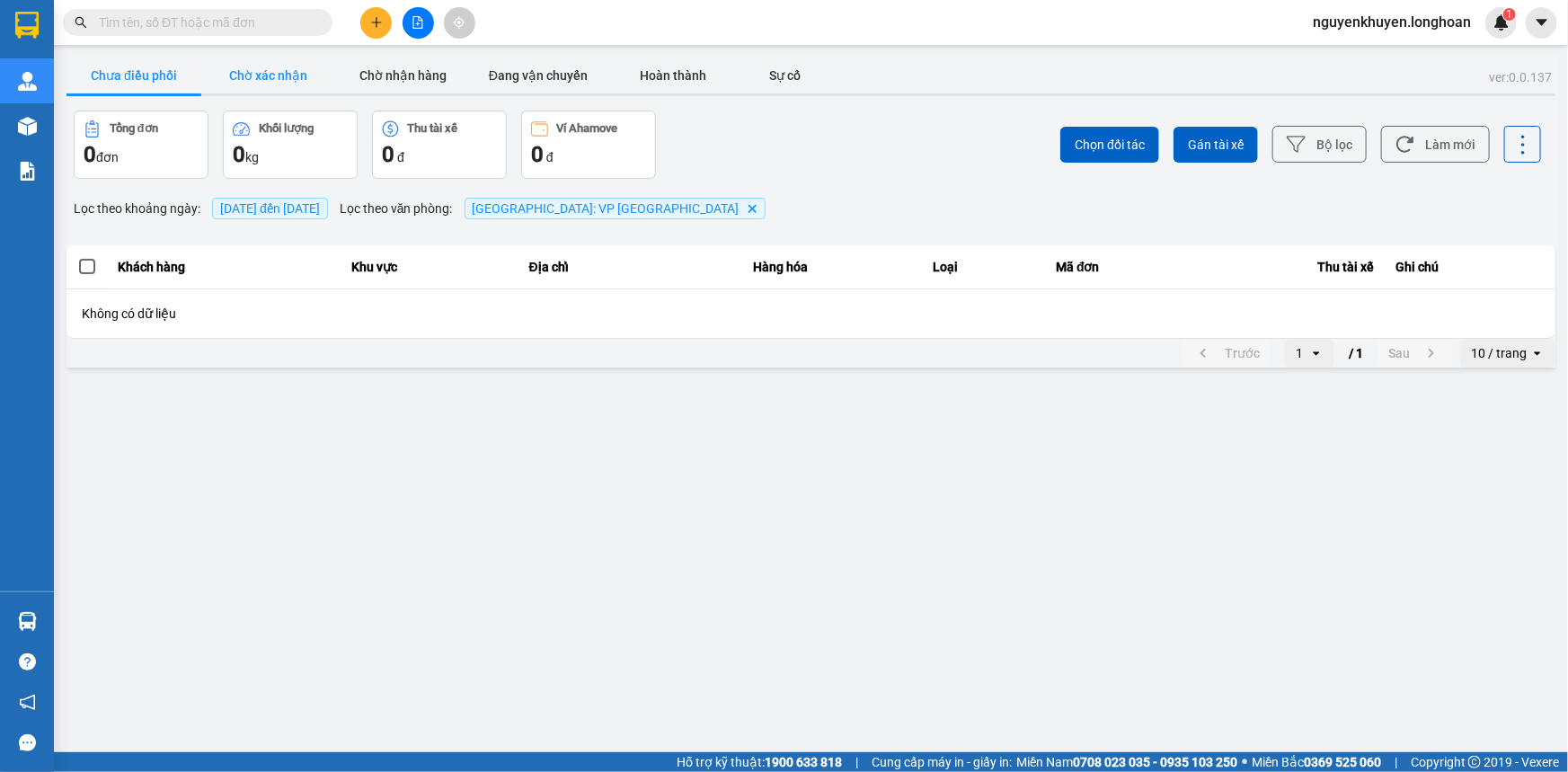
click at [288, 77] on button "Chờ xác nhận" at bounding box center [269, 76] width 135 height 36
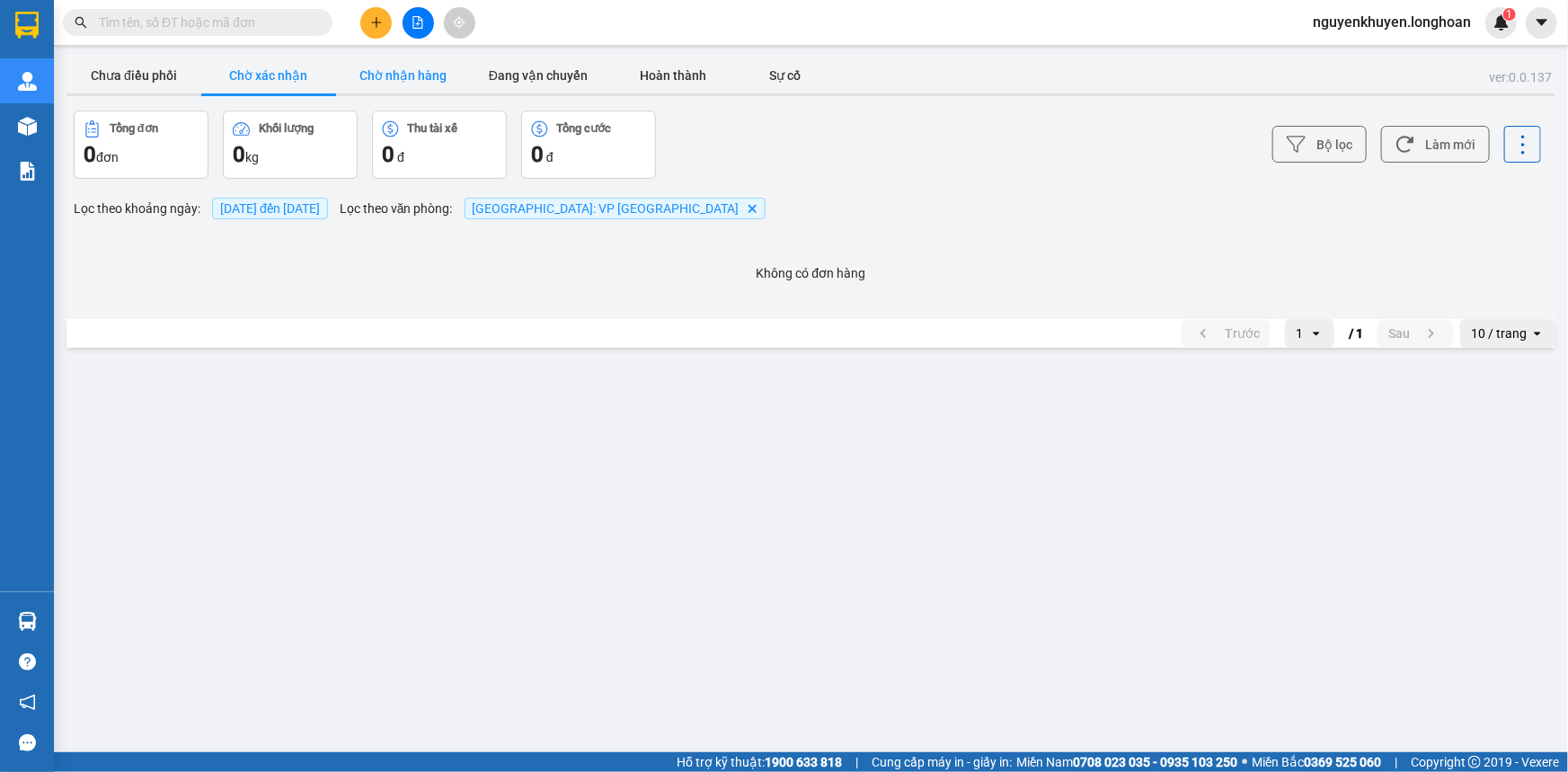
click at [386, 74] on button "Chờ nhận hàng" at bounding box center [404, 76] width 135 height 36
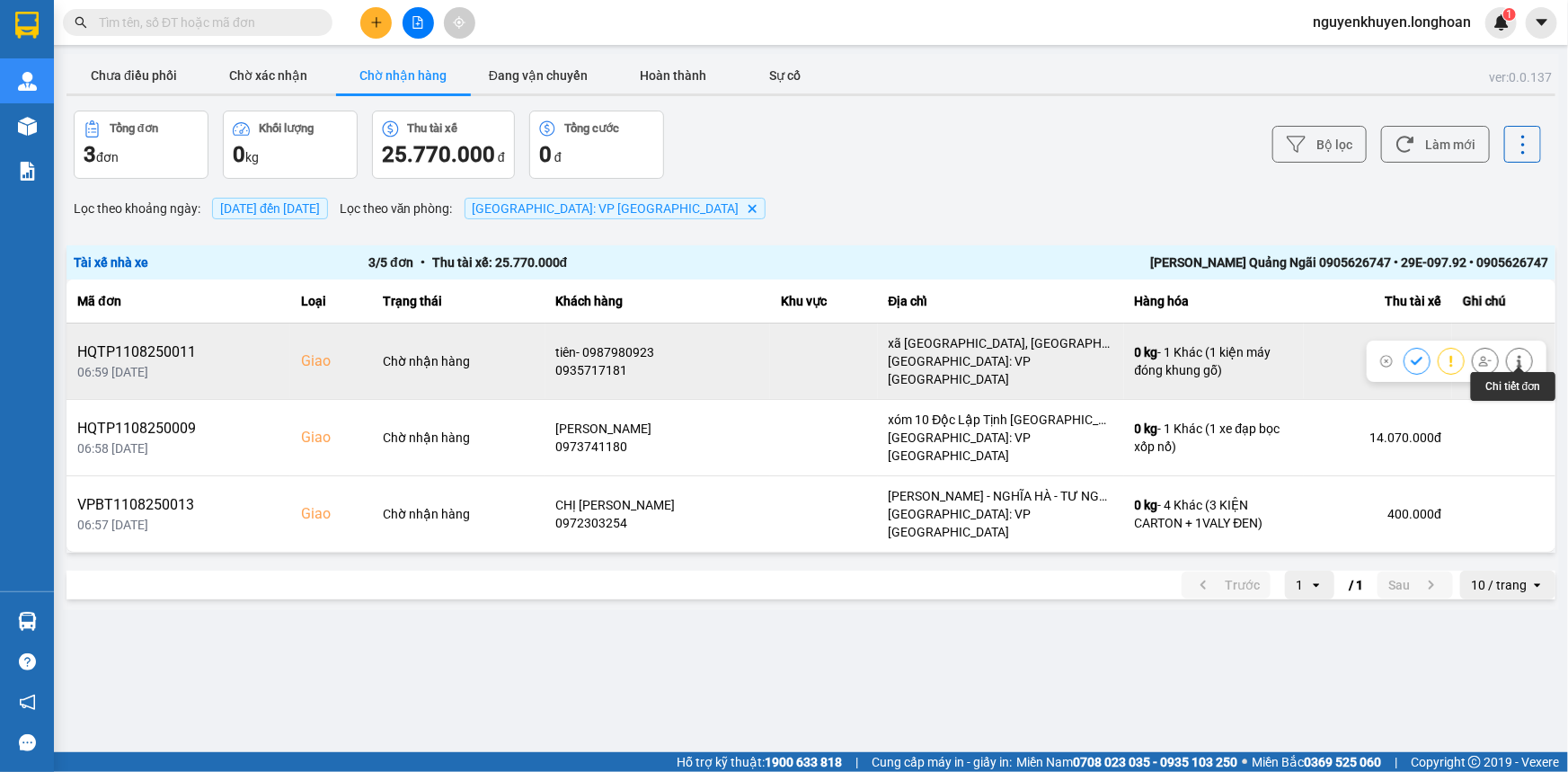
click at [1521, 355] on icon at bounding box center [1519, 361] width 12 height 12
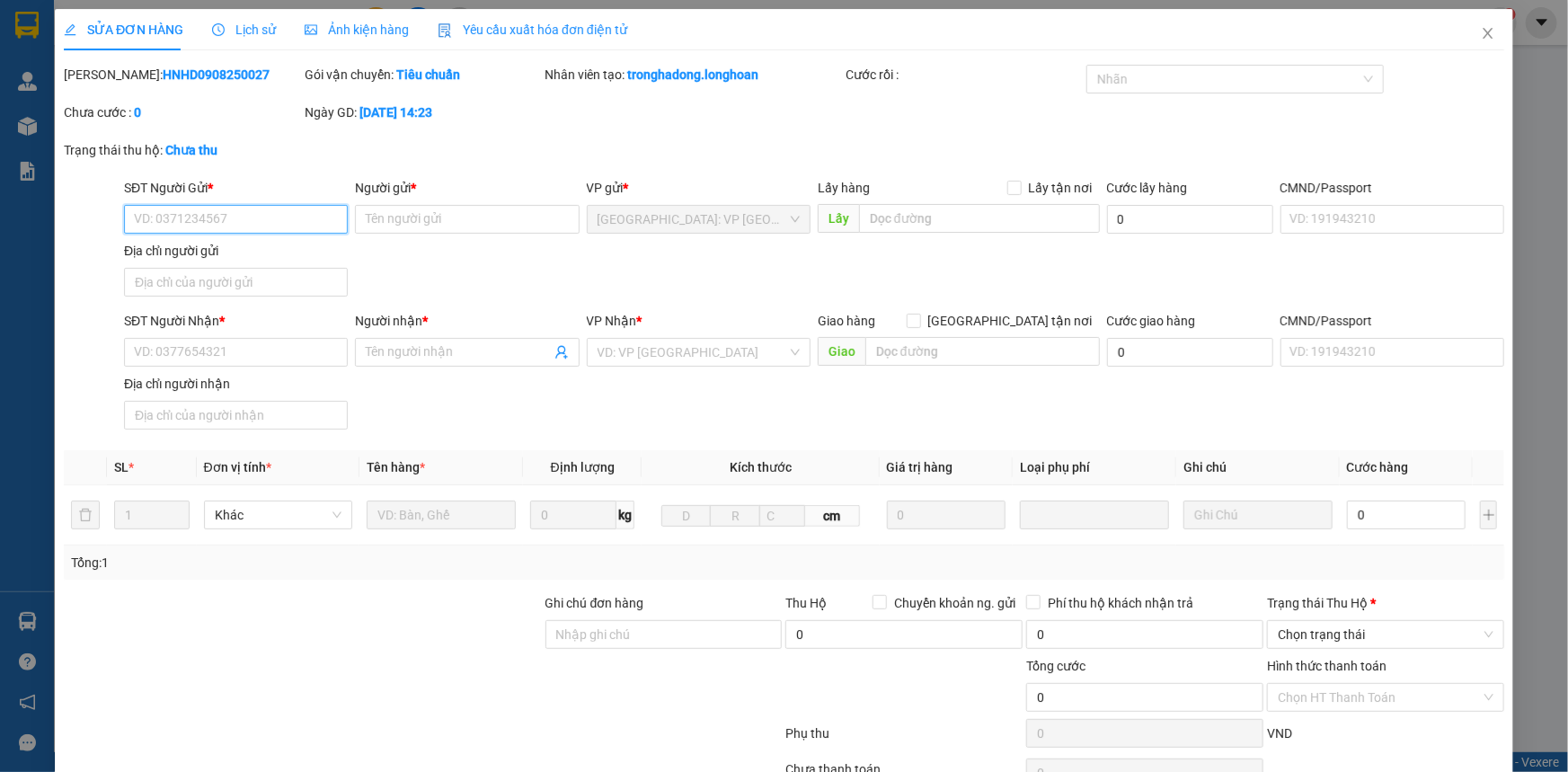
type input "0853884333"
type input "hoàng"
type input "0935717181"
type input "tiên- 0987980923"
checkbox input "true"
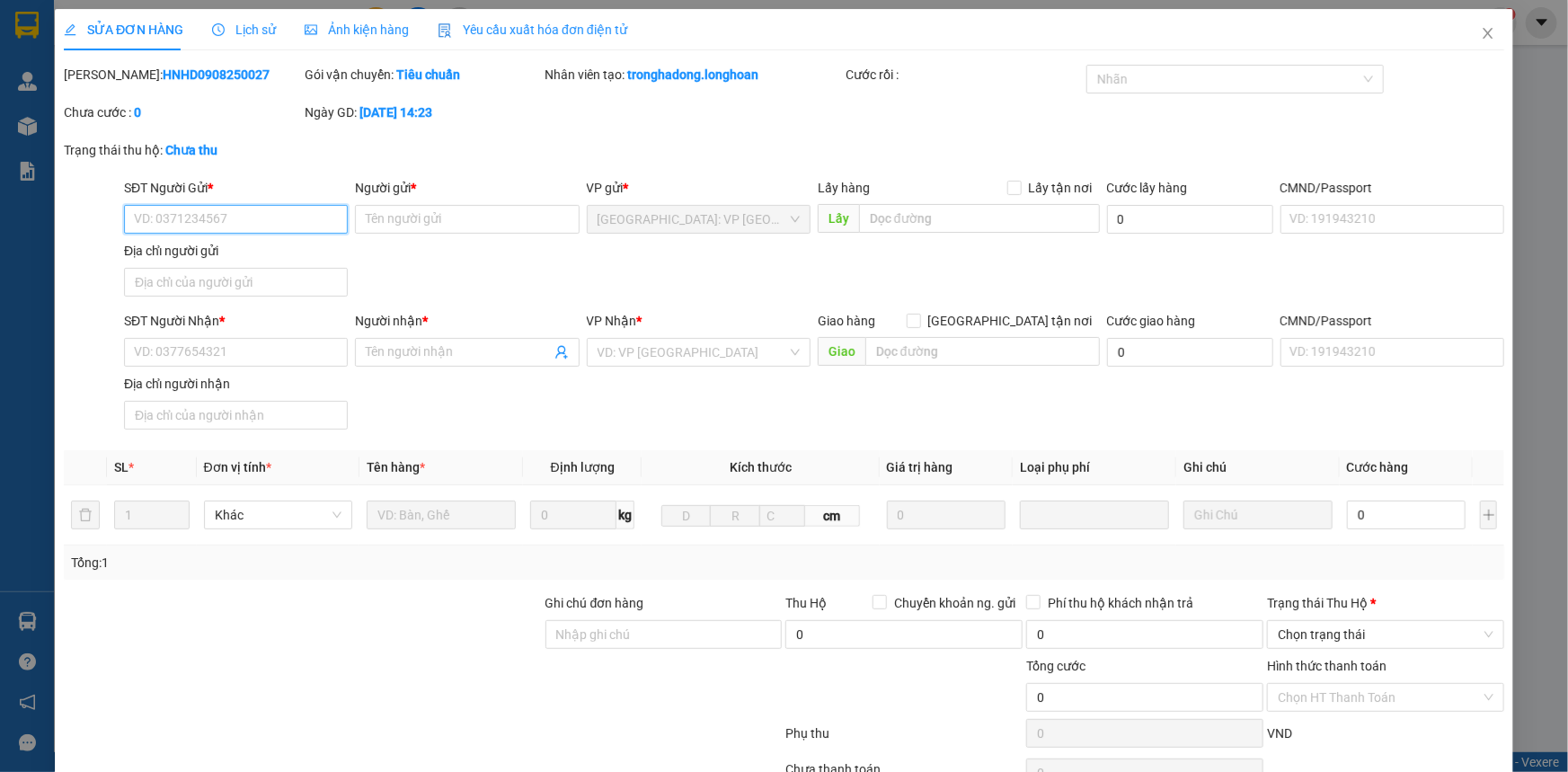
type input "xã tịnh bắc, sơn tịnh, quảng ngãi"
checkbox input "true"
type input "11.300.000"
type input "30.000"
type input "670.000"
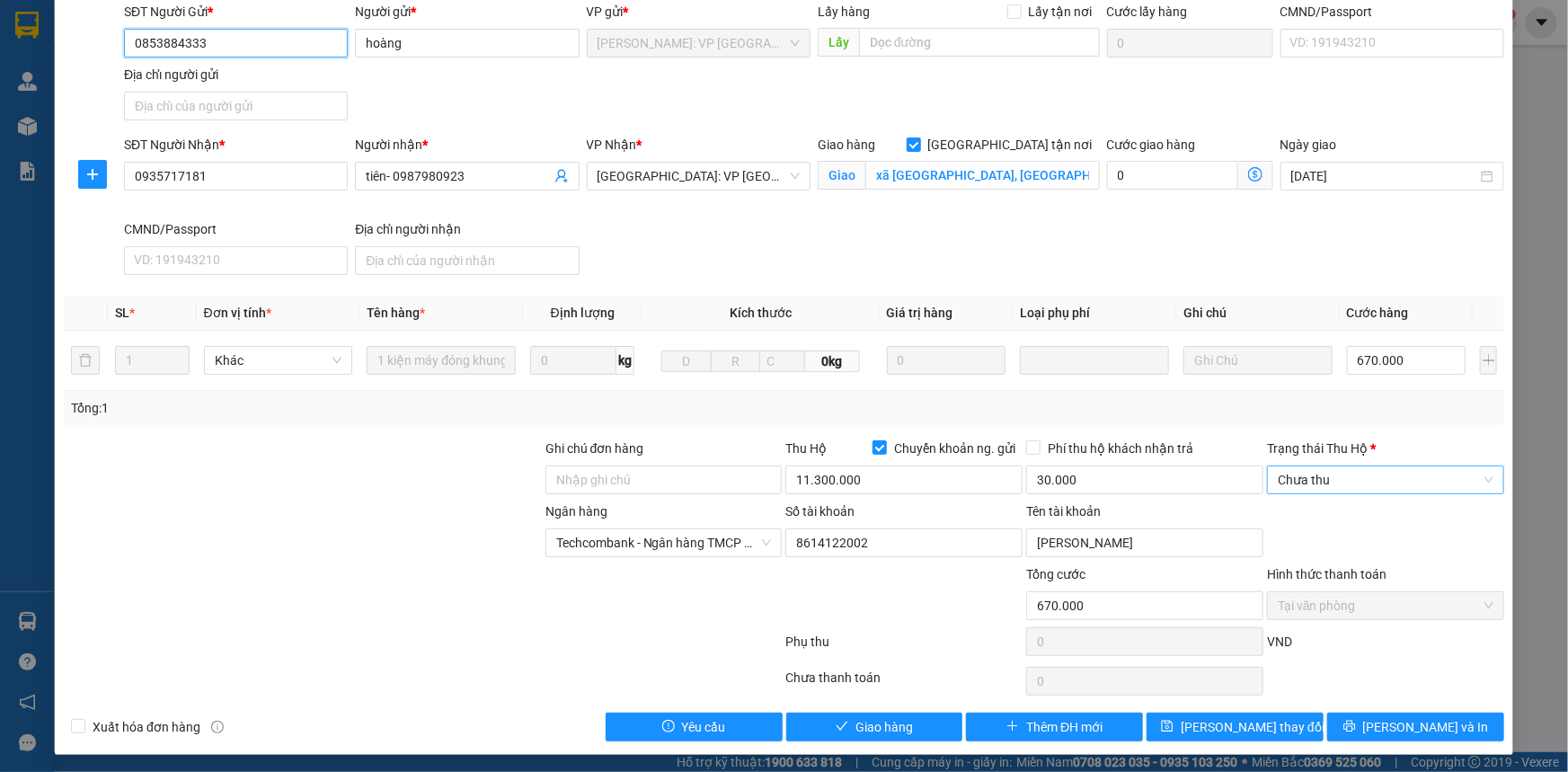
scroll to position [179, 0]
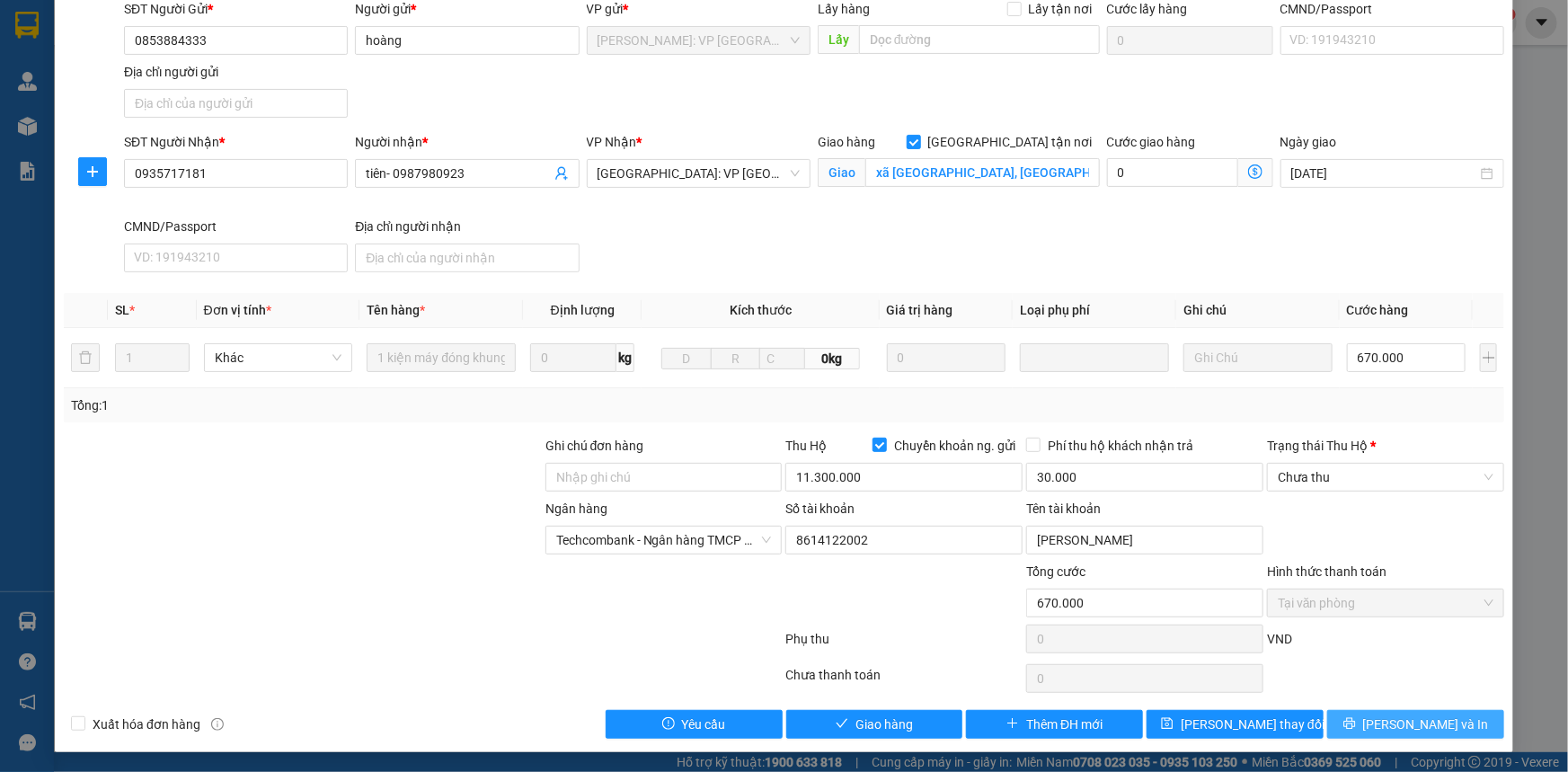
click at [1395, 719] on span "Lưu và In" at bounding box center [1426, 724] width 125 height 20
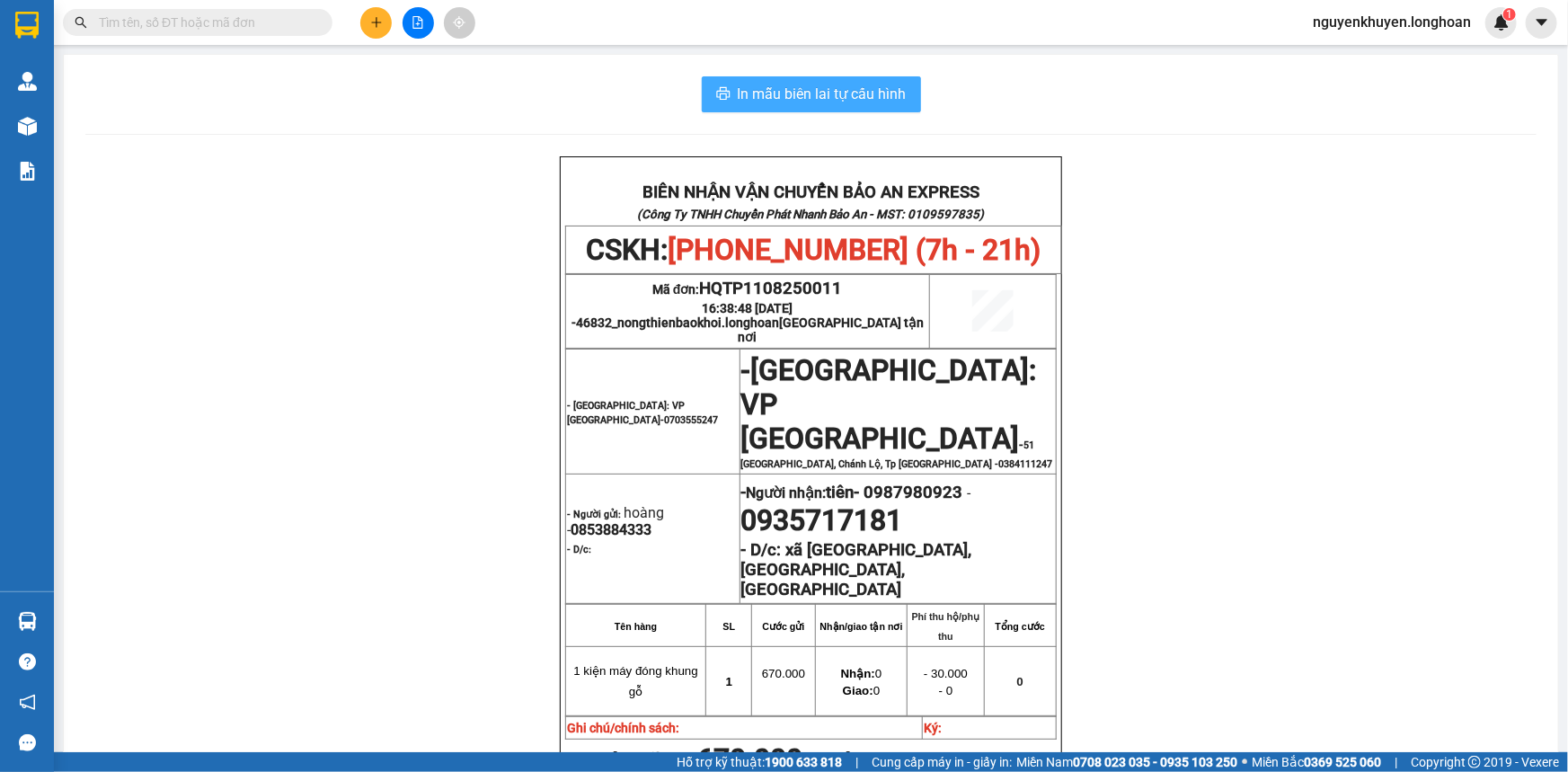
click at [779, 93] on span "In mẫu biên lai tự cấu hình" at bounding box center [822, 94] width 169 height 23
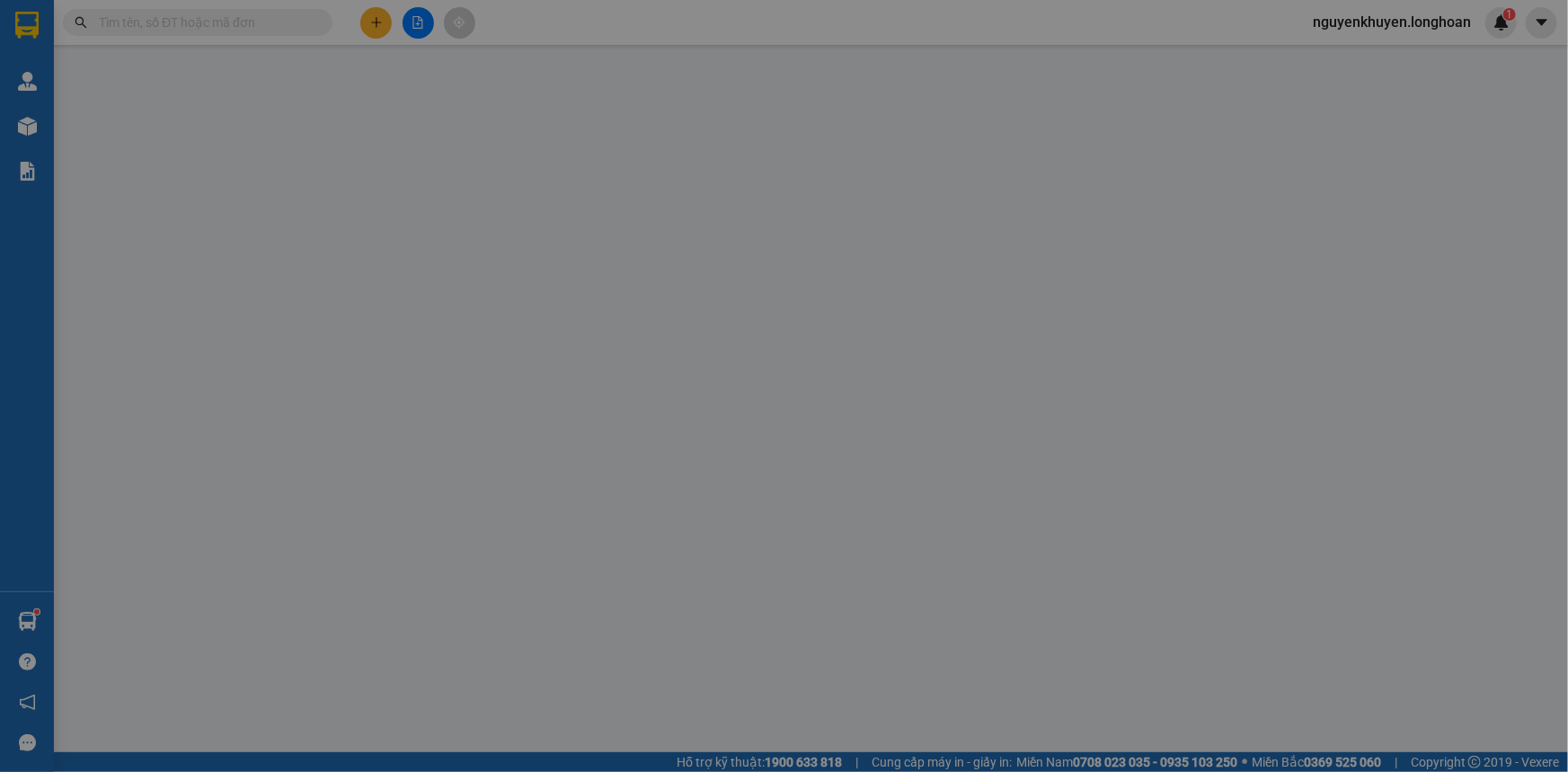
type input "0853884333"
type input "hoàng"
type input "0935717181"
type input "tiên- 0987980923"
checkbox input "true"
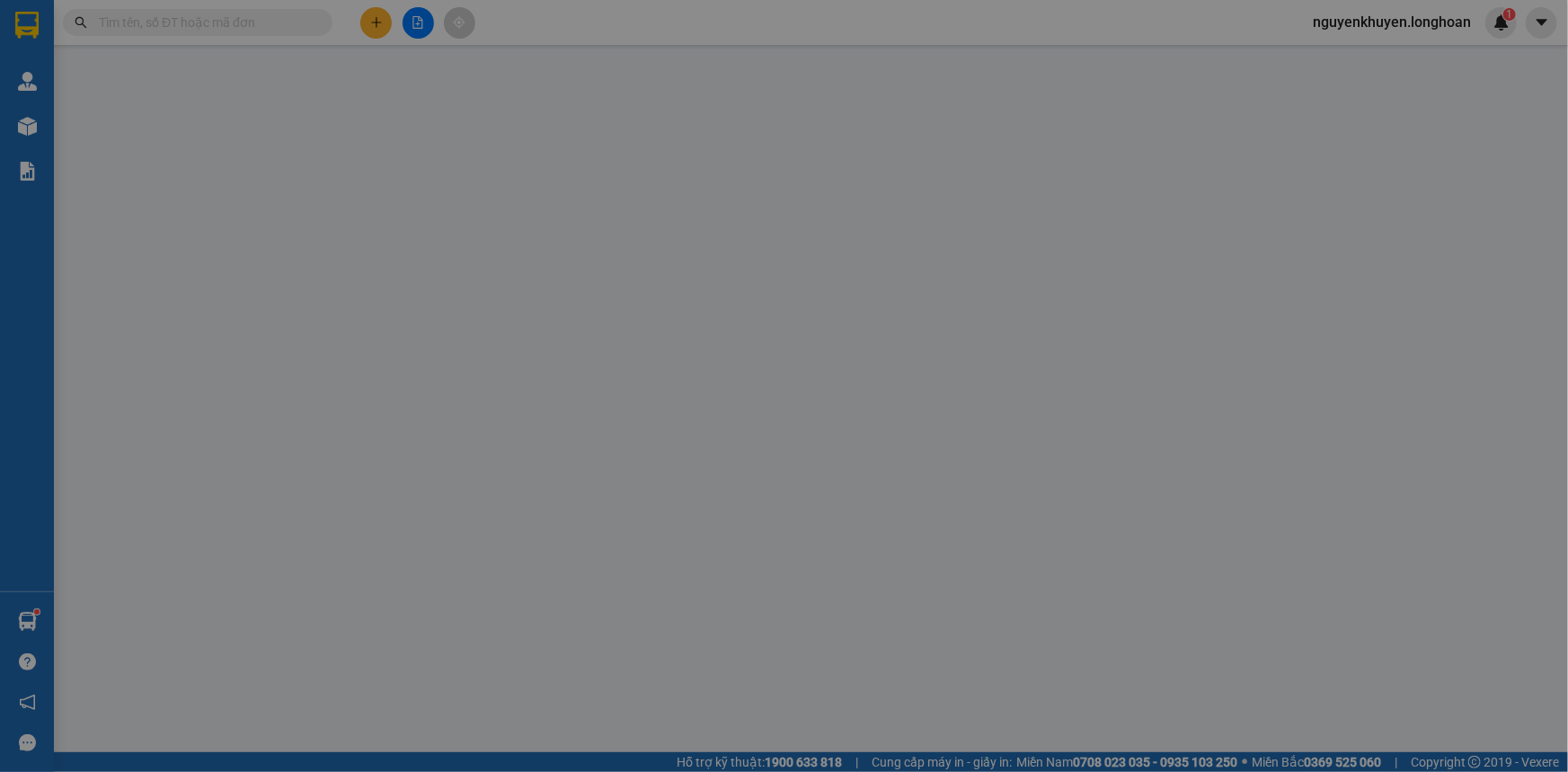
type input "xã tịnh bắc, sơn tịnh, quảng ngãi"
type input "670.000"
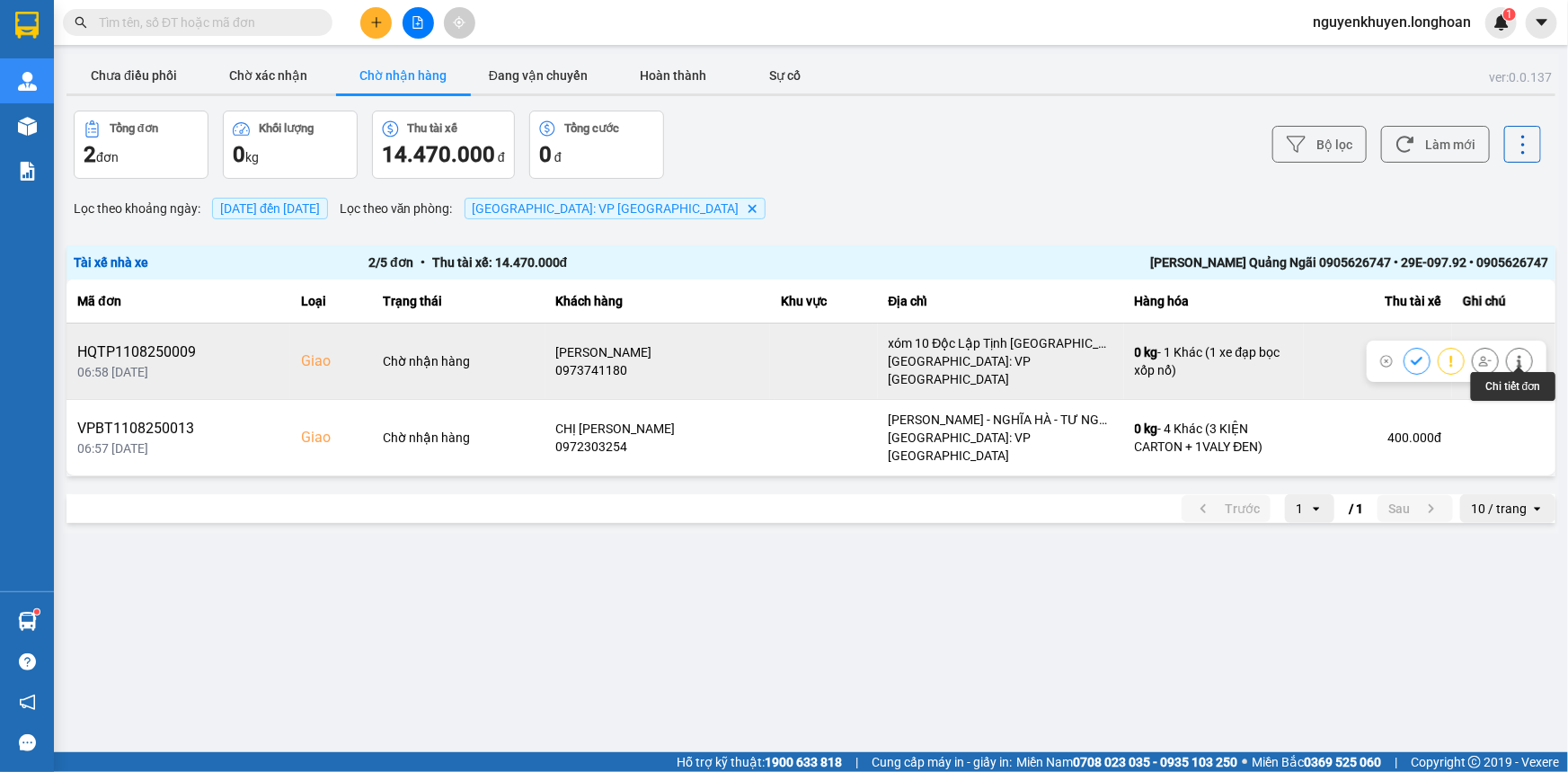
click at [1519, 355] on icon at bounding box center [1519, 361] width 5 height 12
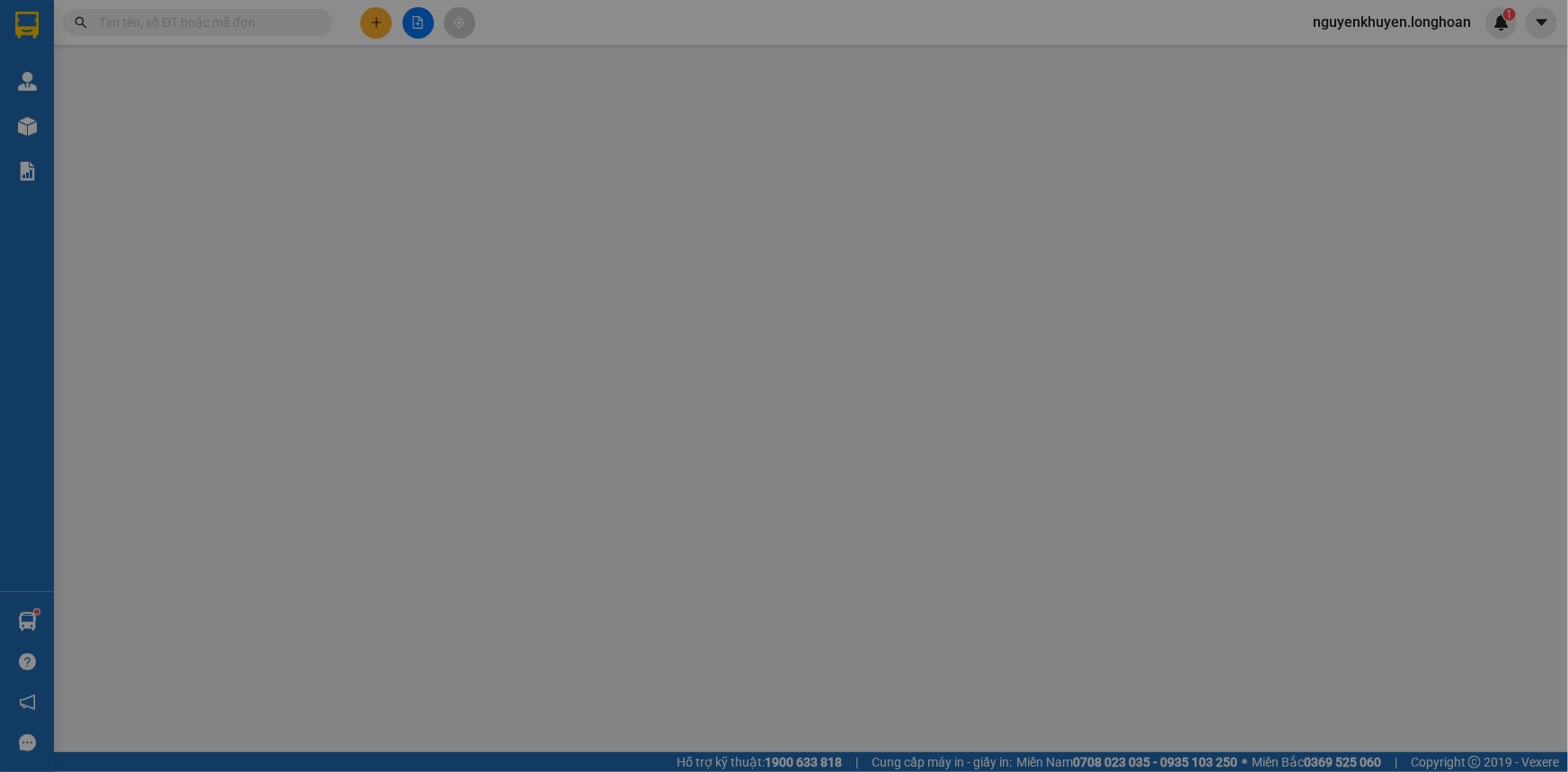
type input "0909775445"
type input "anh tài"
type input "0973741180"
type input "Võ Minh Hải"
checkbox input "true"
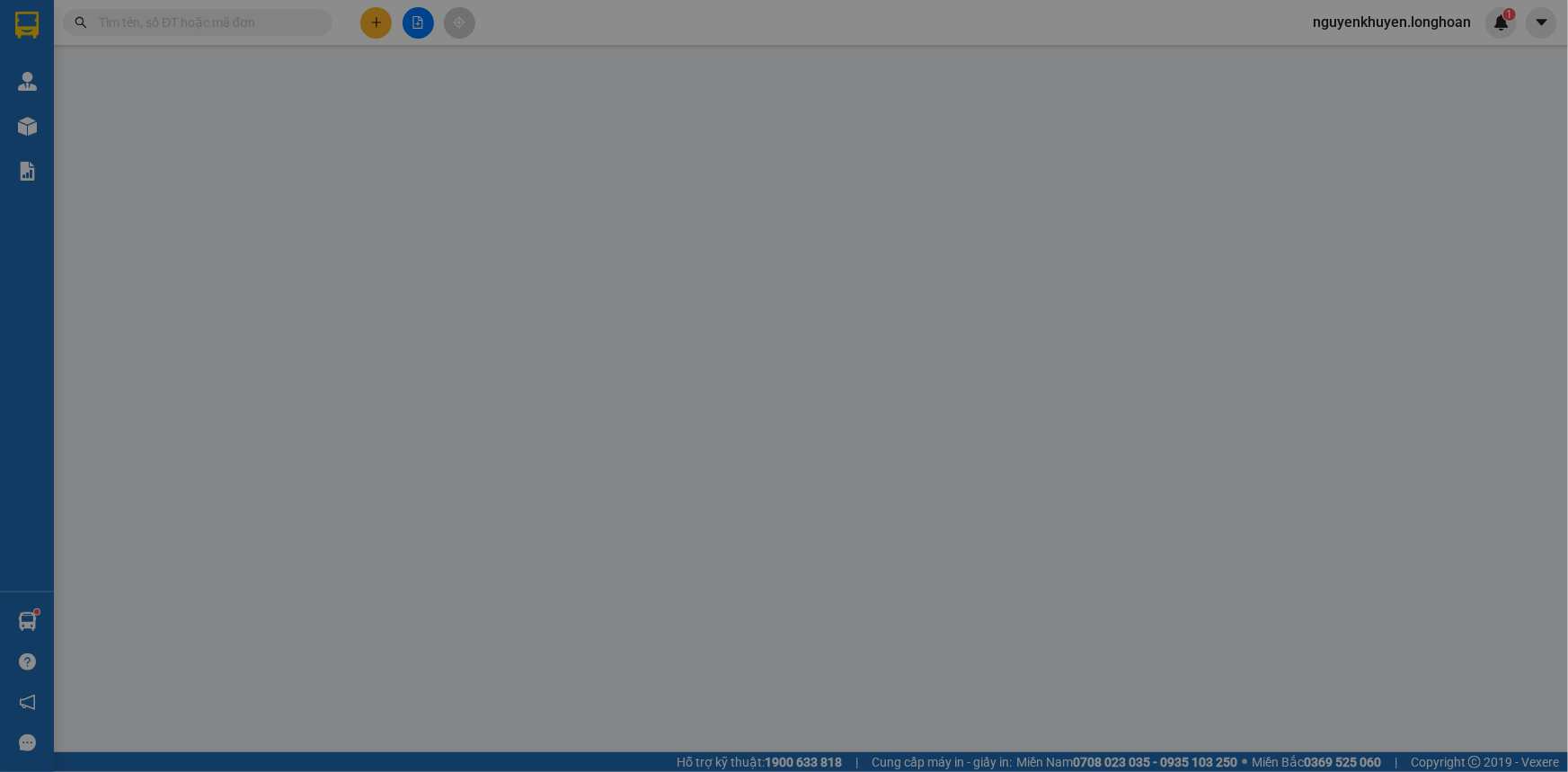
type input "xóm 10 Độc Lập Tịnh Ấn Tây TP Quảng Ngãi"
type input "570.000"
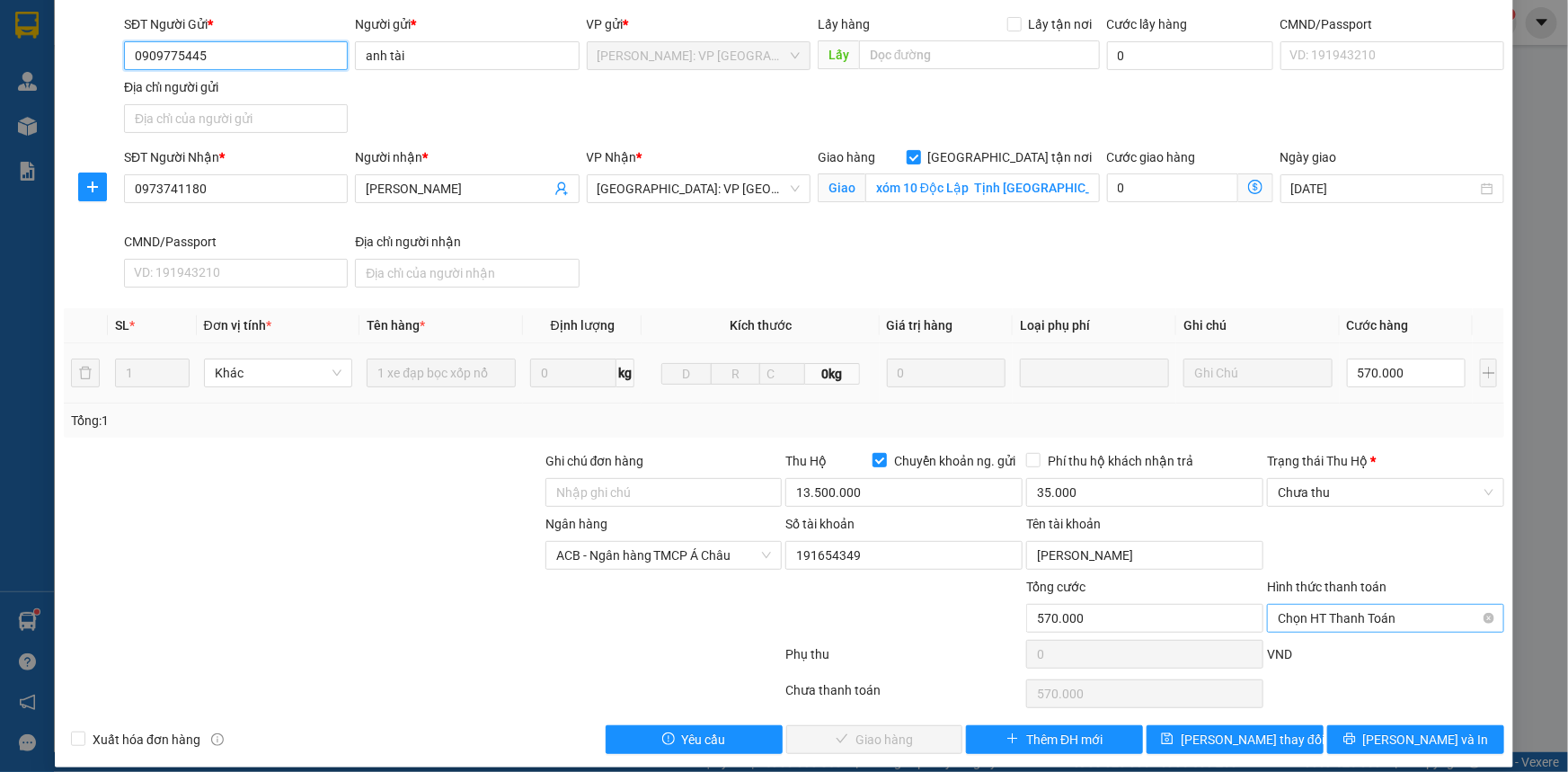
scroll to position [179, 0]
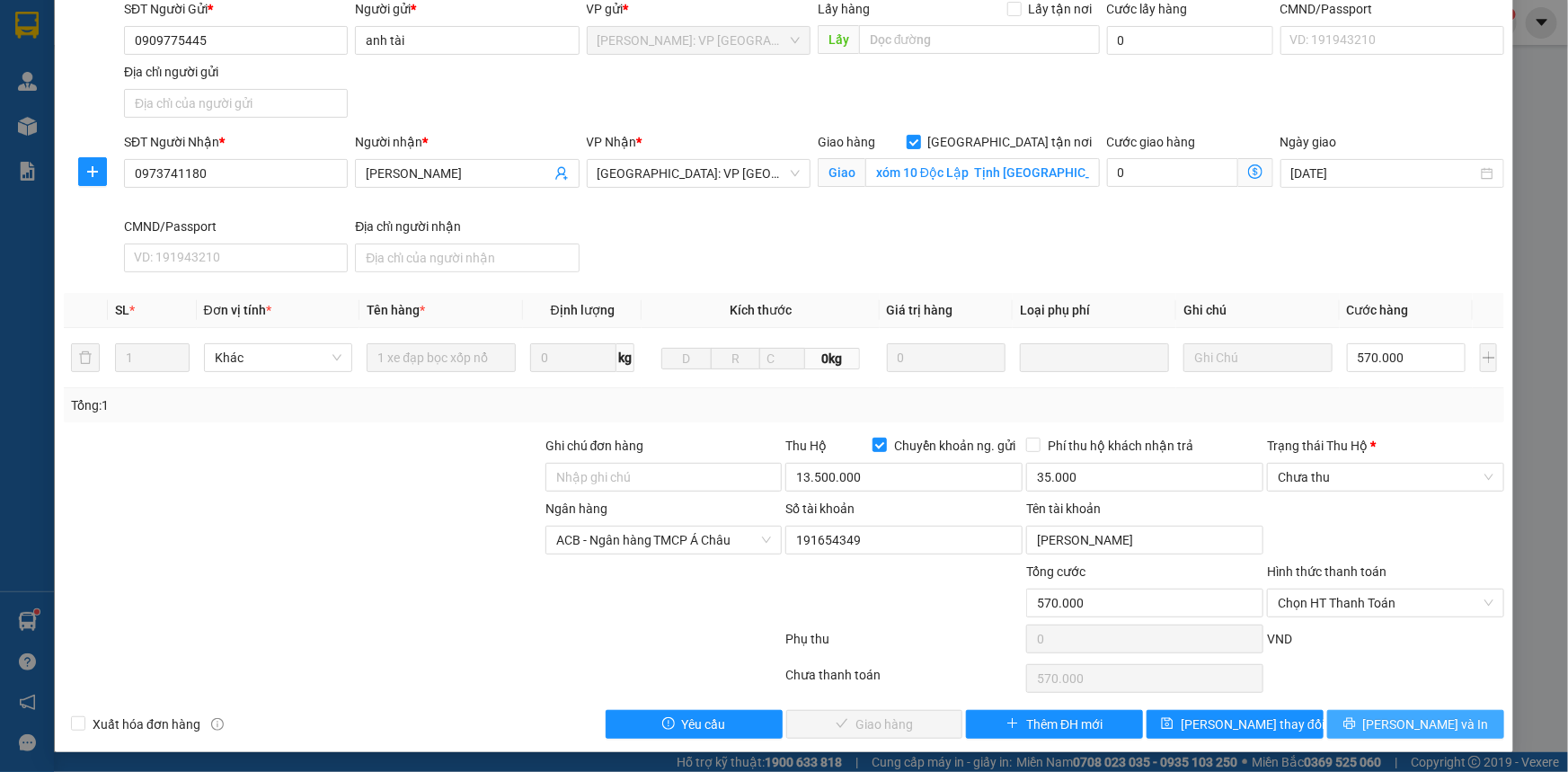
click at [1388, 719] on button "Lưu và In" at bounding box center [1415, 724] width 177 height 28
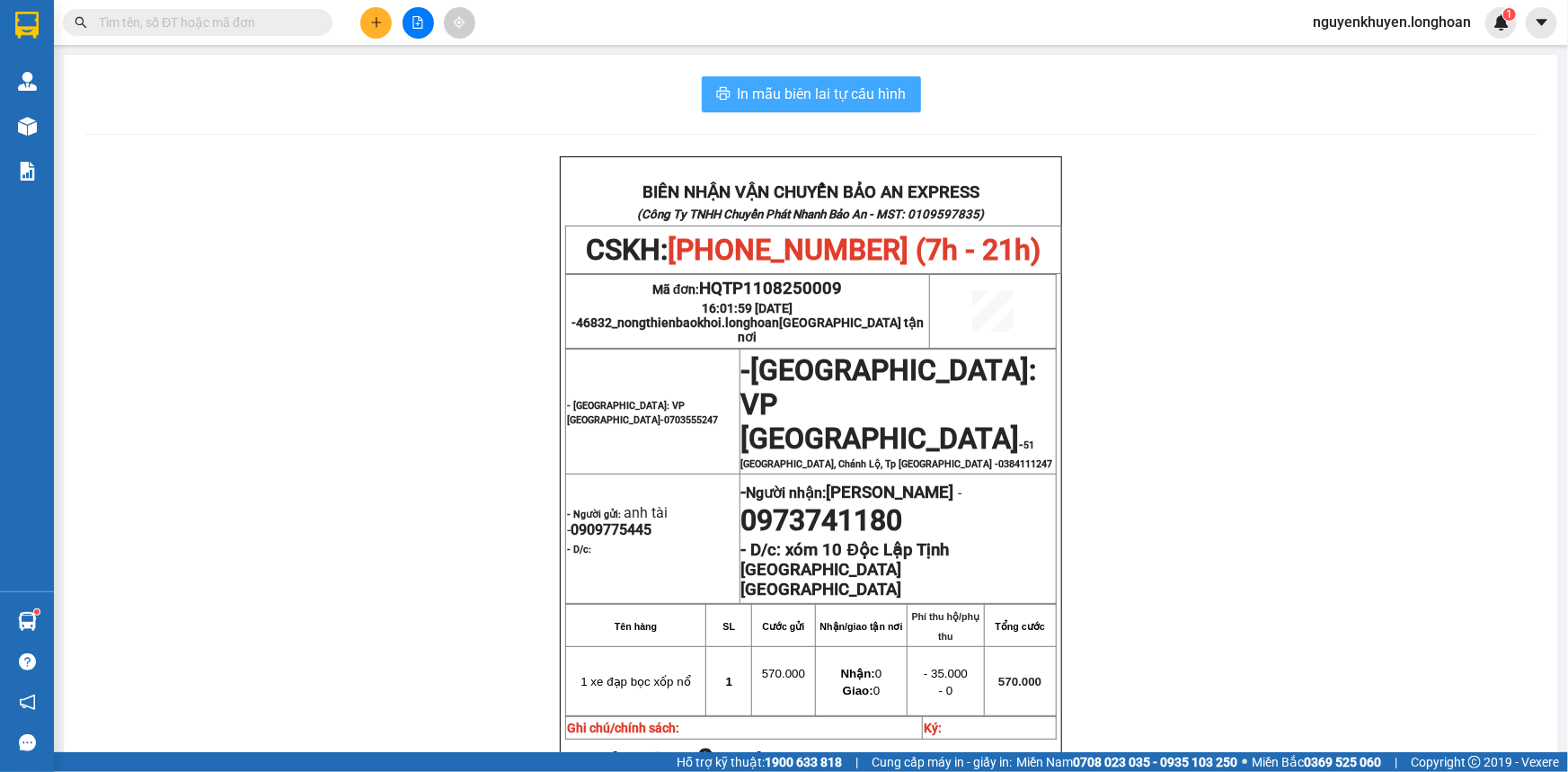
click at [769, 97] on span "In mẫu biên lai tự cấu hình" at bounding box center [822, 94] width 169 height 23
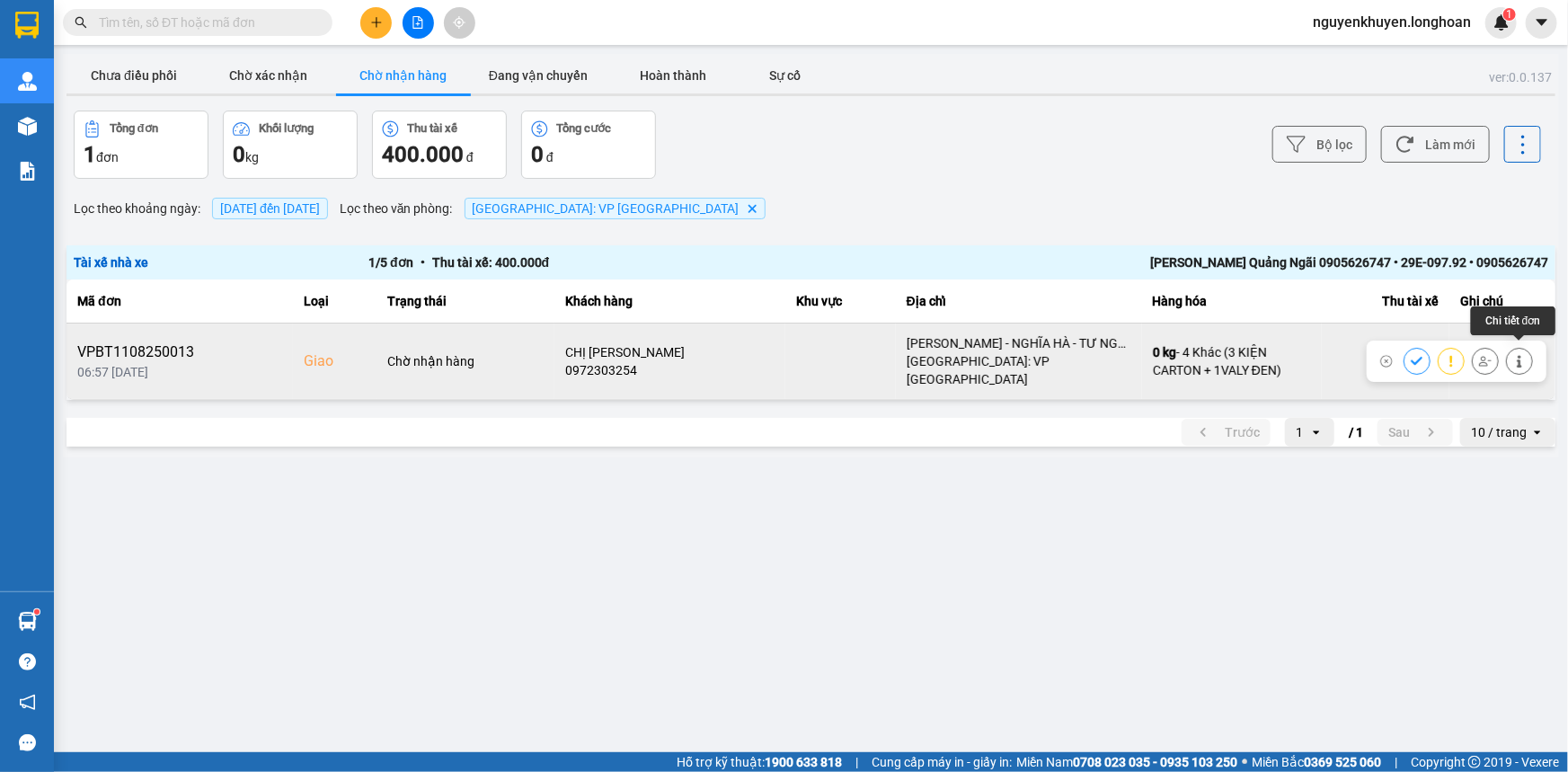
click at [1517, 355] on icon at bounding box center [1519, 361] width 12 height 12
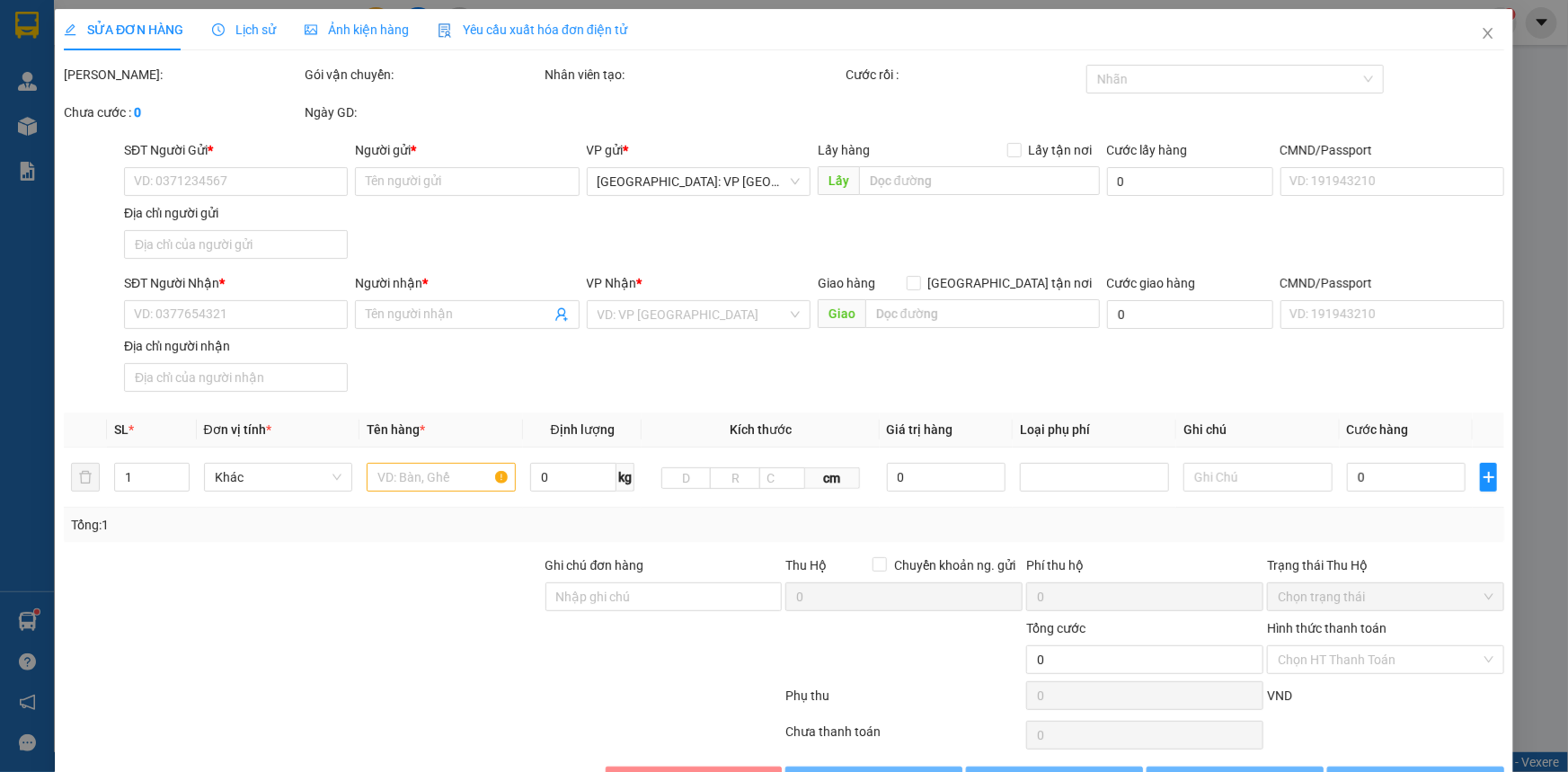
type input "0972303254"
type input "CHỊ SAM"
type input "0972303254"
type input "CHỊ SAM"
checkbox input "true"
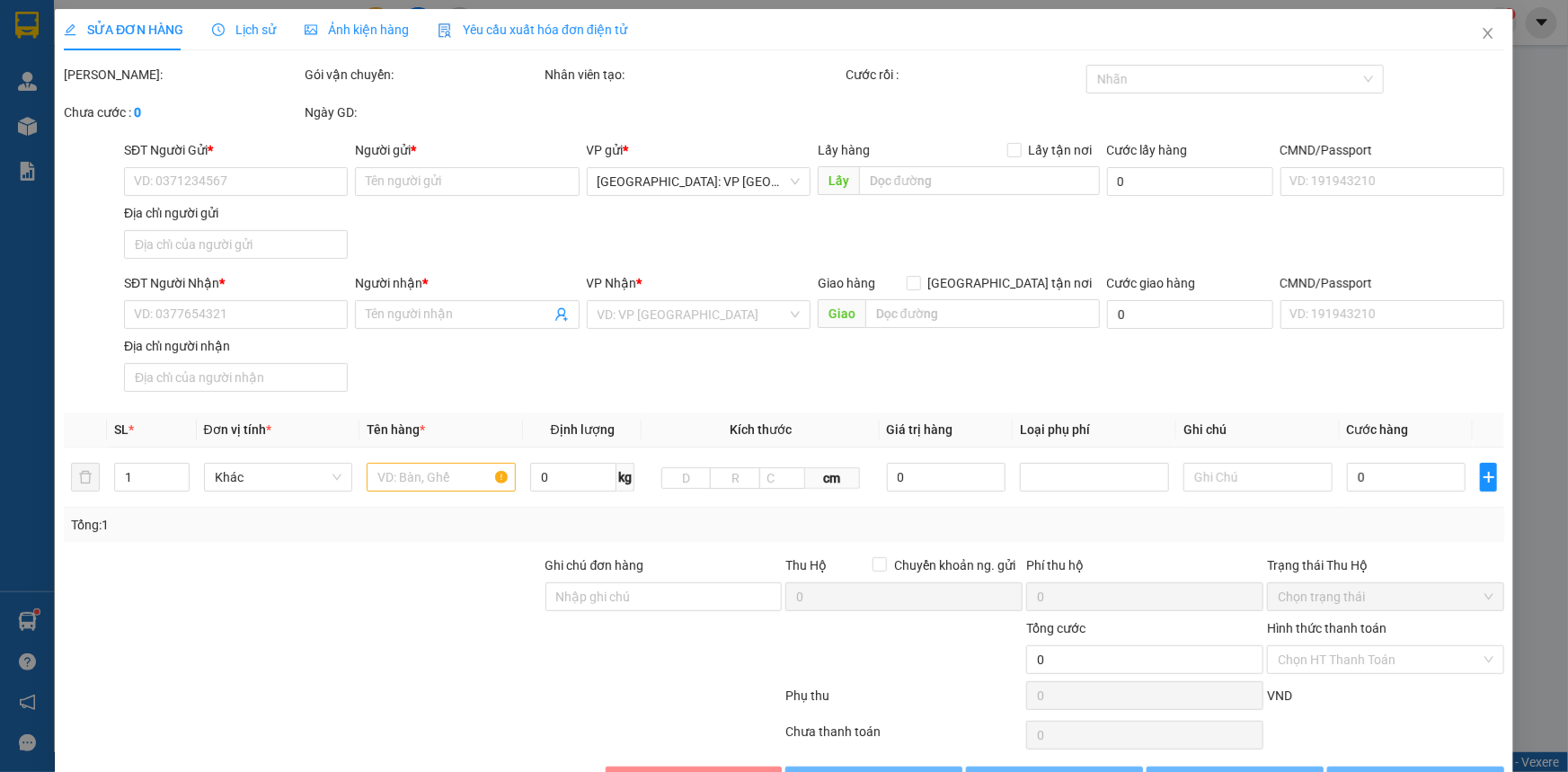
type input "KIM THẠCH - NGHĨA HÀ - TƯ NGHĨA - QUẢNG NGÃI"
type input "400.000"
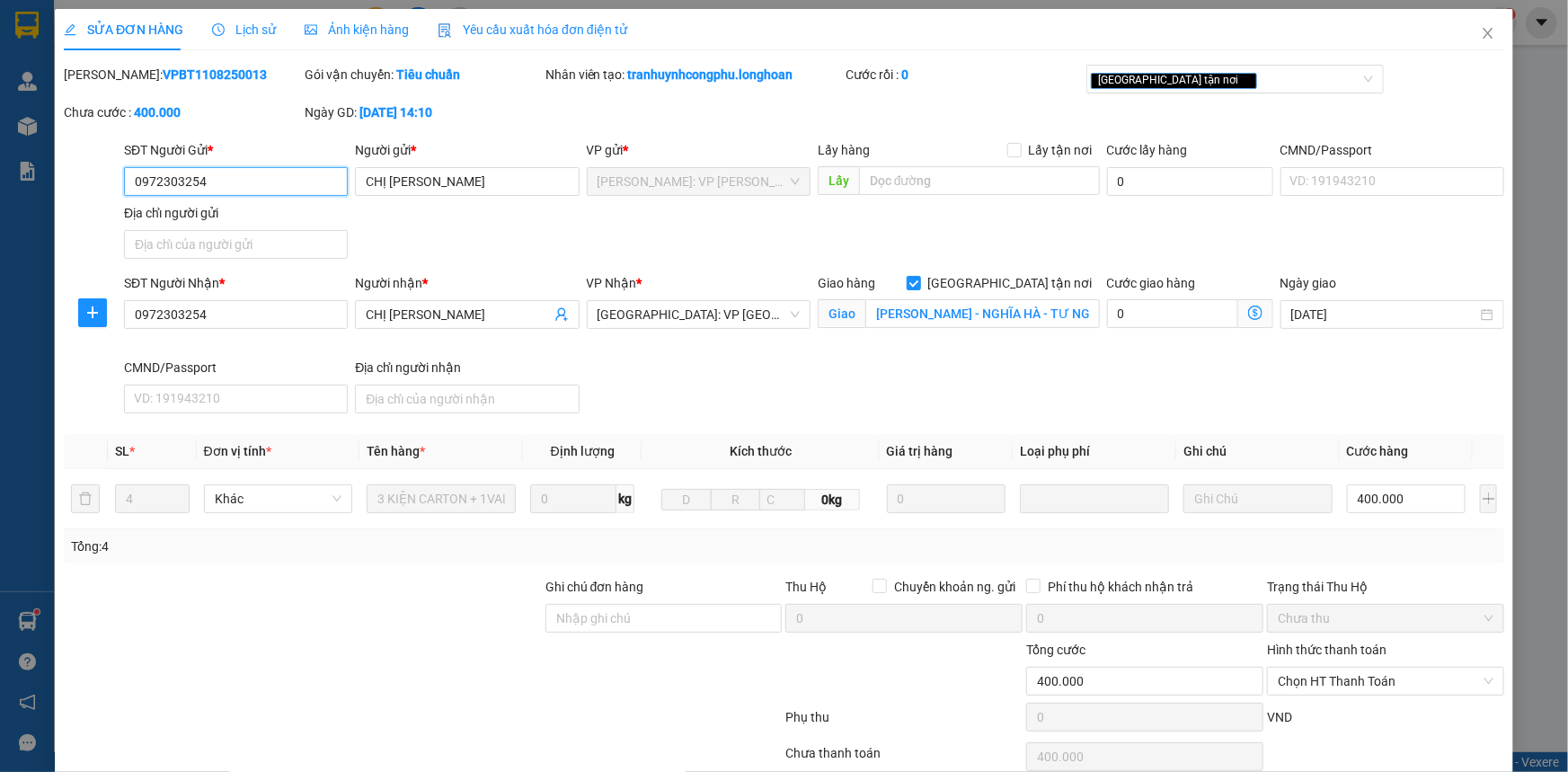
scroll to position [78, 0]
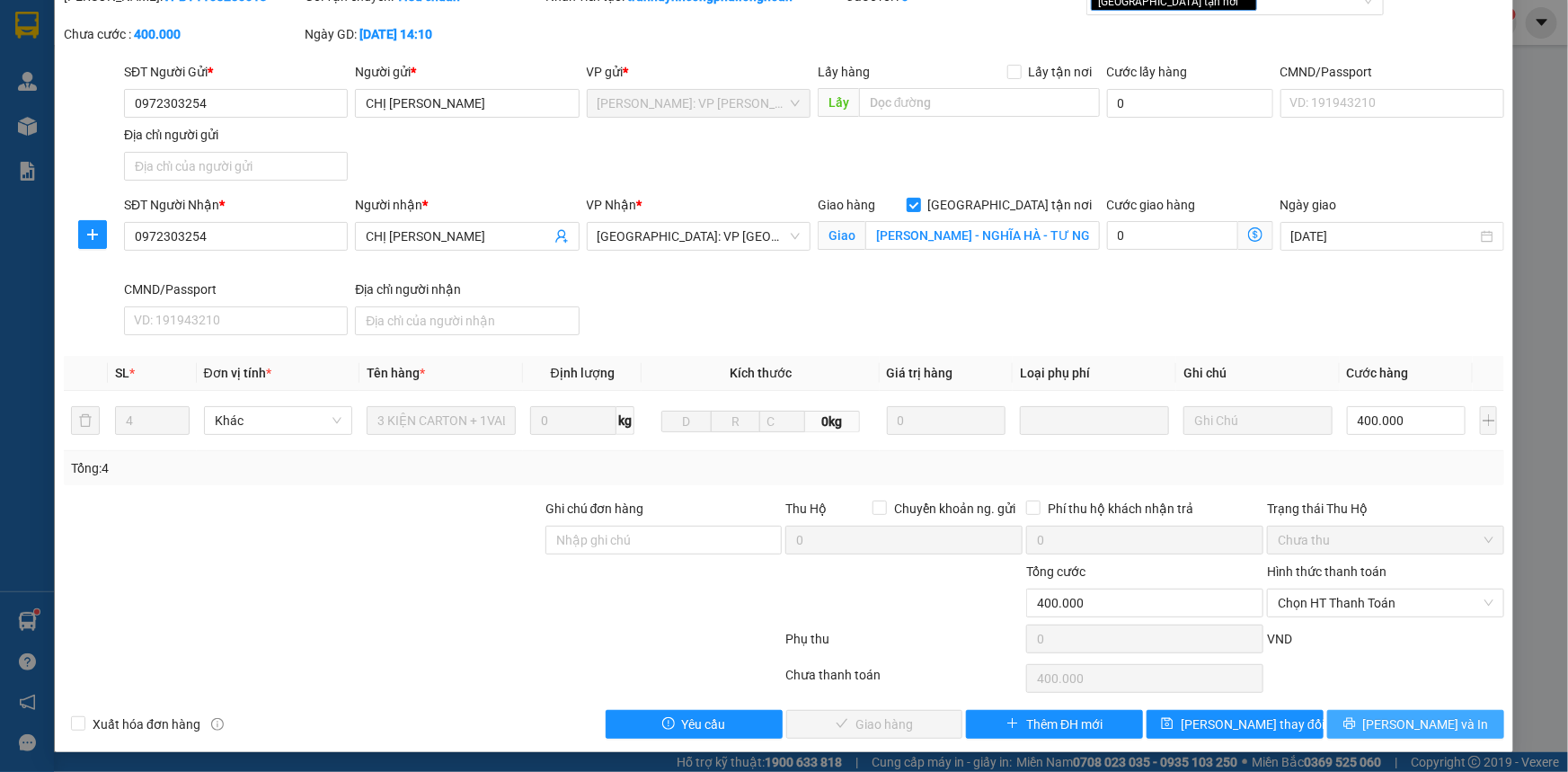
click at [1412, 710] on button "Lưu và In" at bounding box center [1415, 724] width 177 height 28
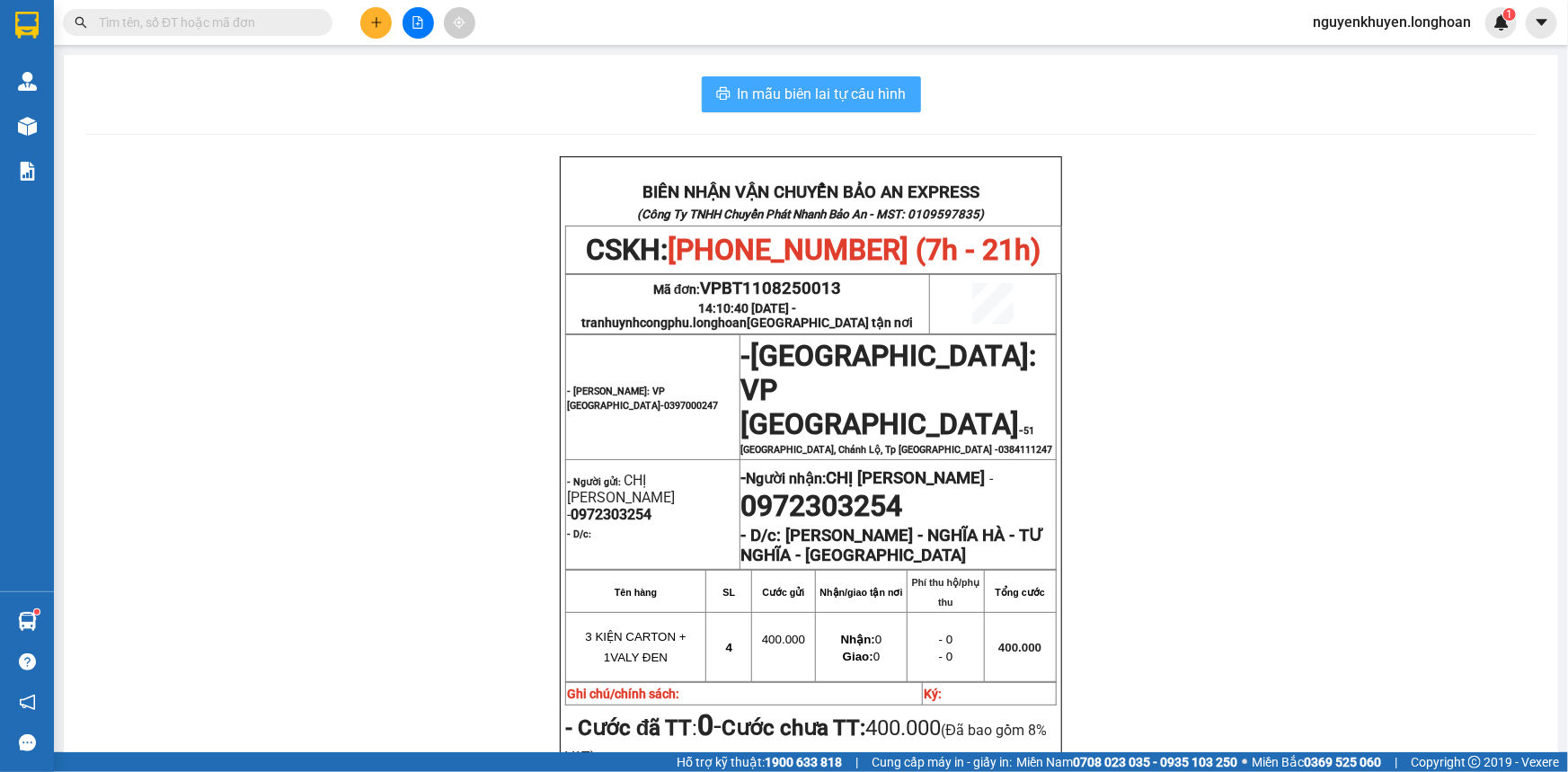
click at [853, 97] on span "In mẫu biên lai tự cấu hình" at bounding box center [822, 94] width 169 height 23
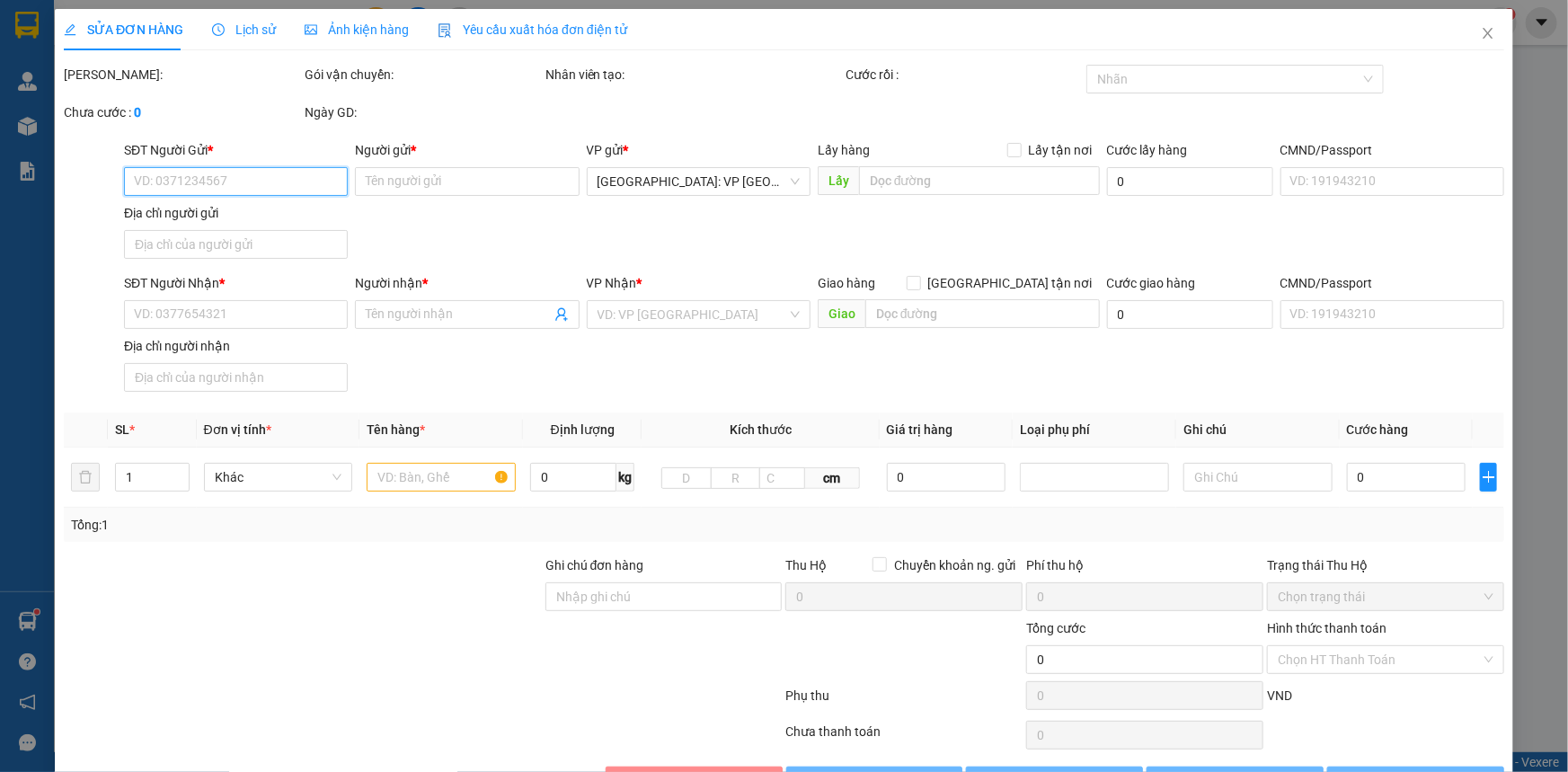
type input "0972303254"
type input "CHỊ SAM"
type input "0972303254"
type input "CHỊ SAM"
checkbox input "true"
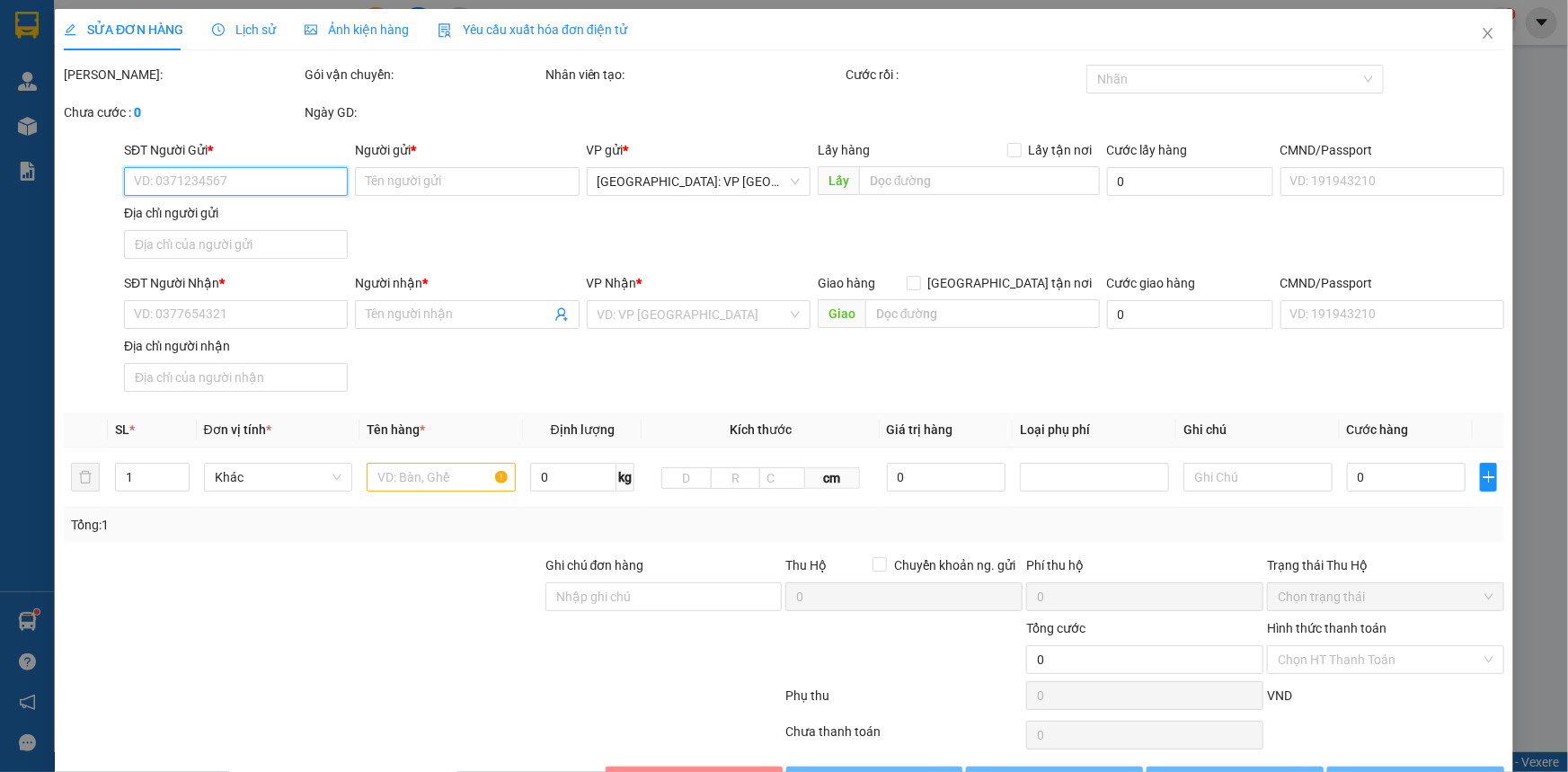
type input "KIM THẠCH - NGHĨA HÀ - TƯ NGHĨA - QUẢNG NGÃI"
type input "400.000"
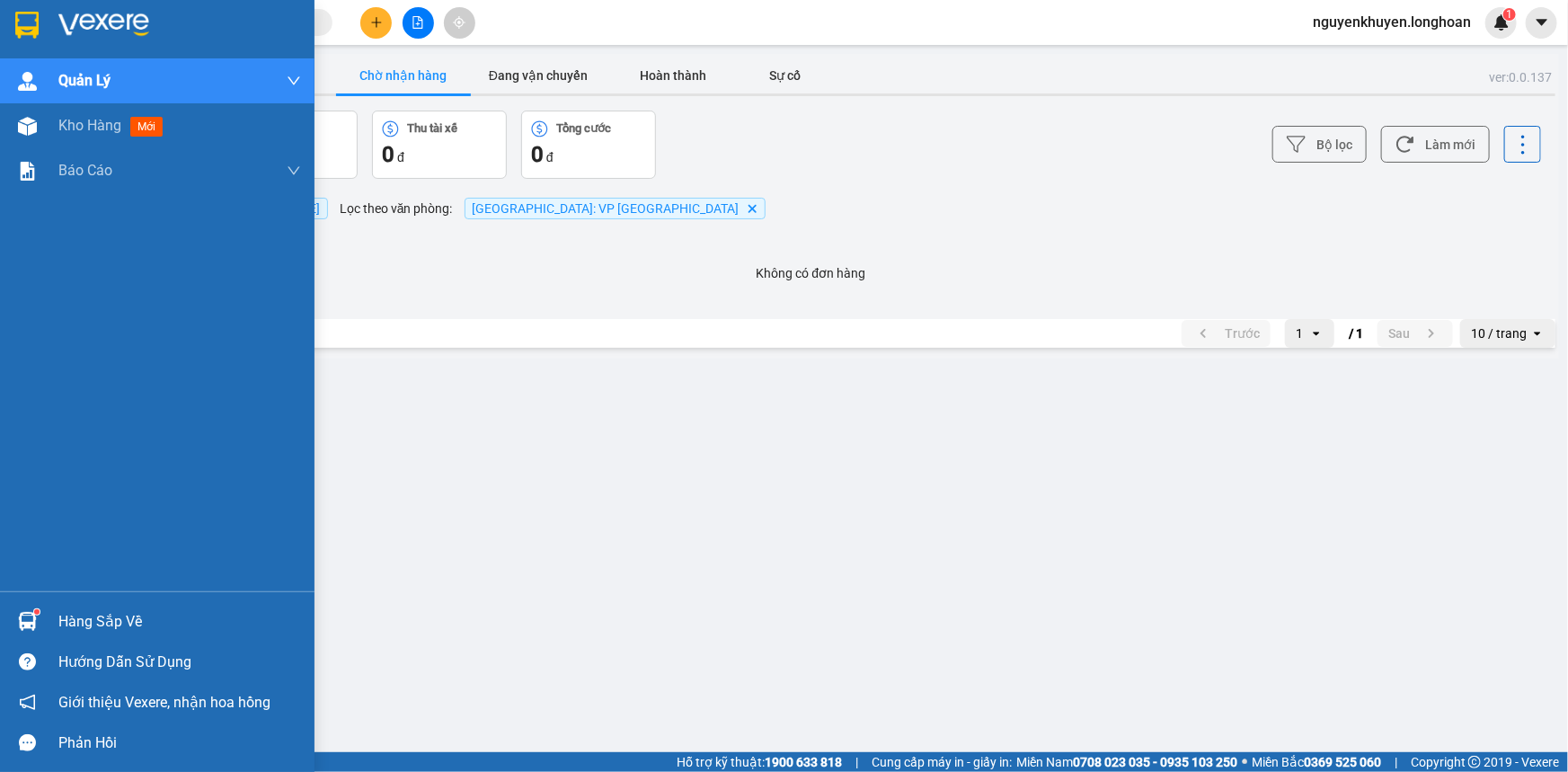
click at [98, 629] on div "Hàng sắp về" at bounding box center [179, 621] width 242 height 27
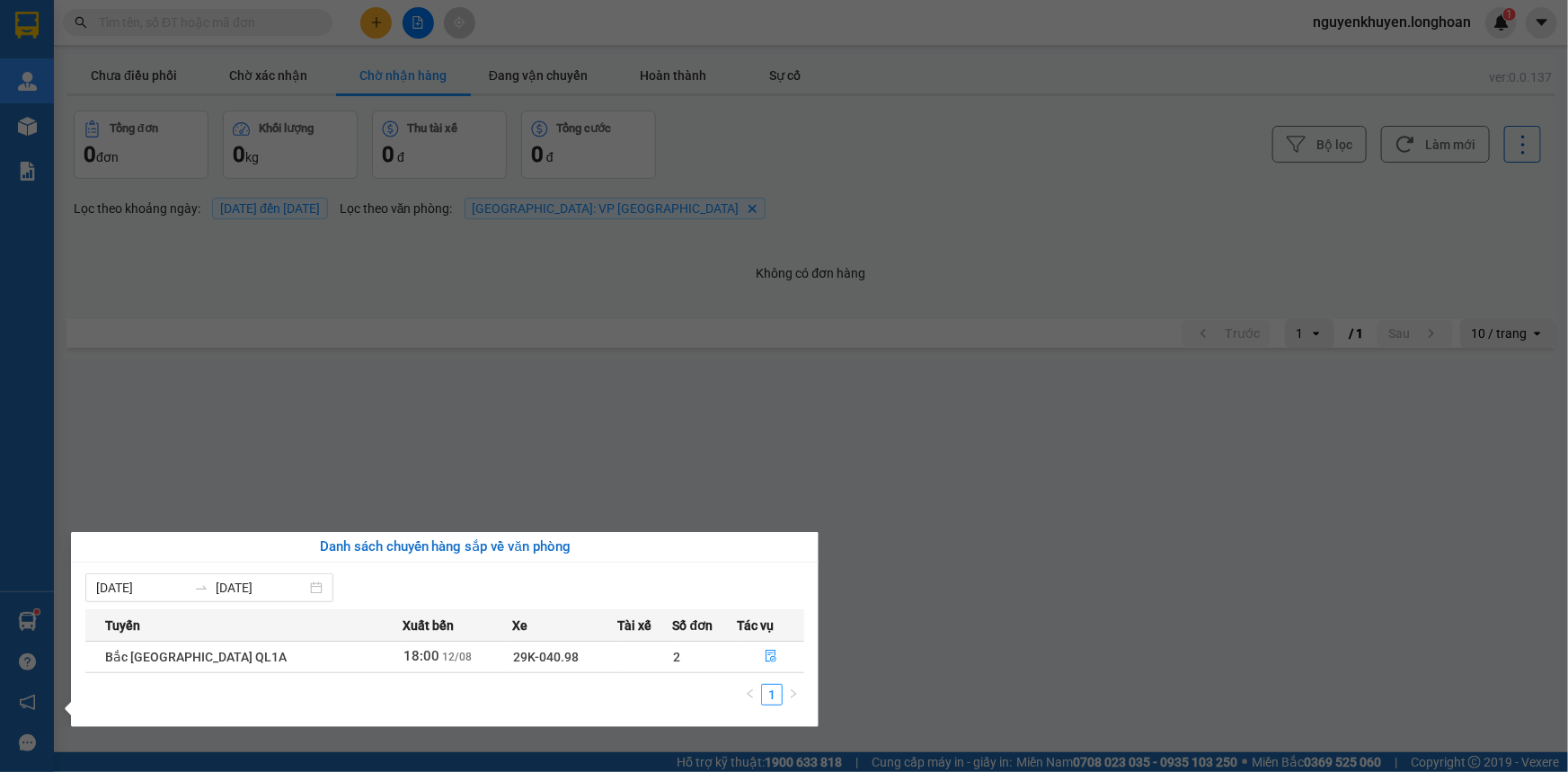
click at [557, 427] on section "Kết quả tìm kiếm ( 0 ) Bộ lọc No Data nguyenkhuyen.longhoan 1 Quản Lý Quản lý g…" at bounding box center [784, 386] width 1568 height 772
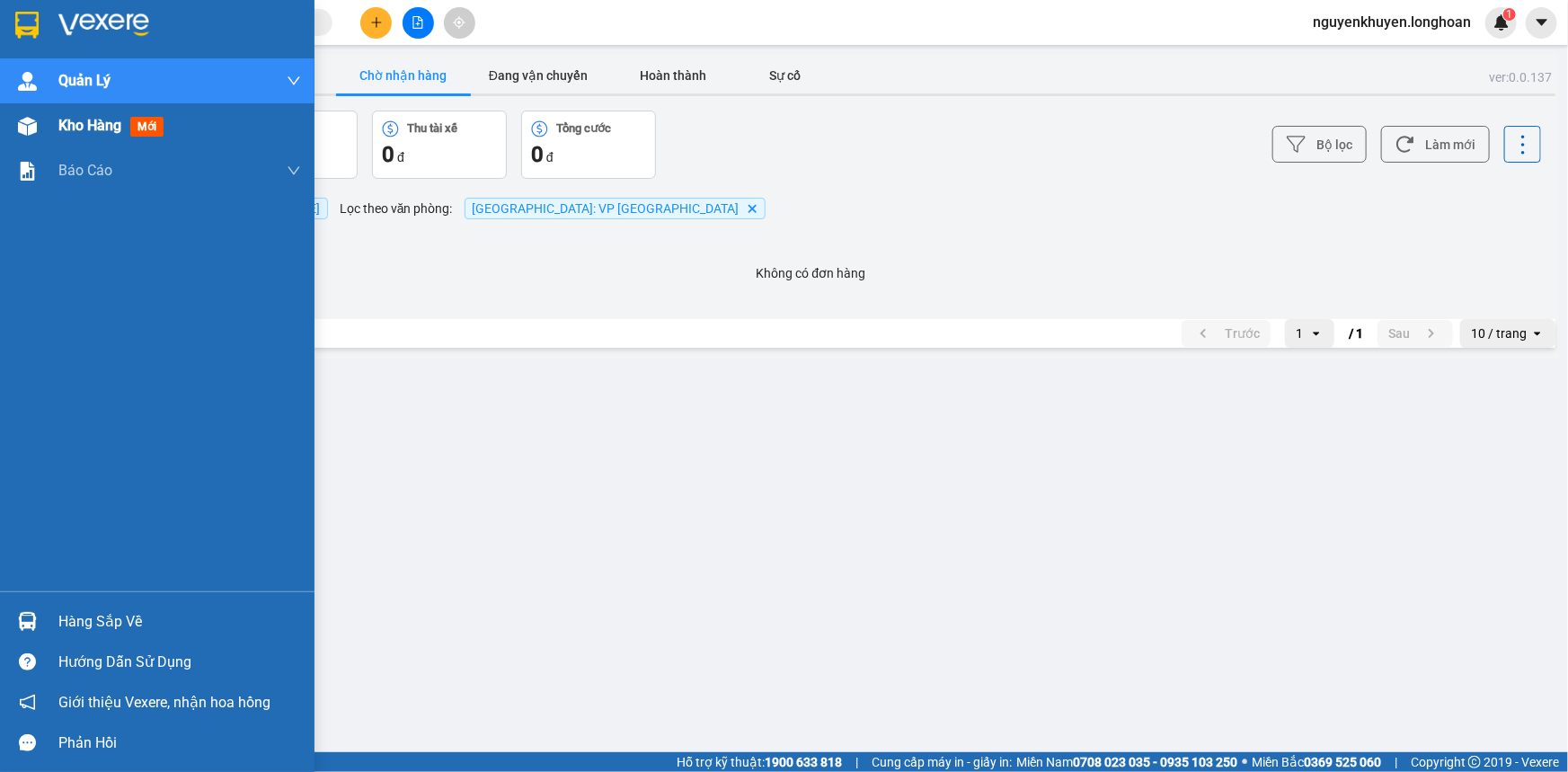
click at [99, 125] on span "Kho hàng" at bounding box center [89, 125] width 63 height 17
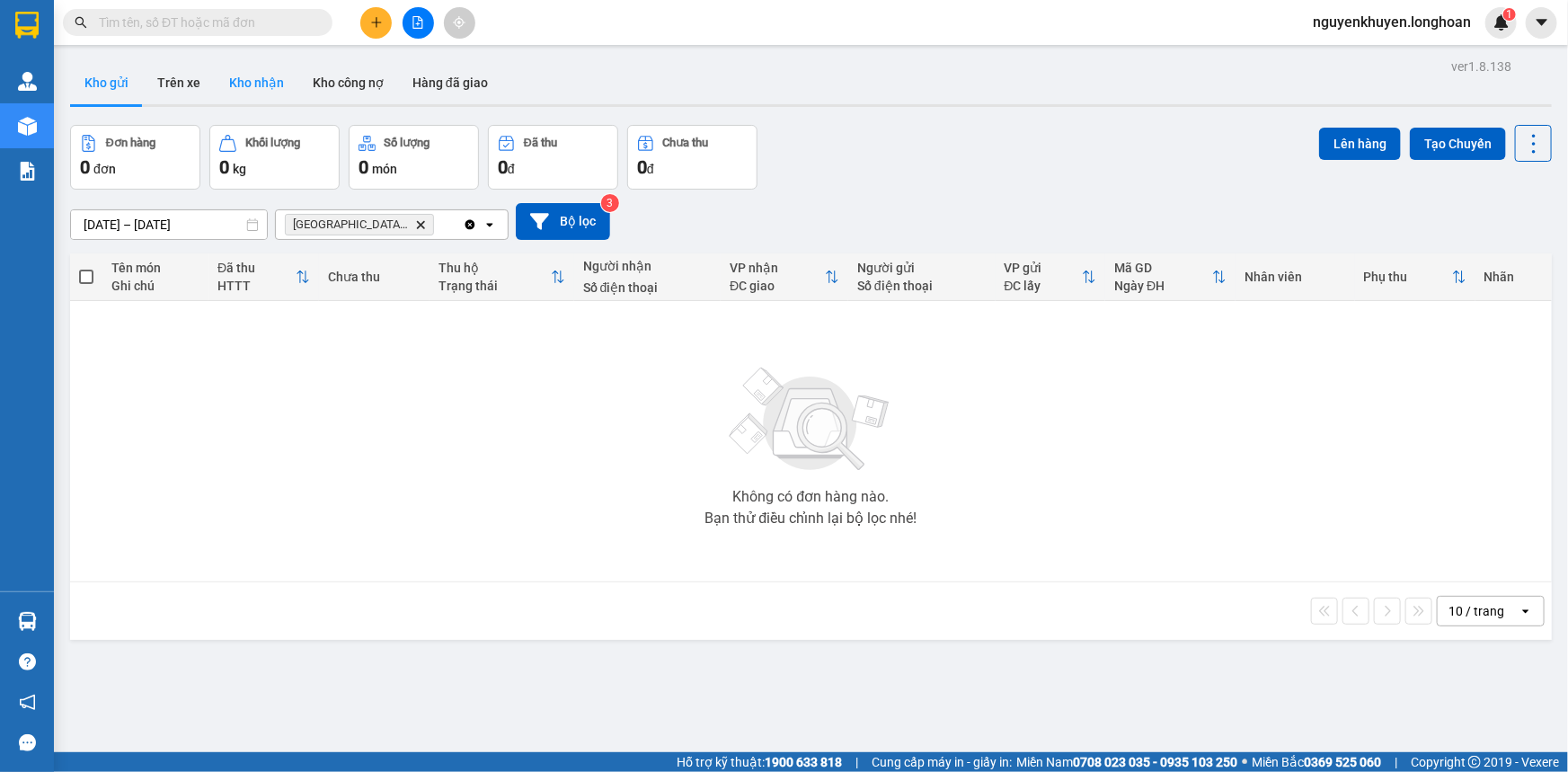
click at [246, 85] on button "Kho nhận" at bounding box center [256, 82] width 84 height 43
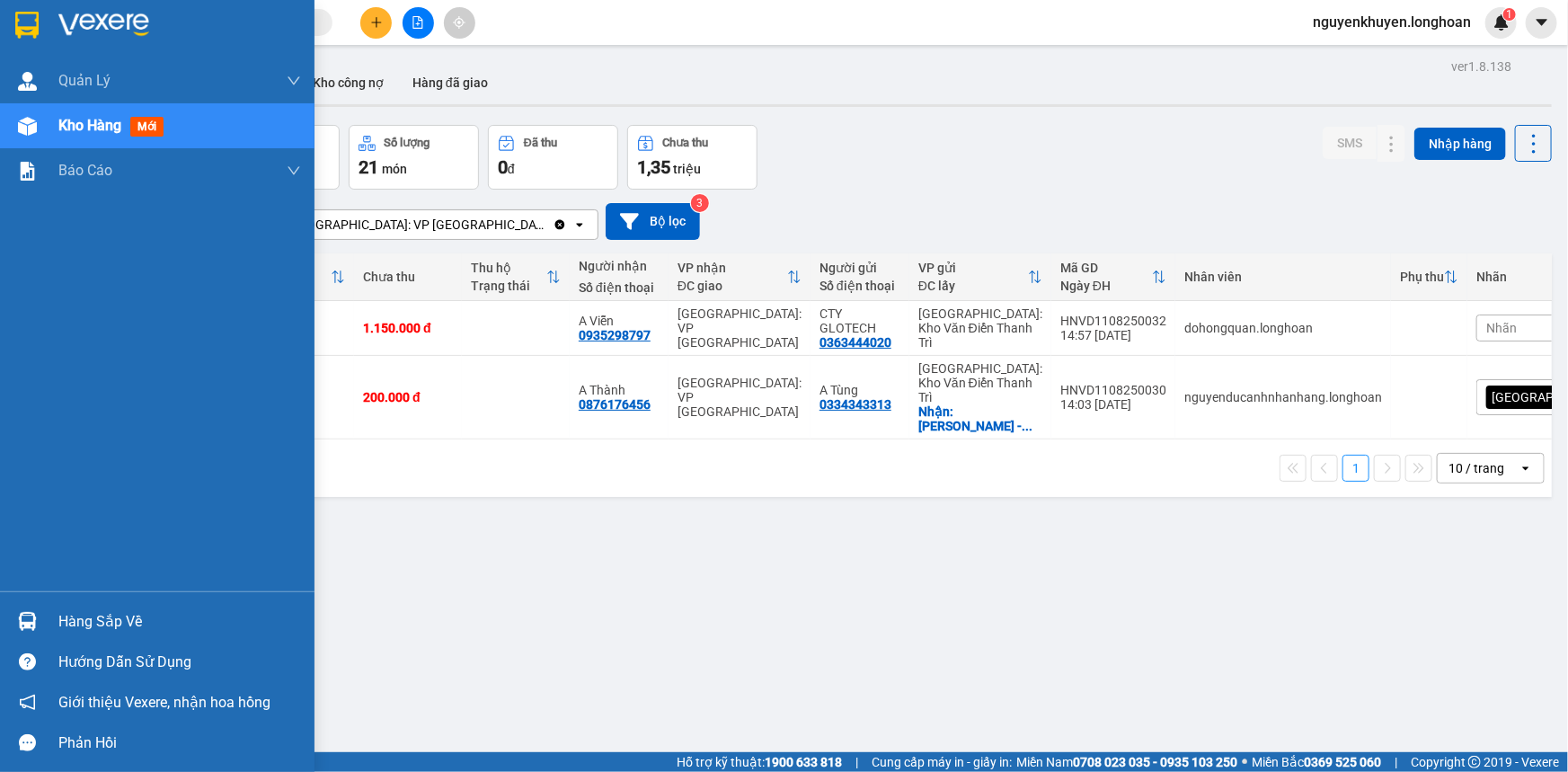
click at [26, 18] on img at bounding box center [27, 25] width 24 height 27
click at [123, 615] on div "Hàng sắp về" at bounding box center [179, 621] width 242 height 27
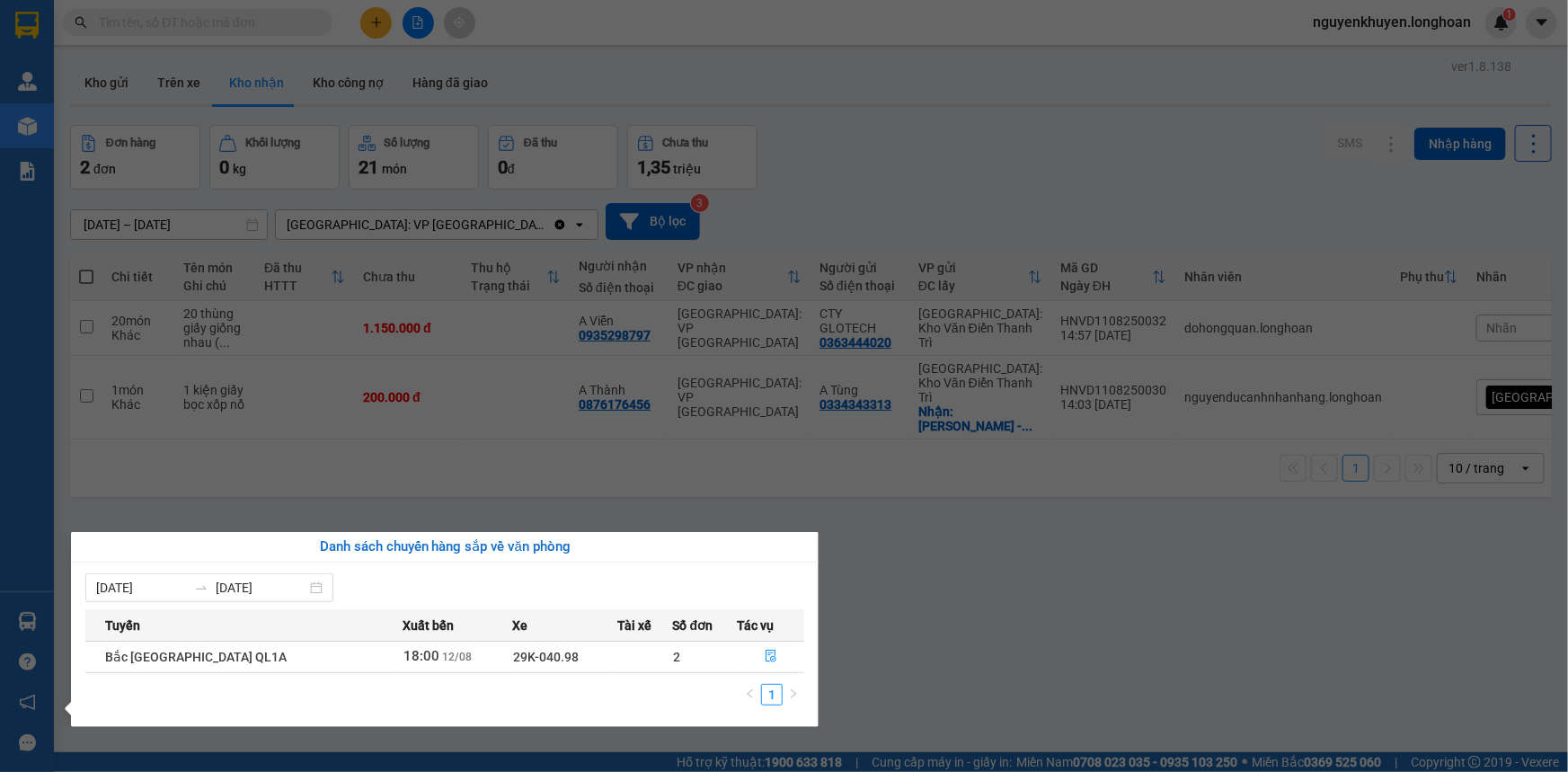
click at [961, 509] on section "Kết quả tìm kiếm ( 0 ) Bộ lọc No Data nguyenkhuyen.longhoan 1 Quản Lý Quản lý g…" at bounding box center [784, 386] width 1568 height 772
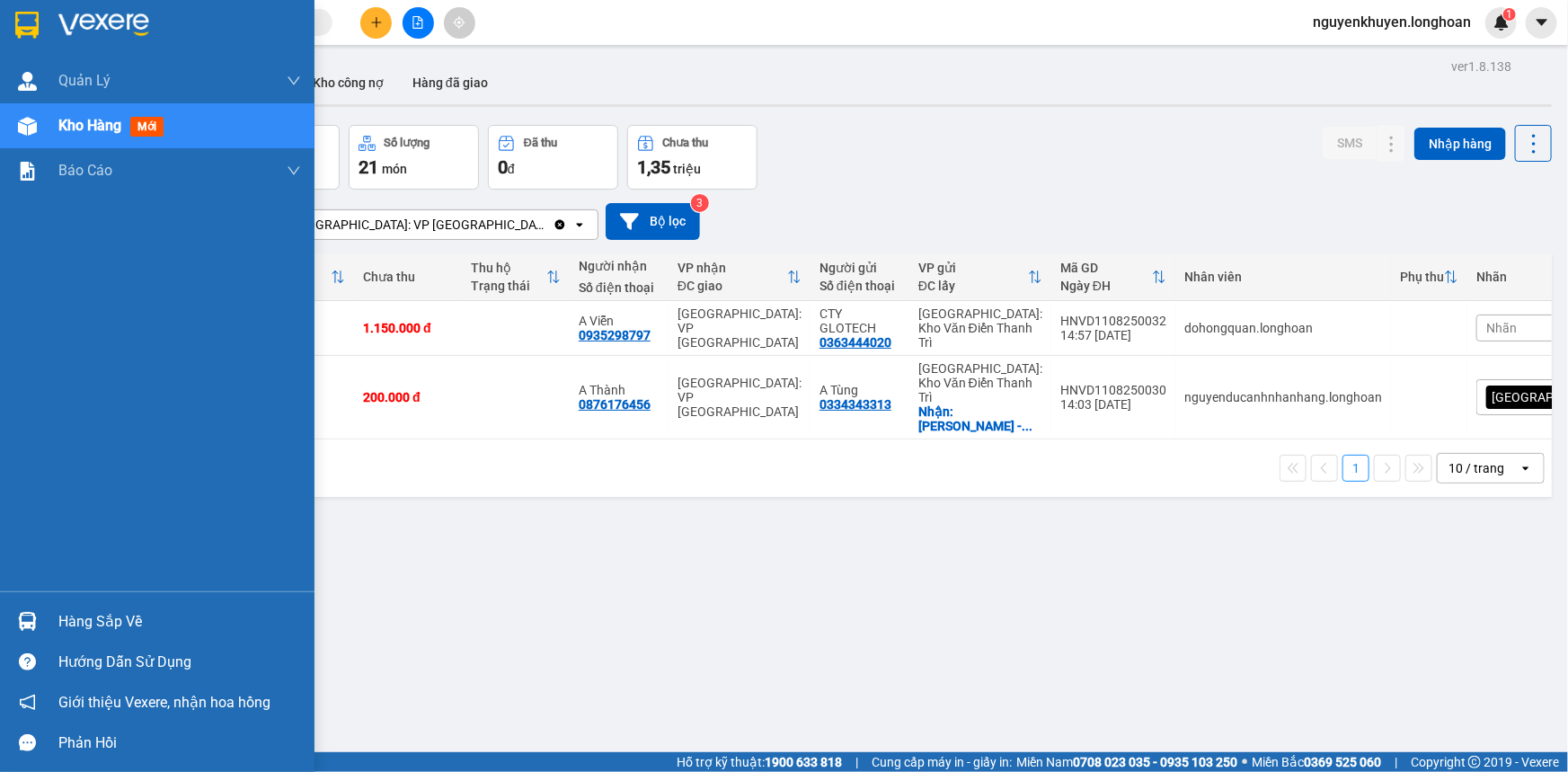
click at [26, 26] on img at bounding box center [27, 25] width 24 height 27
